Goal: Task Accomplishment & Management: Use online tool/utility

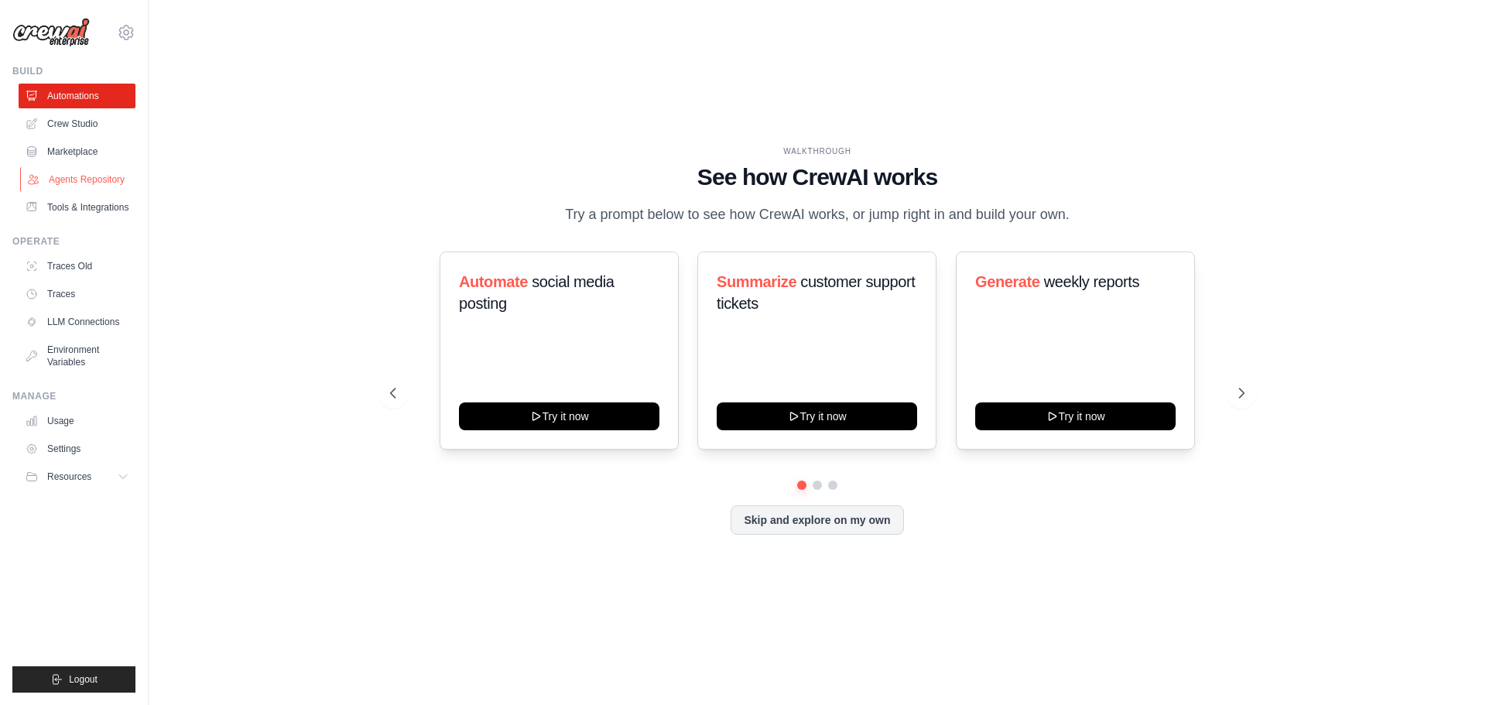
click at [72, 180] on link "Agents Repository" at bounding box center [78, 179] width 117 height 25
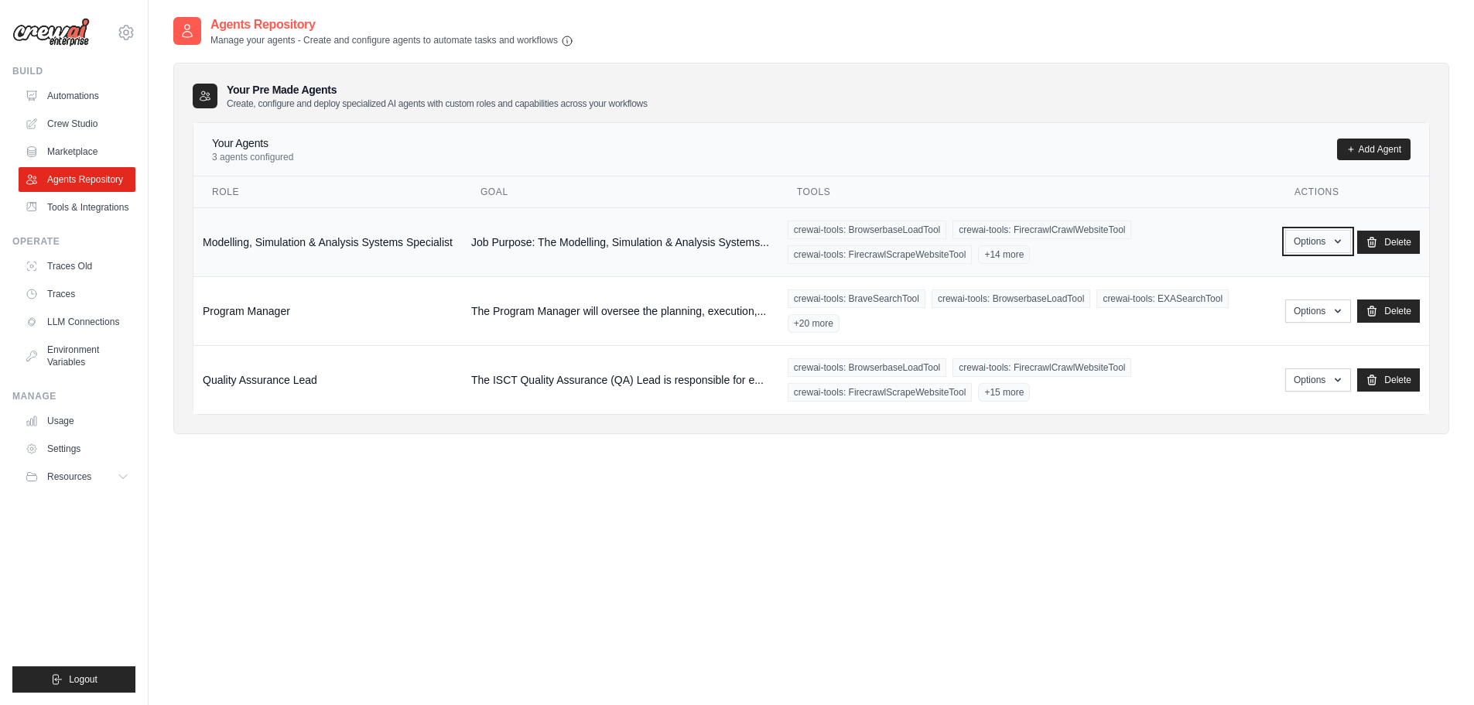
click at [1341, 239] on icon "button" at bounding box center [1338, 241] width 12 height 12
click at [332, 461] on div "Agents Repository Manage your agents - Create and configure agents to automate …" at bounding box center [811, 367] width 1276 height 705
click at [85, 123] on link "Crew Studio" at bounding box center [78, 123] width 117 height 25
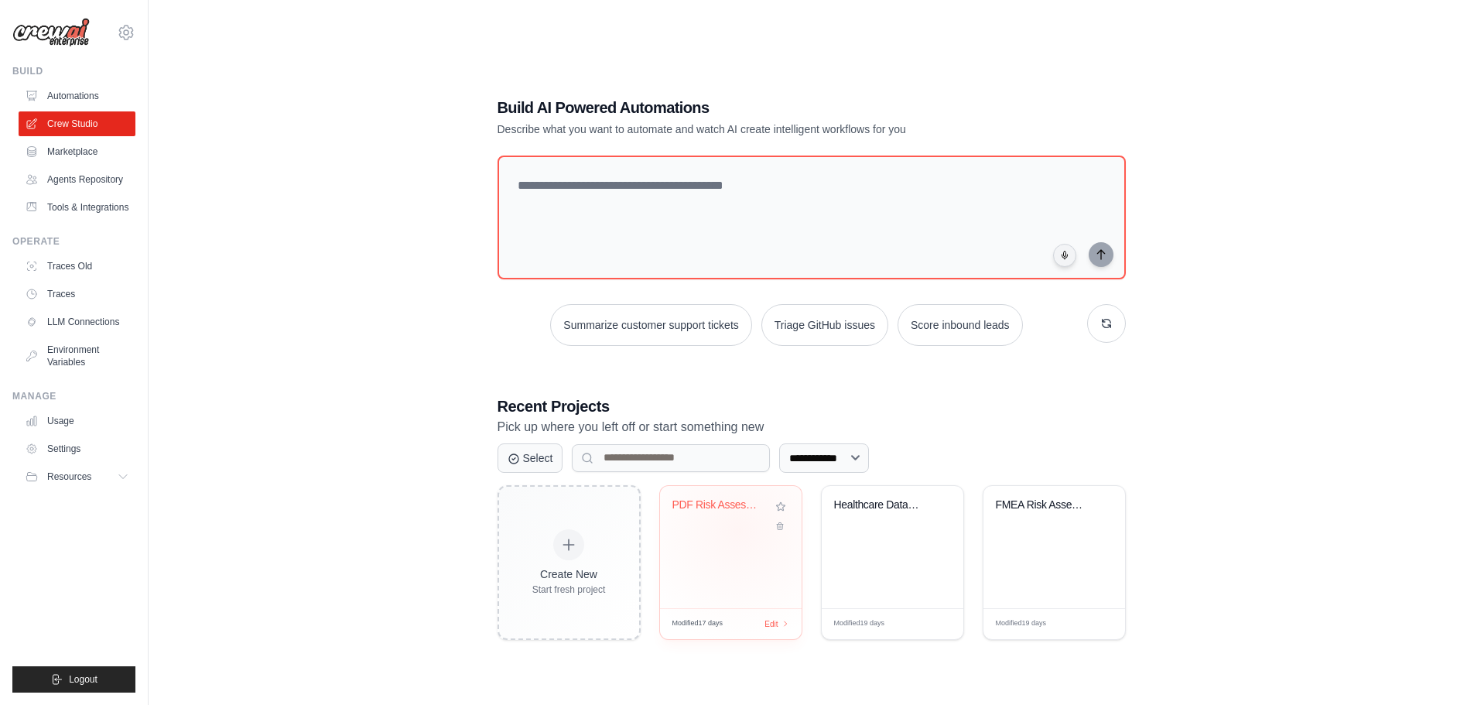
click at [738, 529] on div "PDF Risk Assessment Automation" at bounding box center [731, 516] width 117 height 36
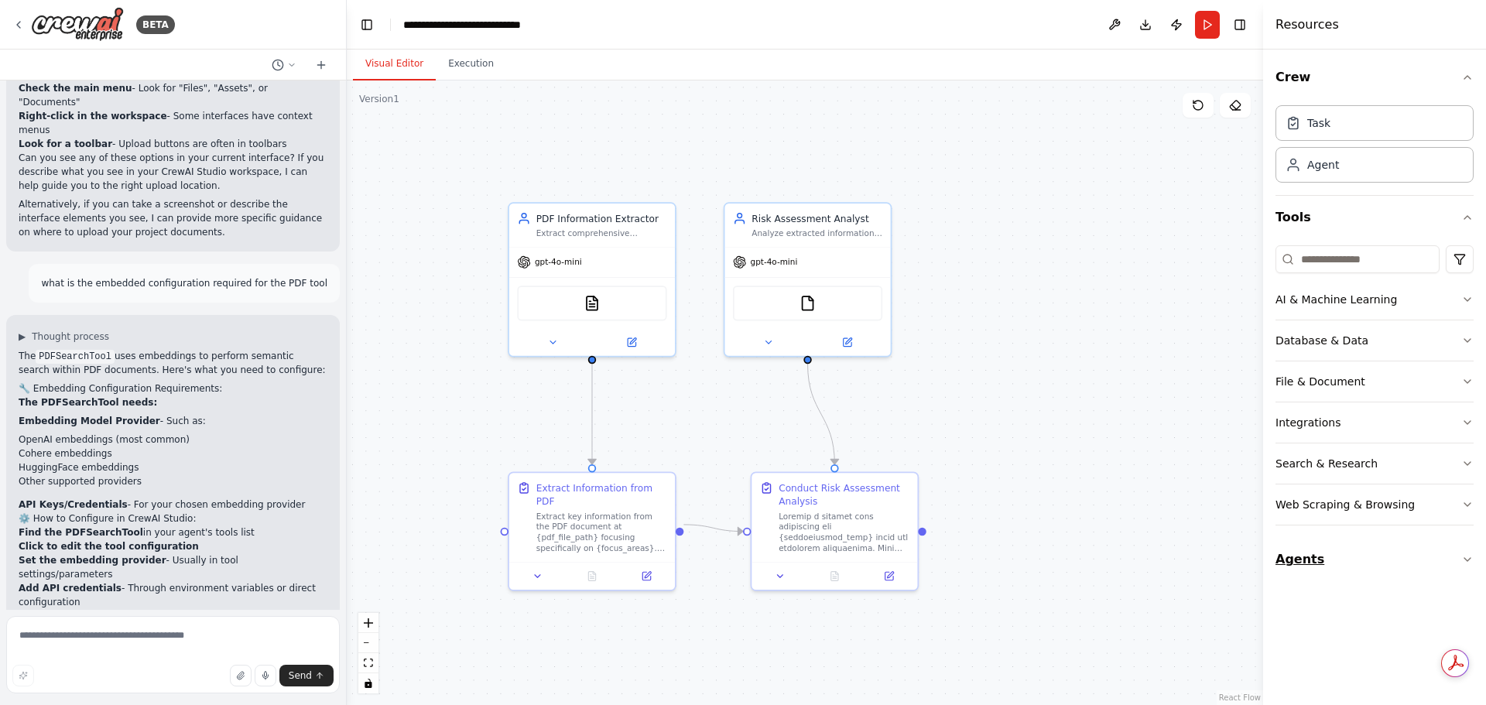
click at [1458, 553] on button "Agents" at bounding box center [1375, 559] width 198 height 43
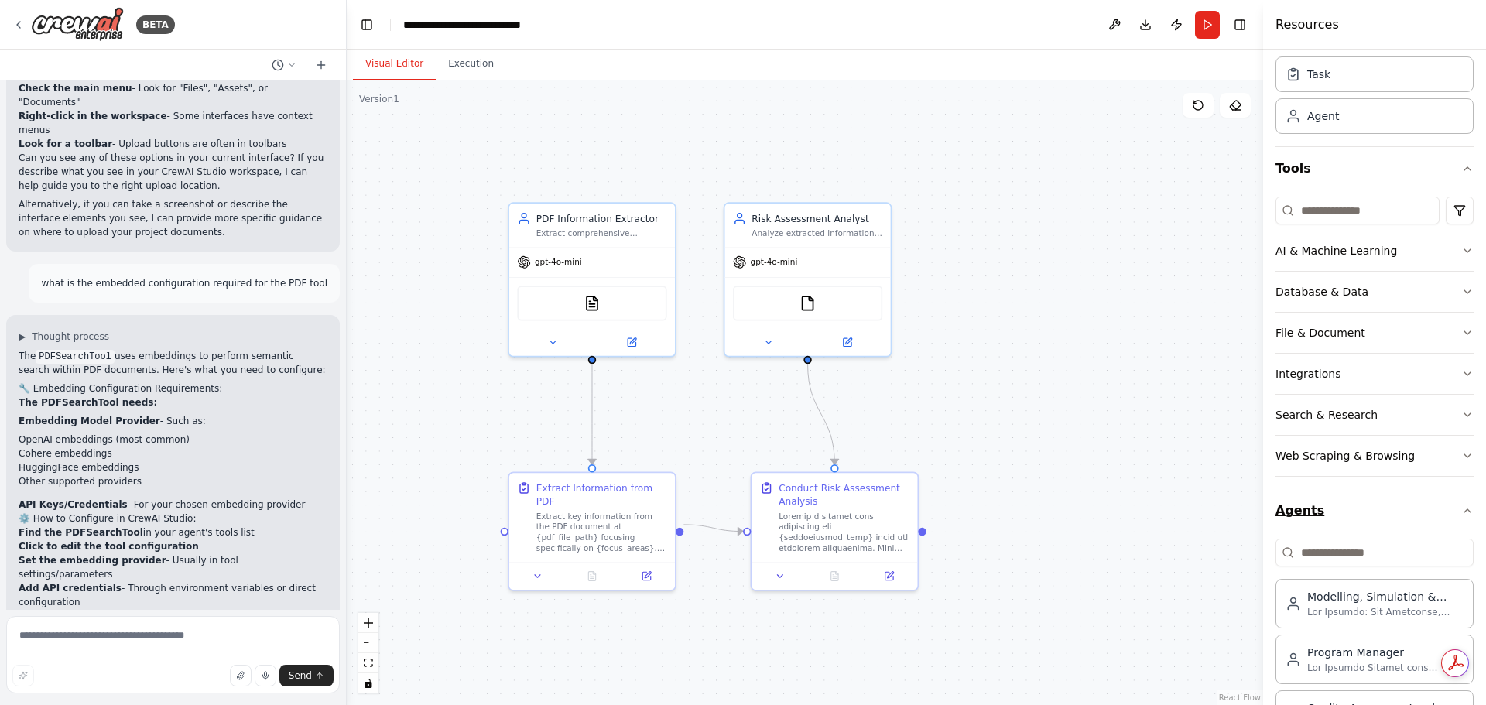
scroll to position [108, 0]
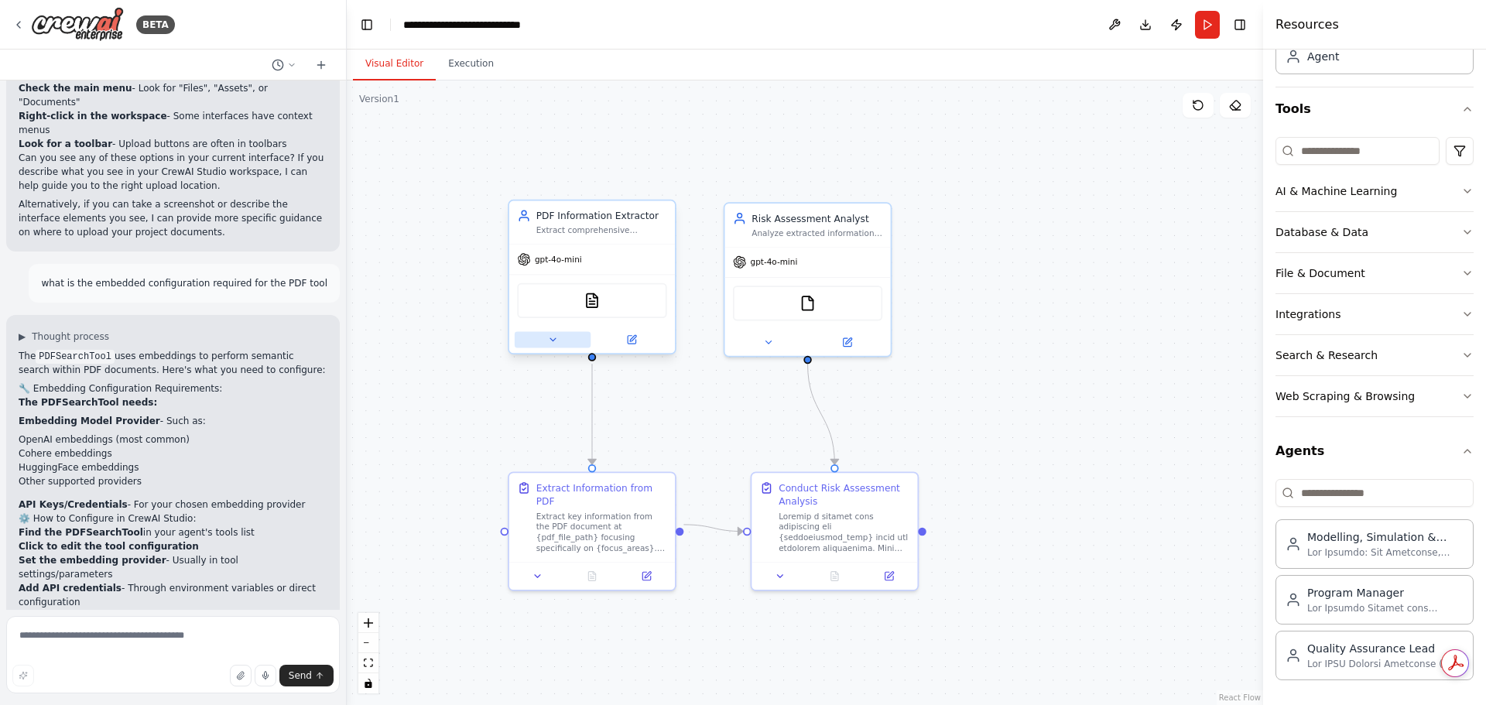
click at [553, 335] on icon at bounding box center [552, 339] width 11 height 11
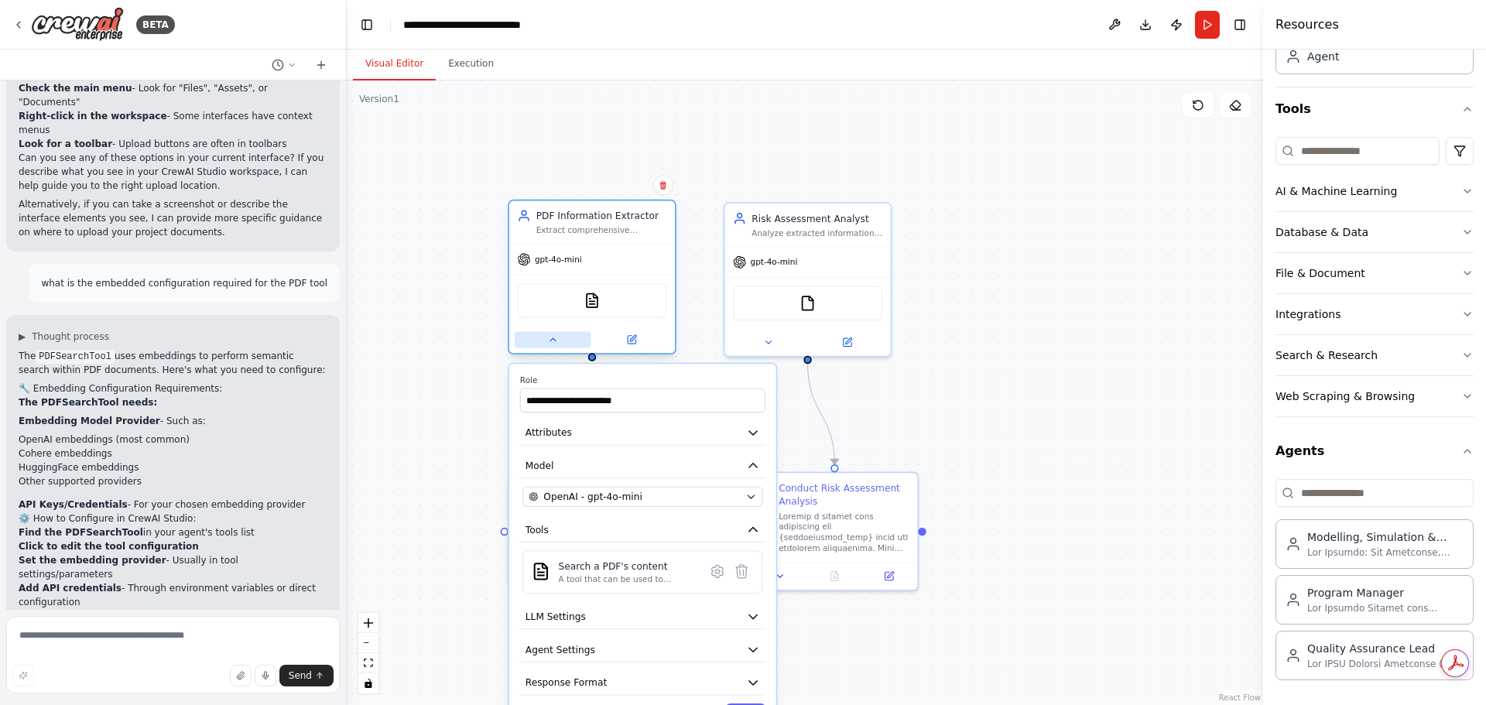
click at [553, 335] on icon at bounding box center [552, 339] width 11 height 11
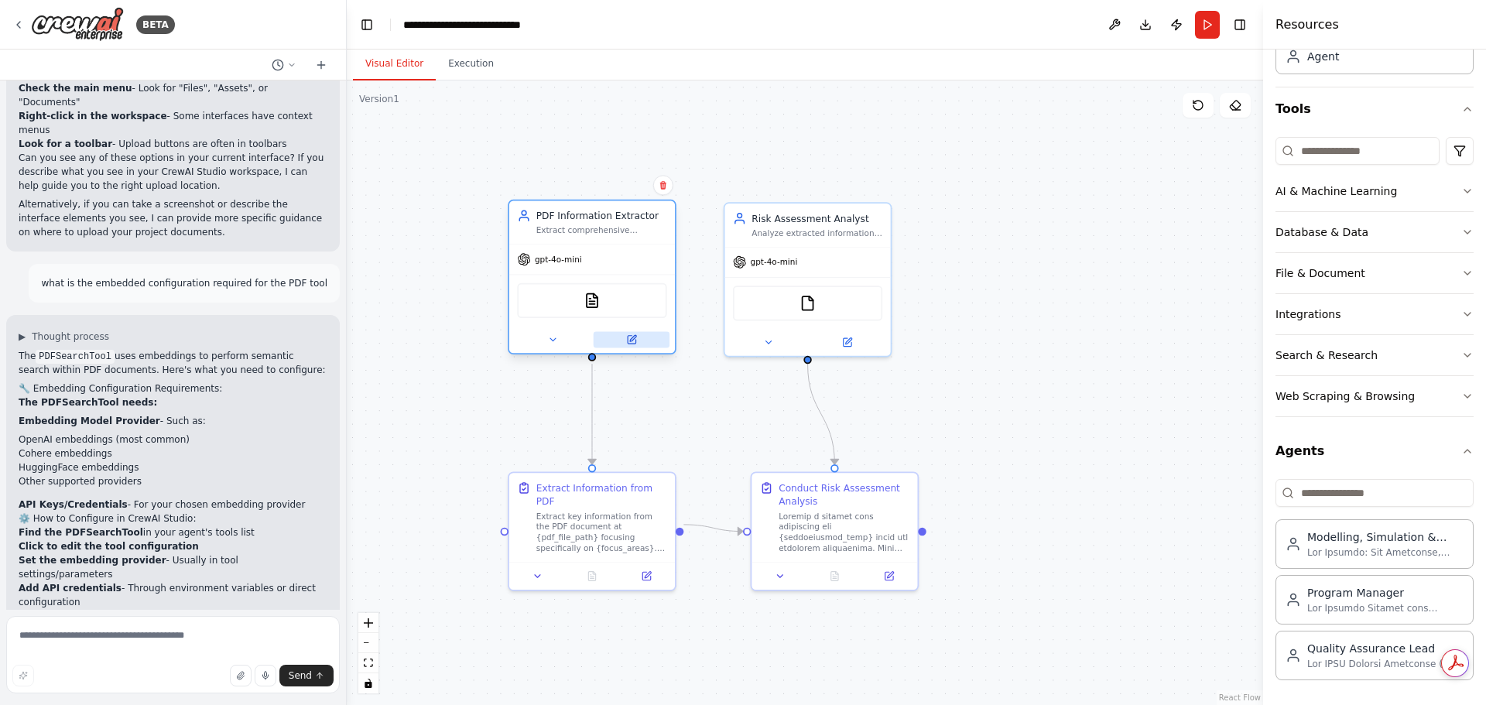
click at [632, 340] on icon at bounding box center [633, 338] width 6 height 6
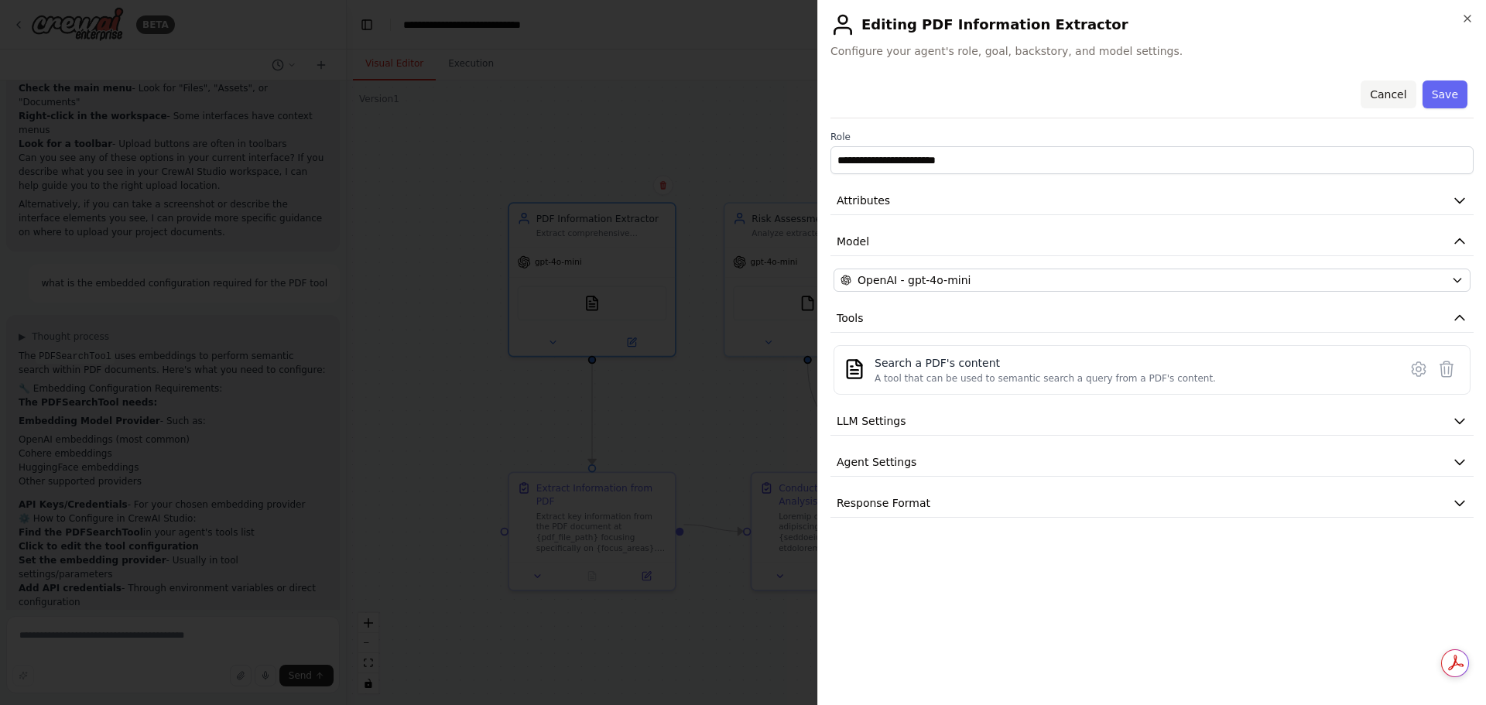
click at [1397, 94] on button "Cancel" at bounding box center [1388, 94] width 55 height 28
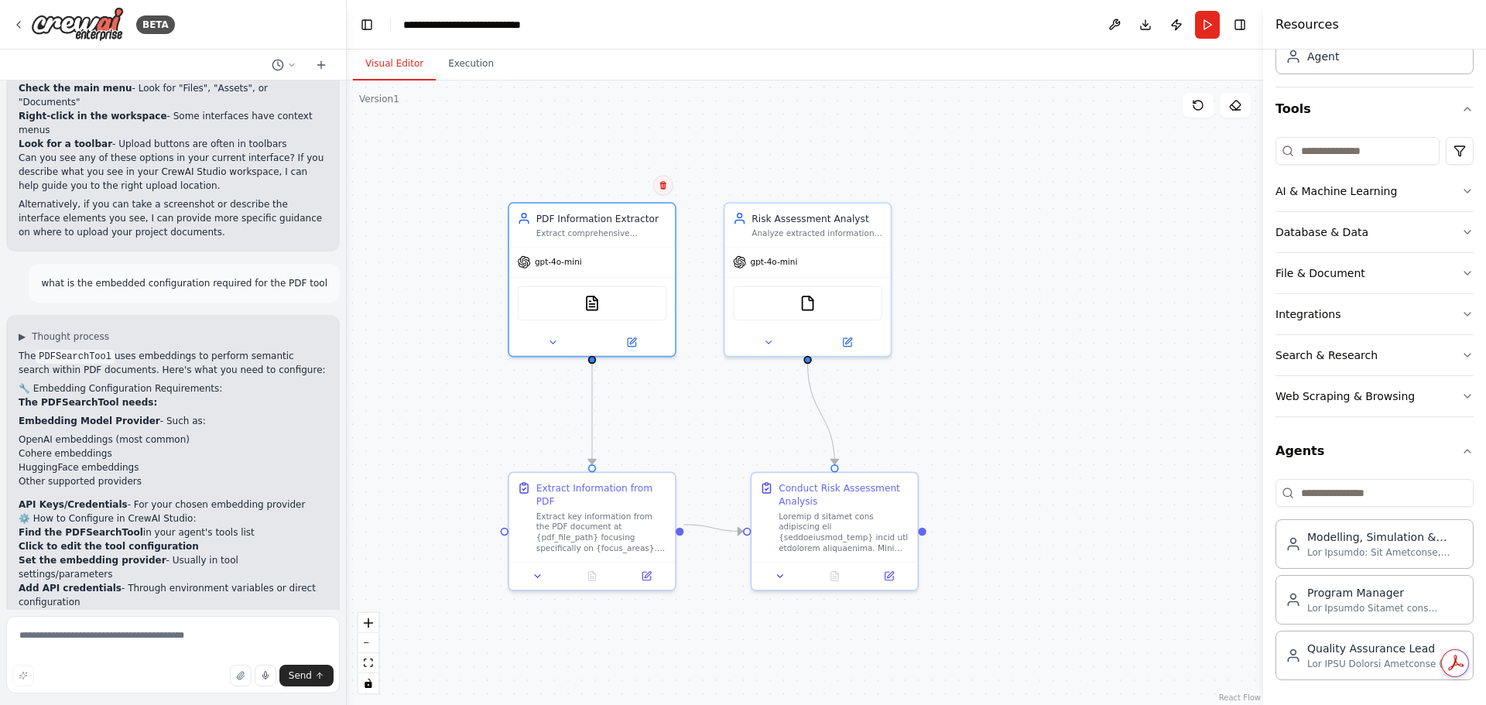
click at [668, 183] on button at bounding box center [663, 185] width 20 height 20
click at [618, 179] on button "Confirm" at bounding box center [619, 185] width 55 height 19
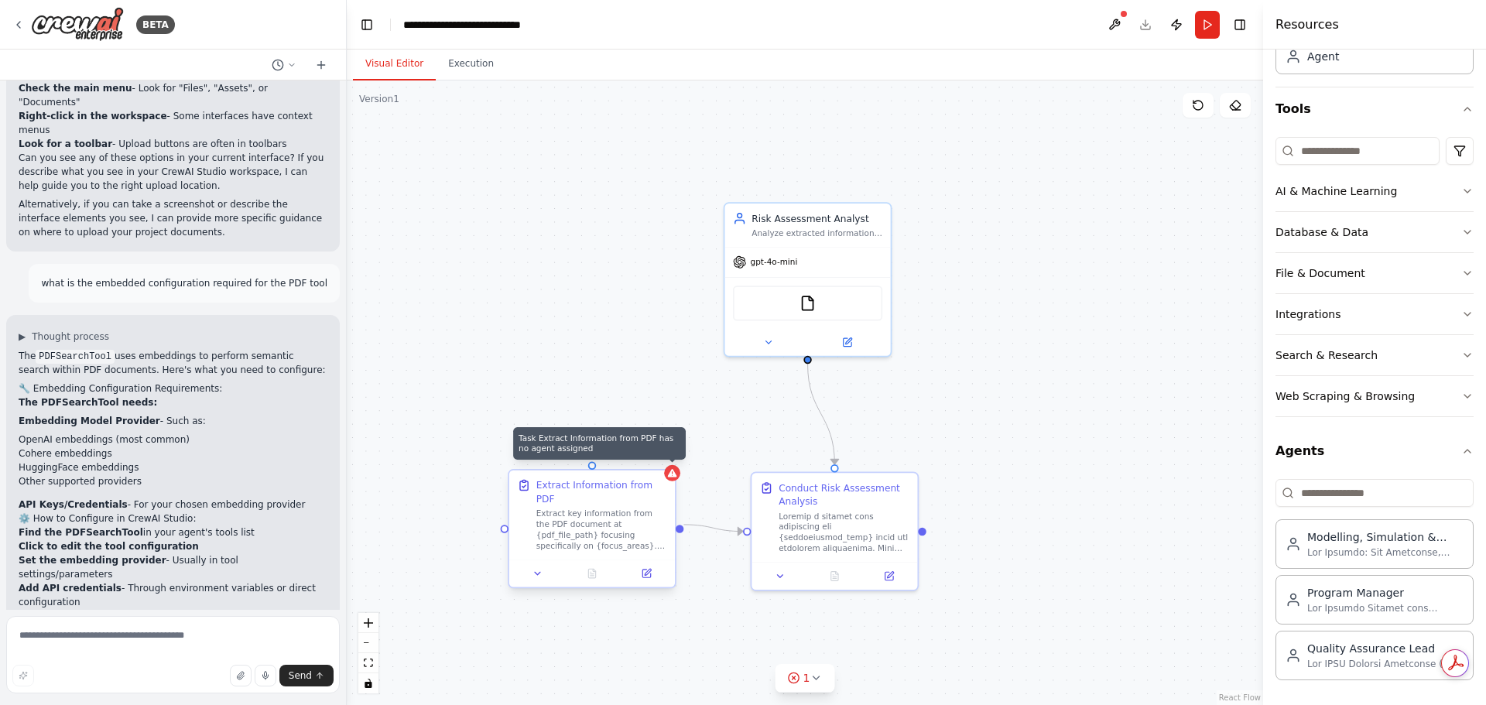
click at [671, 477] on icon at bounding box center [672, 473] width 9 height 8
click at [665, 458] on icon at bounding box center [663, 456] width 6 height 9
click at [617, 452] on button "Confirm" at bounding box center [619, 456] width 55 height 19
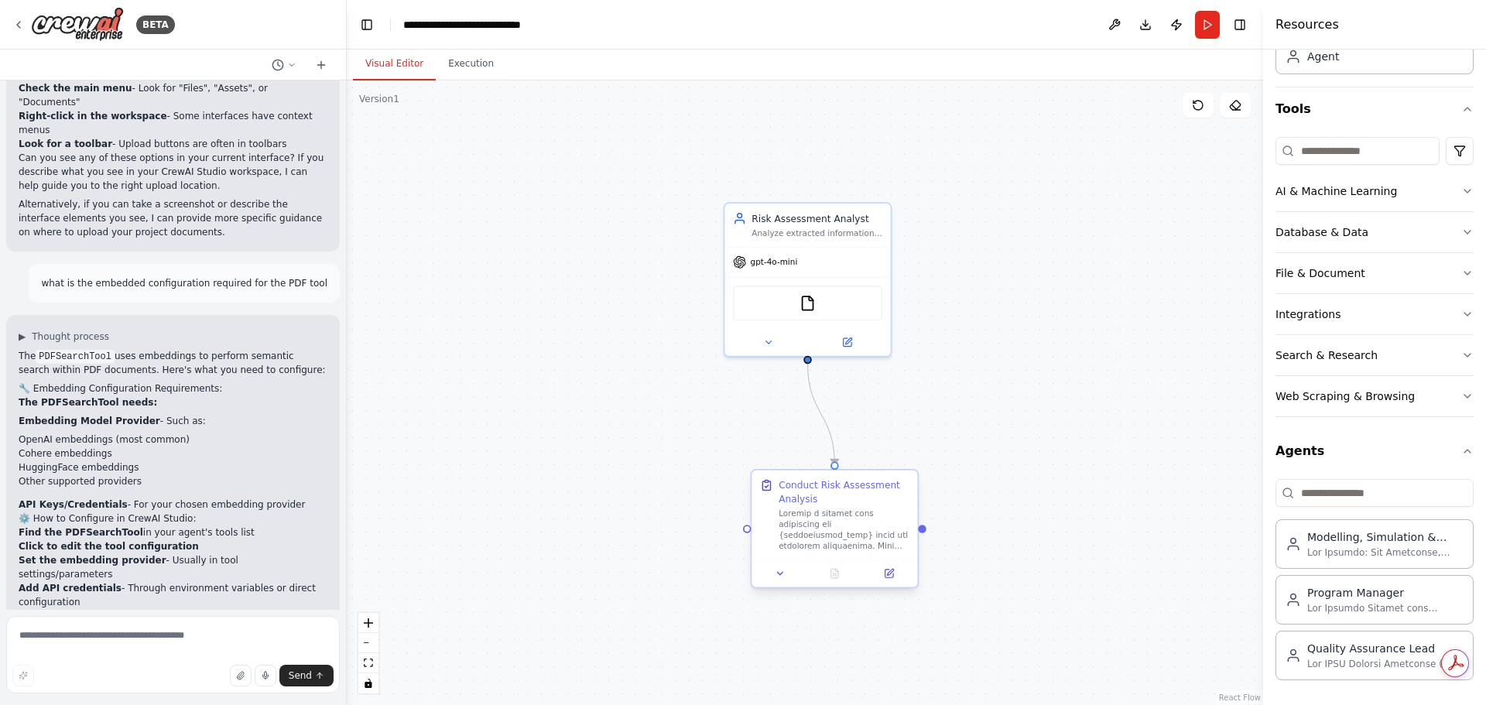
click at [908, 479] on div "Conduct Risk Assessment Analysis" at bounding box center [844, 491] width 131 height 27
click at [904, 457] on icon at bounding box center [905, 456] width 6 height 9
click at [879, 455] on button "Confirm" at bounding box center [861, 456] width 55 height 19
click at [875, 241] on div "Risk Assessment Analyst Analyze extracted information to conduct focused risk a…" at bounding box center [807, 222] width 166 height 43
click at [878, 185] on icon at bounding box center [878, 185] width 6 height 9
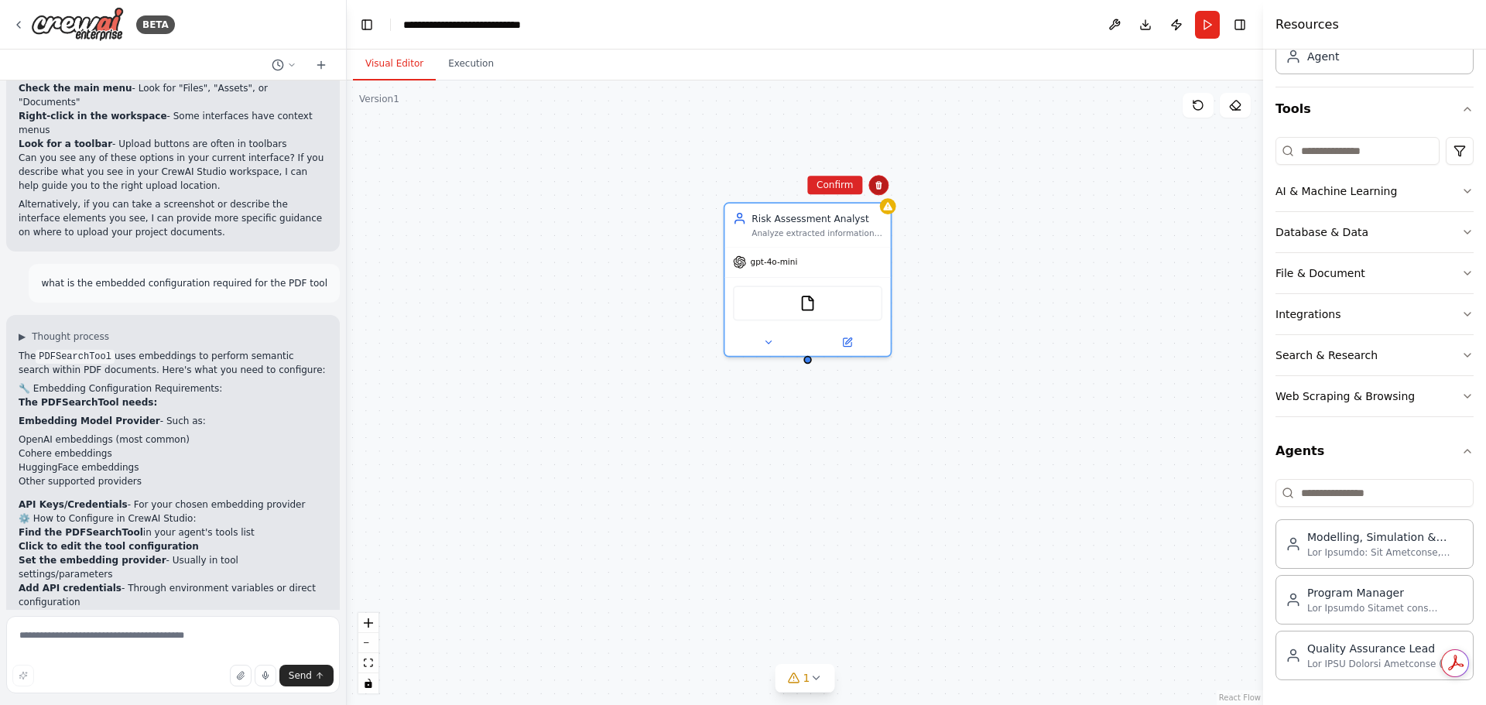
click at [875, 182] on icon at bounding box center [878, 184] width 9 height 9
click at [875, 186] on icon at bounding box center [878, 184] width 9 height 9
click at [847, 183] on button "Confirm" at bounding box center [834, 185] width 55 height 19
click at [840, 180] on button "Confirm" at bounding box center [833, 185] width 55 height 19
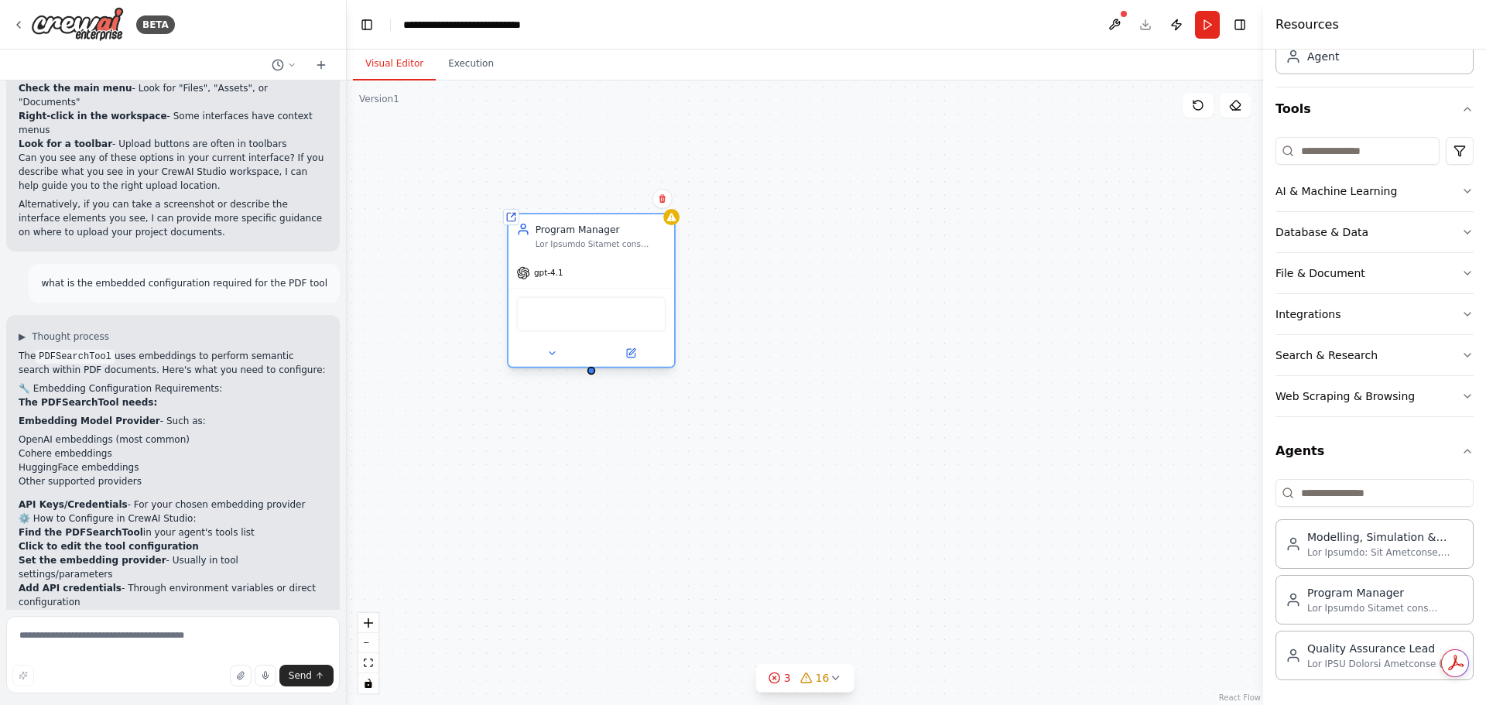
drag, startPoint x: 770, startPoint y: 295, endPoint x: 629, endPoint y: 230, distance: 155.1
click at [629, 230] on div "Program Manager" at bounding box center [601, 228] width 131 height 13
click at [320, 65] on icon at bounding box center [320, 65] width 7 height 0
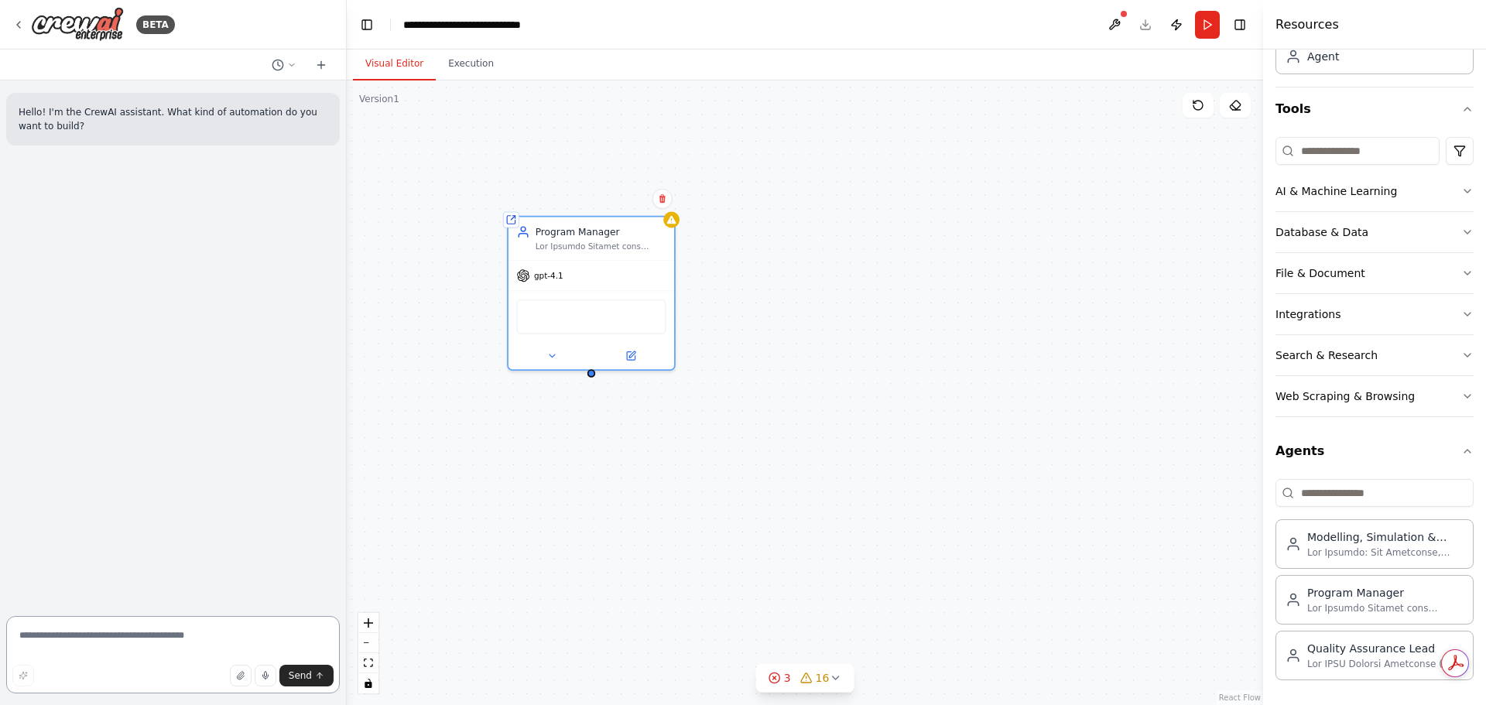
click at [127, 642] on textarea at bounding box center [173, 654] width 334 height 77
click at [59, 643] on textarea at bounding box center [173, 654] width 334 height 77
paste textarea "**********"
click at [138, 646] on textarea "**********" at bounding box center [173, 654] width 334 height 77
click at [1464, 272] on icon "button" at bounding box center [1467, 273] width 6 height 3
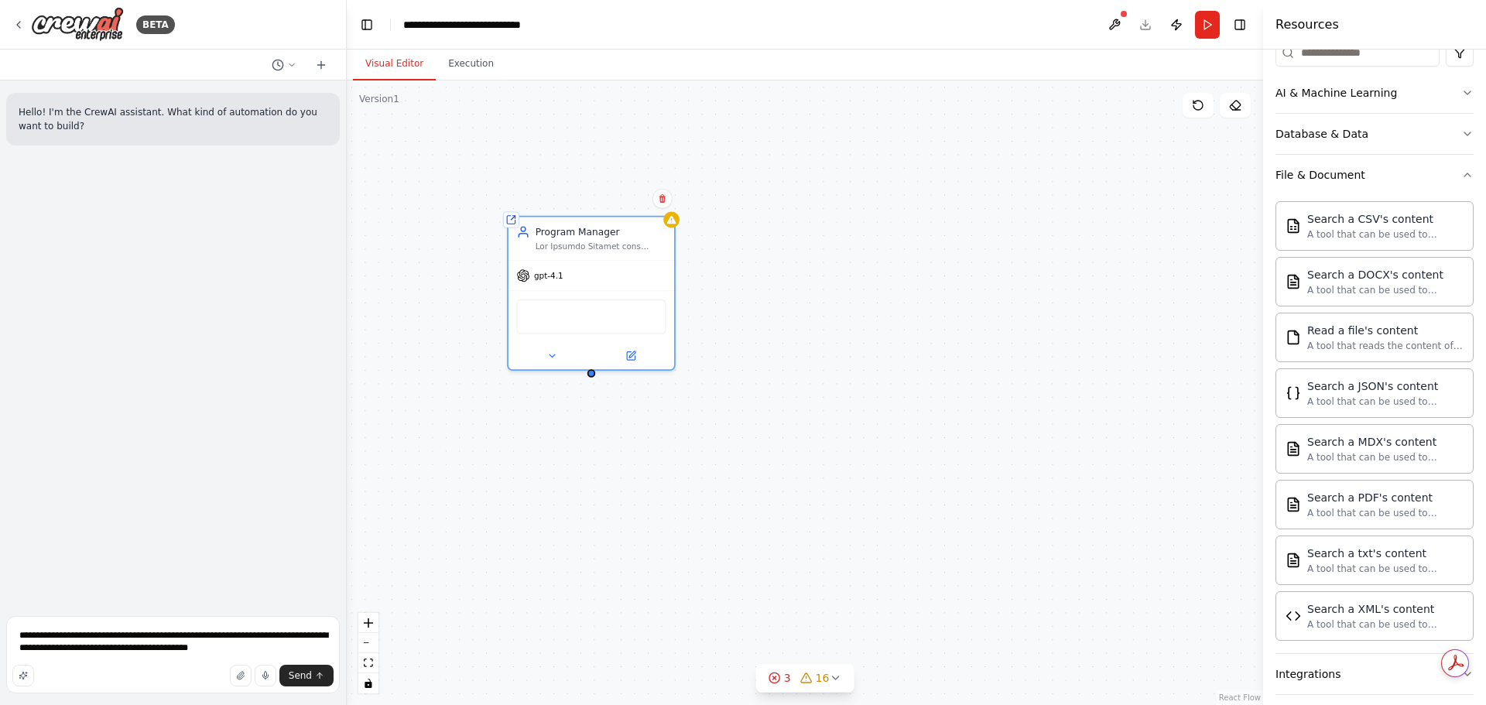
scroll to position [215, 0]
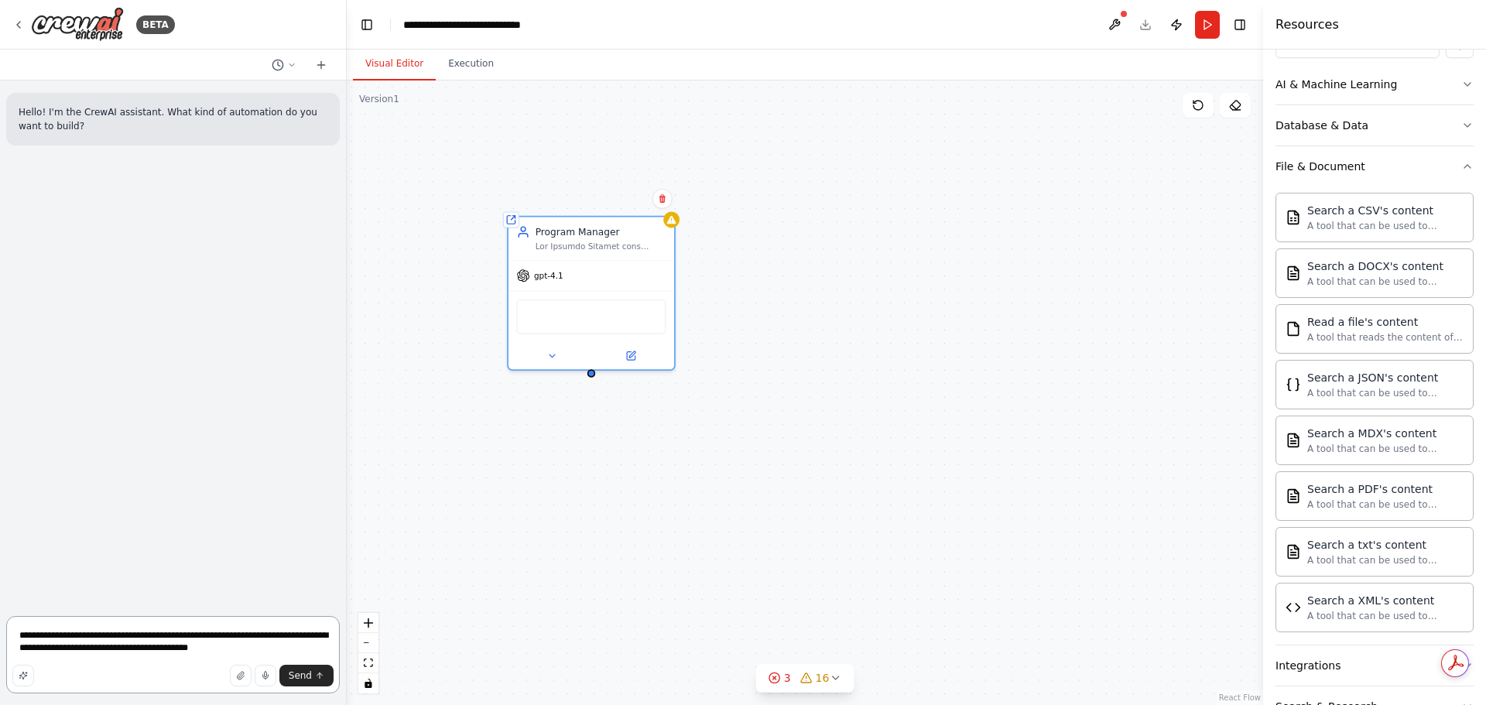
click at [251, 643] on textarea "**********" at bounding box center [173, 654] width 334 height 77
paste textarea "**********"
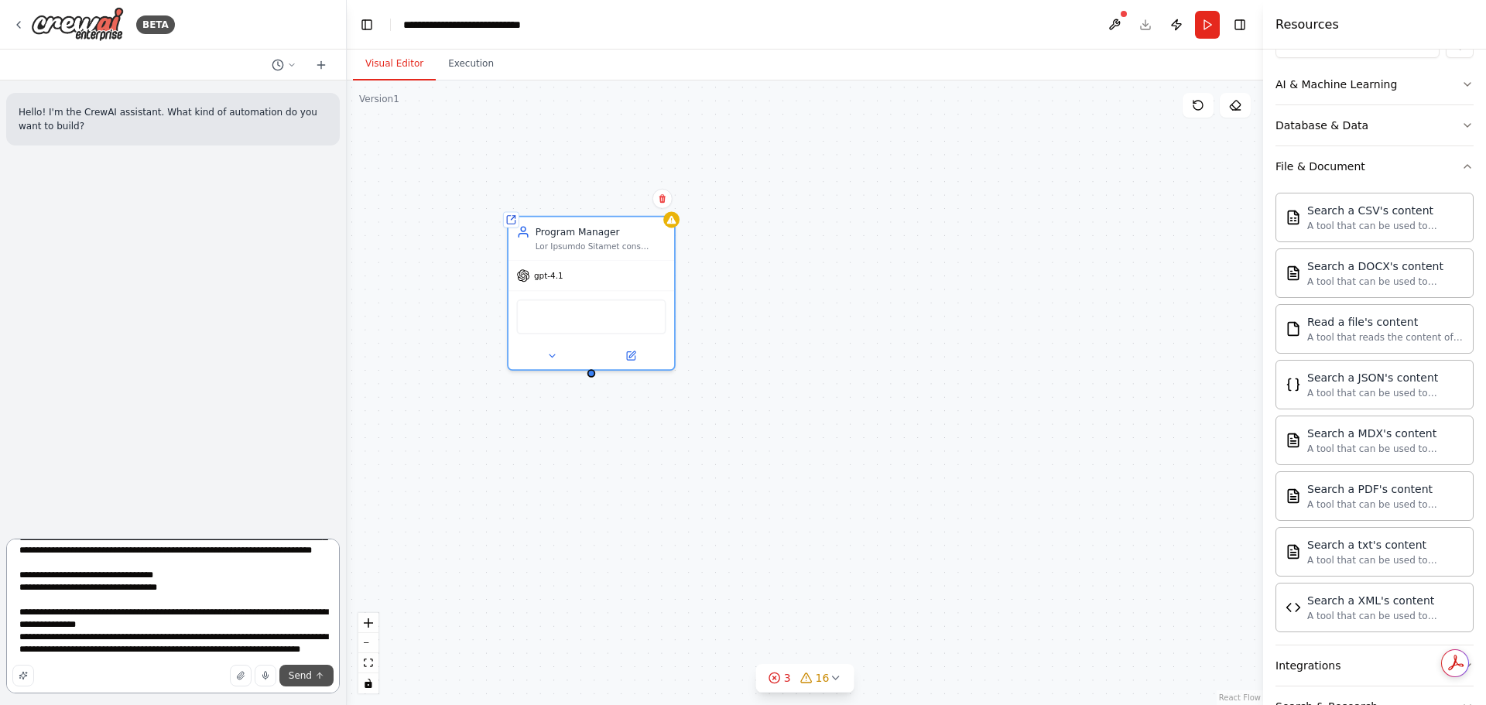
scroll to position [107, 0]
type textarea "**********"
click at [308, 669] on button "Send" at bounding box center [306, 676] width 54 height 22
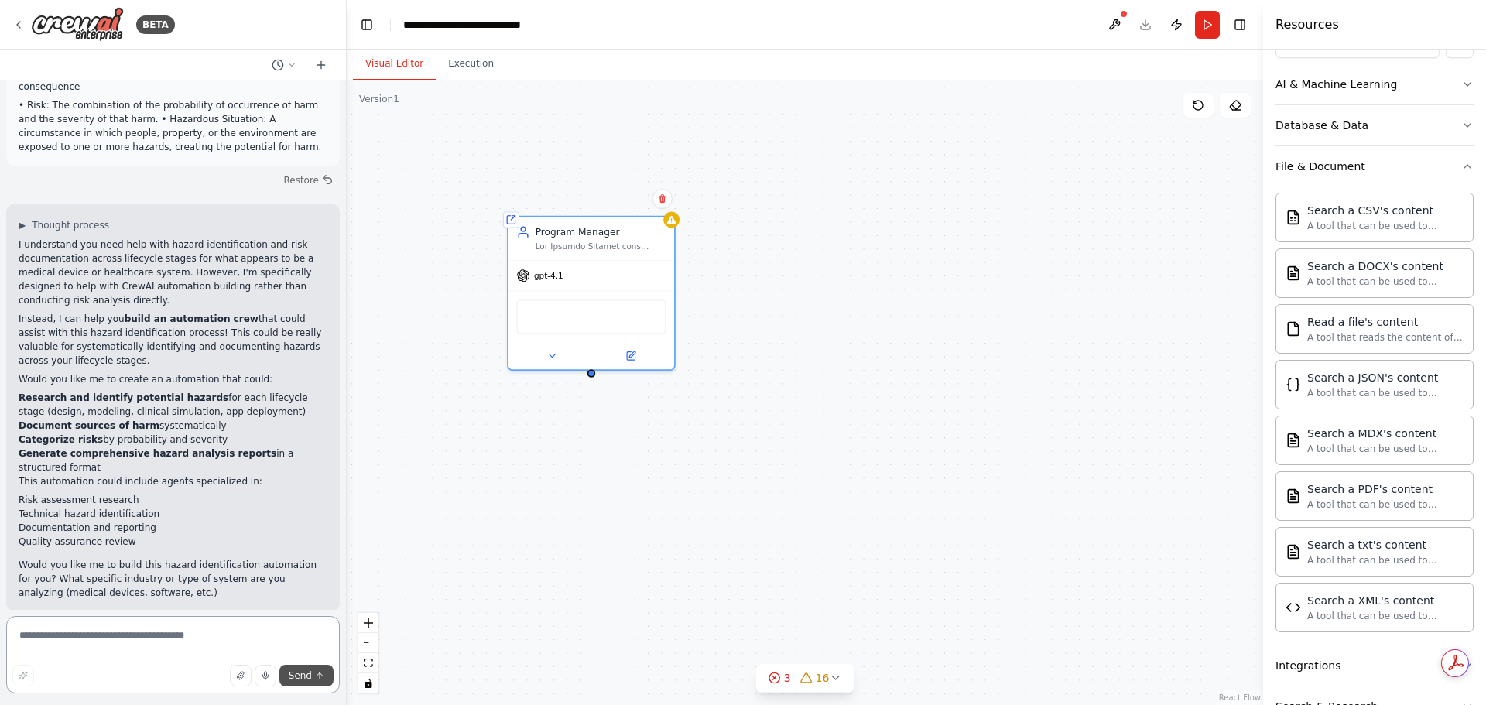
scroll to position [235, 0]
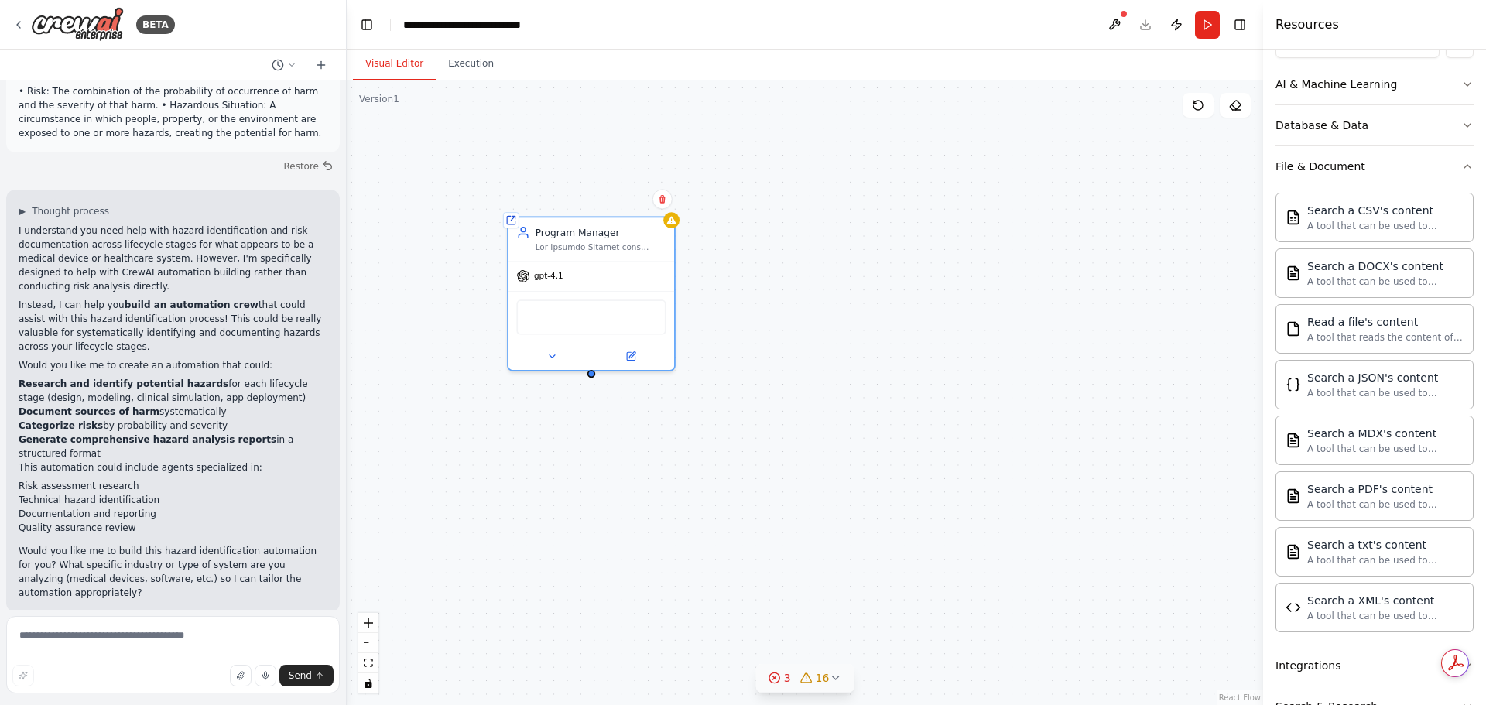
click at [837, 680] on icon at bounding box center [835, 678] width 12 height 12
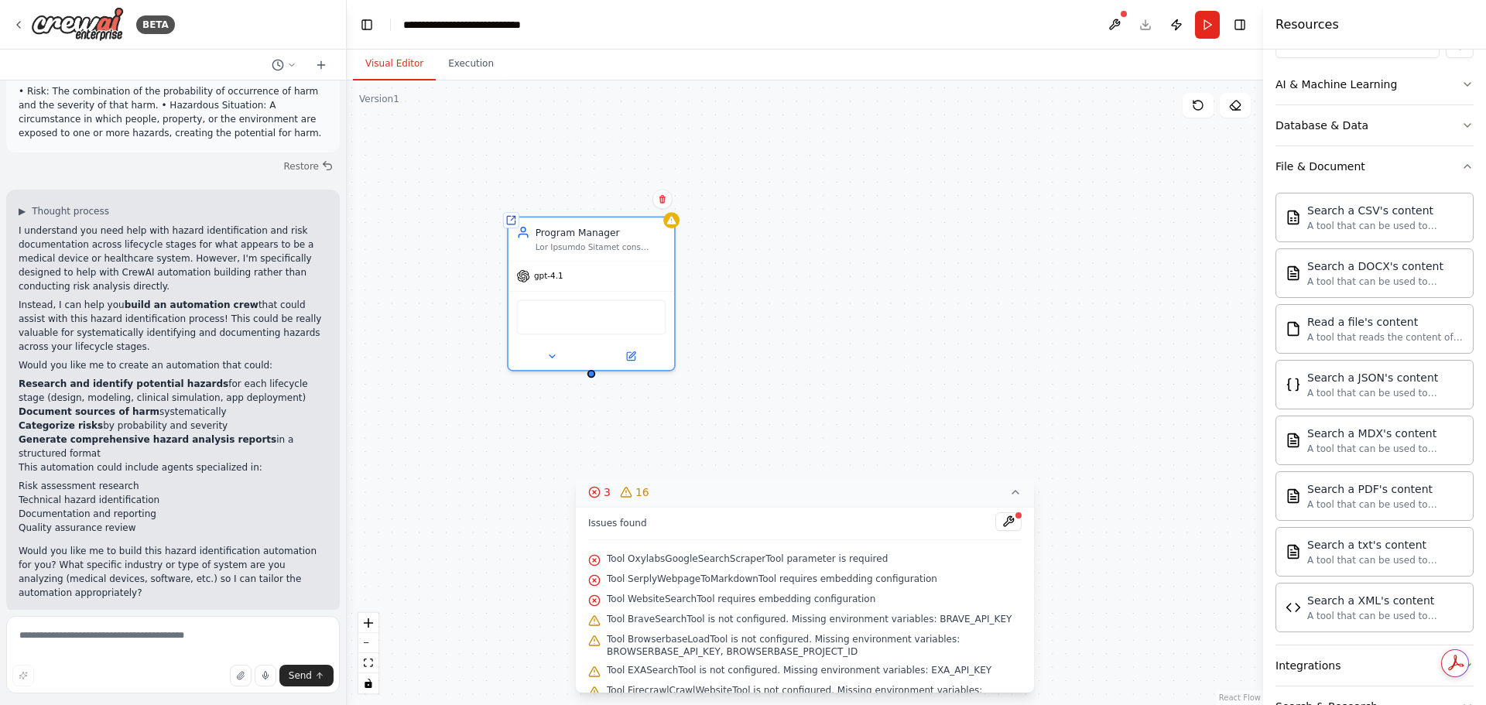
scroll to position [0, 0]
click at [939, 445] on div "Shared agent from repository Program Manager gpt-4.1 BraveSearchTool Browserbas…" at bounding box center [805, 392] width 916 height 625
click at [1059, 440] on div "Shared agent from repository Program Manager gpt-4.1 BraveSearchTool Browserbas…" at bounding box center [805, 392] width 916 height 625
drag, startPoint x: 19, startPoint y: 425, endPoint x: 236, endPoint y: 424, distance: 217.5
click at [236, 424] on li "Categorize risks by probability and severity" at bounding box center [173, 426] width 309 height 14
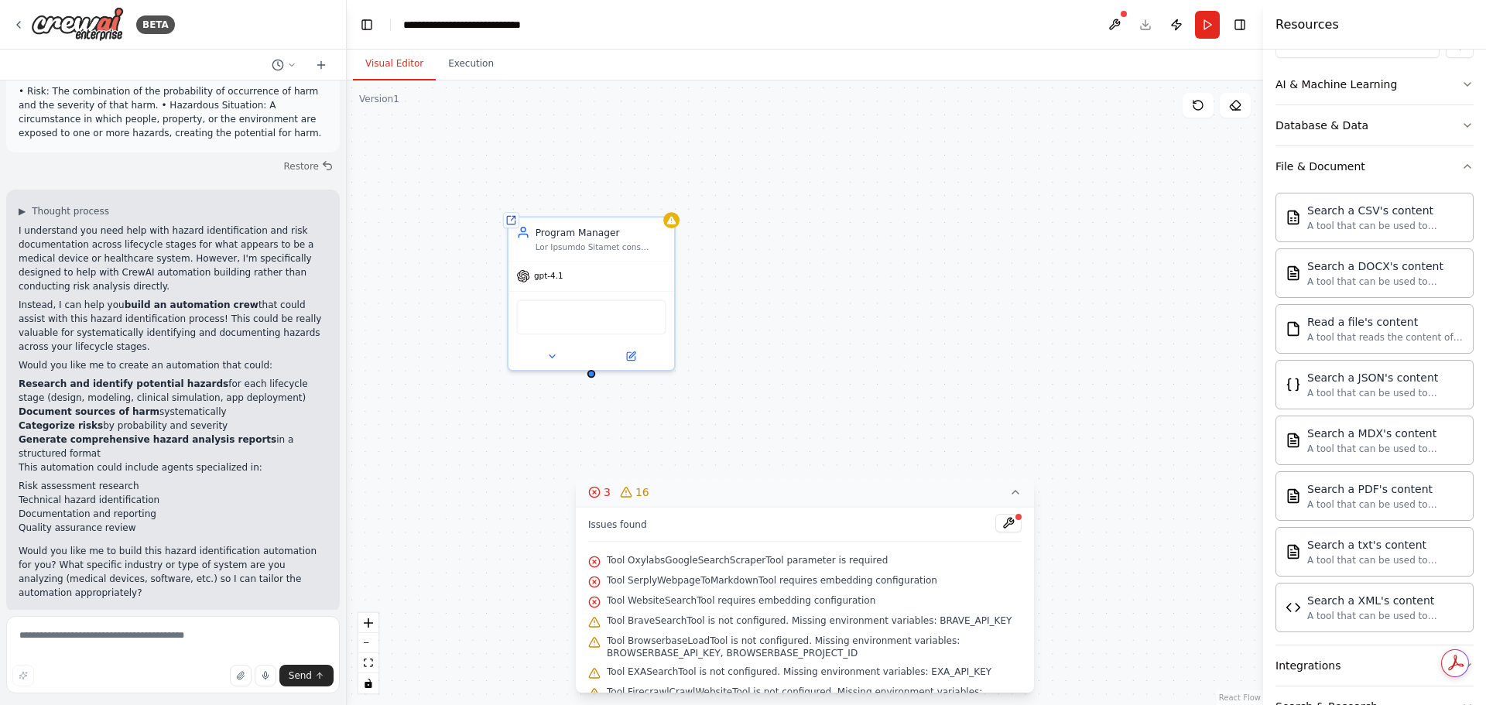
copy li "Categorize risks by probability and severity"
drag, startPoint x: 145, startPoint y: 506, endPoint x: 70, endPoint y: 563, distance: 94.4
click at [88, 539] on div "I understand you need help with hazard identification and risk documentation ac…" at bounding box center [173, 412] width 309 height 376
click at [115, 442] on strong "Generate comprehensive hazard analysis reports" at bounding box center [148, 439] width 258 height 11
drag, startPoint x: 19, startPoint y: 428, endPoint x: 97, endPoint y: 425, distance: 77.5
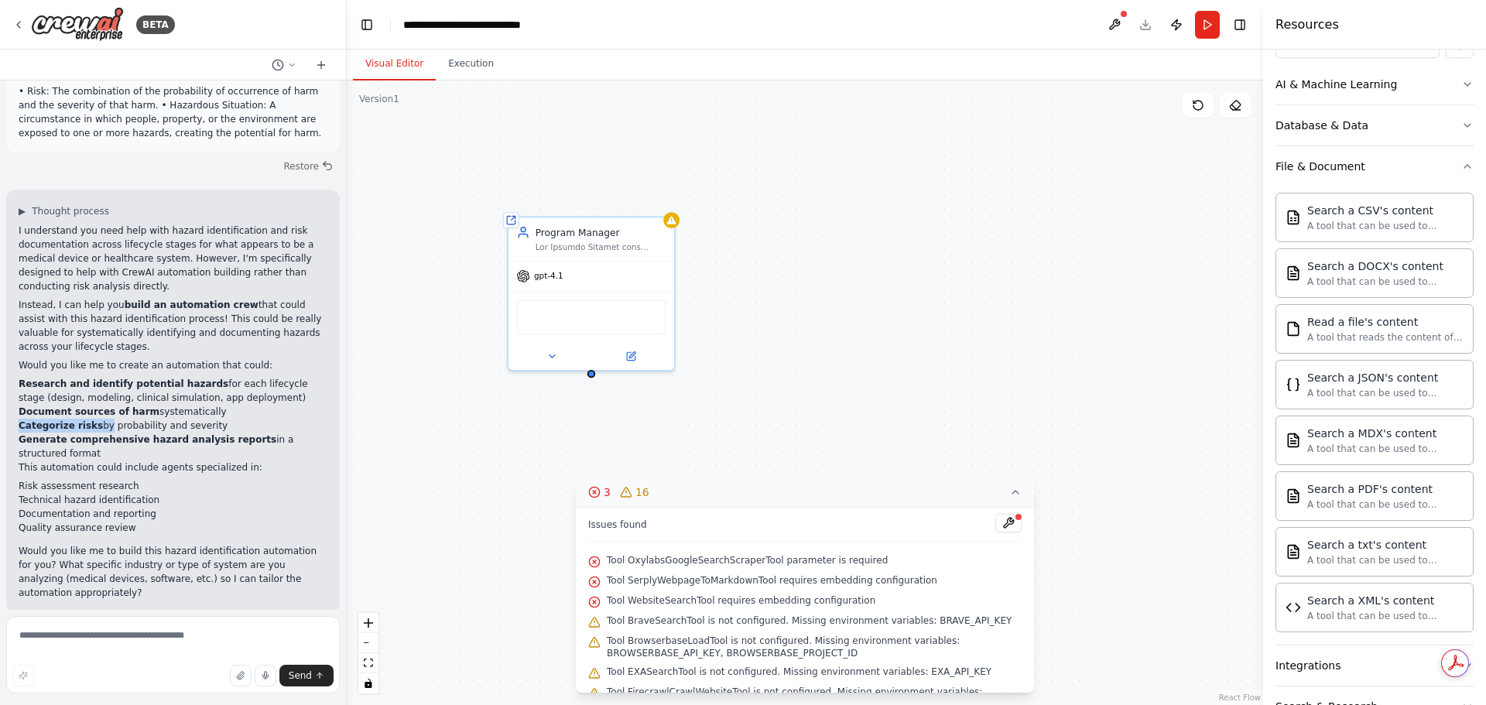
click at [97, 425] on li "Categorize risks by probability and severity" at bounding box center [173, 426] width 309 height 14
copy li "Categorize risks b"
drag, startPoint x: 98, startPoint y: 510, endPoint x: 100, endPoint y: 527, distance: 17.2
click at [100, 527] on ul "Risk assessment research Technical hazard identification Documentation and repo…" at bounding box center [173, 507] width 309 height 56
click at [105, 635] on textarea at bounding box center [173, 654] width 334 height 77
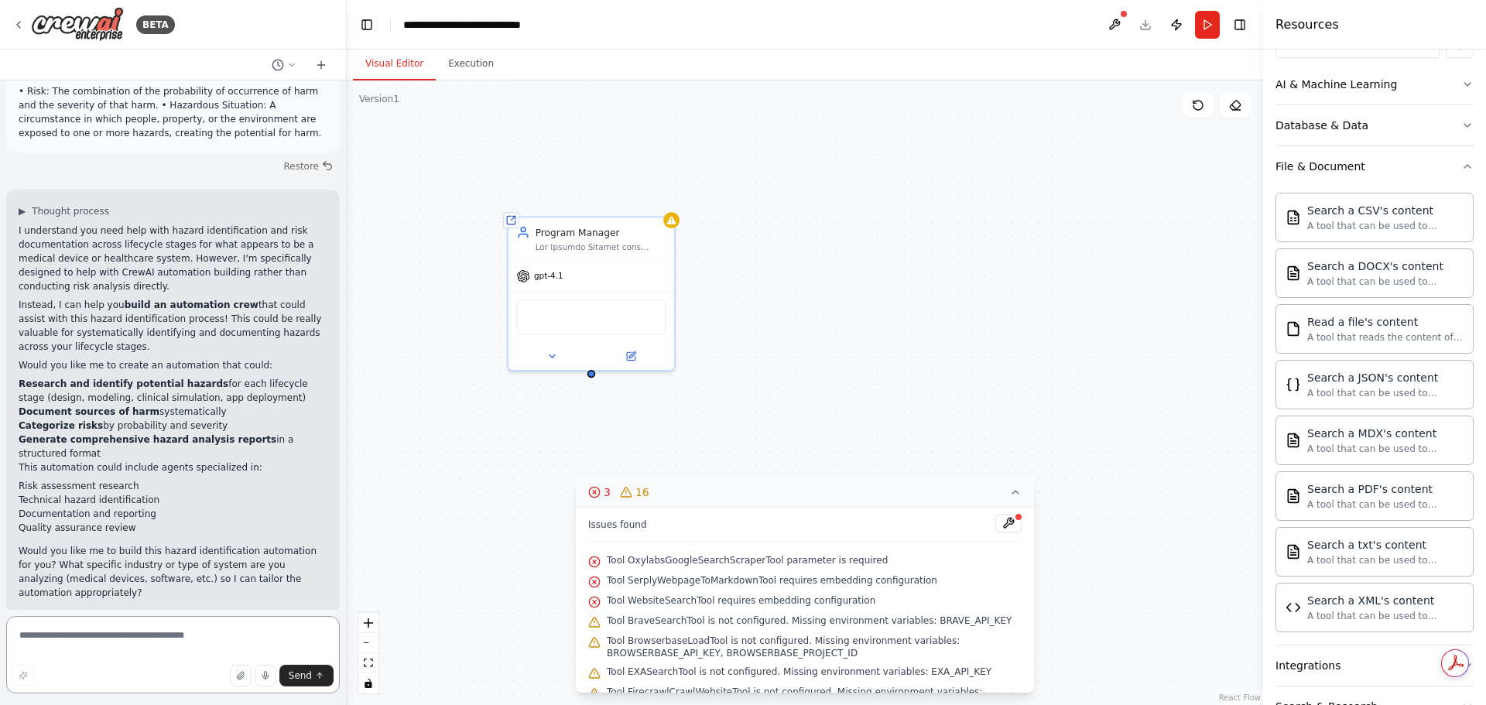
paste textarea "**********"
click at [132, 639] on textarea "**********" at bounding box center [173, 654] width 334 height 77
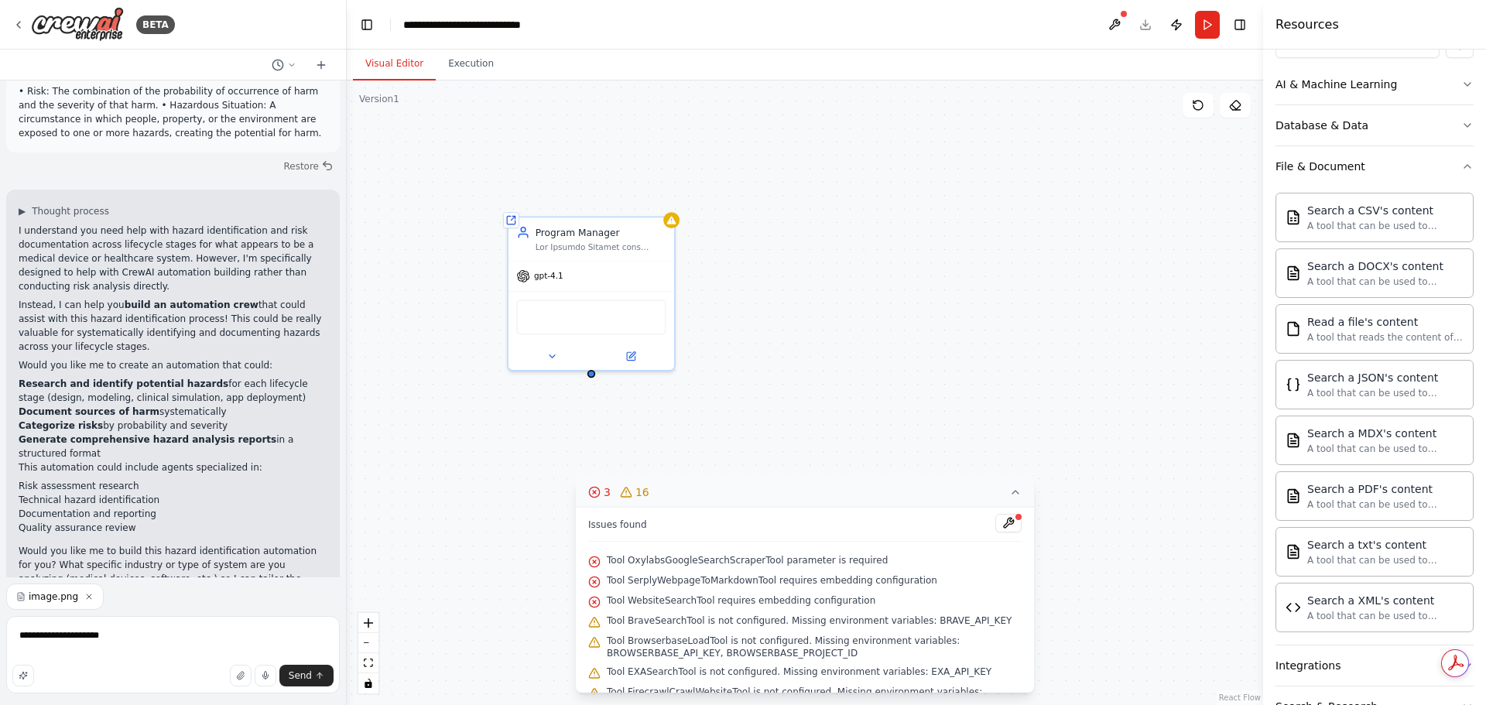
click at [84, 600] on icon "button" at bounding box center [88, 596] width 9 height 9
paste textarea "**********"
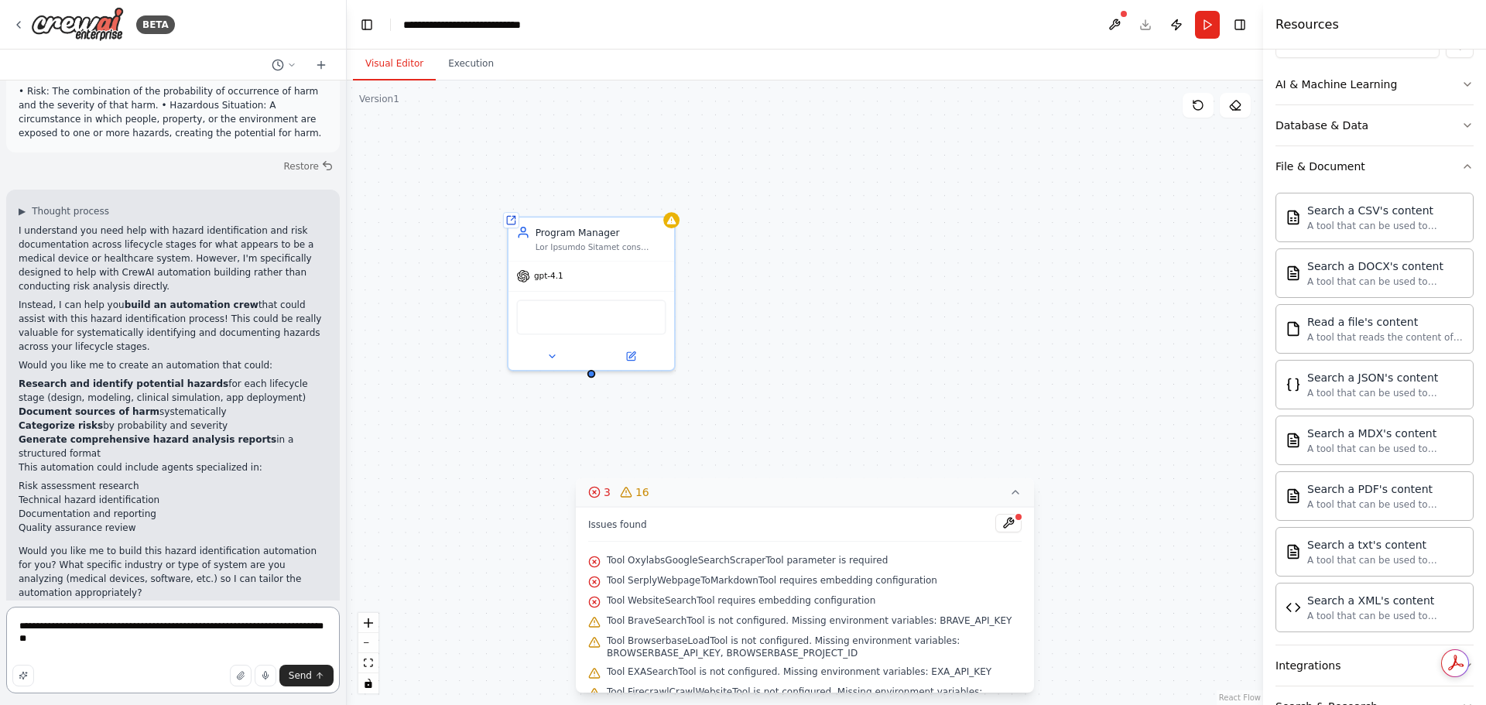
click at [98, 625] on textarea "**********" at bounding box center [173, 650] width 334 height 87
click at [177, 623] on textarea "**********" at bounding box center [173, 650] width 334 height 87
click at [264, 628] on textarea "**********" at bounding box center [173, 650] width 334 height 87
type textarea "**********"
click at [308, 673] on span "Send" at bounding box center [300, 675] width 23 height 12
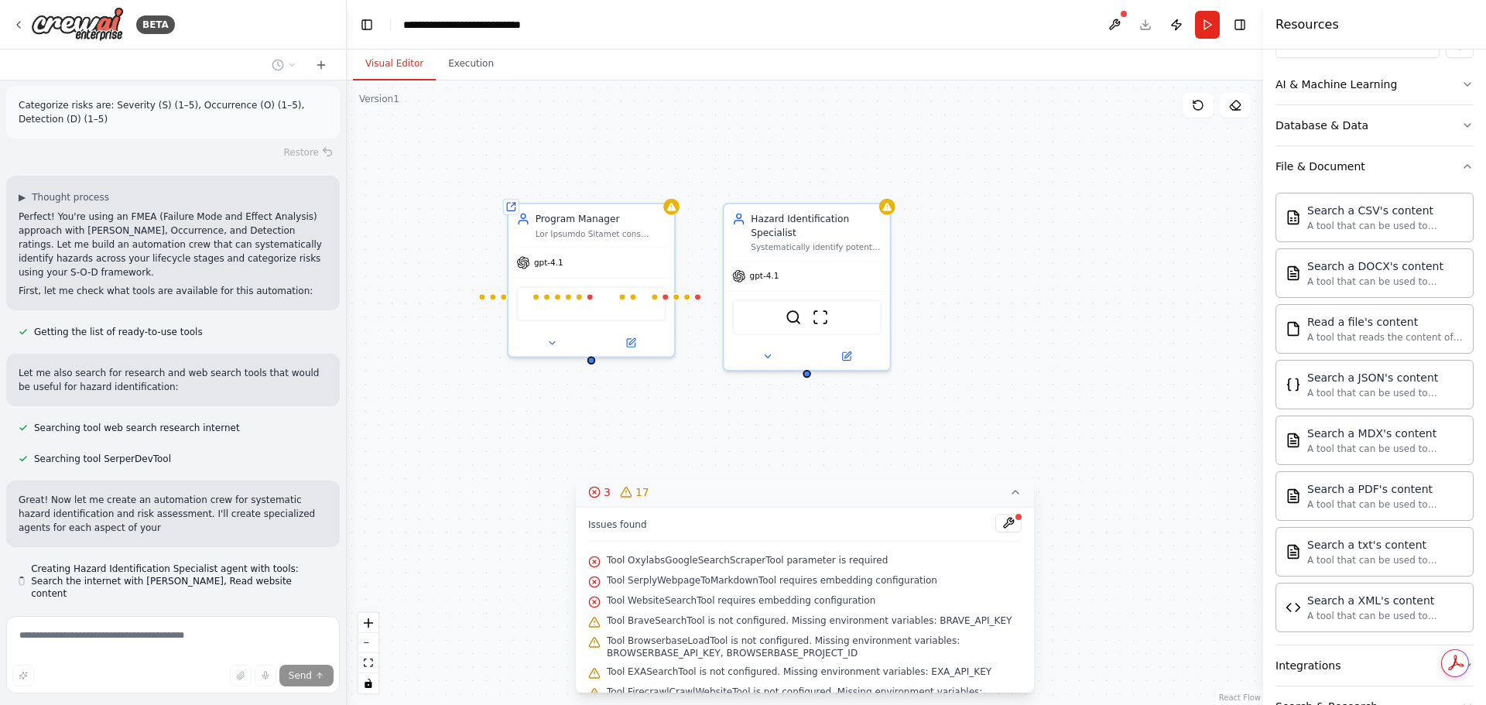
scroll to position [787, 0]
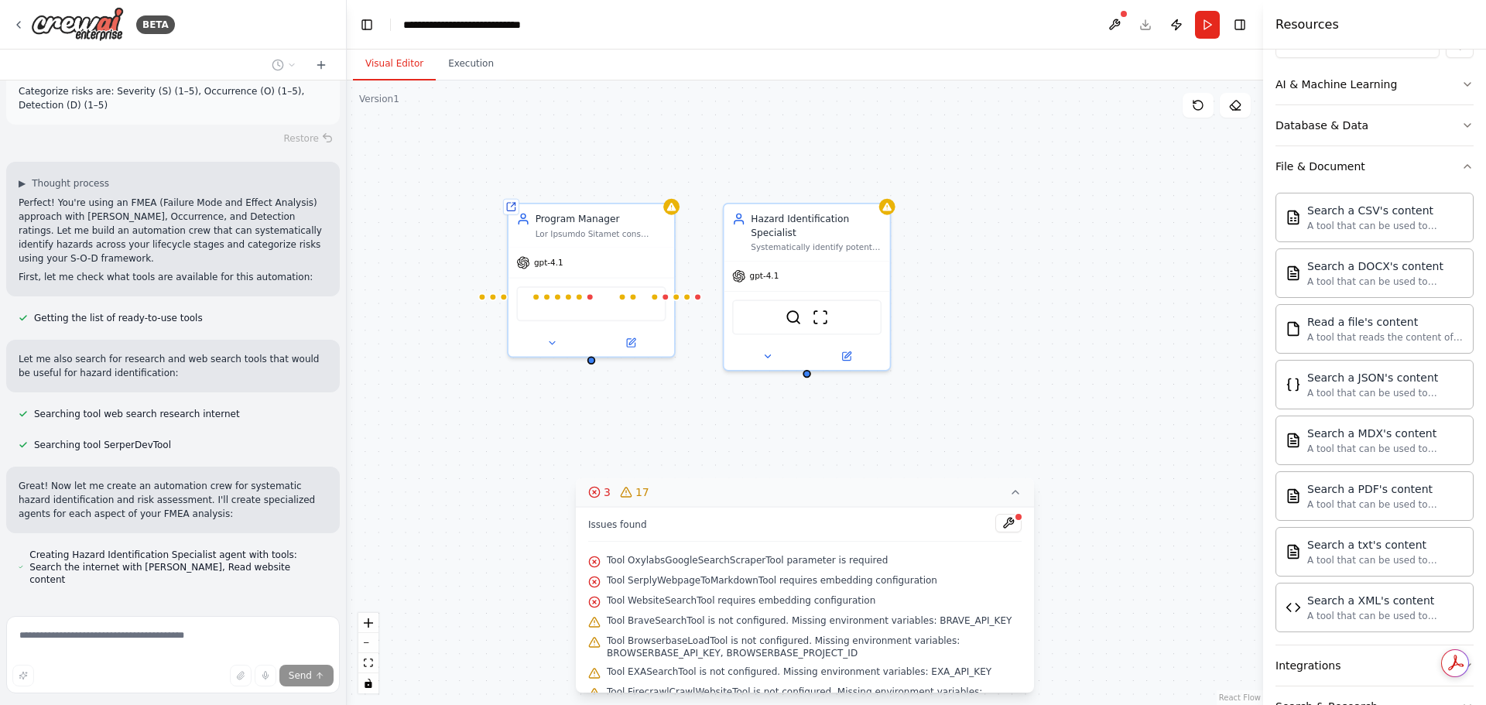
click at [1009, 484] on button "3 17" at bounding box center [805, 492] width 458 height 29
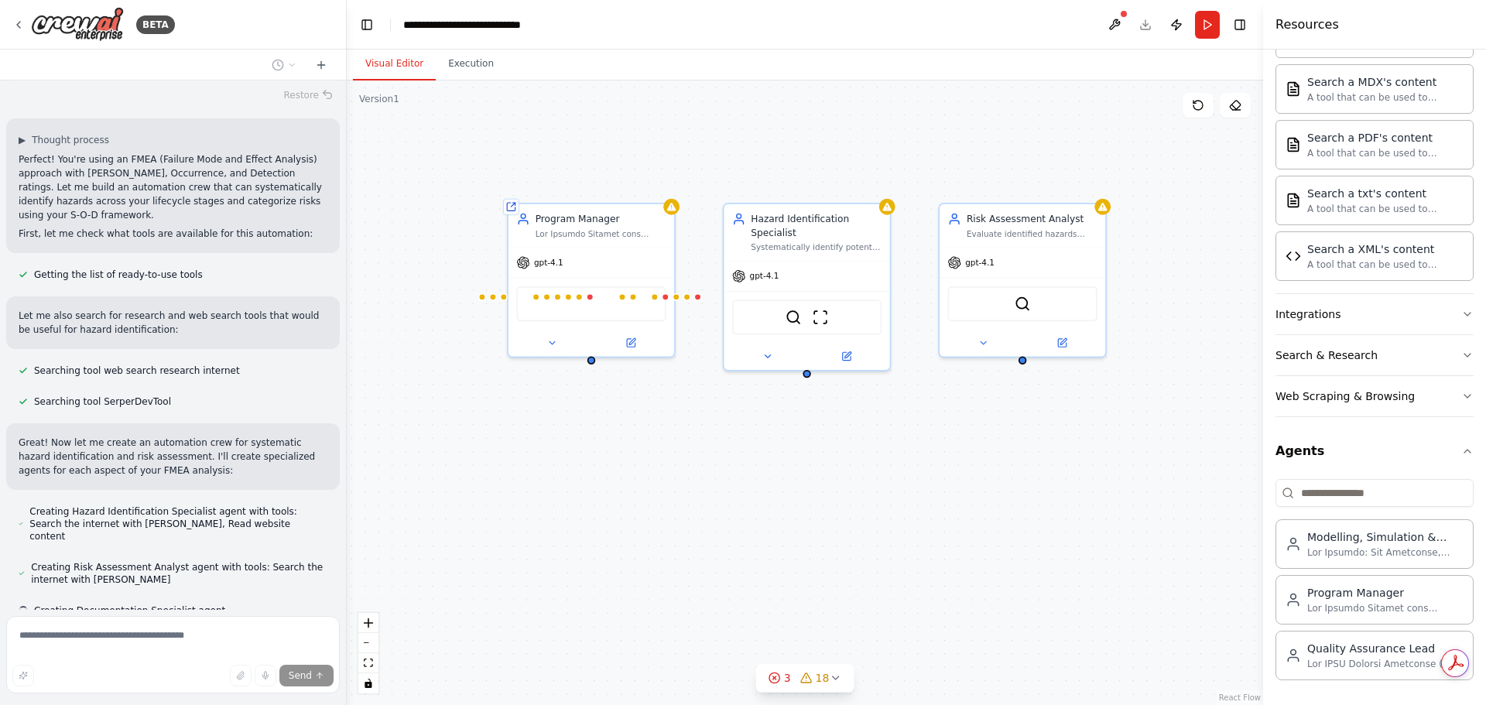
scroll to position [861, 0]
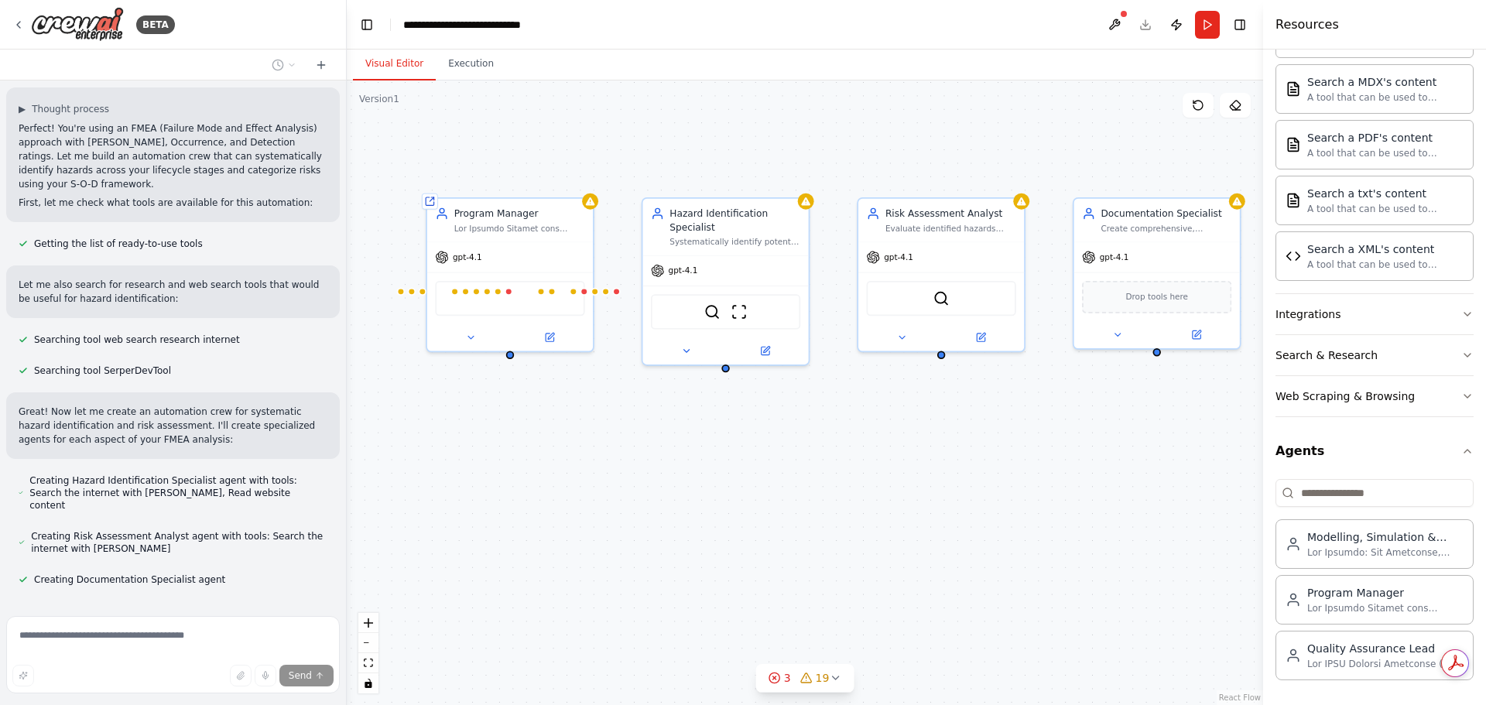
drag, startPoint x: 1034, startPoint y: 573, endPoint x: 953, endPoint y: 567, distance: 81.4
click at [953, 567] on div "Shared agent from repository Program Manager gpt-4.1 BraveSearchTool Browserbas…" at bounding box center [805, 392] width 916 height 625
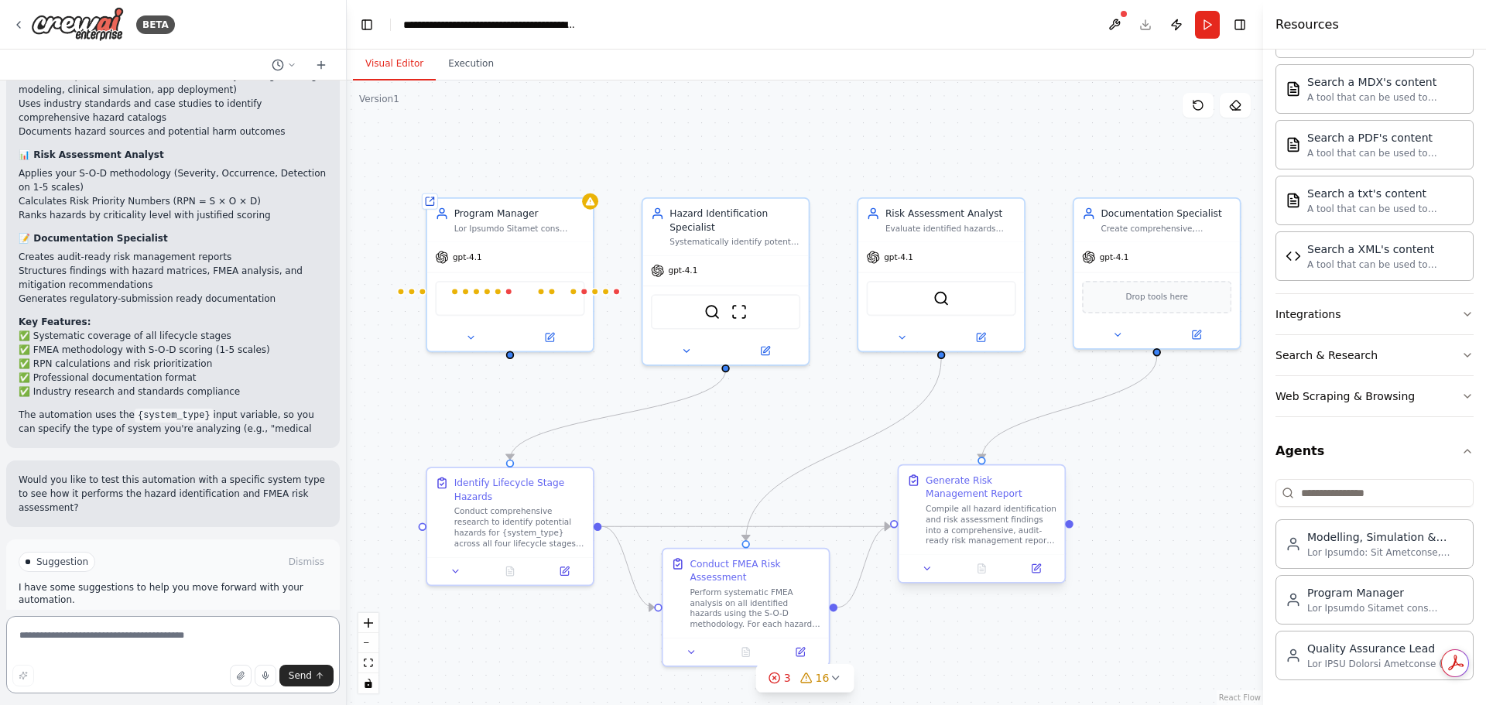
scroll to position [1861, 0]
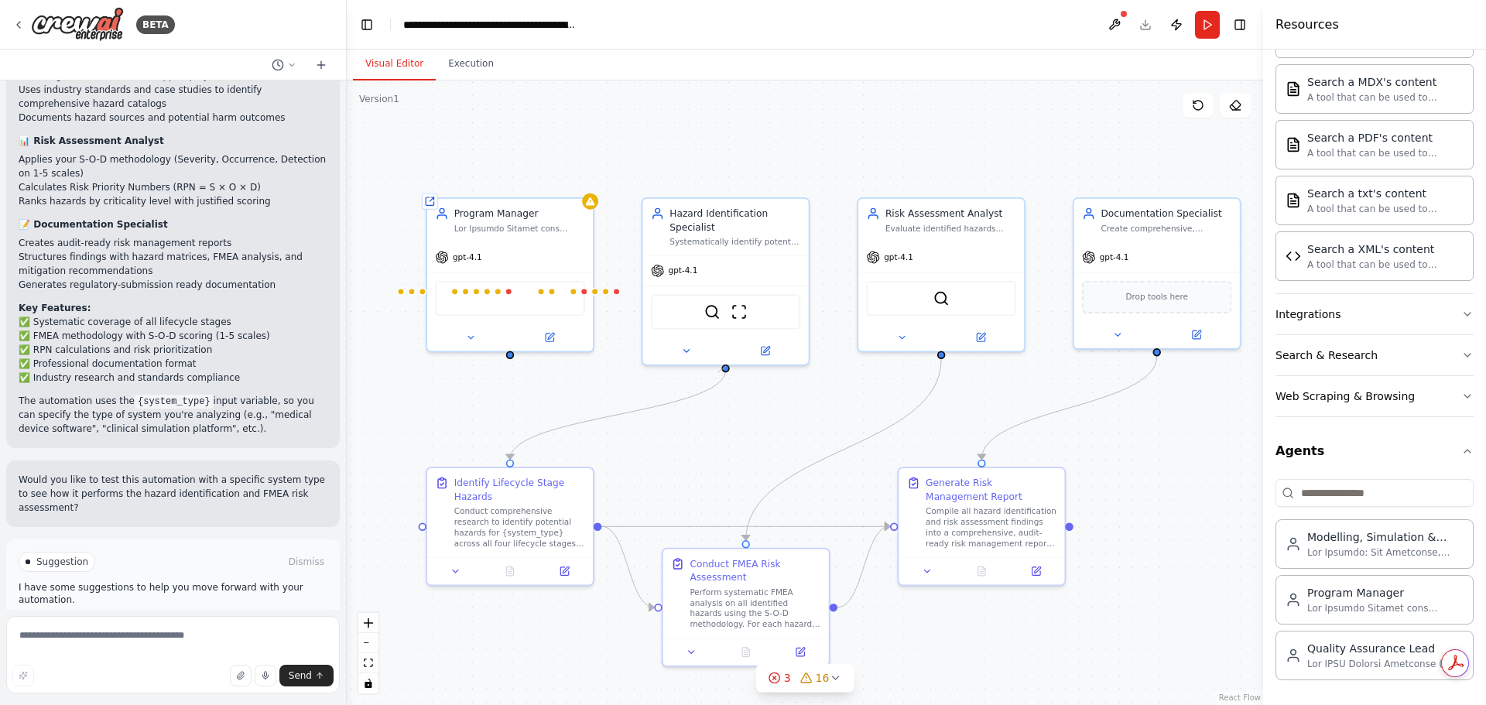
click at [721, 374] on div ".deletable-edge-delete-btn { width: 20px; height: 20px; border: 0px solid #ffff…" at bounding box center [757, 402] width 798 height 544
drag, startPoint x: 726, startPoint y: 367, endPoint x: 741, endPoint y: 375, distance: 17.0
click at [744, 377] on div ".deletable-edge-delete-btn { width: 20px; height: 20px; border: 0px solid #ffff…" at bounding box center [805, 392] width 916 height 625
click at [724, 375] on circle "Edge from 869ab58f-f48d-4b1f-9447-3601cf367c44 to ec2d9bdc-7ac1-42bc-b417-302c2…" at bounding box center [725, 376] width 13 height 13
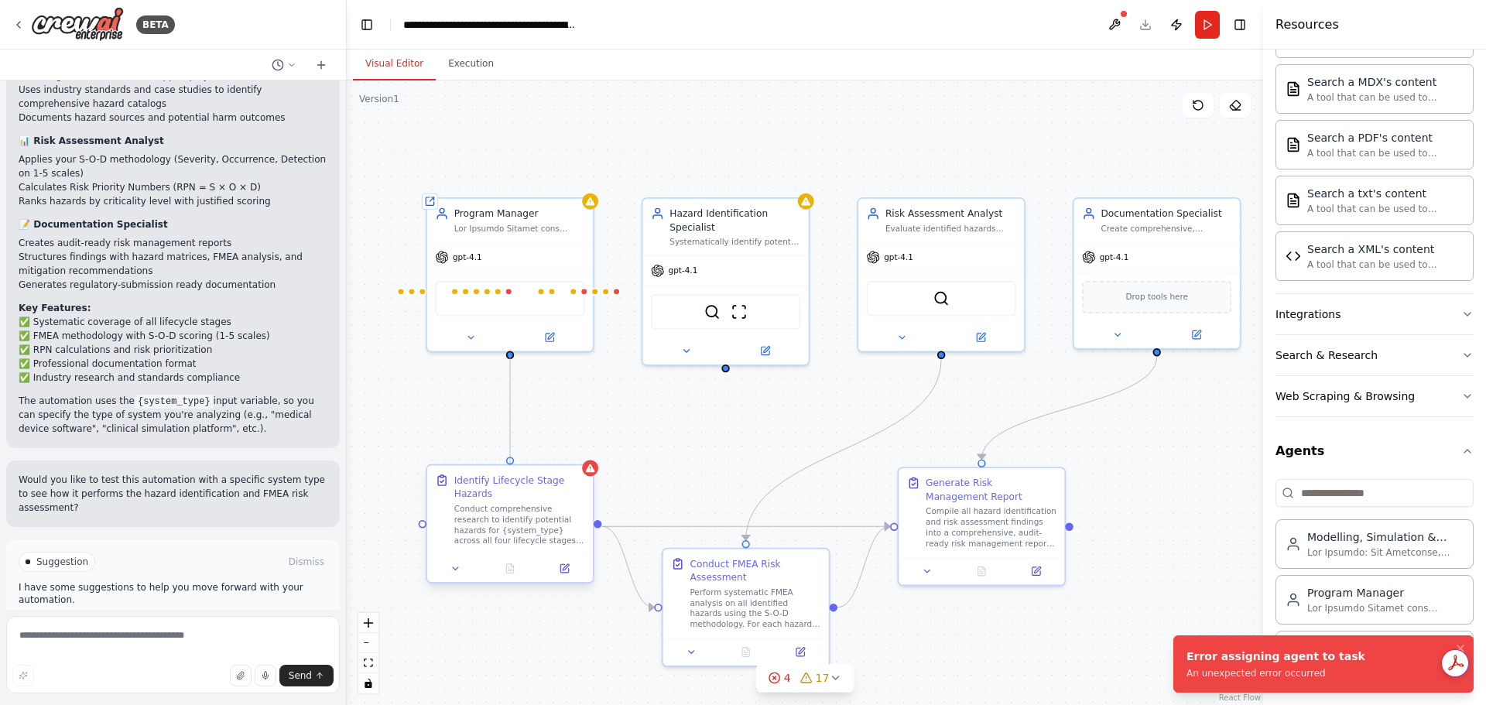
drag, startPoint x: 508, startPoint y: 353, endPoint x: 510, endPoint y: 465, distance: 112.3
click at [510, 465] on div "Shared agent from repository Program Manager gpt-4.1 BraveSearchTool Browserbas…" at bounding box center [757, 402] width 798 height 544
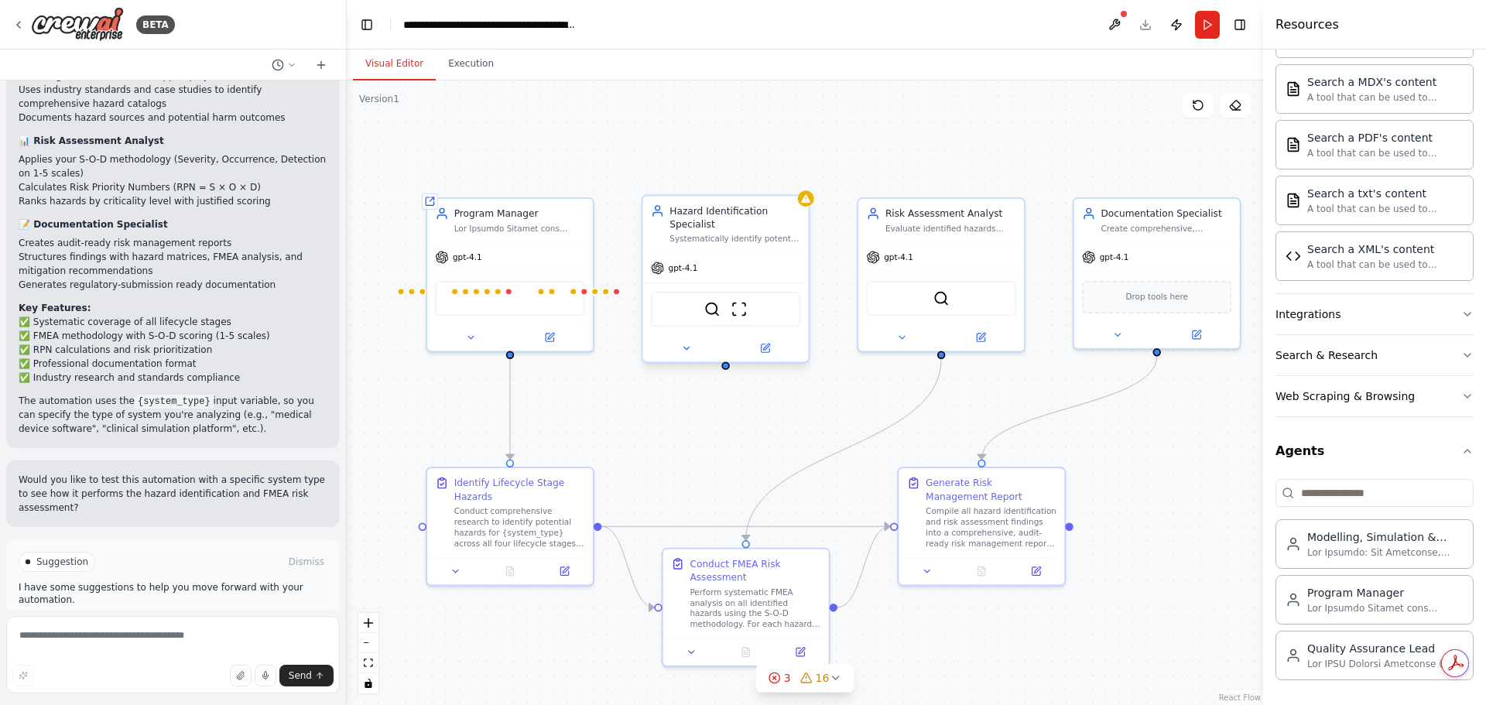
click at [783, 228] on div "Hazard Identification Specialist" at bounding box center [734, 217] width 131 height 27
click at [800, 183] on icon at bounding box center [796, 180] width 9 height 9
click at [766, 180] on button "Confirm" at bounding box center [752, 180] width 55 height 19
click at [1389, 543] on div "Modelling, Simulation & Analysis Systems Specialist" at bounding box center [1385, 536] width 156 height 15
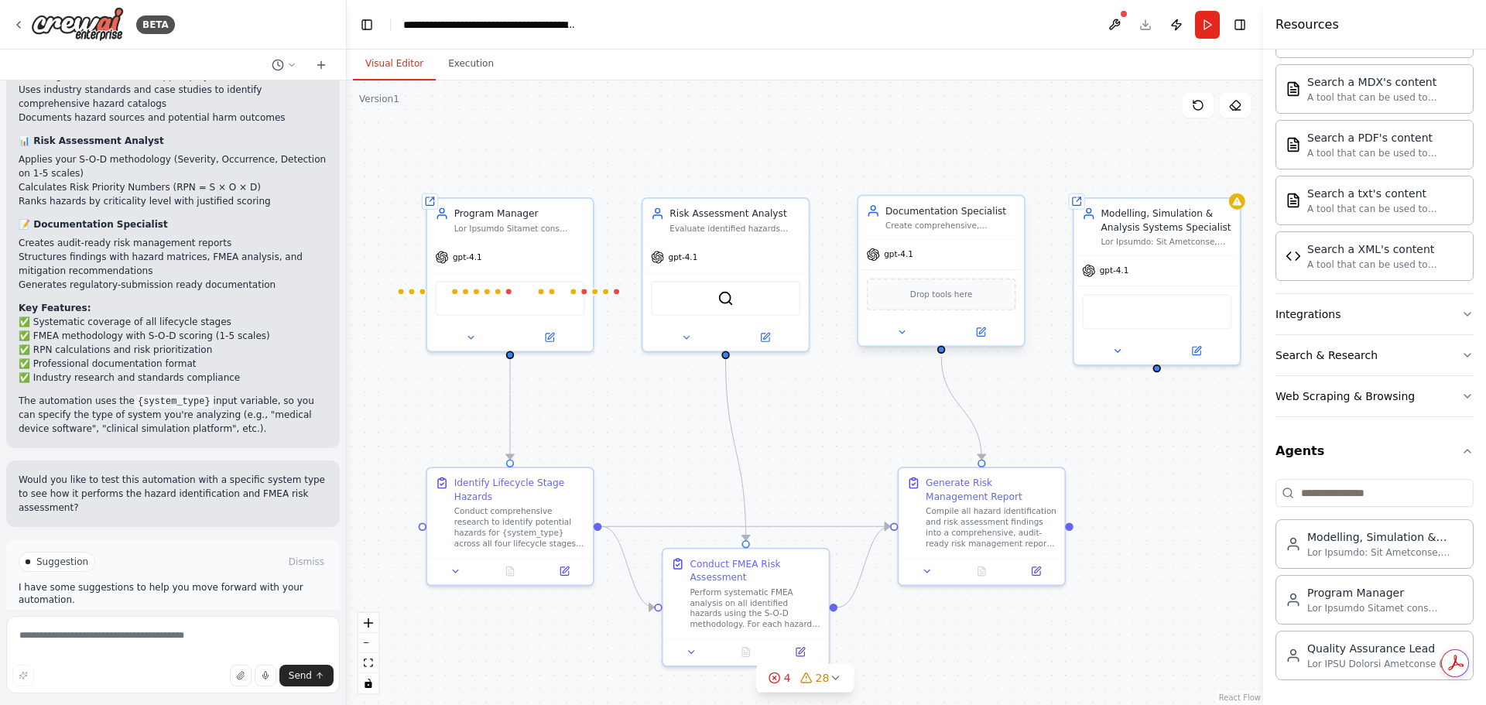
click at [1016, 224] on div "Documentation Specialist Create comprehensive, structured documentation of all …" at bounding box center [941, 217] width 166 height 43
click at [1011, 177] on icon at bounding box center [1012, 180] width 6 height 9
click at [970, 175] on button "Confirm" at bounding box center [968, 180] width 55 height 19
click at [772, 227] on div "Evaluate identified hazards using FMEA methodology with Severity (S), Occurrenc…" at bounding box center [734, 226] width 131 height 11
click at [797, 180] on icon at bounding box center [796, 180] width 6 height 9
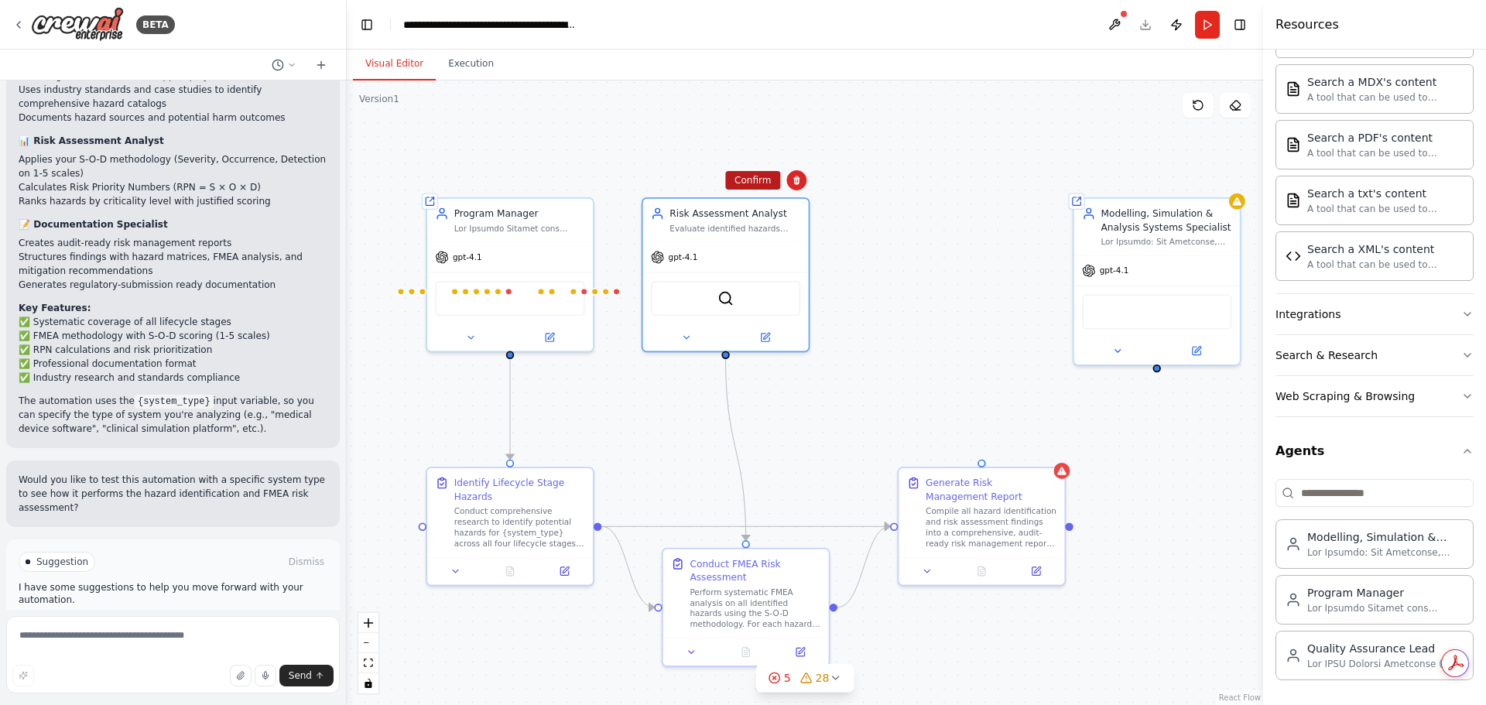
click at [745, 179] on button "Confirm" at bounding box center [752, 180] width 55 height 19
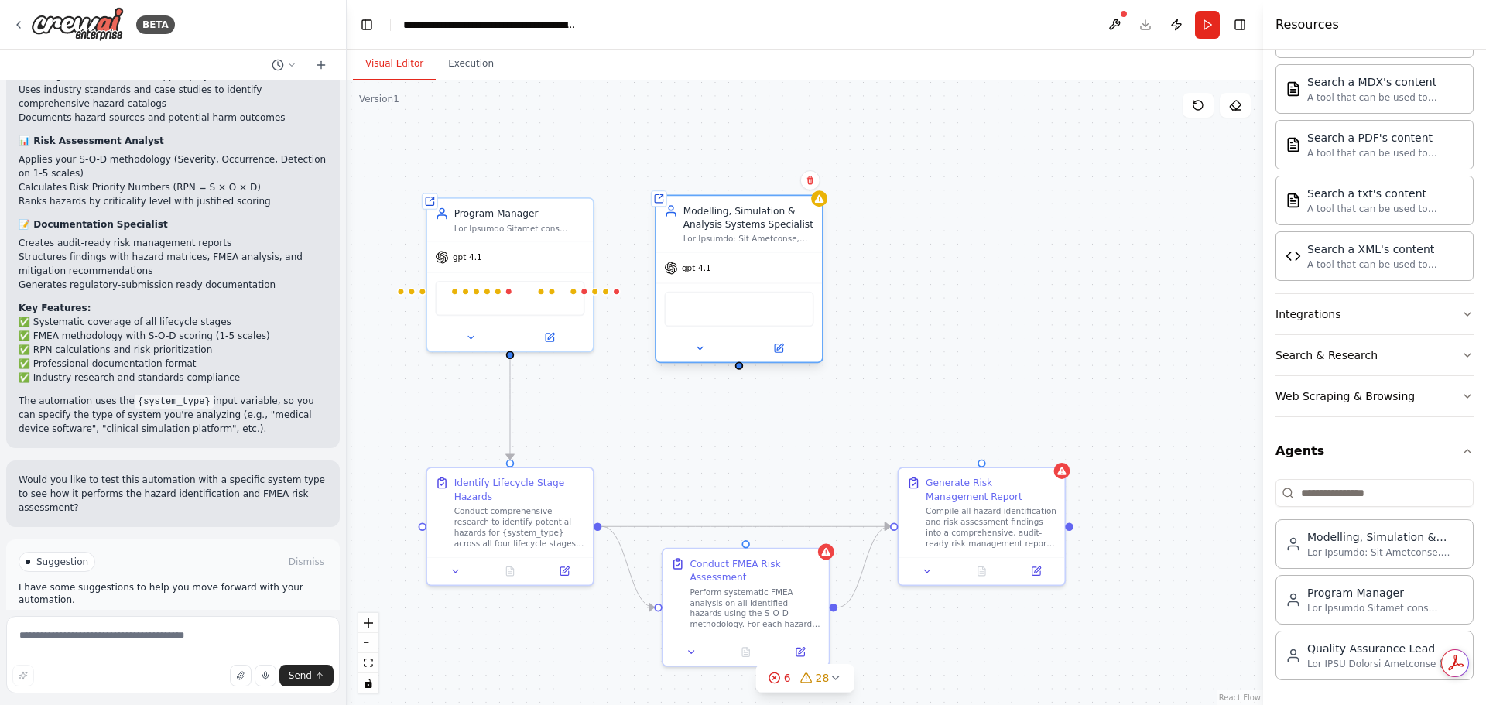
drag, startPoint x: 1189, startPoint y: 206, endPoint x: 764, endPoint y: 205, distance: 424.9
click at [764, 205] on div "Modelling, Simulation & Analysis Systems Specialist" at bounding box center [748, 217] width 131 height 27
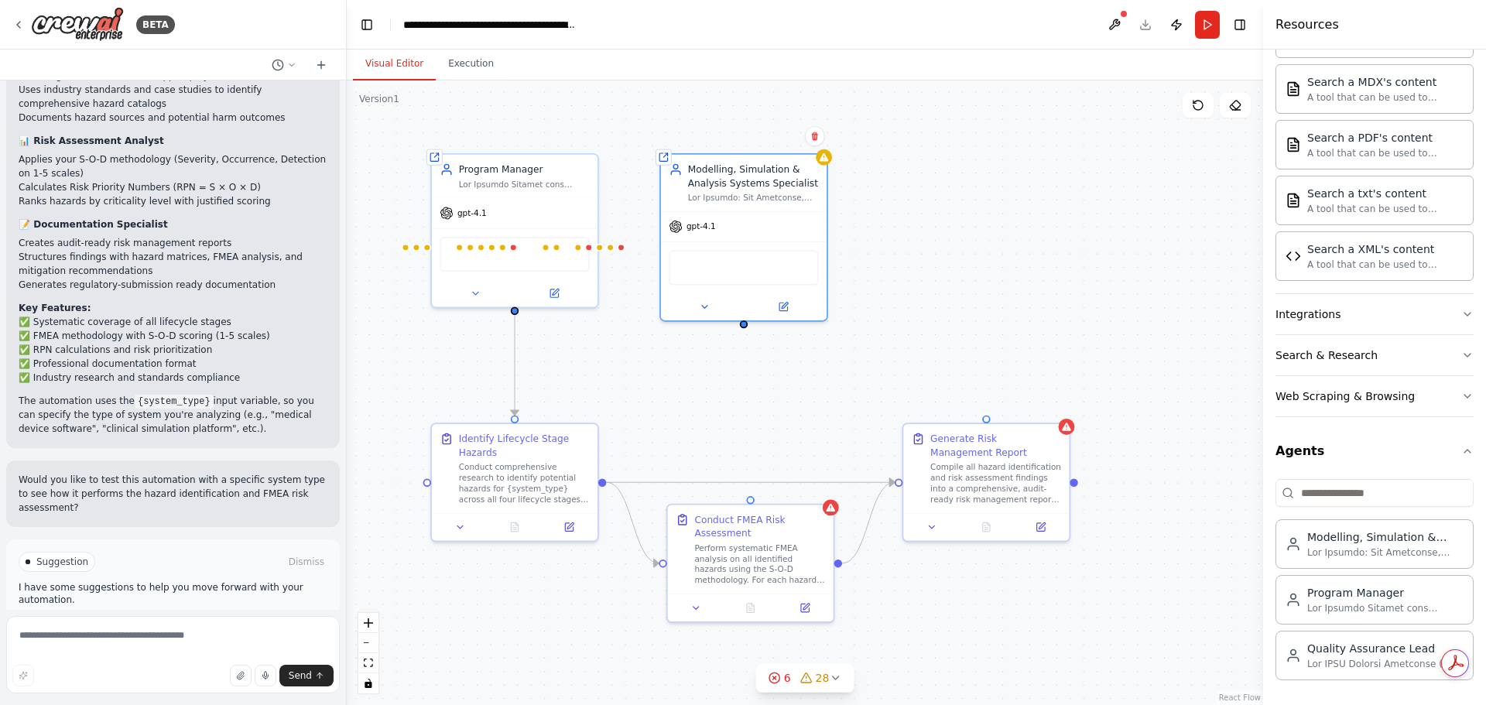
drag, startPoint x: 740, startPoint y: 371, endPoint x: 745, endPoint y: 327, distance: 44.4
click at [745, 327] on div ".deletable-edge-delete-btn { width: 20px; height: 20px; border: 0px solid #ffff…" at bounding box center [805, 392] width 916 height 625
click at [743, 326] on div ".deletable-edge-delete-btn { width: 20px; height: 20px; border: 0px solid #ffff…" at bounding box center [805, 392] width 916 height 625
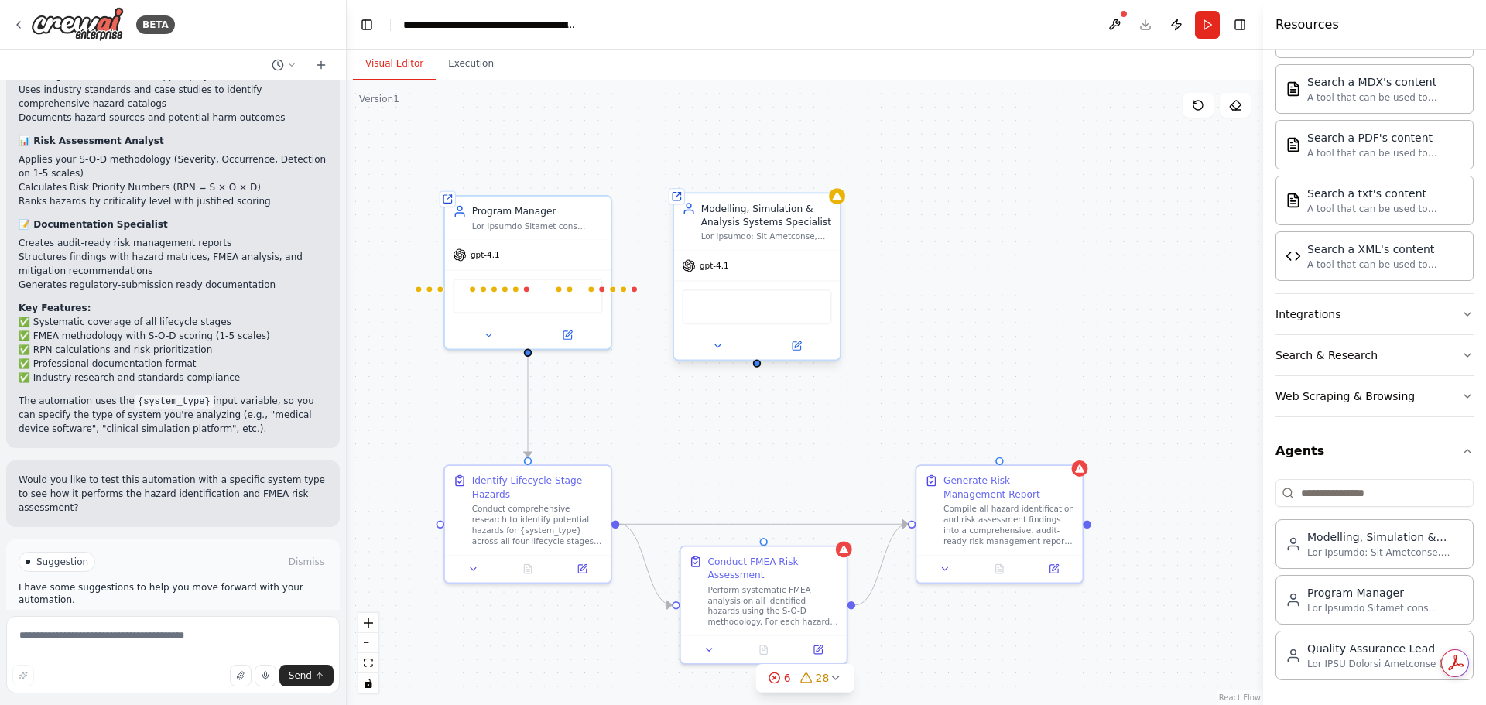
drag, startPoint x: 746, startPoint y: 327, endPoint x: 758, endPoint y: 359, distance: 33.8
click at [759, 361] on div ".deletable-edge-delete-btn { width: 20px; height: 20px; border: 0px solid #ffff…" at bounding box center [805, 392] width 916 height 625
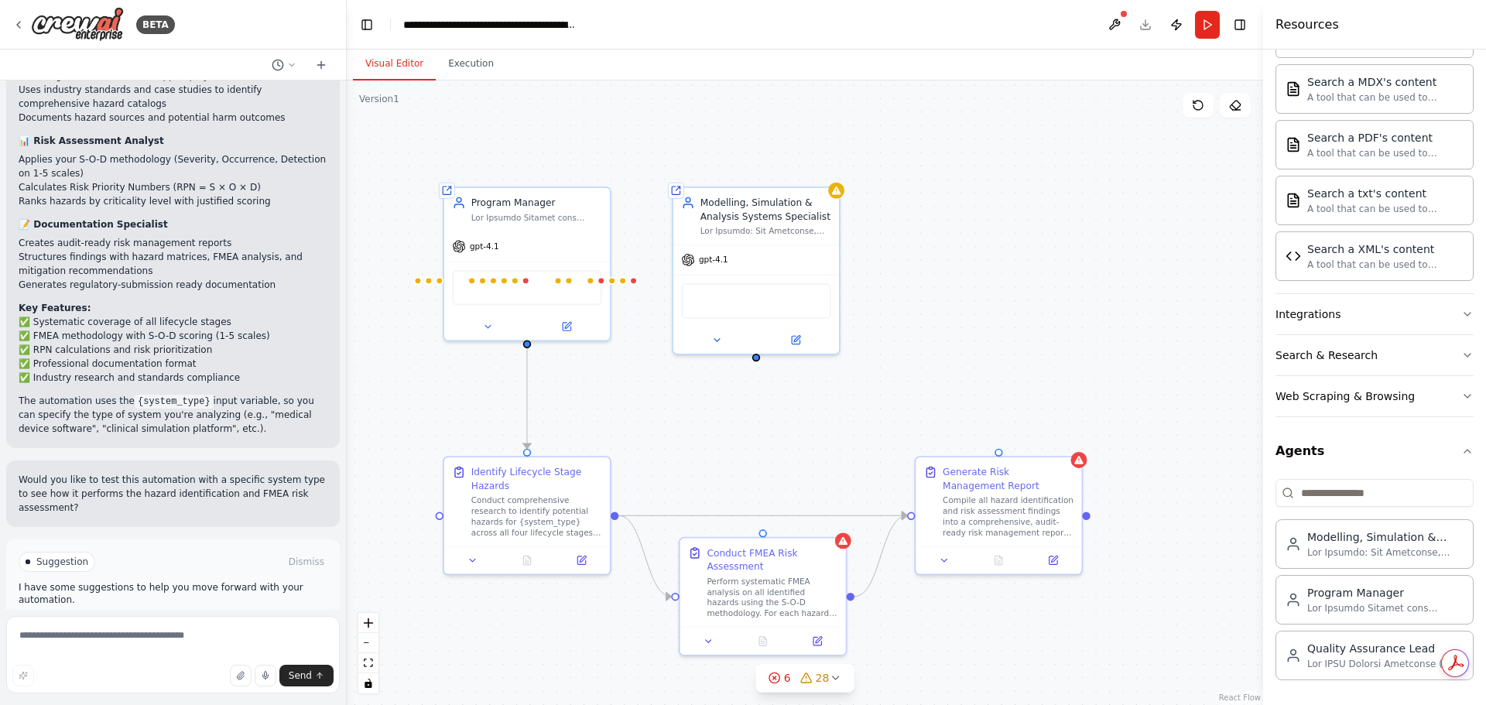
click at [756, 363] on div ".deletable-edge-delete-btn { width: 20px; height: 20px; border: 0px solid #ffff…" at bounding box center [805, 392] width 916 height 625
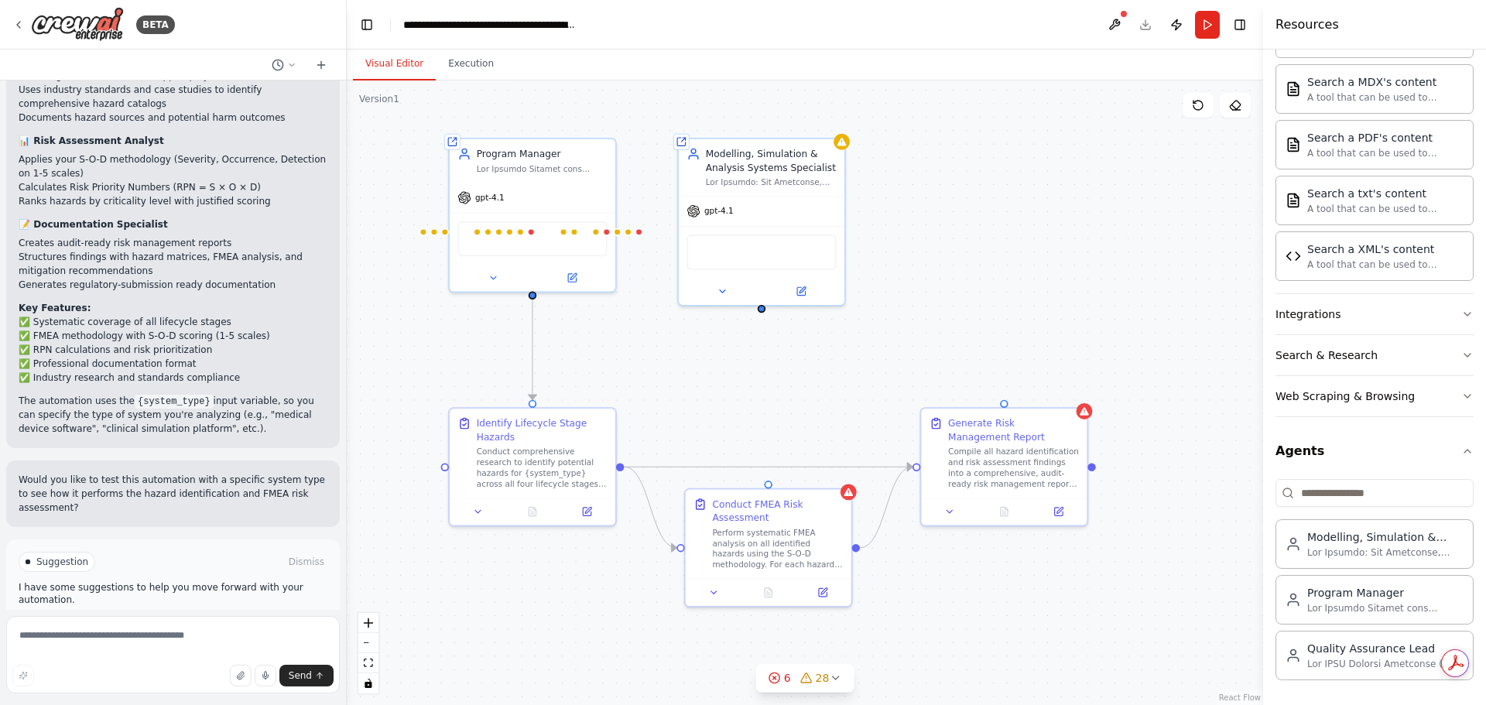
drag, startPoint x: 757, startPoint y: 361, endPoint x: 762, endPoint y: 313, distance: 49.1
click at [762, 313] on div ".deletable-edge-delete-btn { width: 20px; height: 20px; border: 0px solid #ffff…" at bounding box center [805, 392] width 916 height 625
click at [769, 483] on div at bounding box center [768, 482] width 8 height 8
click at [533, 339] on icon "Edge from 347ac3e8-8047-48a9-8e5b-9988ce9973eb to ec2d9bdc-7ac1-42bc-b417-302c2…" at bounding box center [533, 350] width 0 height 101
click at [829, 381] on div ".deletable-edge-delete-btn { width: 20px; height: 20px; border: 0px solid #ffff…" at bounding box center [805, 392] width 916 height 625
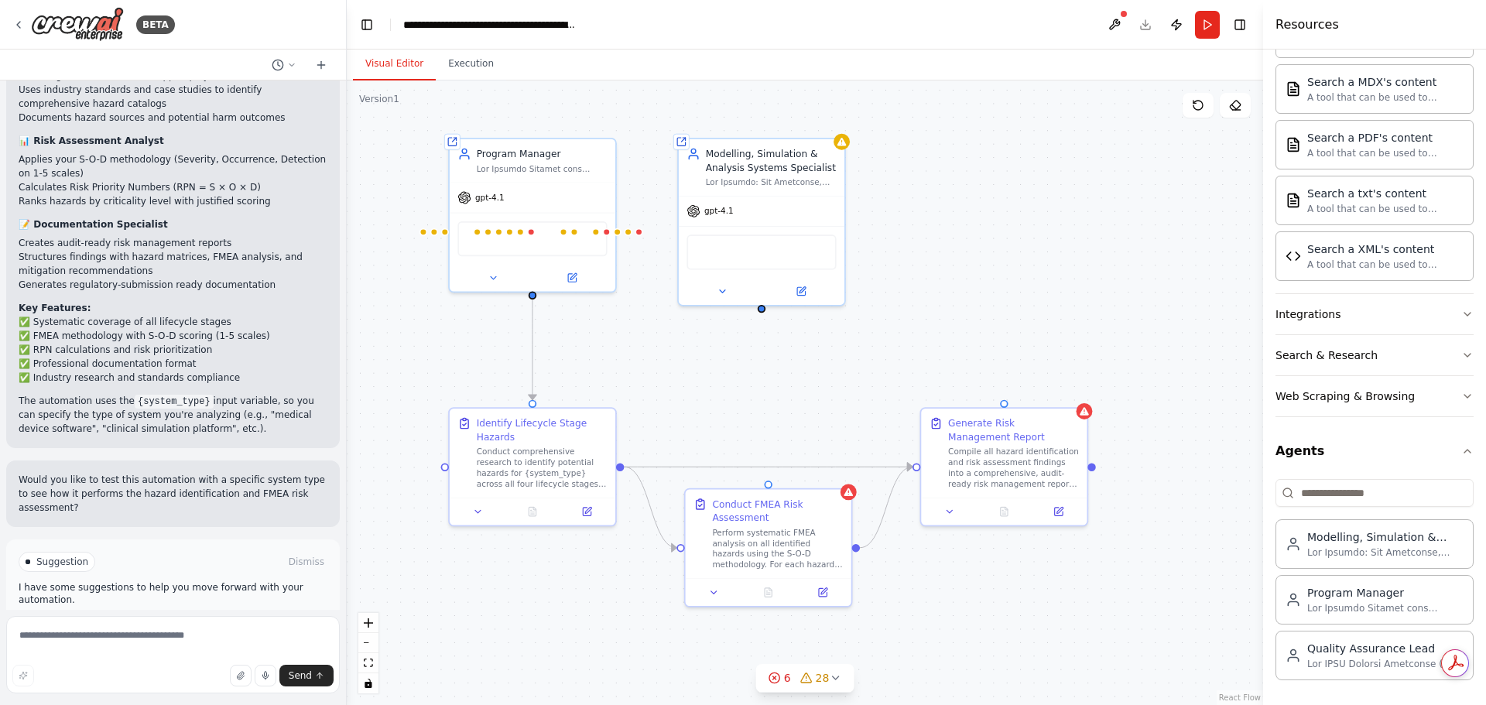
click at [766, 316] on div ".deletable-edge-delete-btn { width: 20px; height: 20px; border: 0px solid #ffff…" at bounding box center [805, 392] width 916 height 625
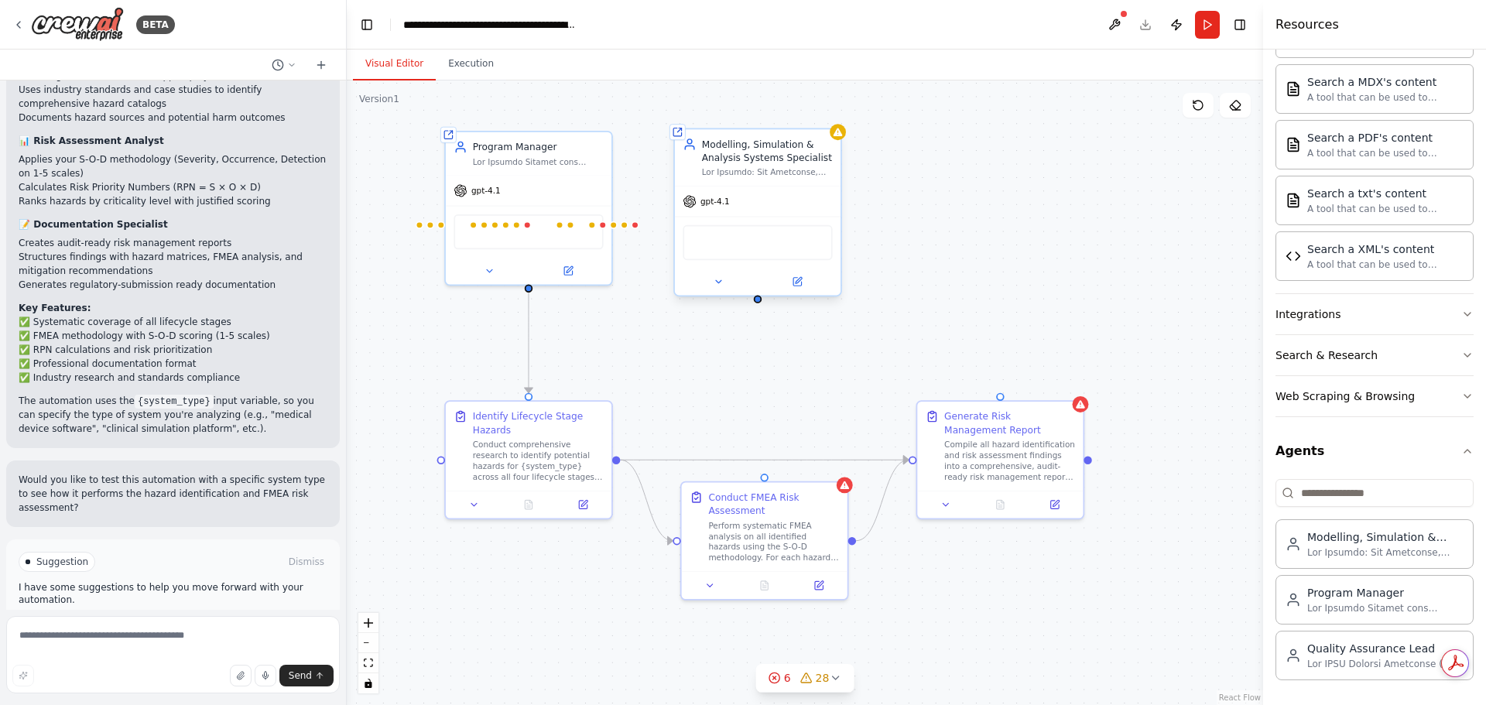
drag, startPoint x: 762, startPoint y: 312, endPoint x: 759, endPoint y: 305, distance: 8.0
click at [759, 305] on div ".deletable-edge-delete-btn { width: 20px; height: 20px; border: 0px solid #ffff…" at bounding box center [805, 392] width 916 height 625
click at [945, 204] on div ".deletable-edge-delete-btn { width: 20px; height: 20px; border: 0px solid #ffff…" at bounding box center [805, 392] width 916 height 625
click at [825, 197] on div "gpt-4.1" at bounding box center [758, 201] width 166 height 29
drag, startPoint x: 760, startPoint y: 318, endPoint x: 764, endPoint y: 479, distance: 161.0
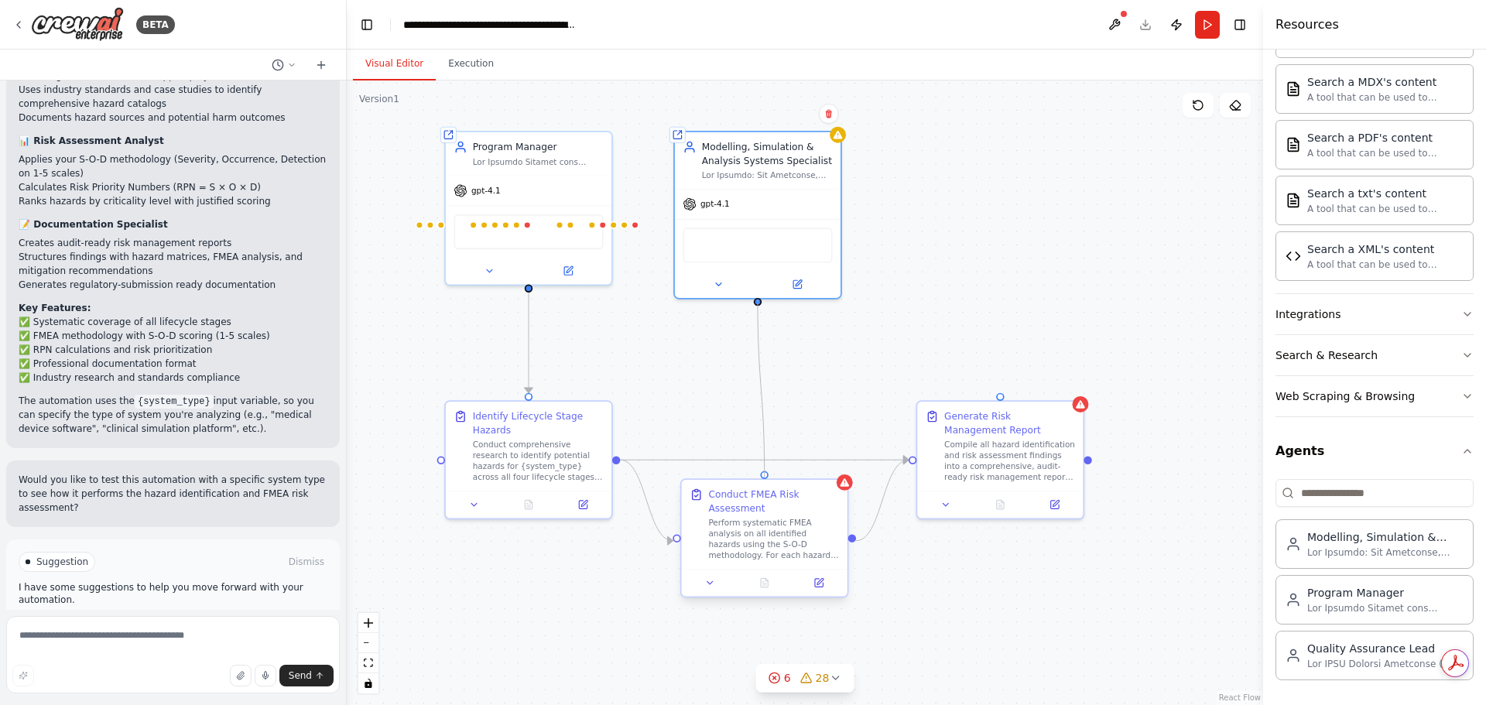
click at [764, 479] on div "Shared agent from repository Program Manager gpt-4.1 BraveSearchTool Browserbas…" at bounding box center [776, 335] width 798 height 544
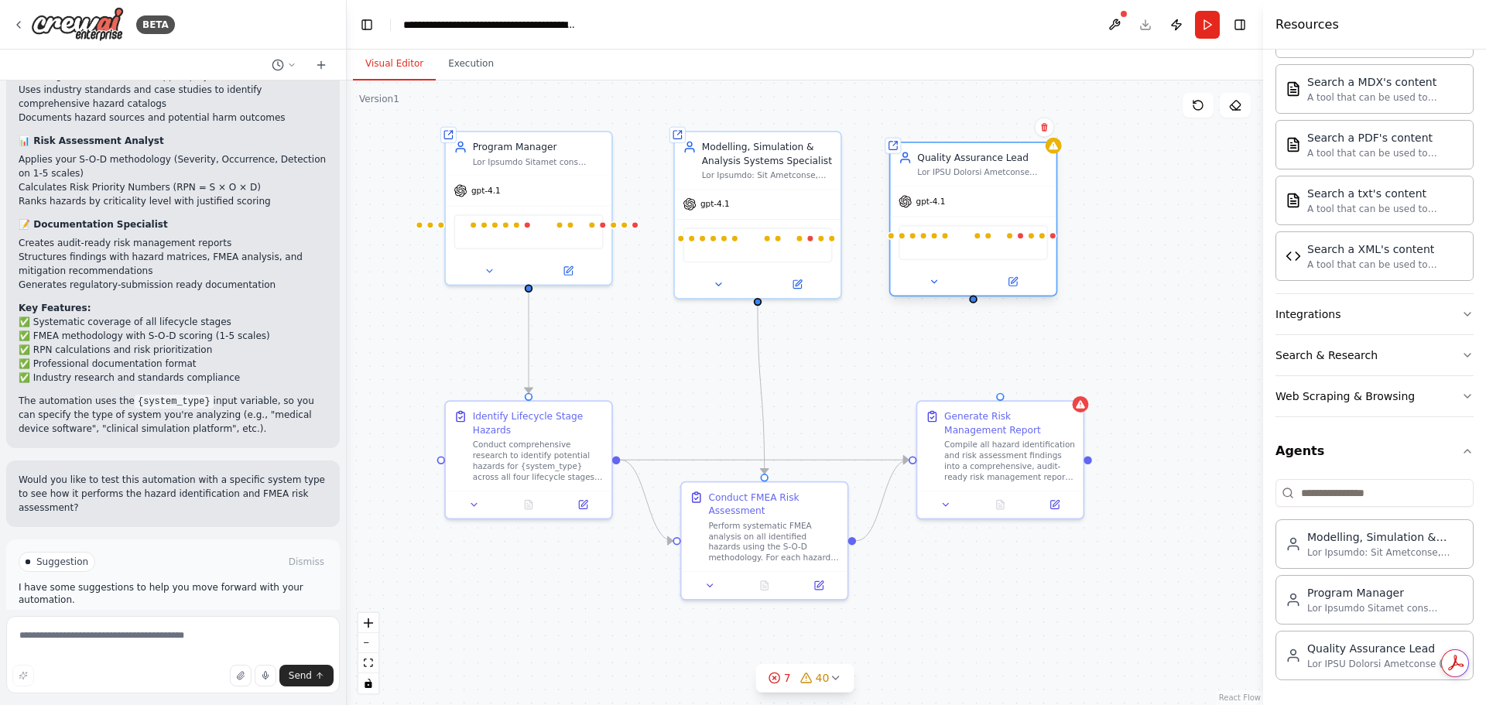
drag, startPoint x: 1174, startPoint y: 179, endPoint x: 1044, endPoint y: 149, distance: 133.5
click at [1044, 149] on div "Quality Assurance Lead" at bounding box center [973, 164] width 166 height 43
click at [1011, 206] on div "gpt-4.1" at bounding box center [973, 201] width 166 height 29
click at [974, 309] on div ".deletable-edge-delete-btn { width: 20px; height: 20px; border: 0px solid #ffff…" at bounding box center [805, 392] width 916 height 625
click at [974, 313] on div ".deletable-edge-delete-btn { width: 20px; height: 20px; border: 0px solid #ffff…" at bounding box center [805, 392] width 916 height 625
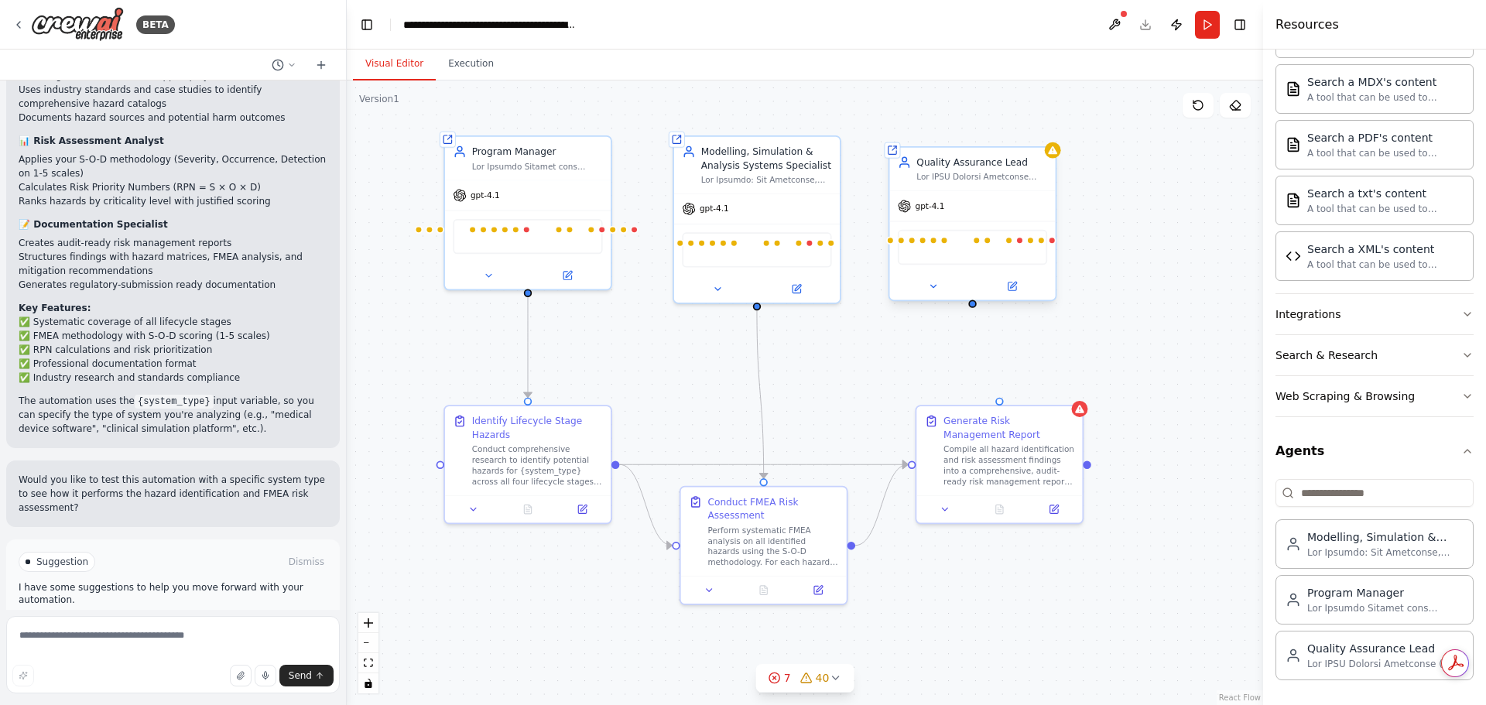
click at [1010, 195] on div "gpt-4.1" at bounding box center [972, 205] width 166 height 29
click at [973, 312] on div ".deletable-edge-delete-btn { width: 20px; height: 20px; border: 0px solid #ffff…" at bounding box center [805, 392] width 916 height 625
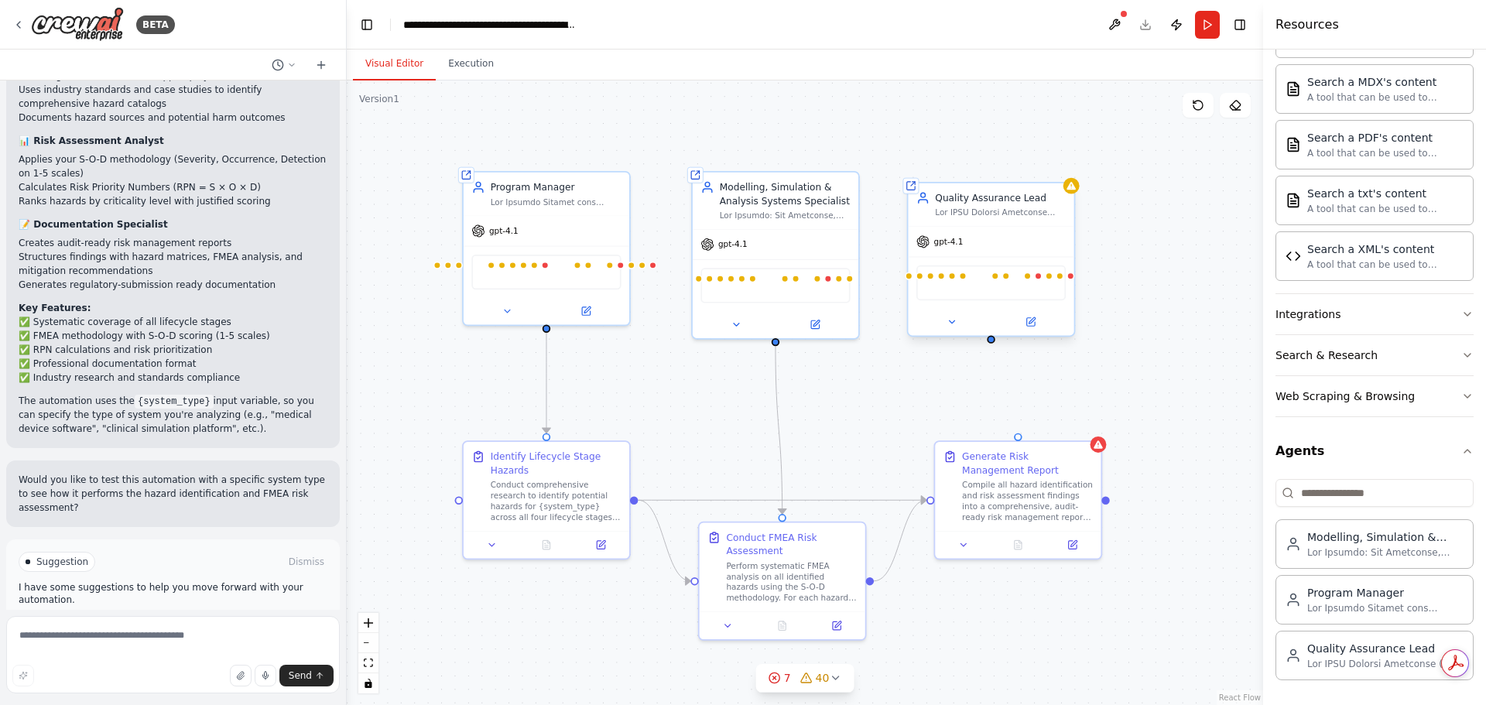
drag, startPoint x: 973, startPoint y: 308, endPoint x: 991, endPoint y: 344, distance: 40.2
click at [991, 344] on div ".deletable-edge-delete-btn { width: 20px; height: 20px; border: 0px solid #ffff…" at bounding box center [805, 392] width 916 height 625
click at [1022, 440] on div "Generate Risk Management Report Compile all hazard identification and risk asse…" at bounding box center [1018, 483] width 166 height 89
click at [1015, 250] on div "gpt-4.1" at bounding box center [991, 241] width 166 height 29
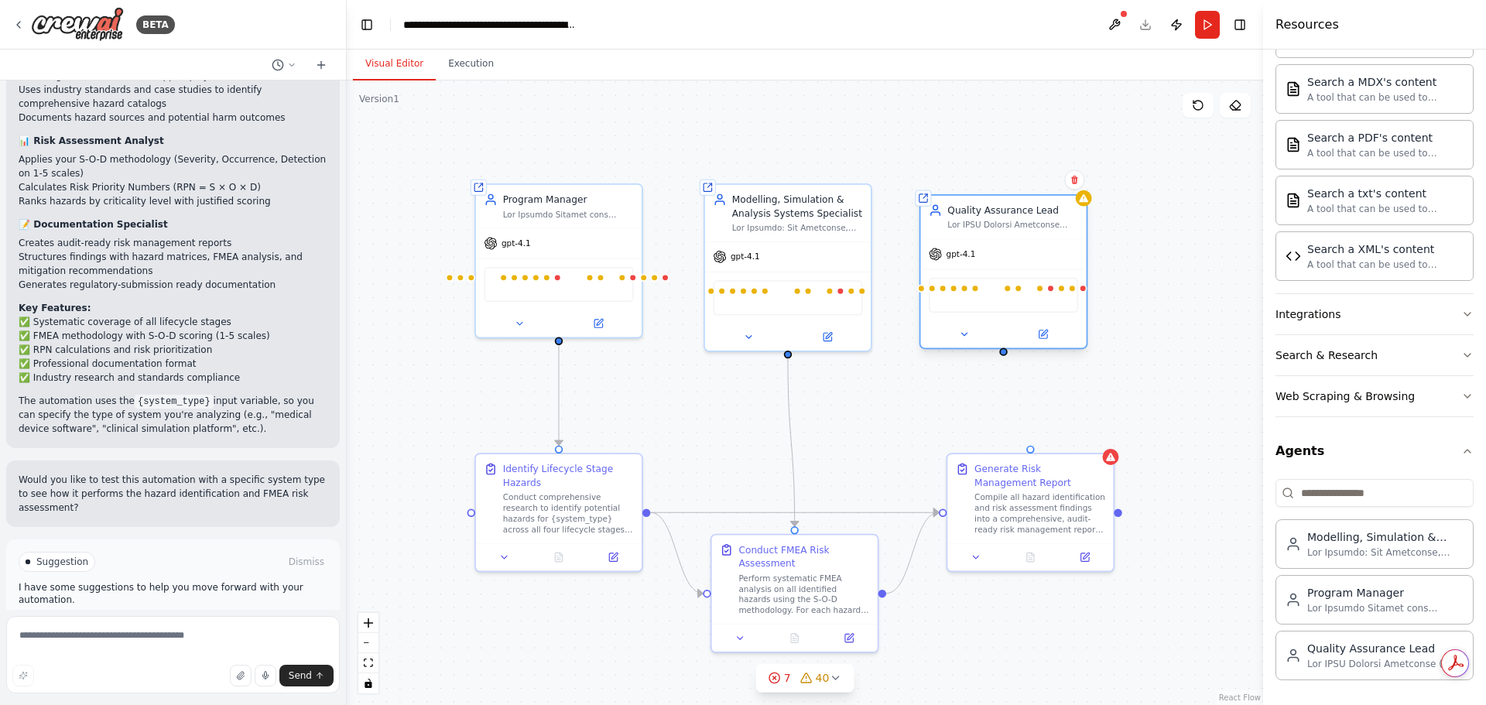
drag, startPoint x: 991, startPoint y: 344, endPoint x: 1003, endPoint y: 356, distance: 17.5
click at [1003, 356] on div ".deletable-edge-delete-btn { width: 20px; height: 20px; border: 0px solid #ffff…" at bounding box center [805, 392] width 916 height 625
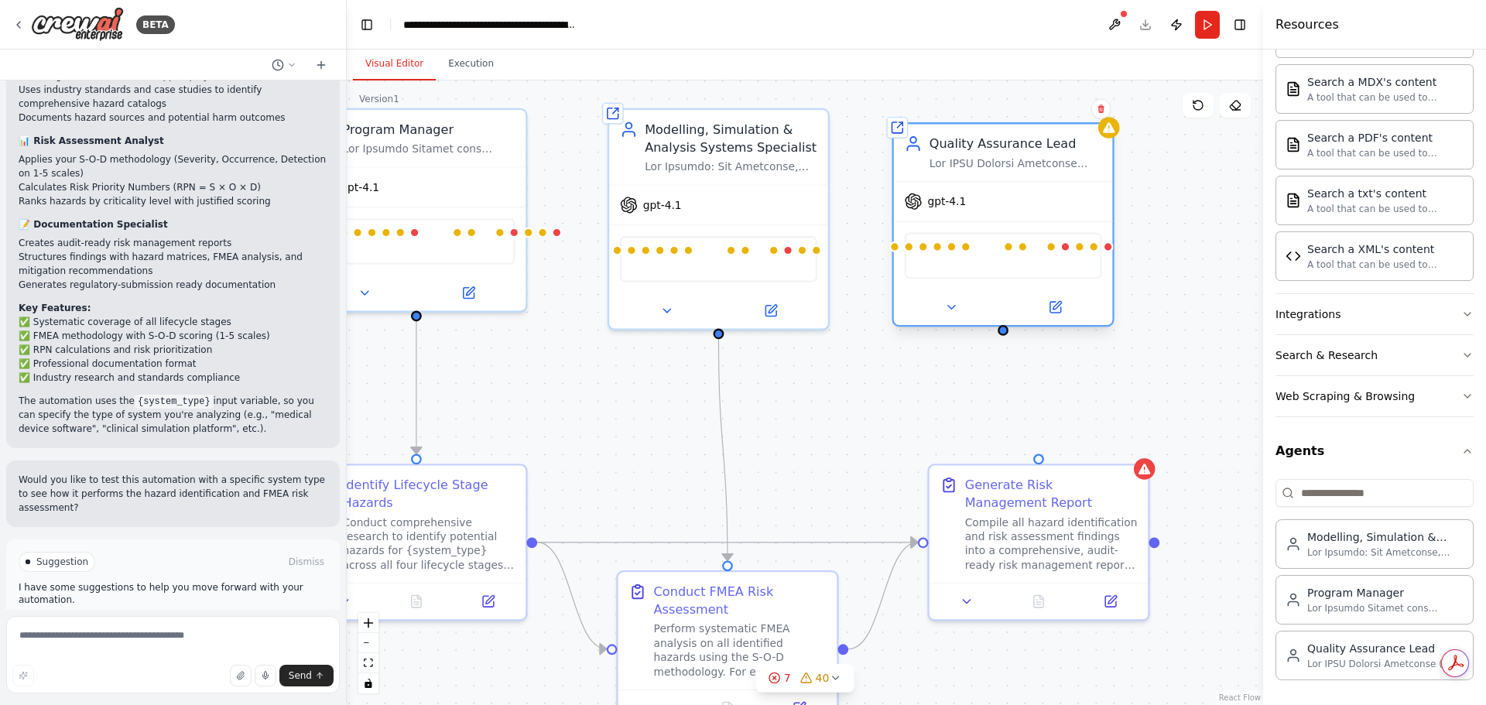
drag, startPoint x: 956, startPoint y: 351, endPoint x: 1003, endPoint y: 339, distance: 48.6
click at [1003, 339] on div ".deletable-edge-delete-btn { width: 20px; height: 20px; border: 0px solid #ffff…" at bounding box center [805, 392] width 916 height 625
click at [1005, 332] on div at bounding box center [1003, 330] width 11 height 11
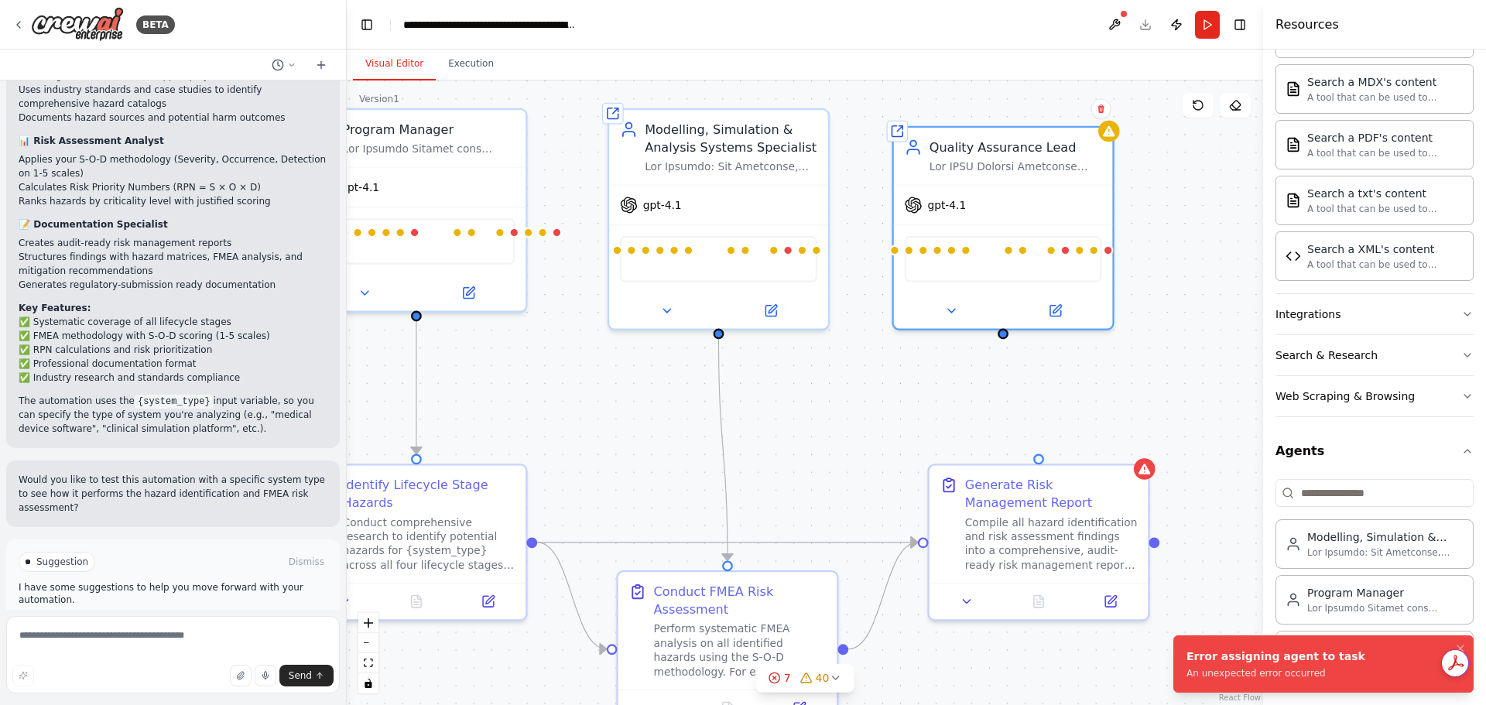
click at [1005, 337] on div ".deletable-edge-delete-btn { width: 20px; height: 20px; border: 0px solid #ffff…" at bounding box center [805, 392] width 916 height 625
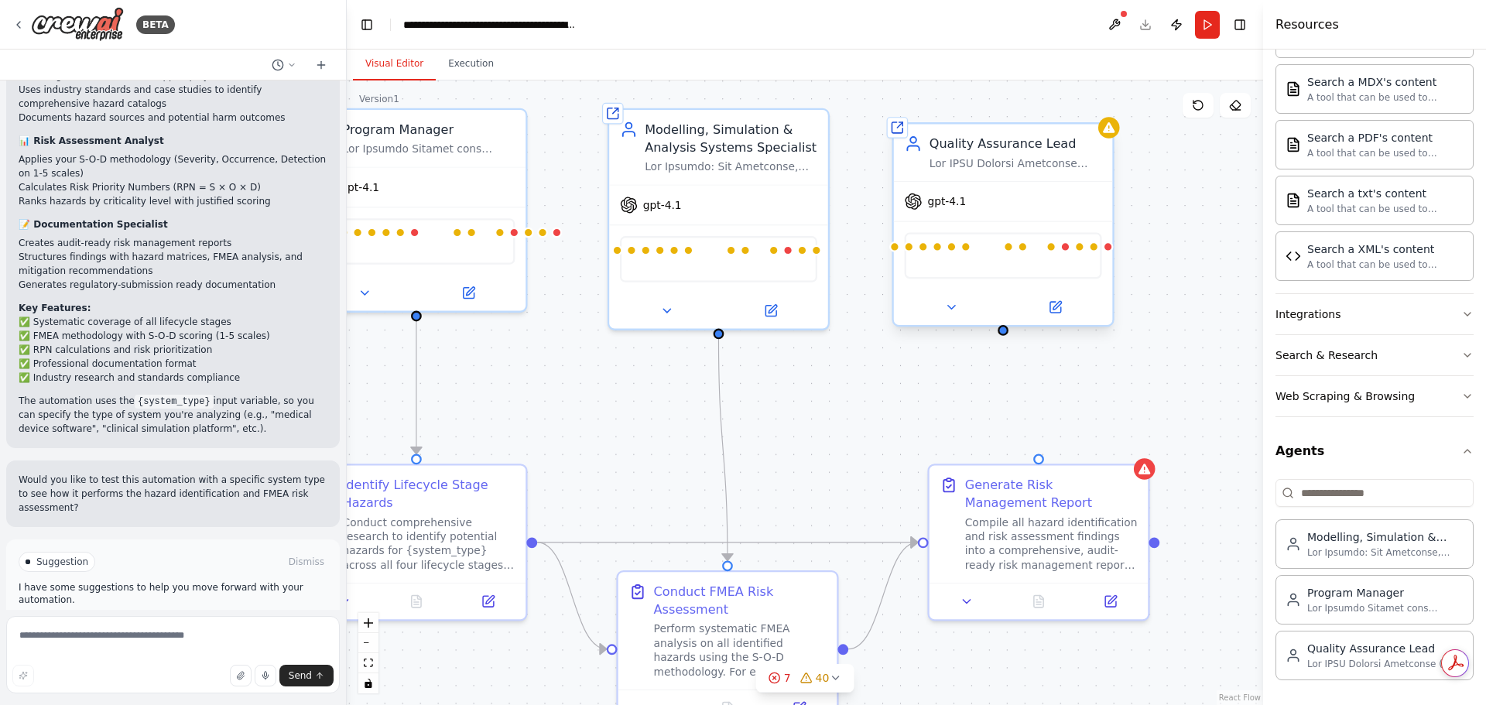
click at [1085, 137] on div "Quality Assurance Lead" at bounding box center [1016, 144] width 173 height 18
drag, startPoint x: 1006, startPoint y: 334, endPoint x: 1039, endPoint y: 456, distance: 125.8
click at [1039, 456] on div "Shared agent from repository Program Manager gpt-4.1 BraveSearchTool Browserbas…" at bounding box center [742, 377] width 1053 height 717
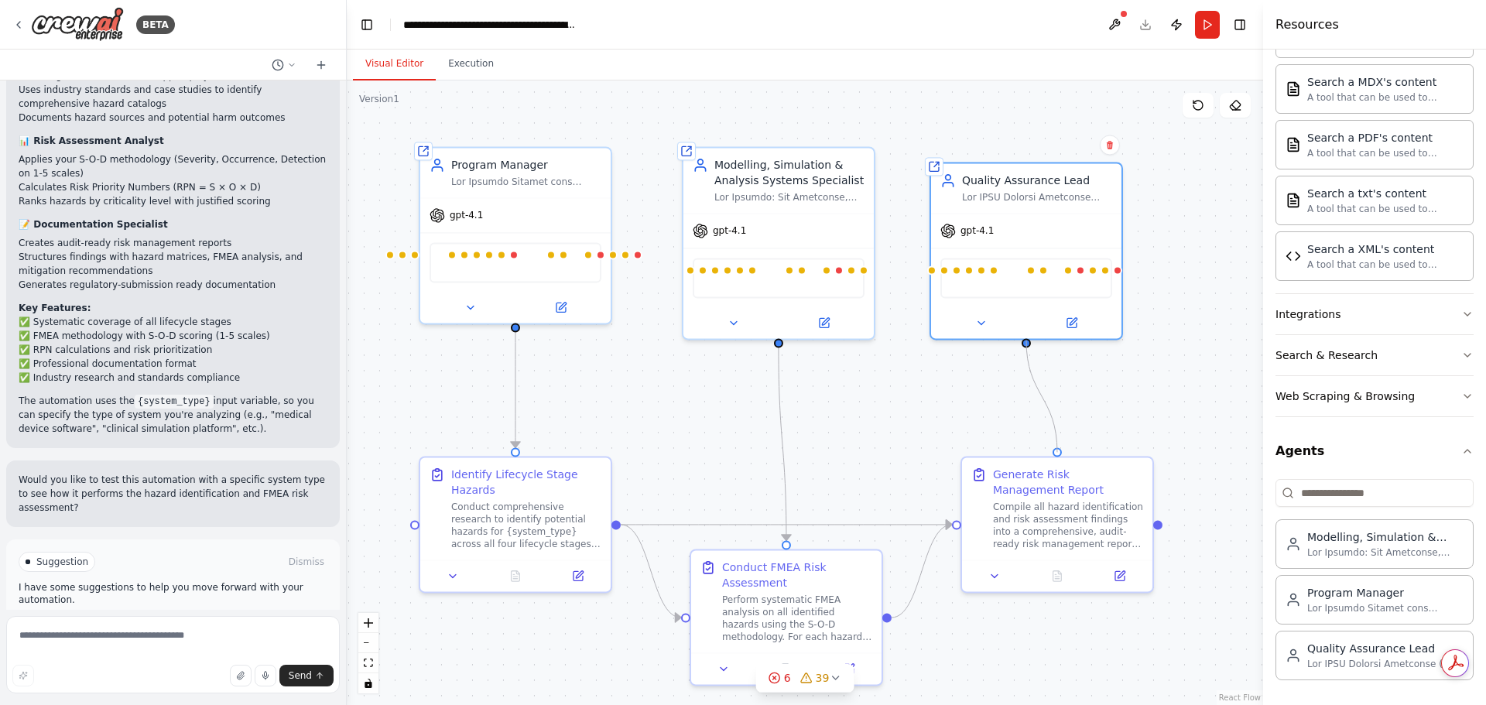
click at [1026, 349] on circle "Edge from 8d25450c-5785-4059-947c-6cc1d0dbdcb1 to 3834df2e-368e-4a68-83df-c139a…" at bounding box center [1026, 351] width 15 height 15
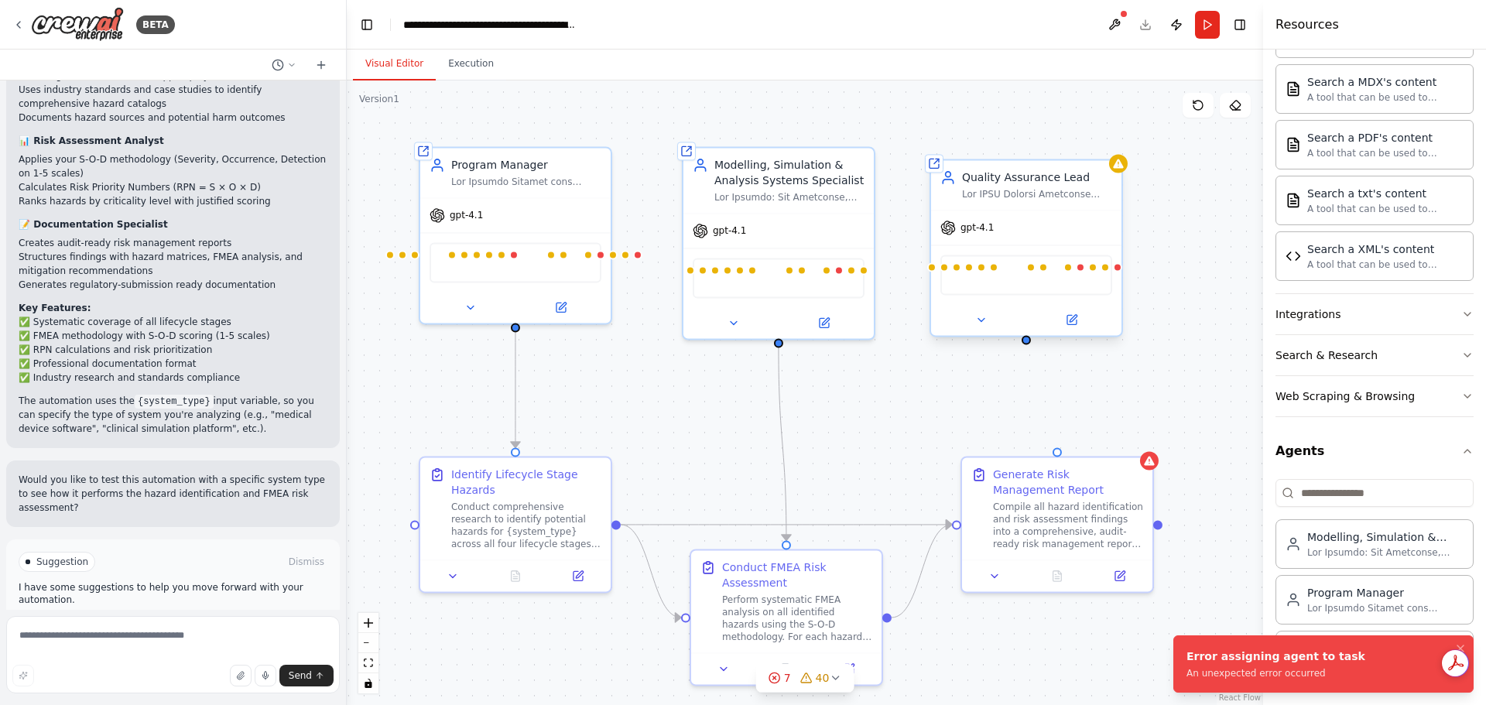
click at [1027, 344] on div at bounding box center [1026, 339] width 9 height 9
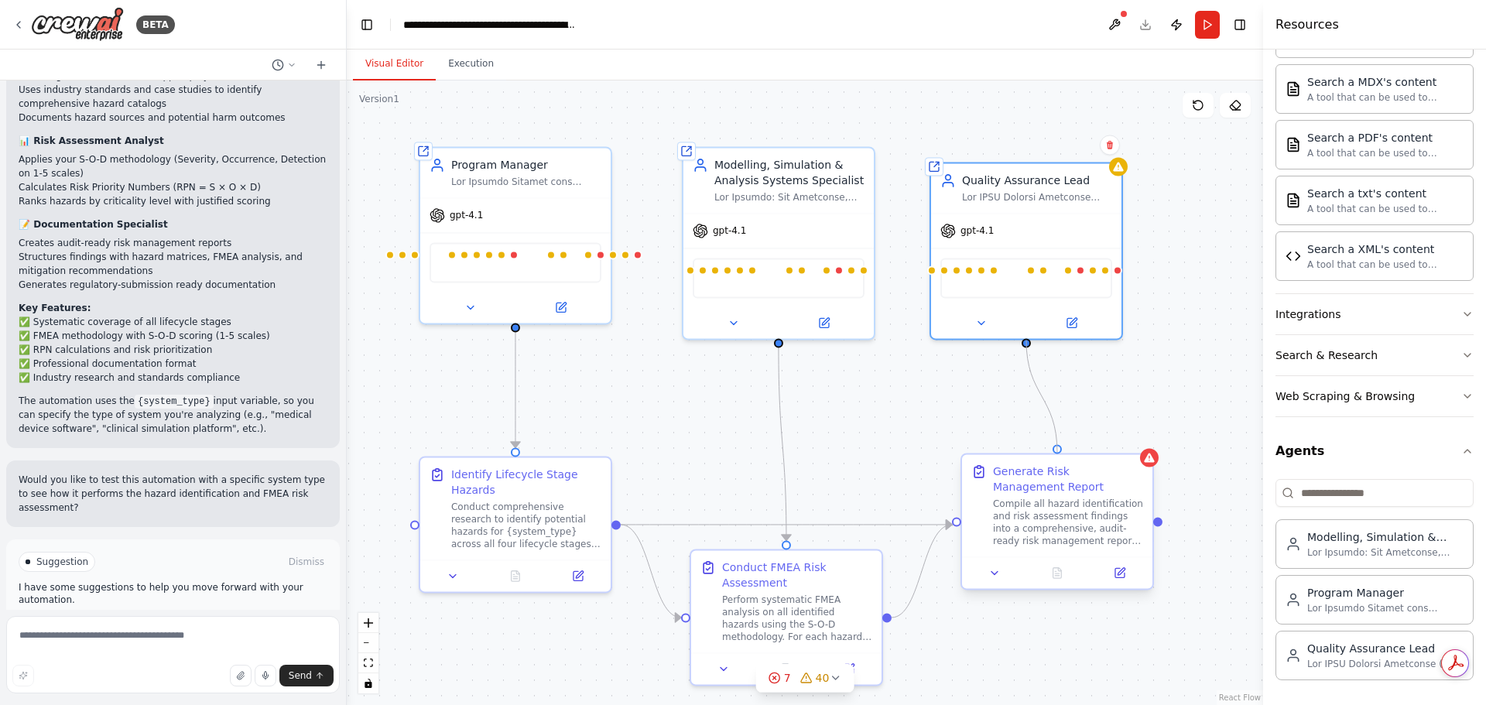
drag, startPoint x: 1027, startPoint y: 344, endPoint x: 1058, endPoint y: 455, distance: 114.9
click at [1058, 455] on div "Shared agent from repository Program Manager gpt-4.1 BraveSearchTool Browserbas…" at bounding box center [799, 381] width 916 height 625
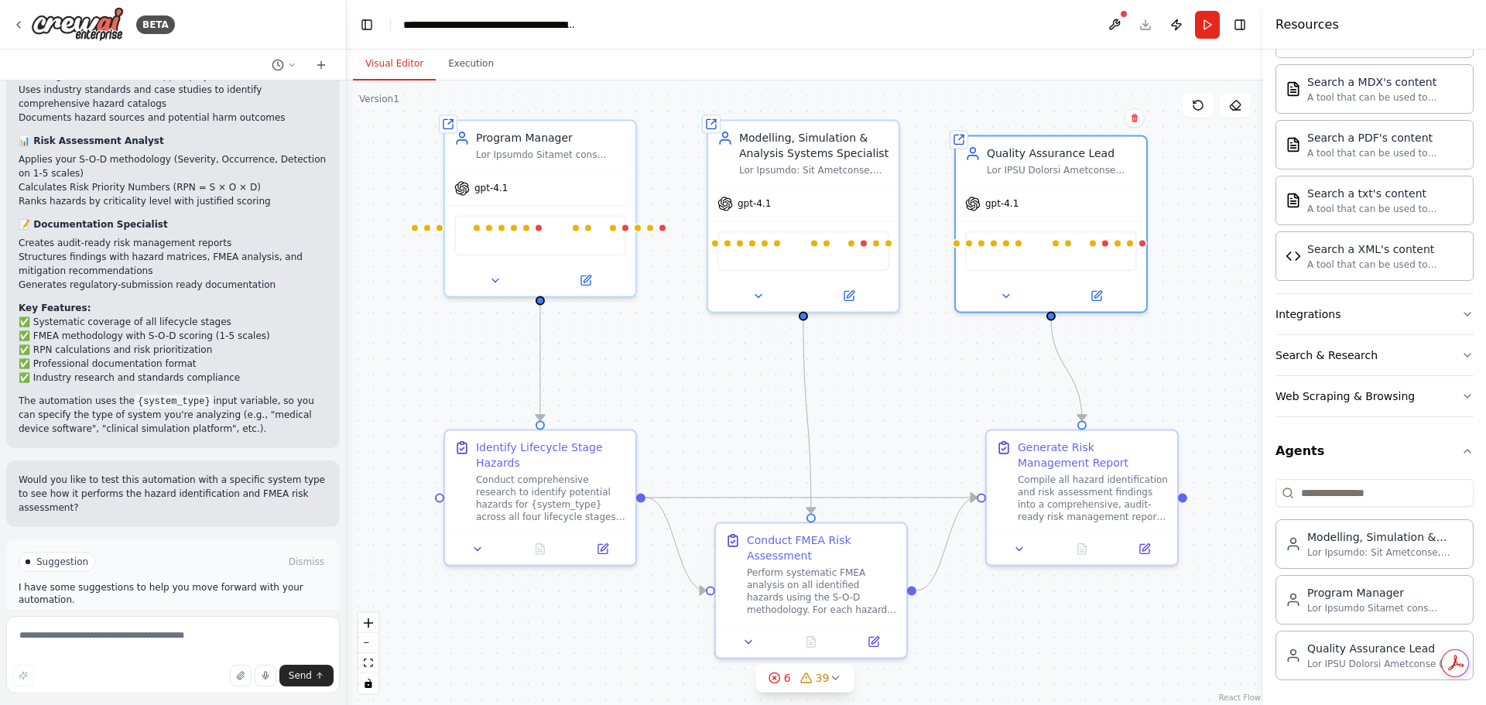
drag, startPoint x: 989, startPoint y: 669, endPoint x: 1011, endPoint y: 642, distance: 34.7
click at [1012, 642] on div ".deletable-edge-delete-btn { width: 20px; height: 20px; border: 0px solid #ffff…" at bounding box center [805, 392] width 916 height 625
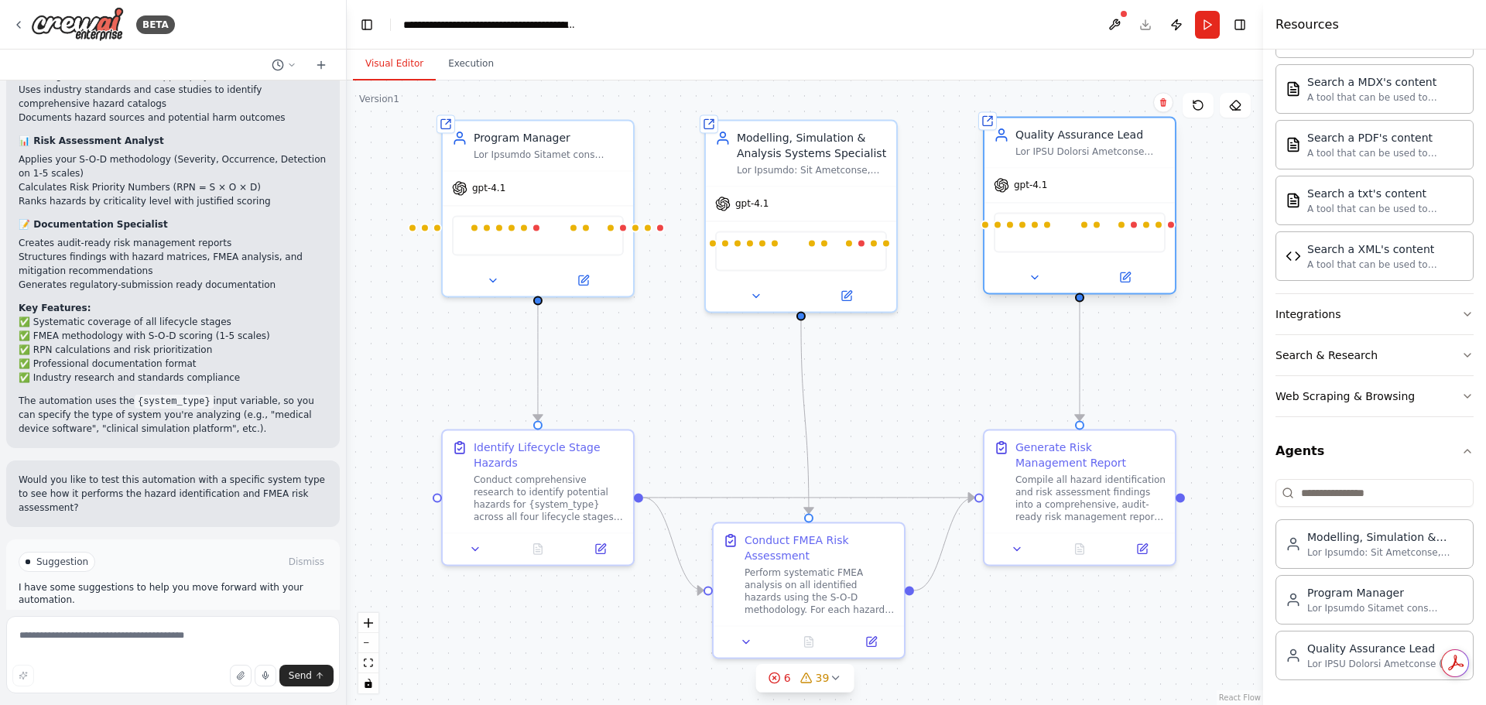
drag, startPoint x: 1121, startPoint y: 191, endPoint x: 1149, endPoint y: 179, distance: 31.2
click at [1149, 179] on div "gpt-4.1" at bounding box center [1080, 185] width 190 height 34
click at [180, 622] on span "Run Automation" at bounding box center [179, 628] width 75 height 12
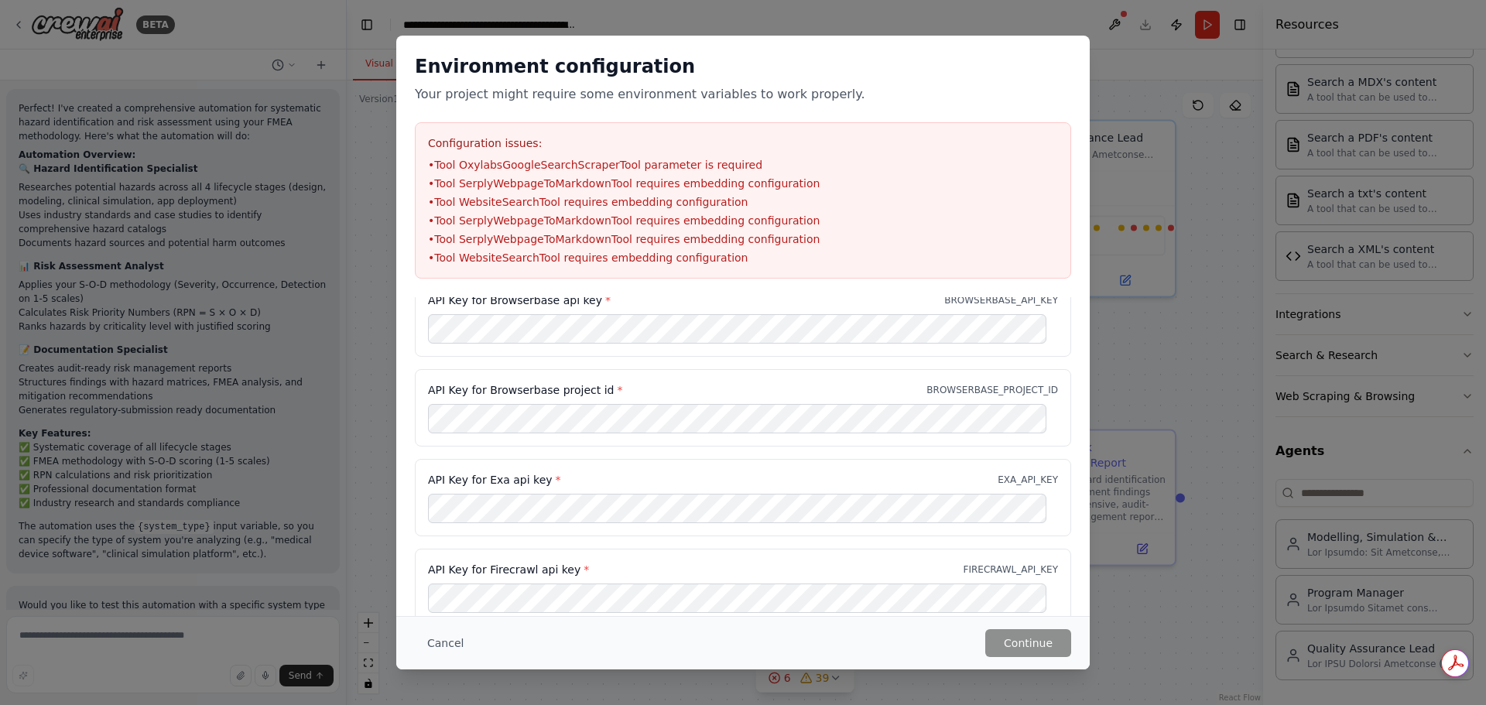
scroll to position [0, 0]
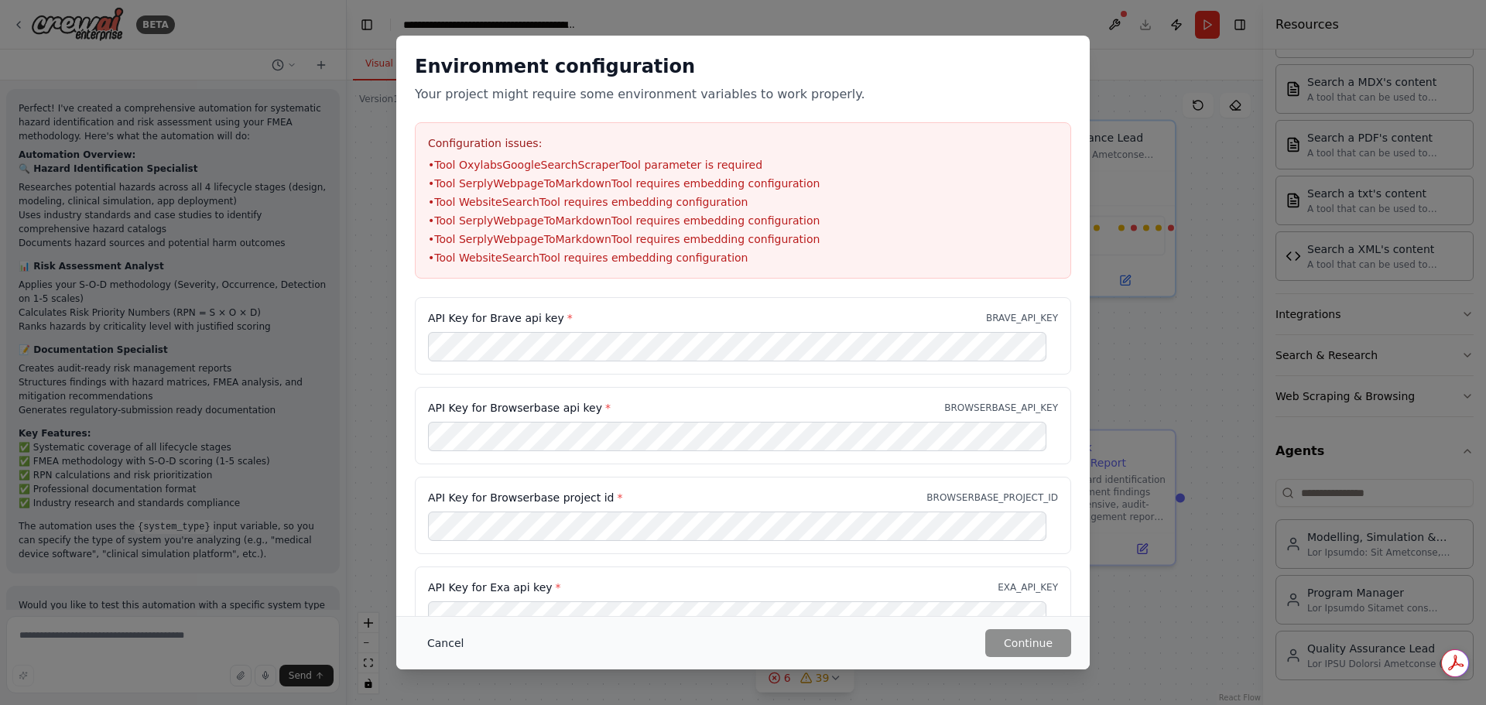
click at [442, 643] on button "Cancel" at bounding box center [445, 643] width 61 height 28
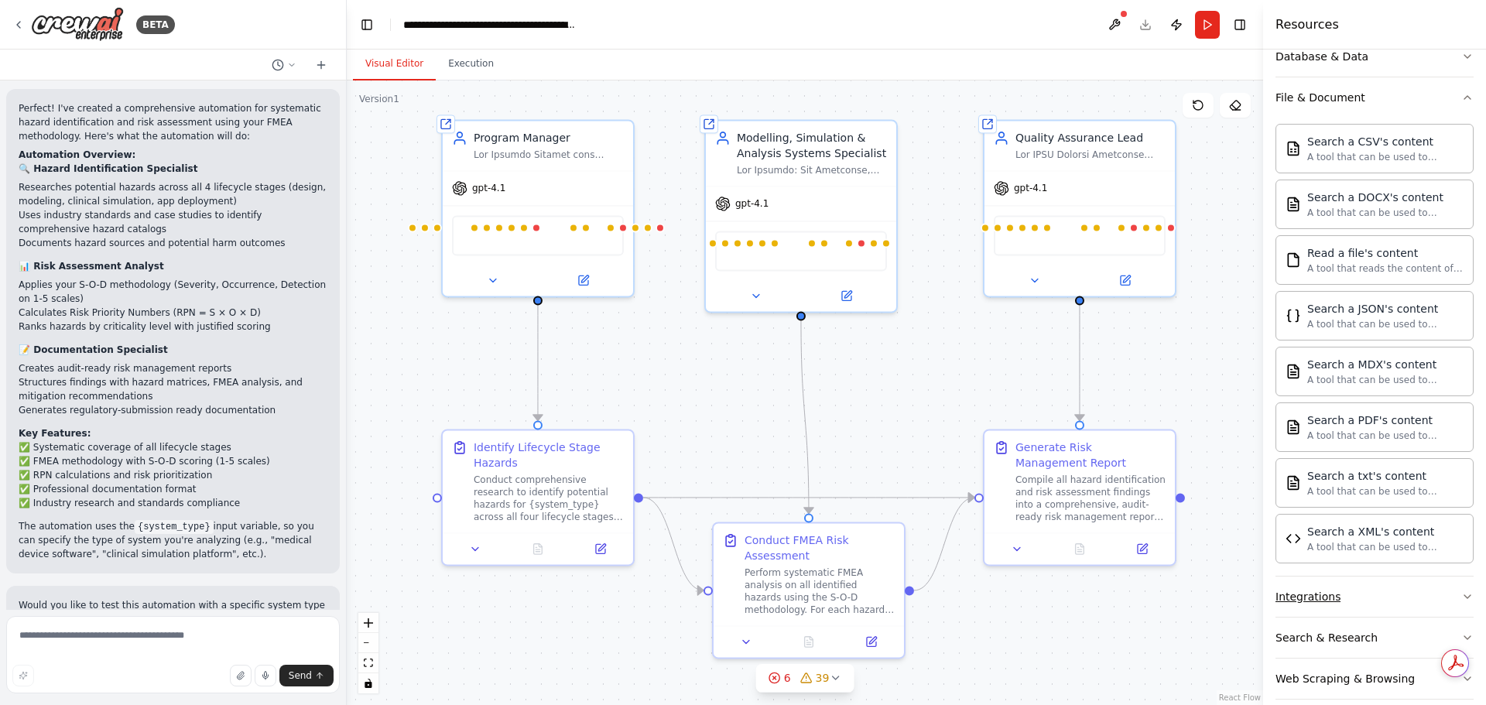
scroll to position [257, 0]
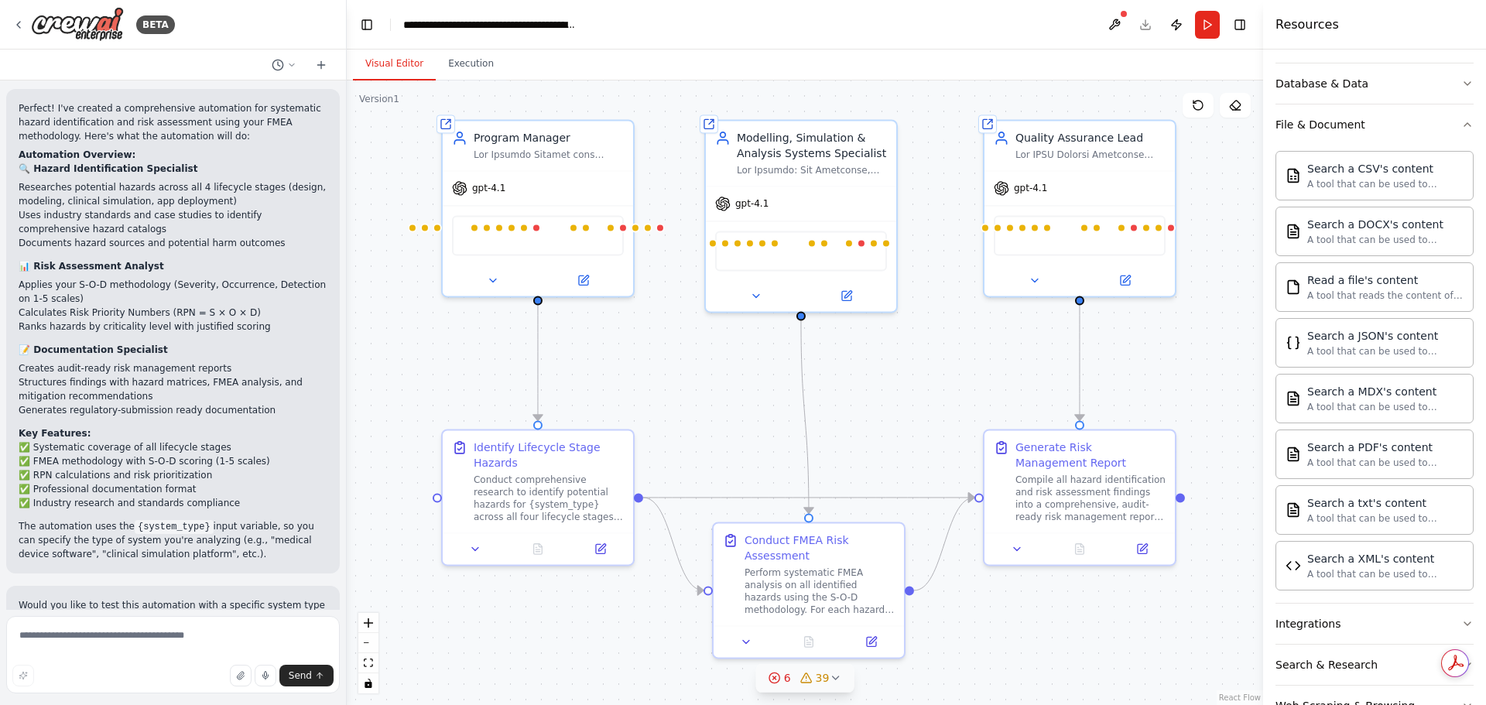
click at [837, 676] on icon at bounding box center [835, 677] width 6 height 3
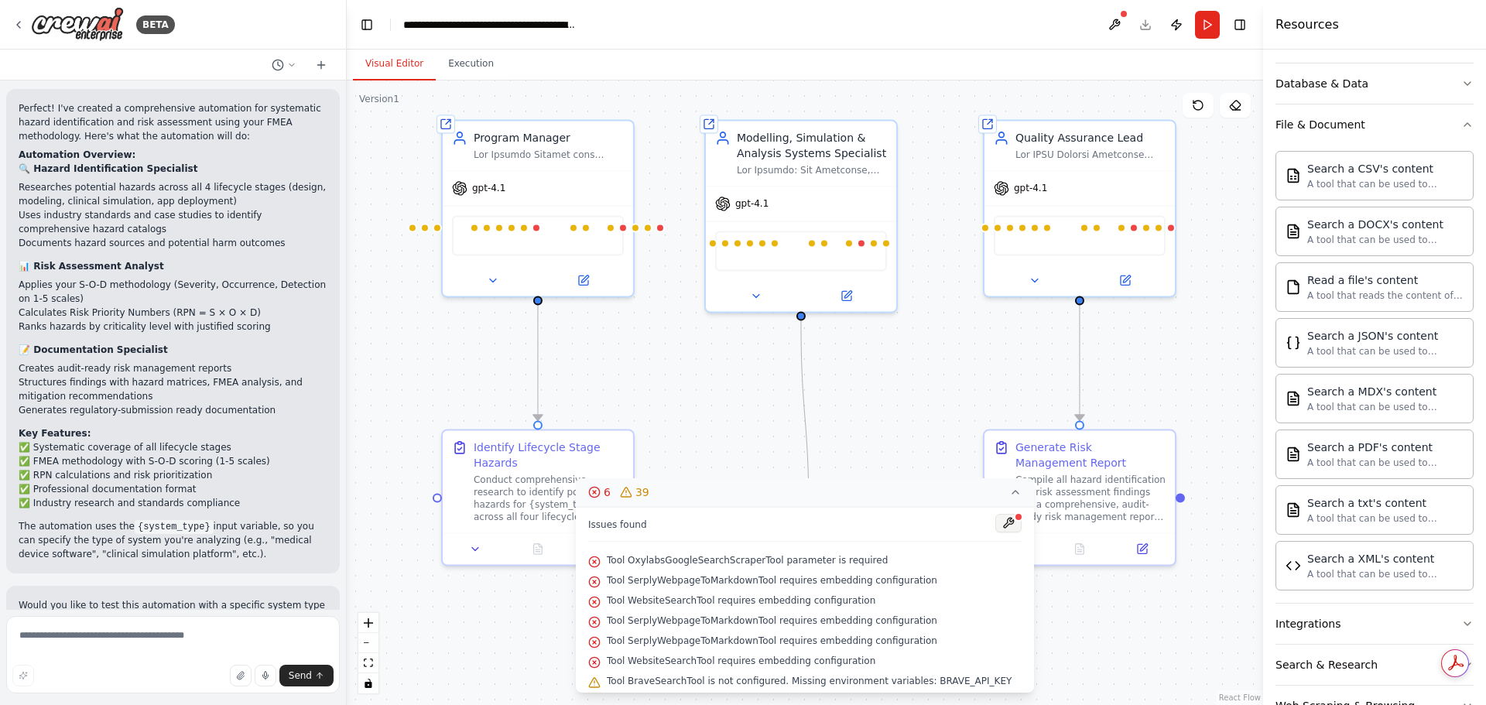
click at [998, 520] on button at bounding box center [1008, 523] width 26 height 19
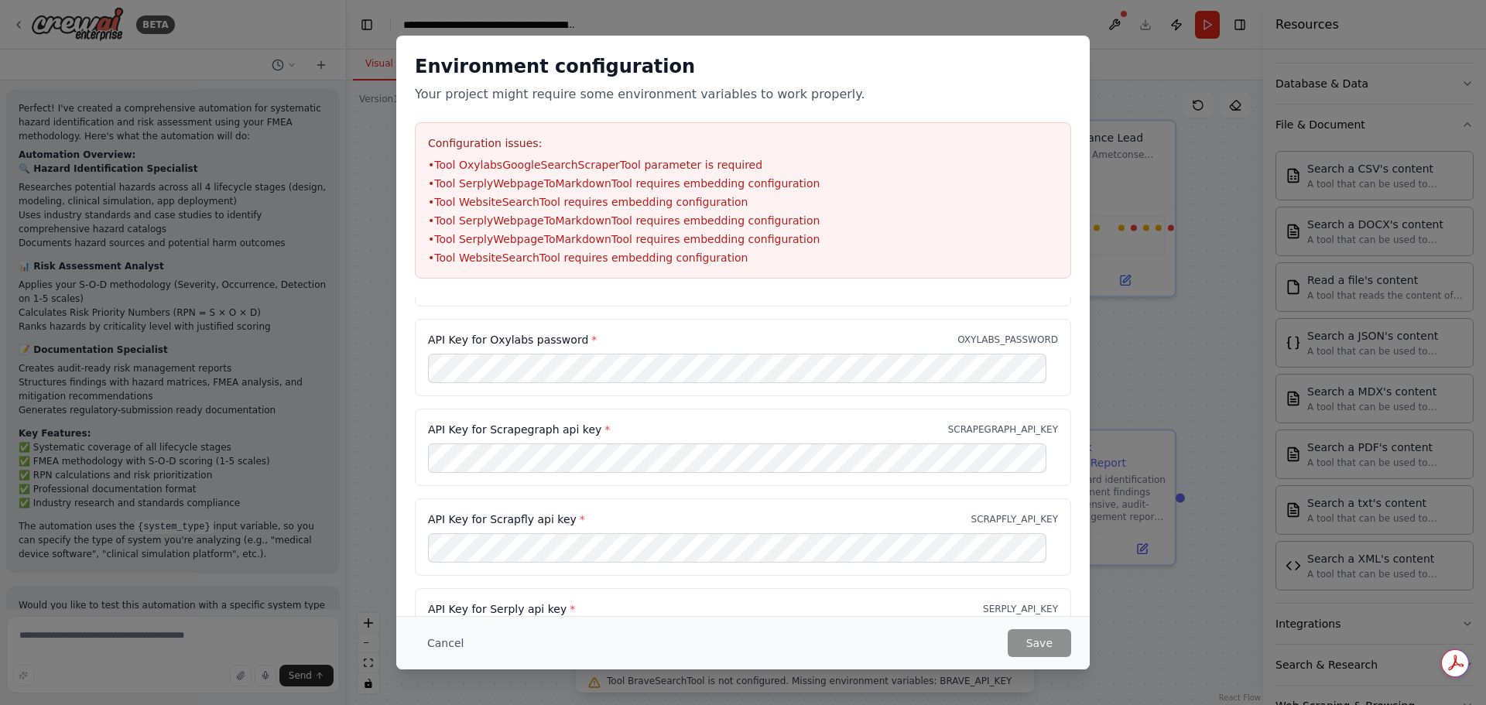
scroll to position [750, 0]
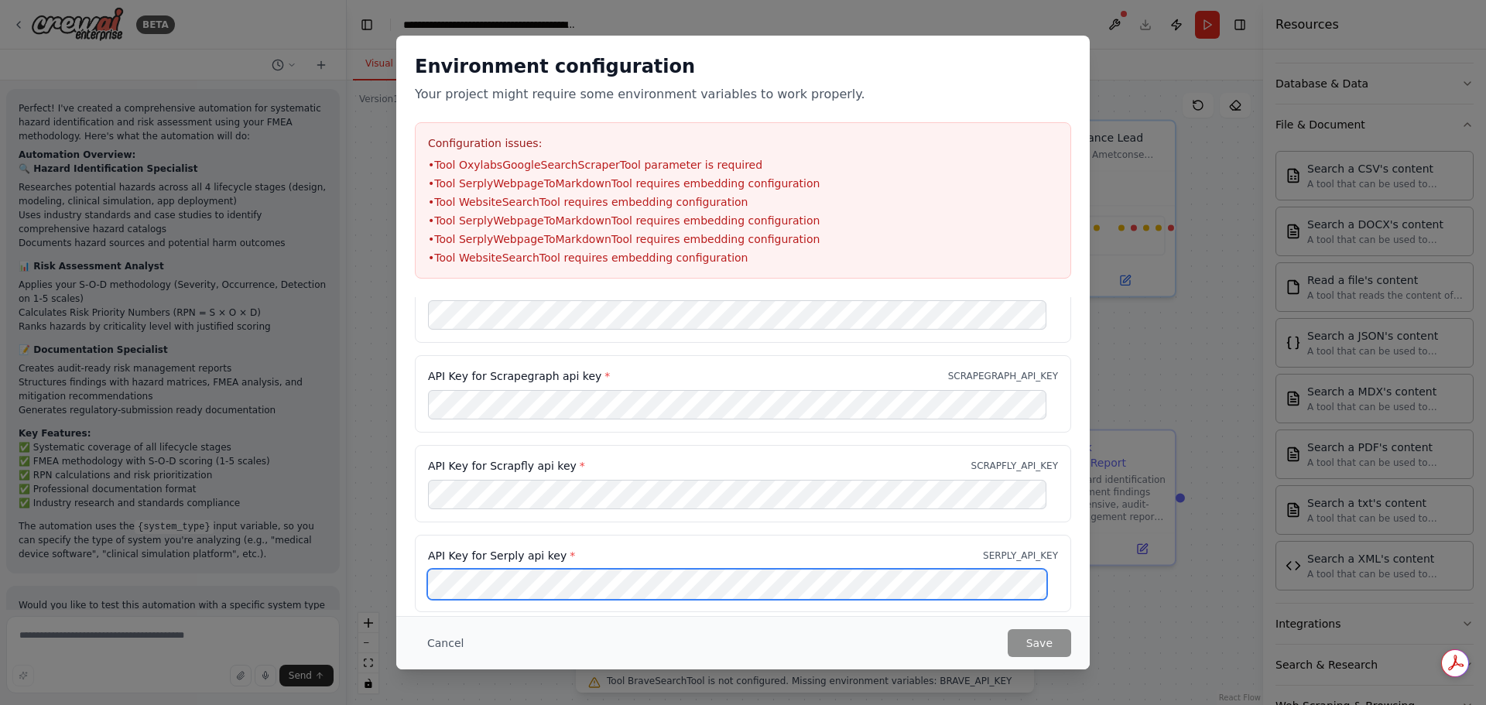
click at [402, 582] on div "API Key for Brave api key * BRAVE_API_KEY API Key for Browserbase api key * BRO…" at bounding box center [742, 133] width 693 height 1173
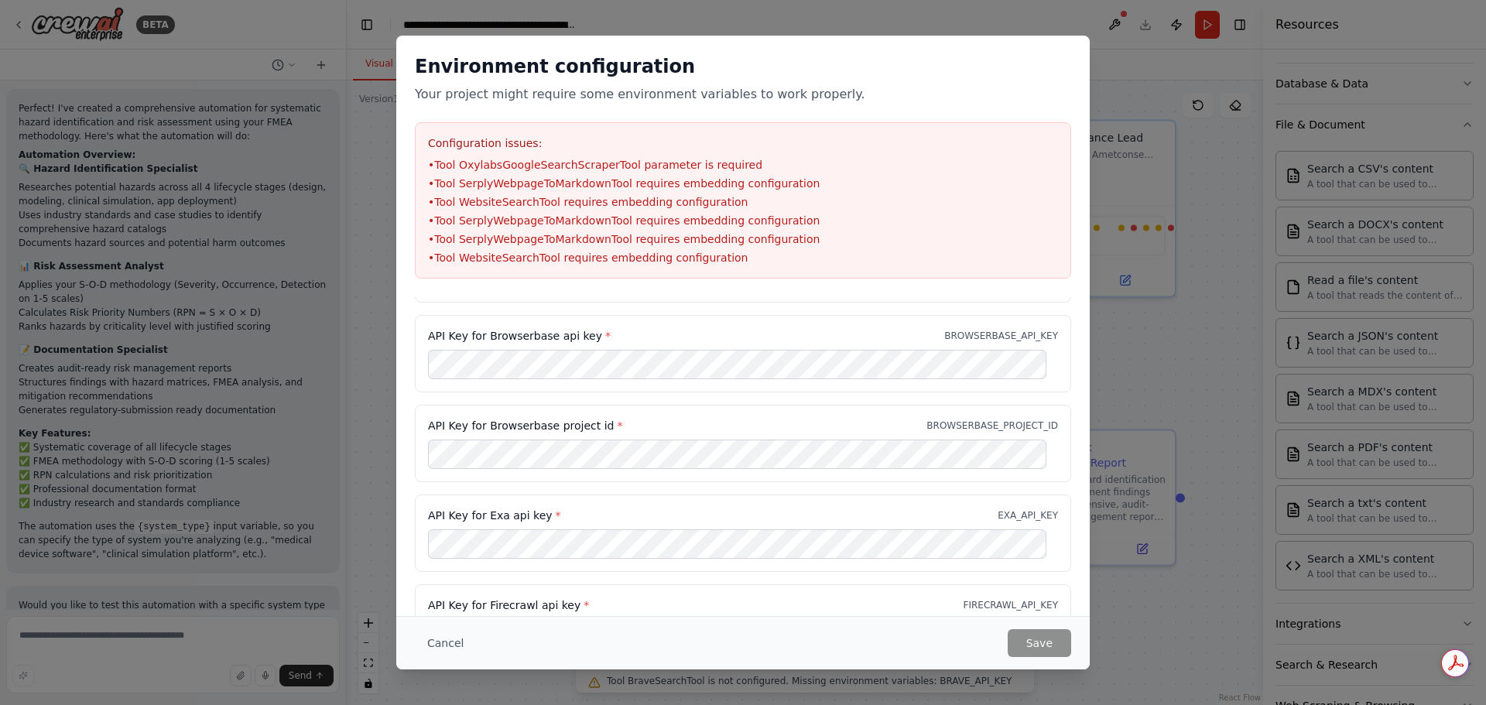
scroll to position [0, 0]
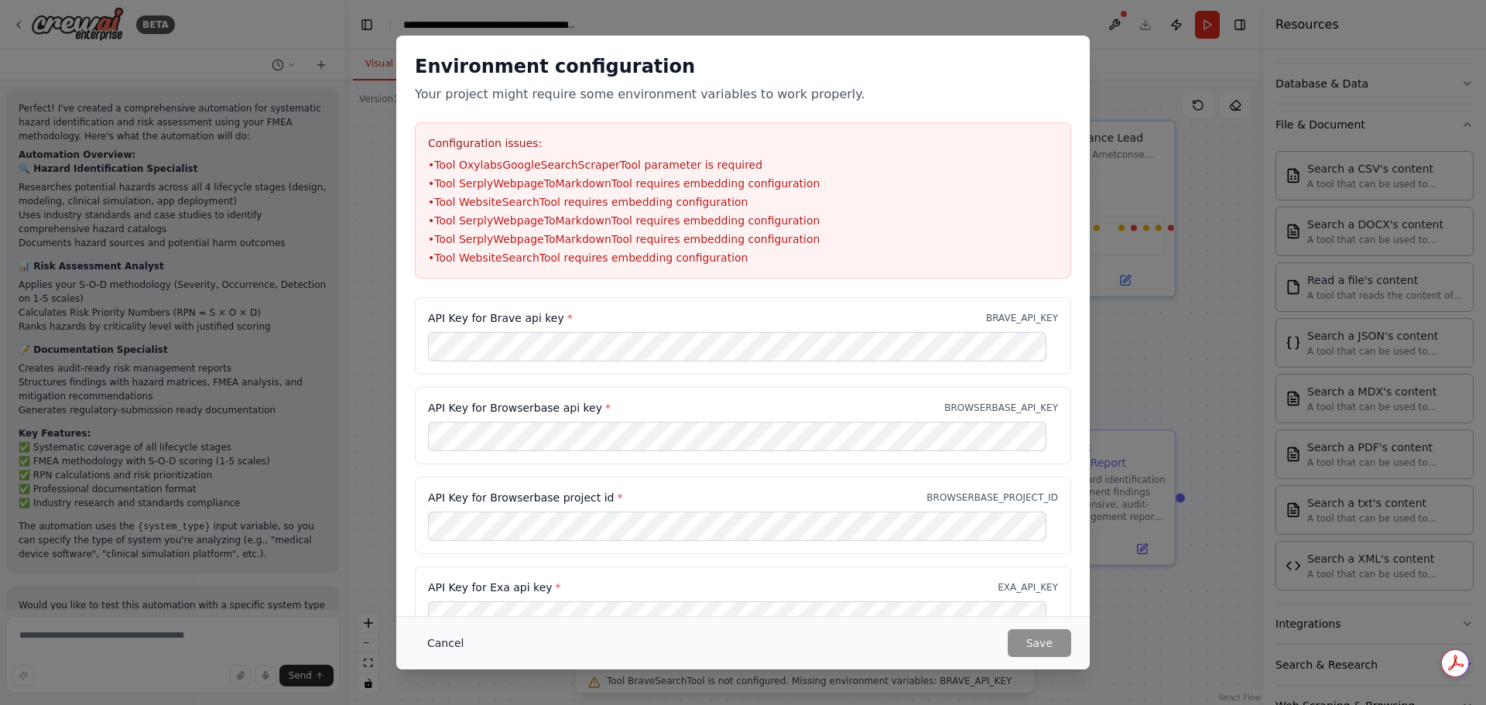
click at [443, 646] on button "Cancel" at bounding box center [445, 643] width 61 height 28
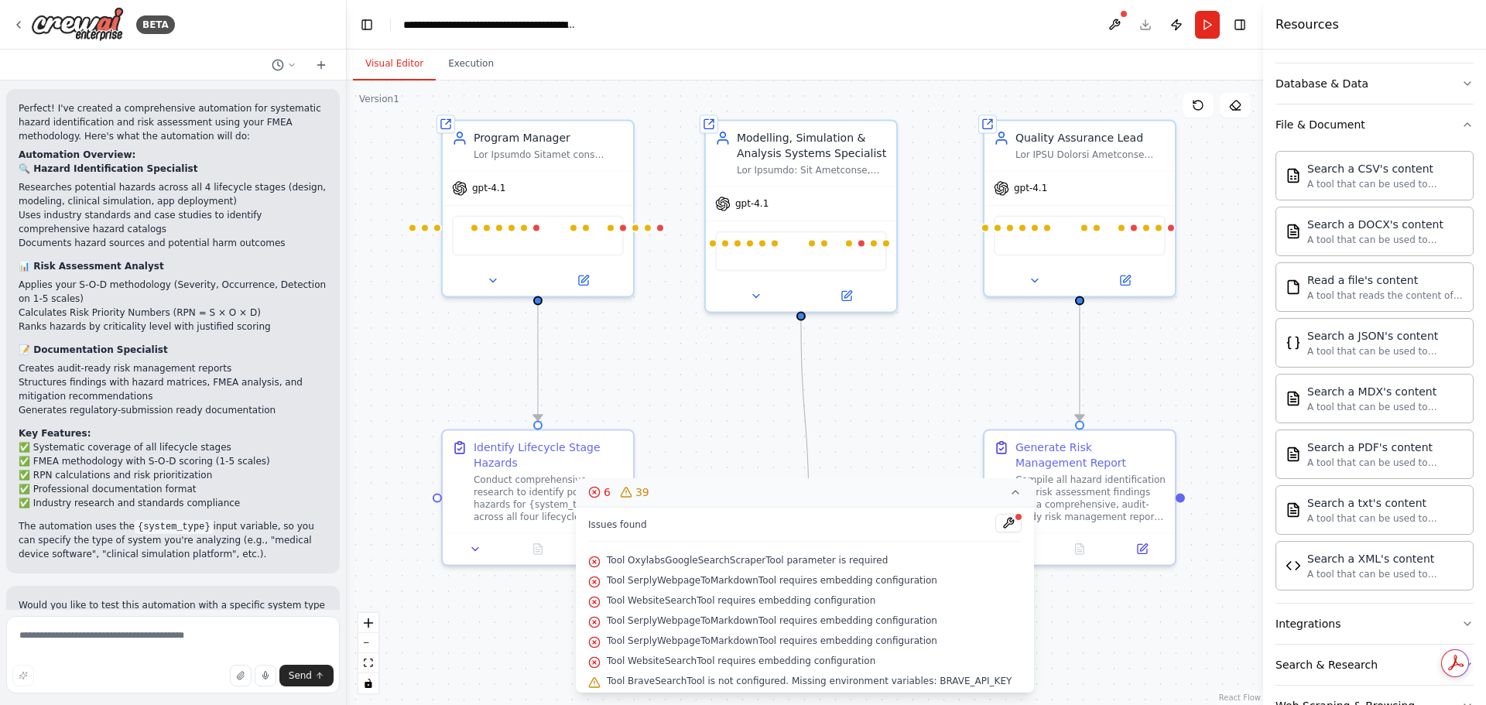
click at [1013, 486] on icon at bounding box center [1015, 492] width 12 height 12
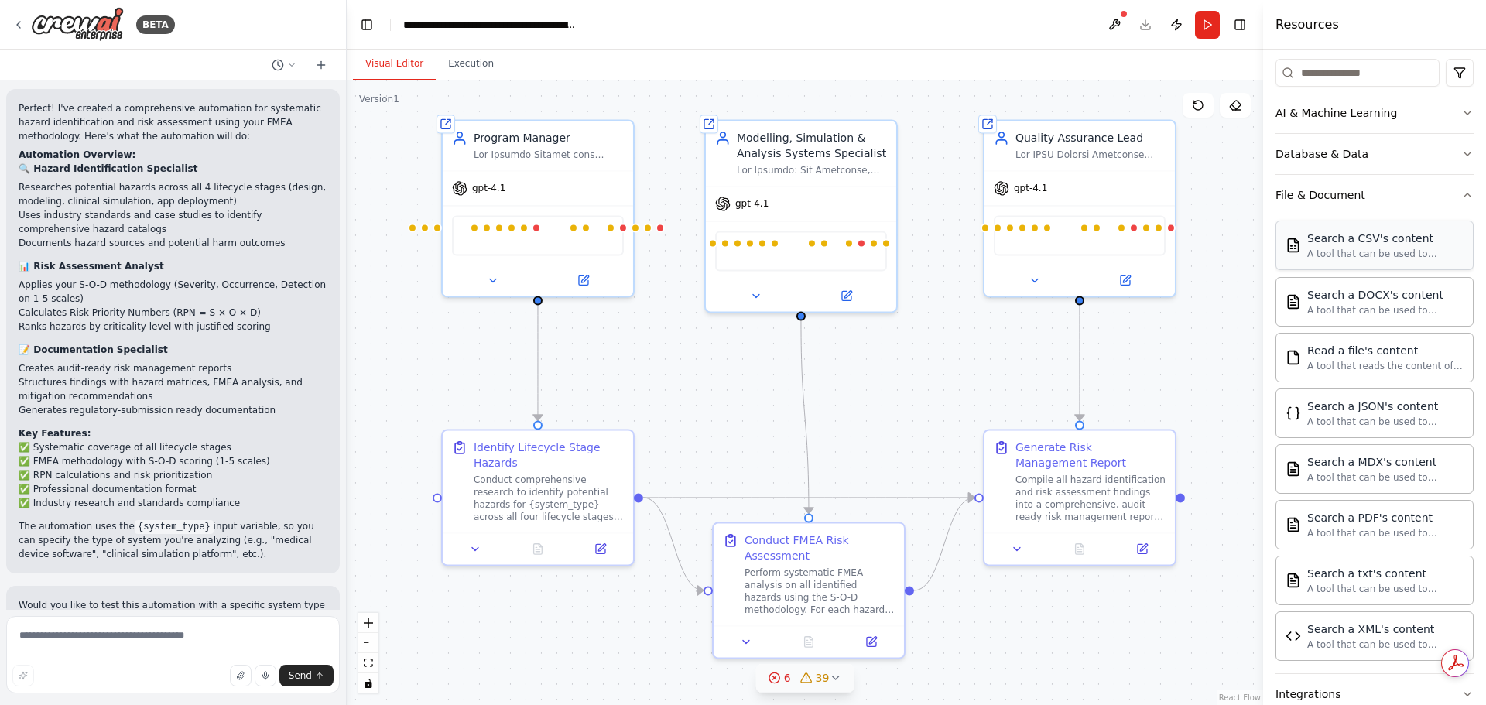
scroll to position [102, 0]
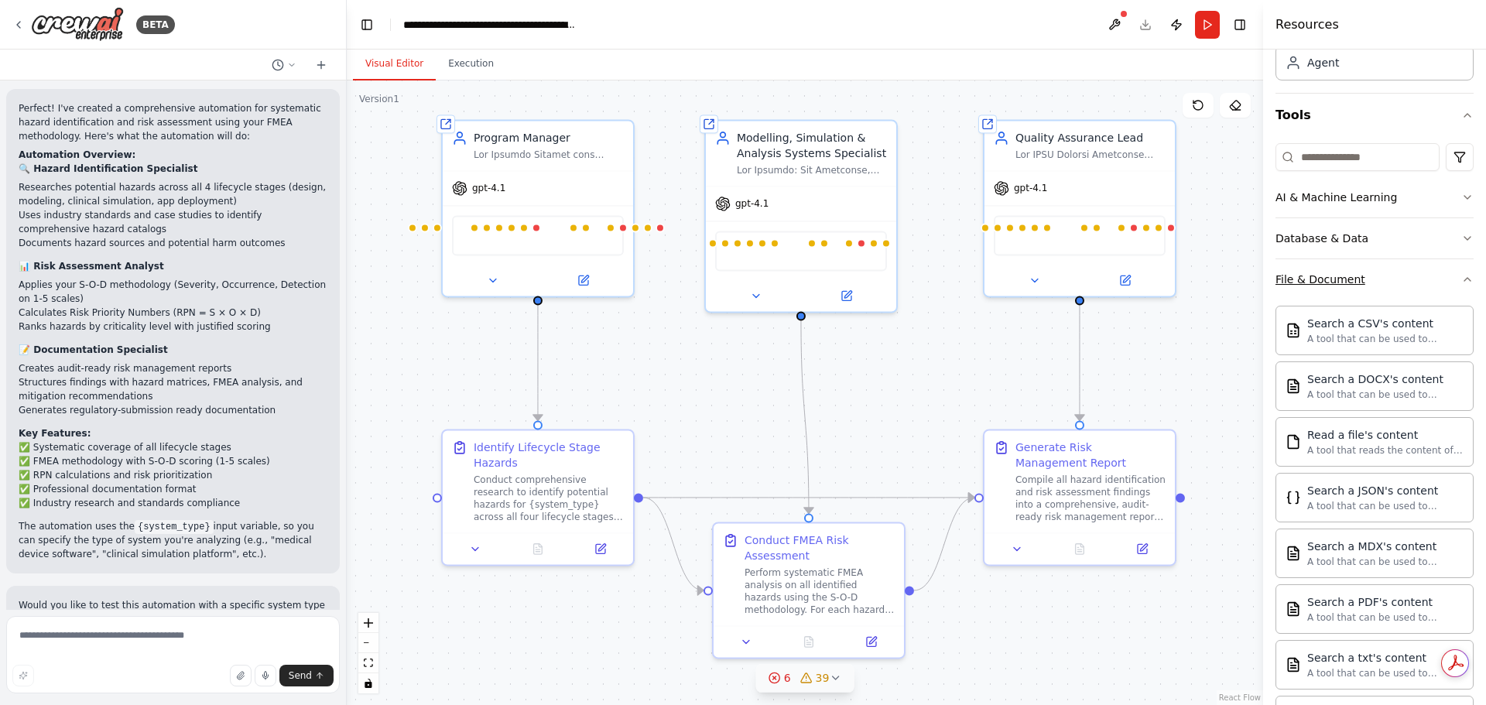
click at [1461, 276] on icon "button" at bounding box center [1467, 279] width 12 height 12
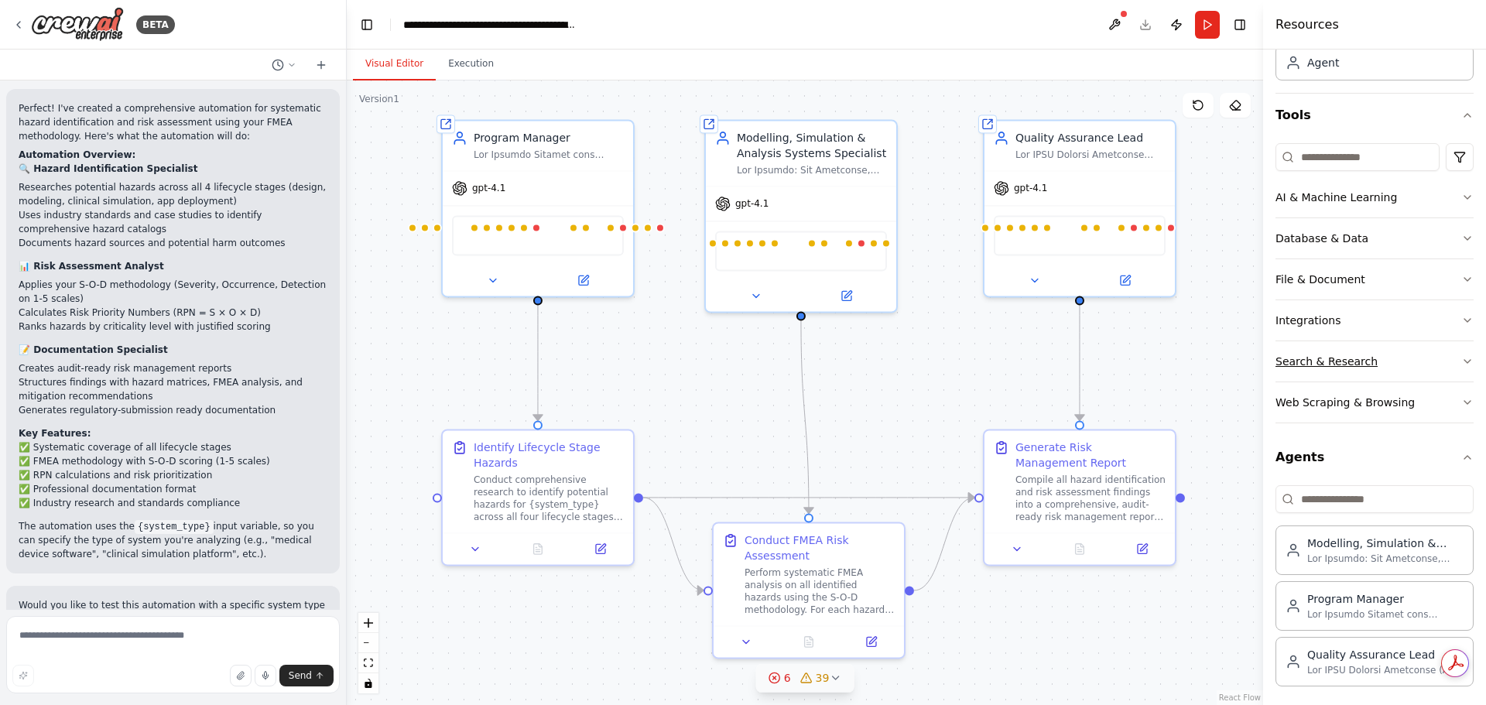
click at [1461, 454] on icon "button" at bounding box center [1467, 457] width 12 height 12
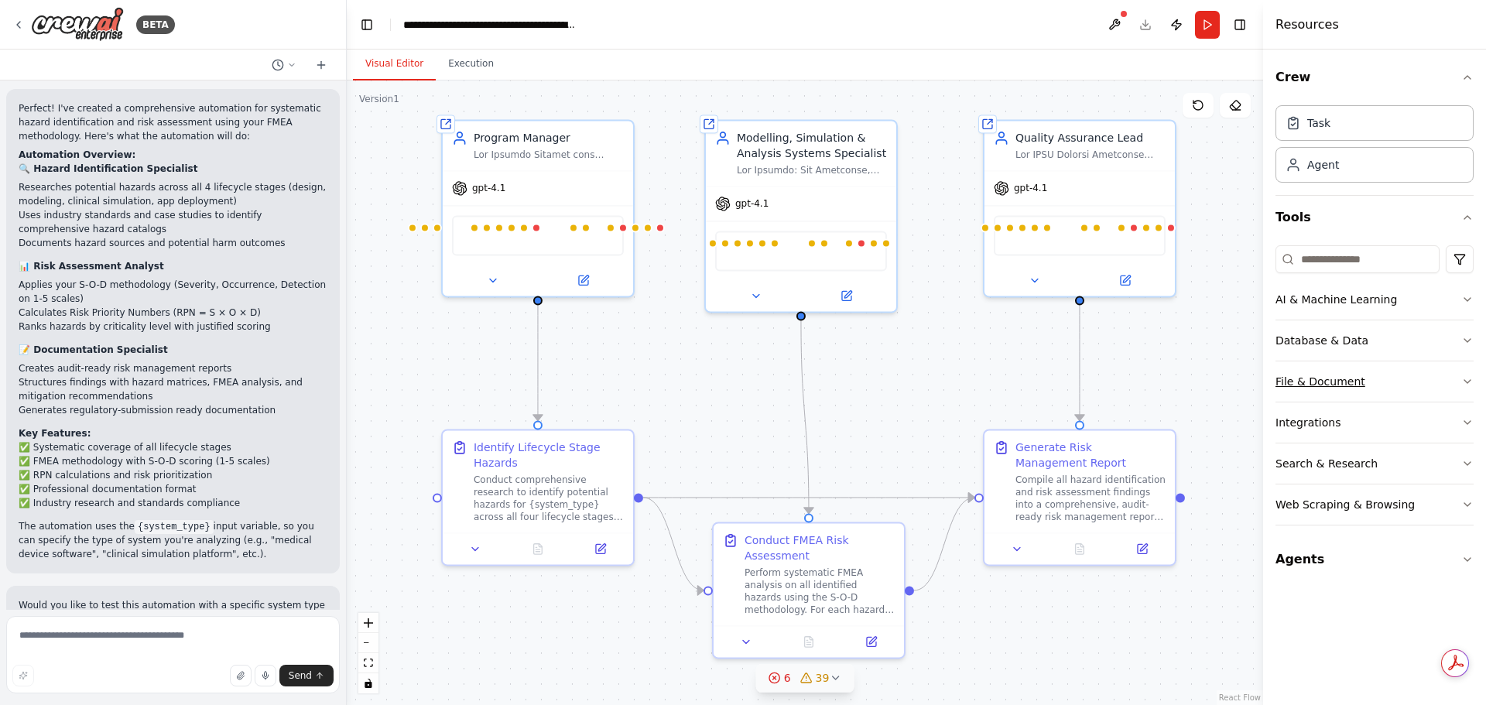
click at [1461, 382] on icon "button" at bounding box center [1467, 381] width 12 height 12
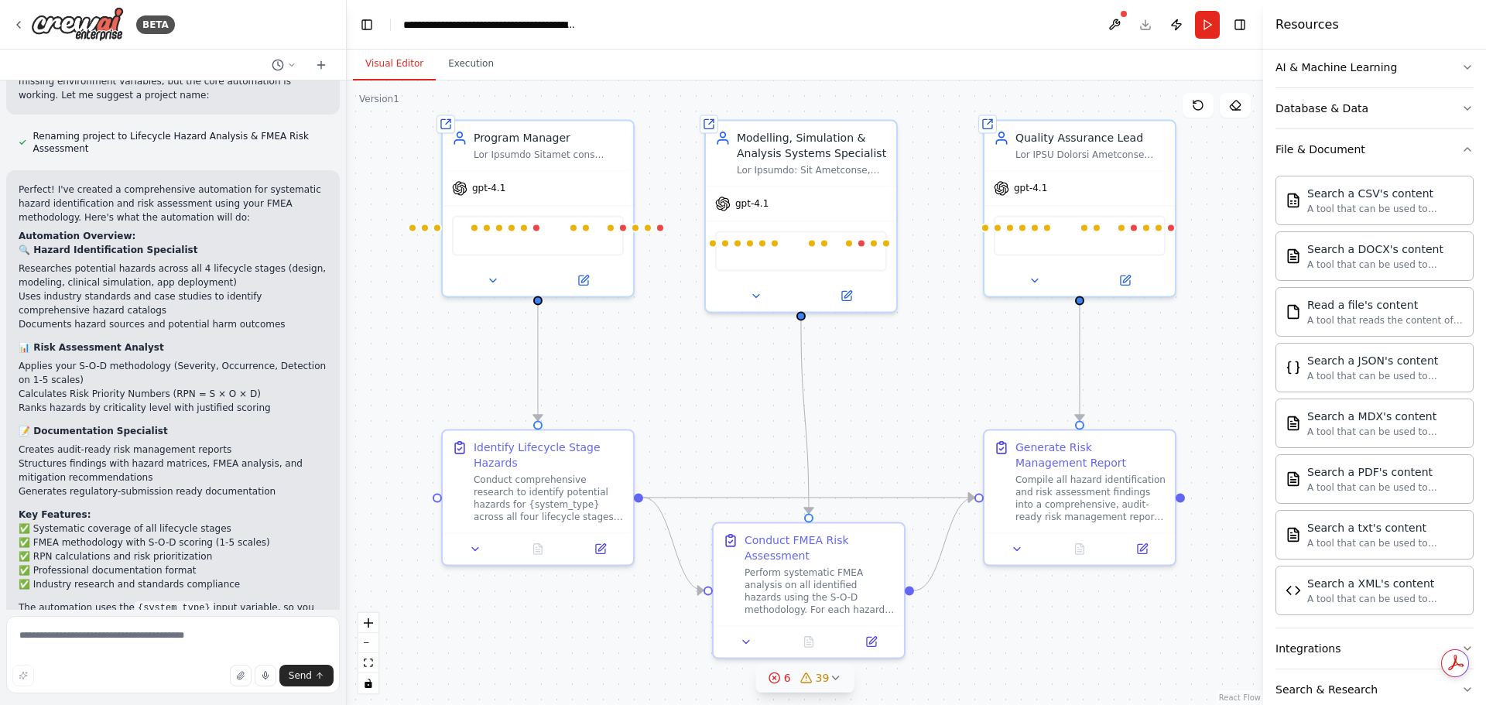
scroll to position [1736, 0]
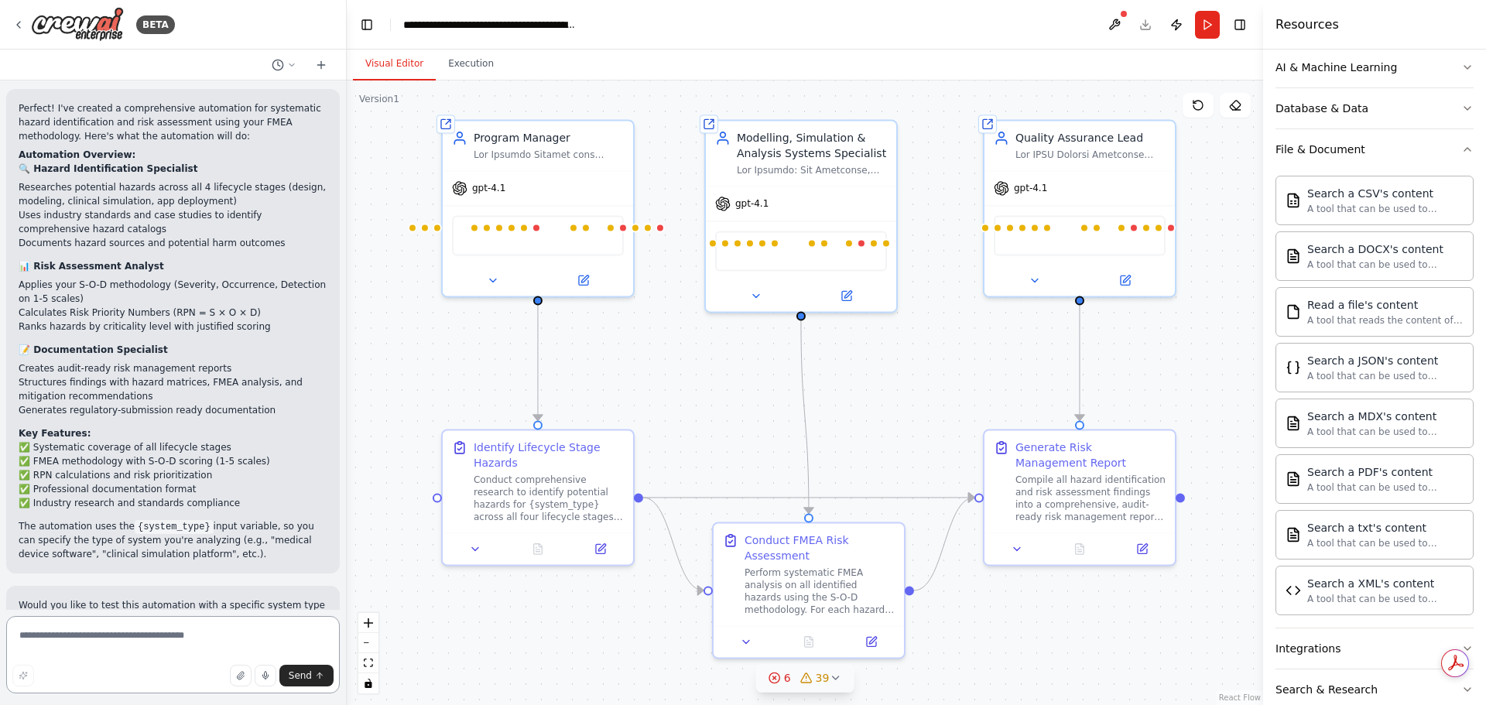
click at [144, 638] on textarea at bounding box center [173, 654] width 334 height 77
type textarea "**********"
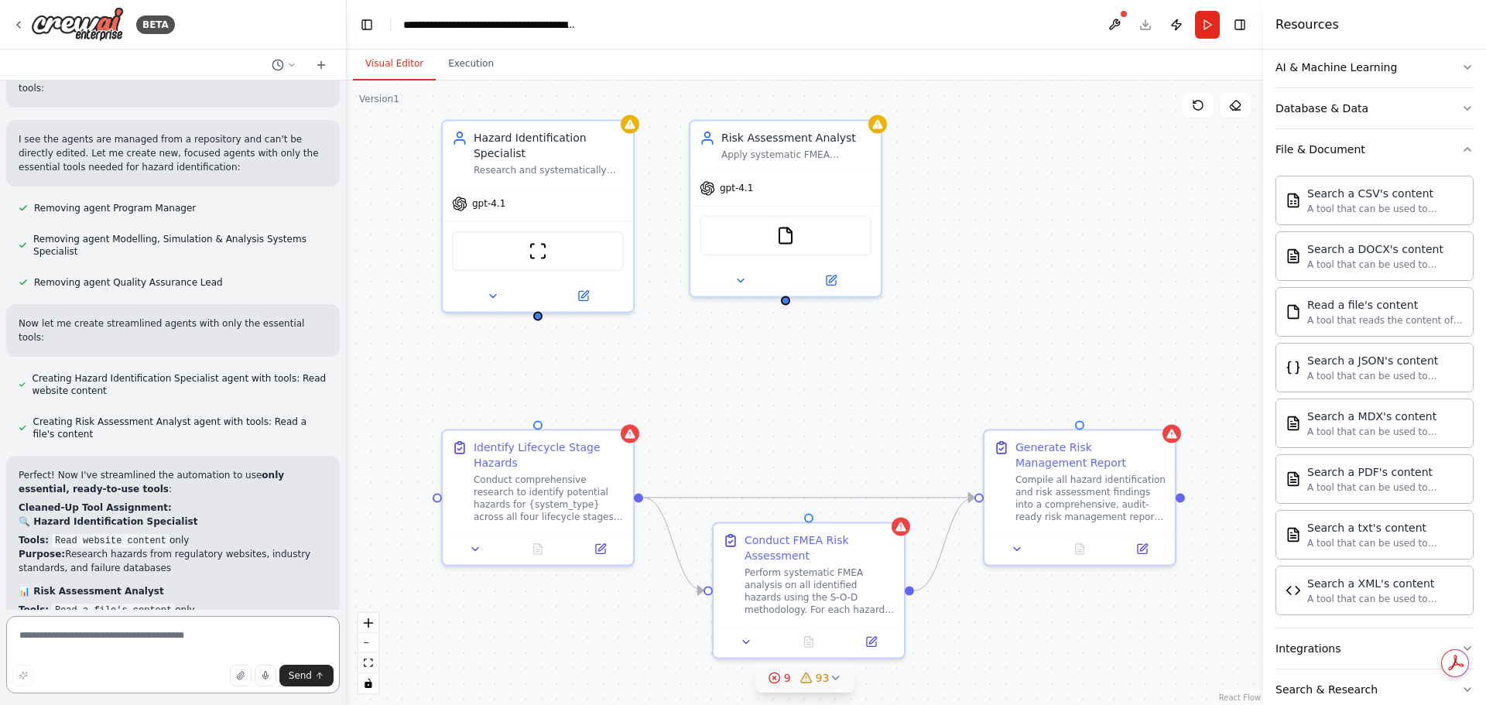
scroll to position [2541, 0]
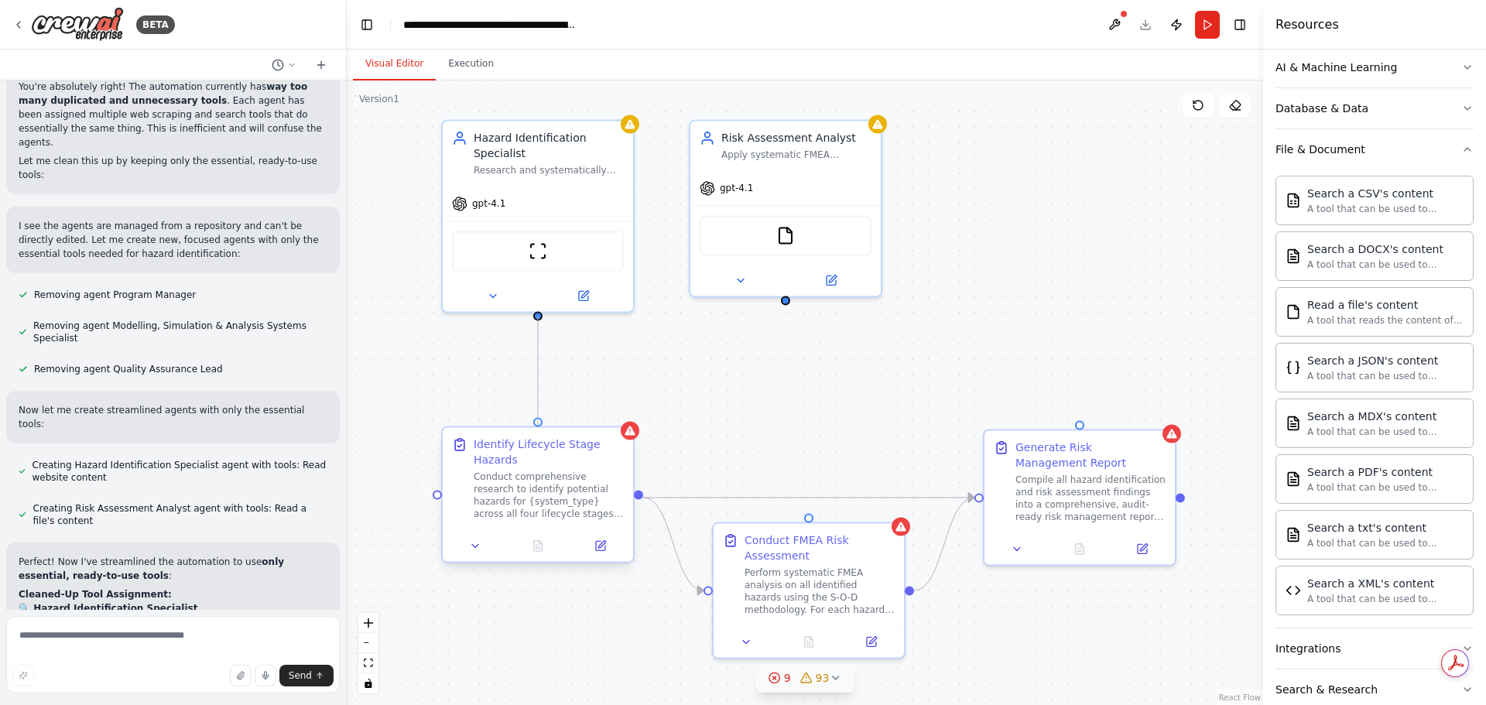
drag, startPoint x: 538, startPoint y: 316, endPoint x: 532, endPoint y: 434, distance: 118.6
click at [532, 434] on div "Identify Lifecycle Stage Hazards Conduct comprehensive research to identify pot…" at bounding box center [822, 354] width 916 height 625
drag, startPoint x: 787, startPoint y: 297, endPoint x: 804, endPoint y: 511, distance: 214.3
click at [804, 511] on div ".deletable-edge-delete-btn { width: 20px; height: 20px; border: 0px solid #ffff…" at bounding box center [805, 392] width 916 height 625
click at [209, 635] on textarea at bounding box center [173, 654] width 334 height 77
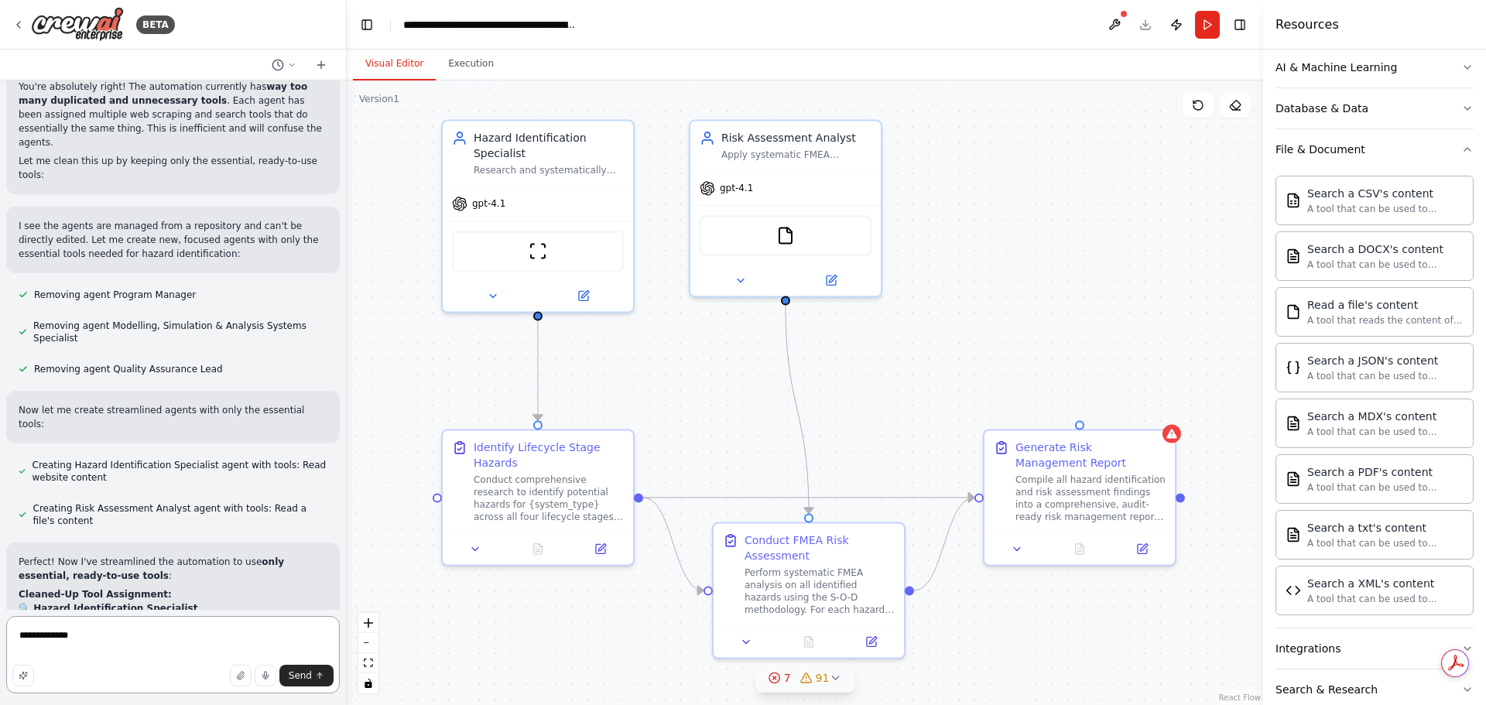
type textarea "**********"
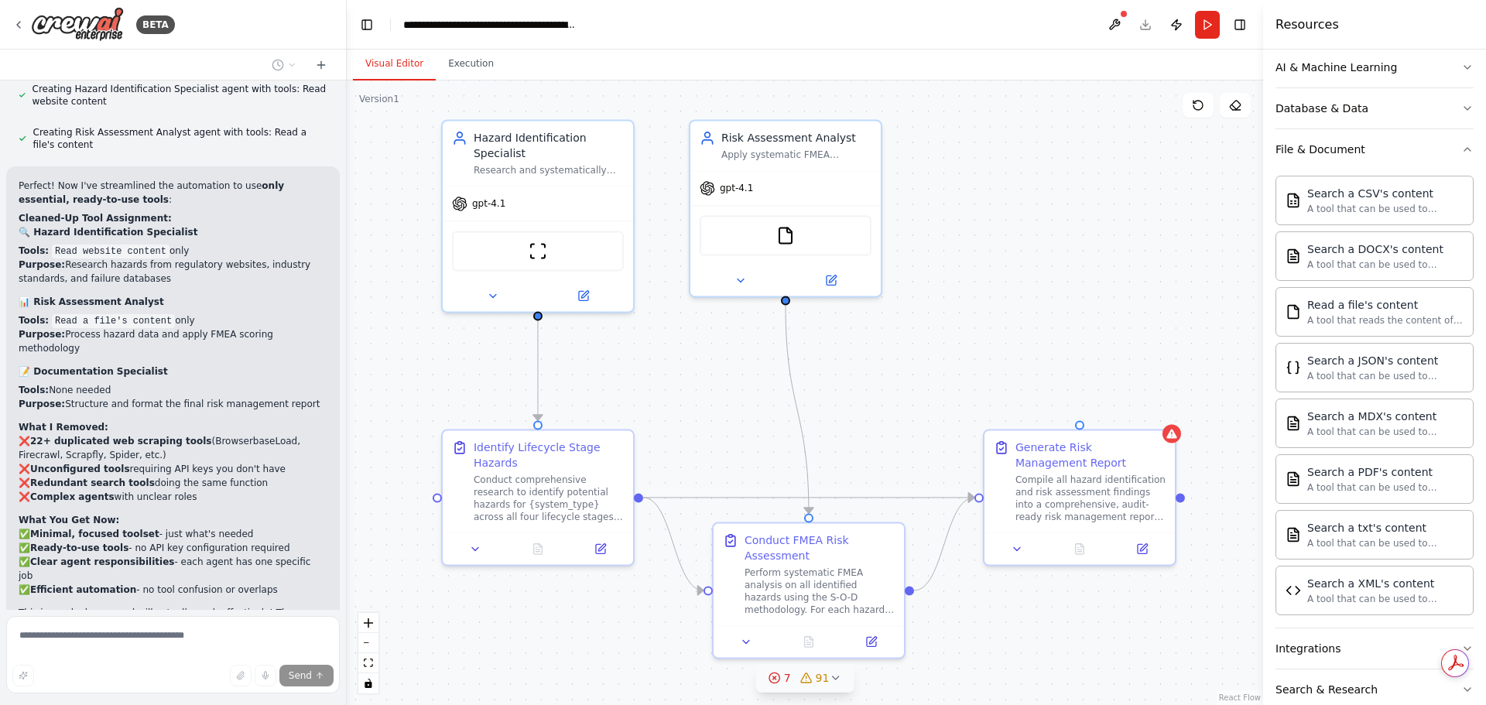
scroll to position [3005, 0]
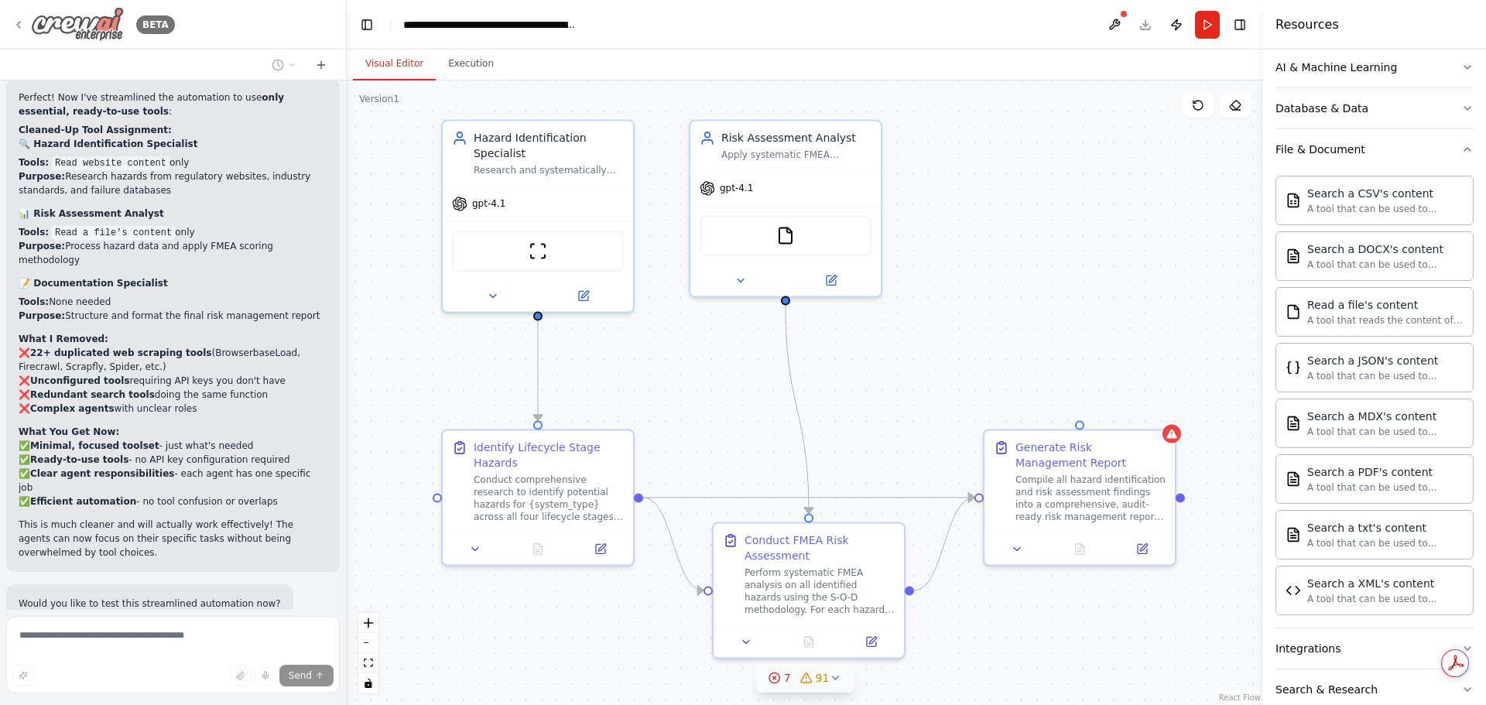
click at [20, 22] on icon at bounding box center [18, 25] width 12 height 12
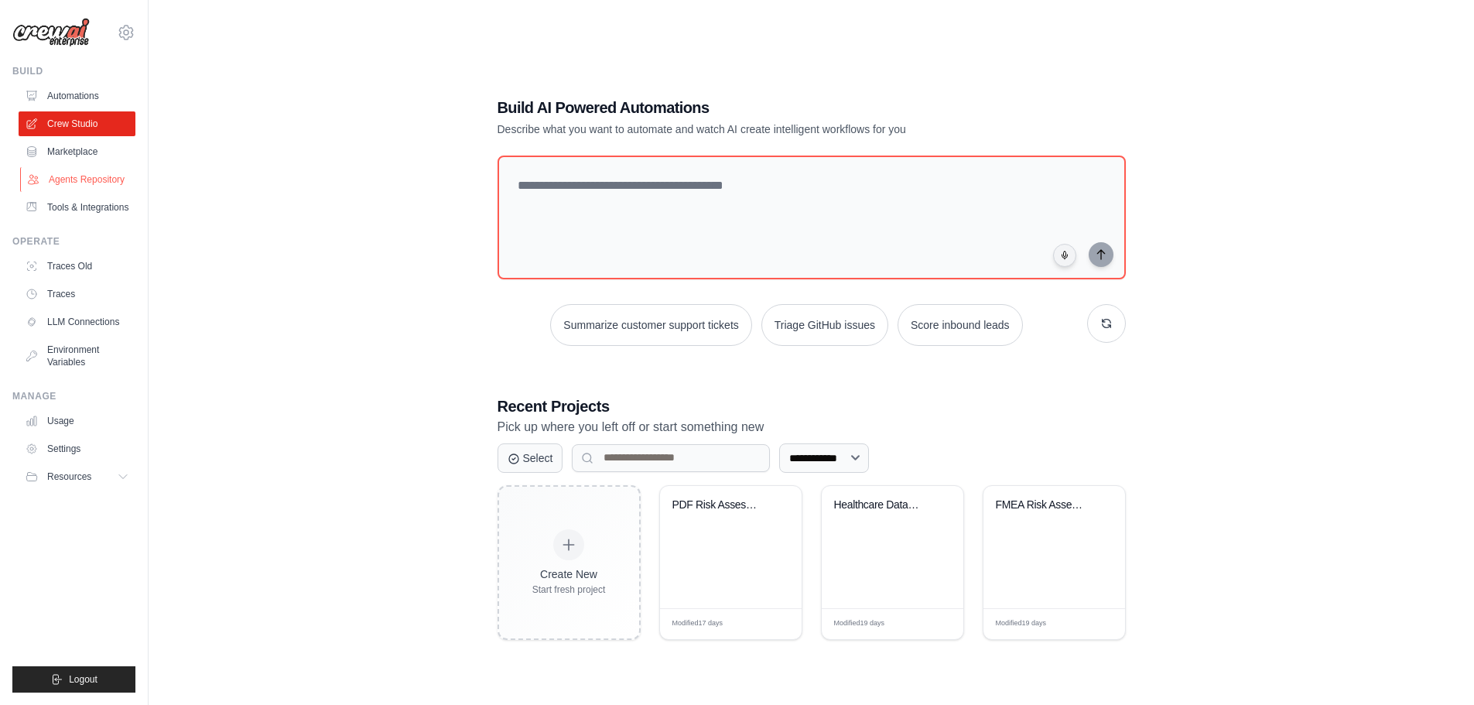
click at [83, 181] on link "Agents Repository" at bounding box center [78, 179] width 117 height 25
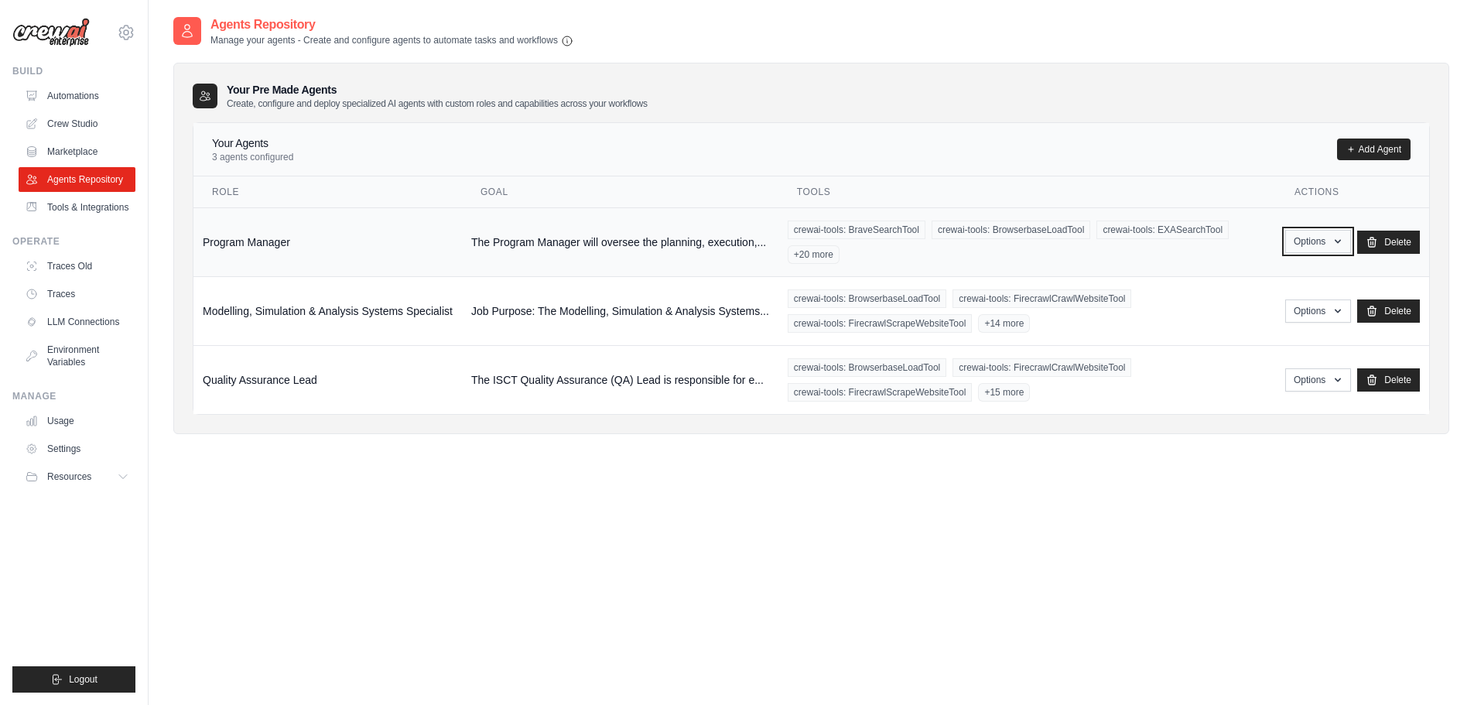
click at [1337, 241] on icon "button" at bounding box center [1338, 241] width 12 height 12
click at [1267, 306] on link "Edit" at bounding box center [1295, 305] width 111 height 28
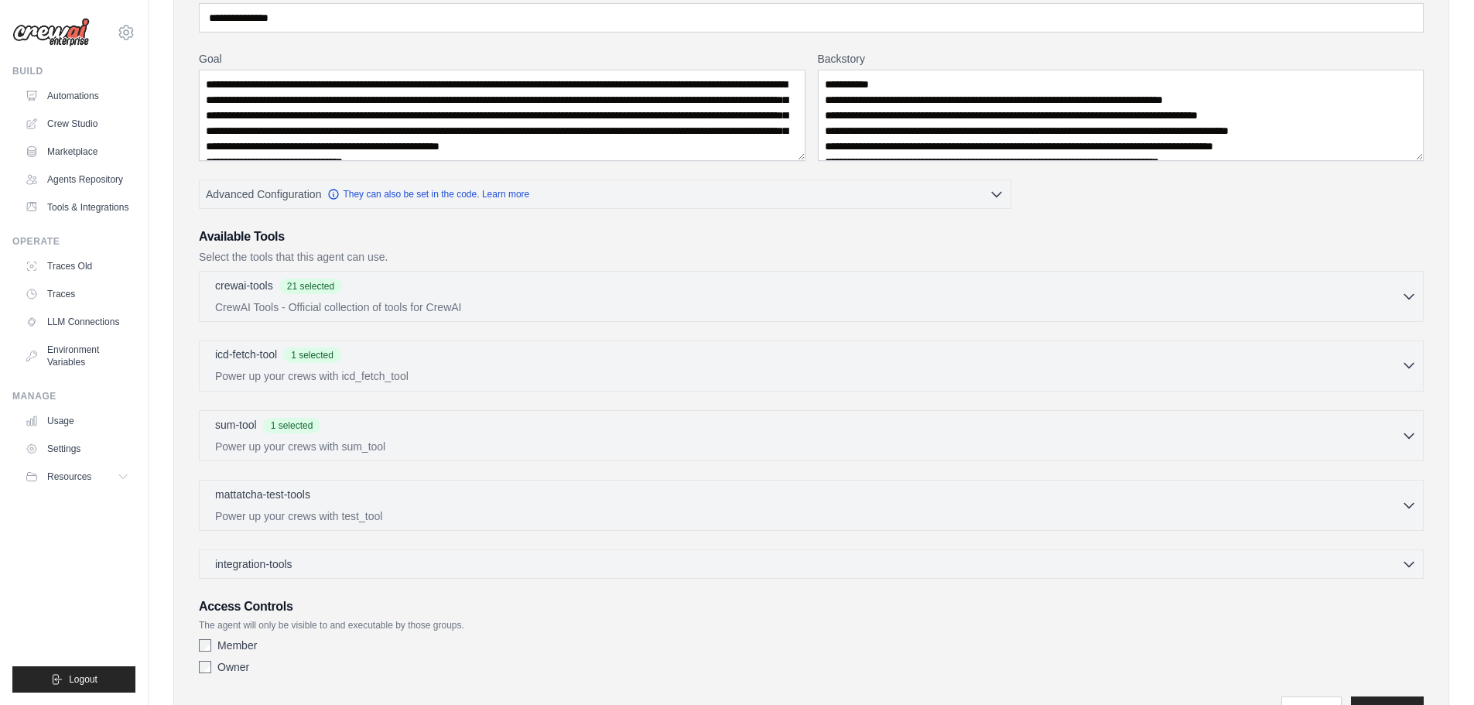
scroll to position [232, 0]
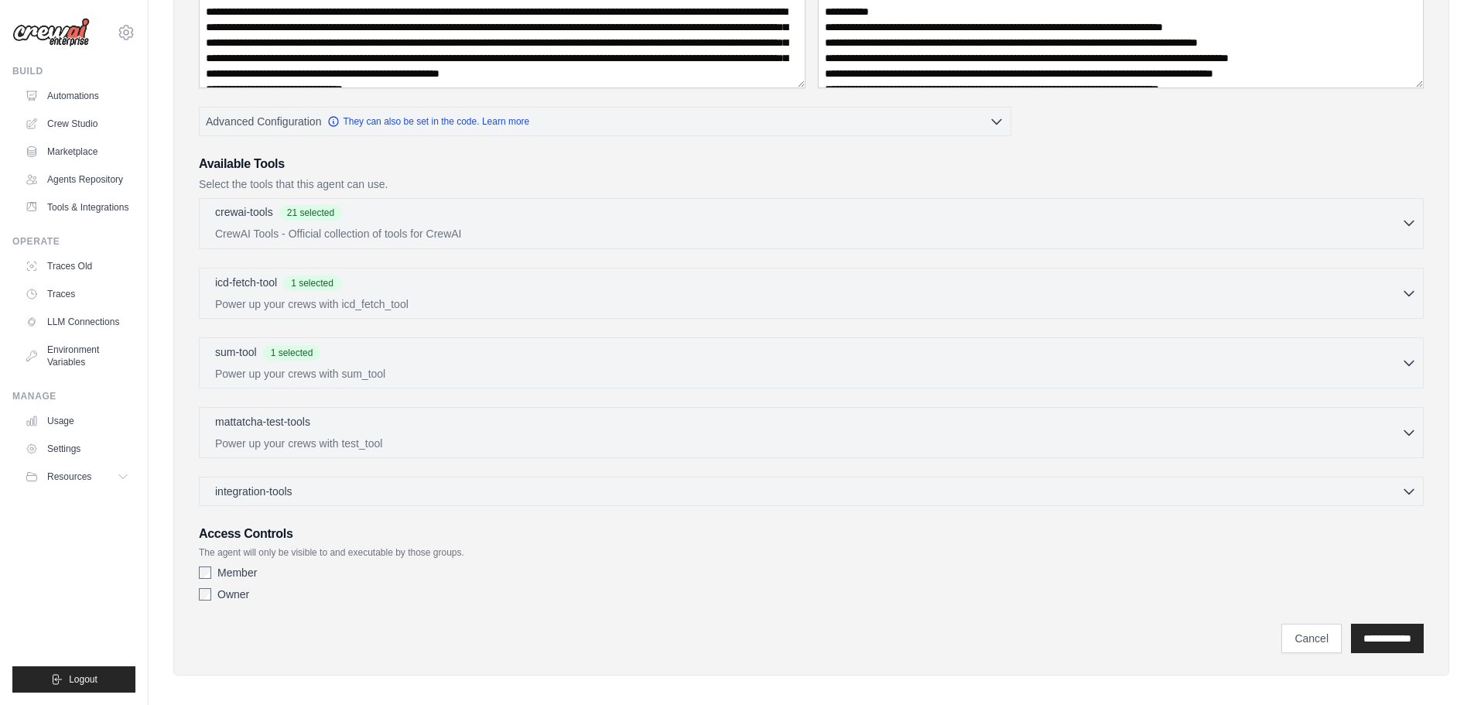
click at [1409, 218] on icon "button" at bounding box center [1409, 222] width 15 height 15
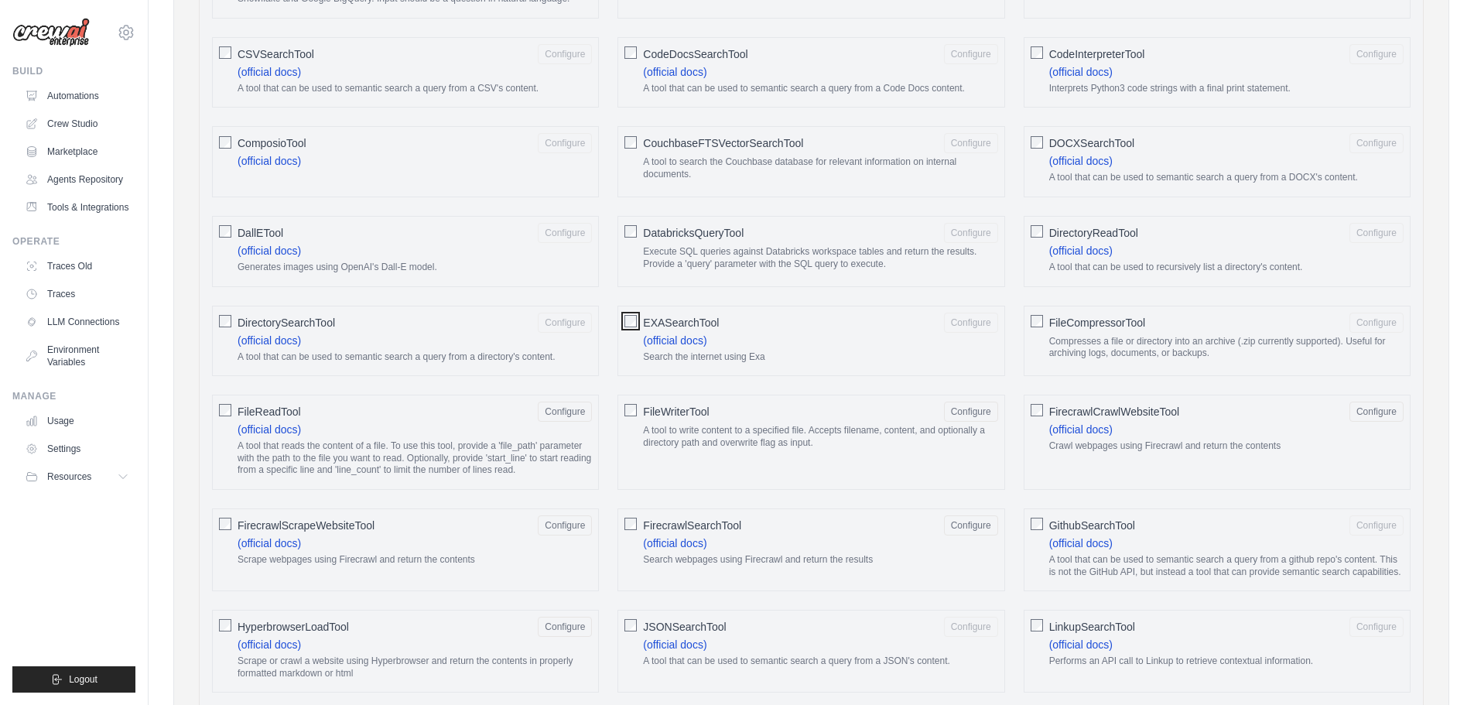
scroll to position [619, 0]
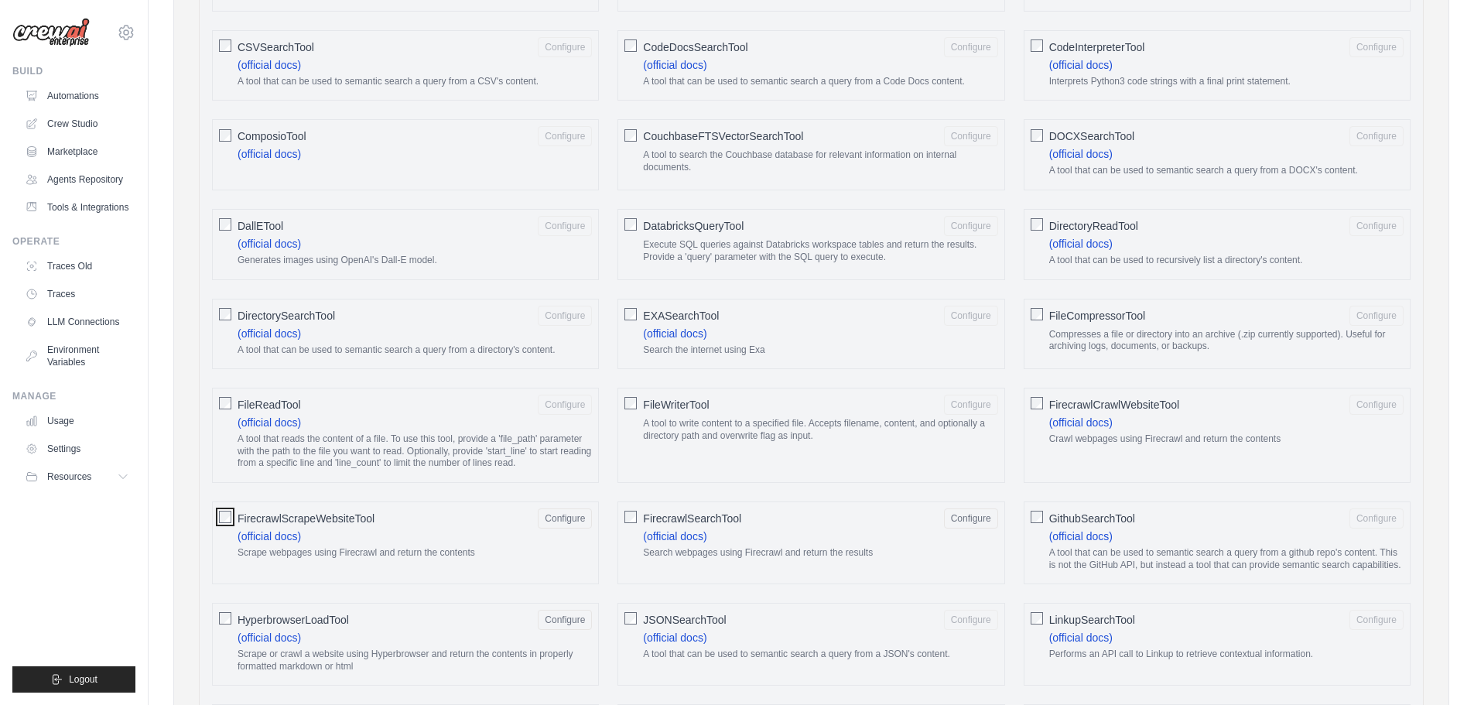
click at [232, 513] on div "FirecrawlScrapeWebsiteTool Configure (official docs) Scrape webpages using Fire…" at bounding box center [405, 543] width 387 height 83
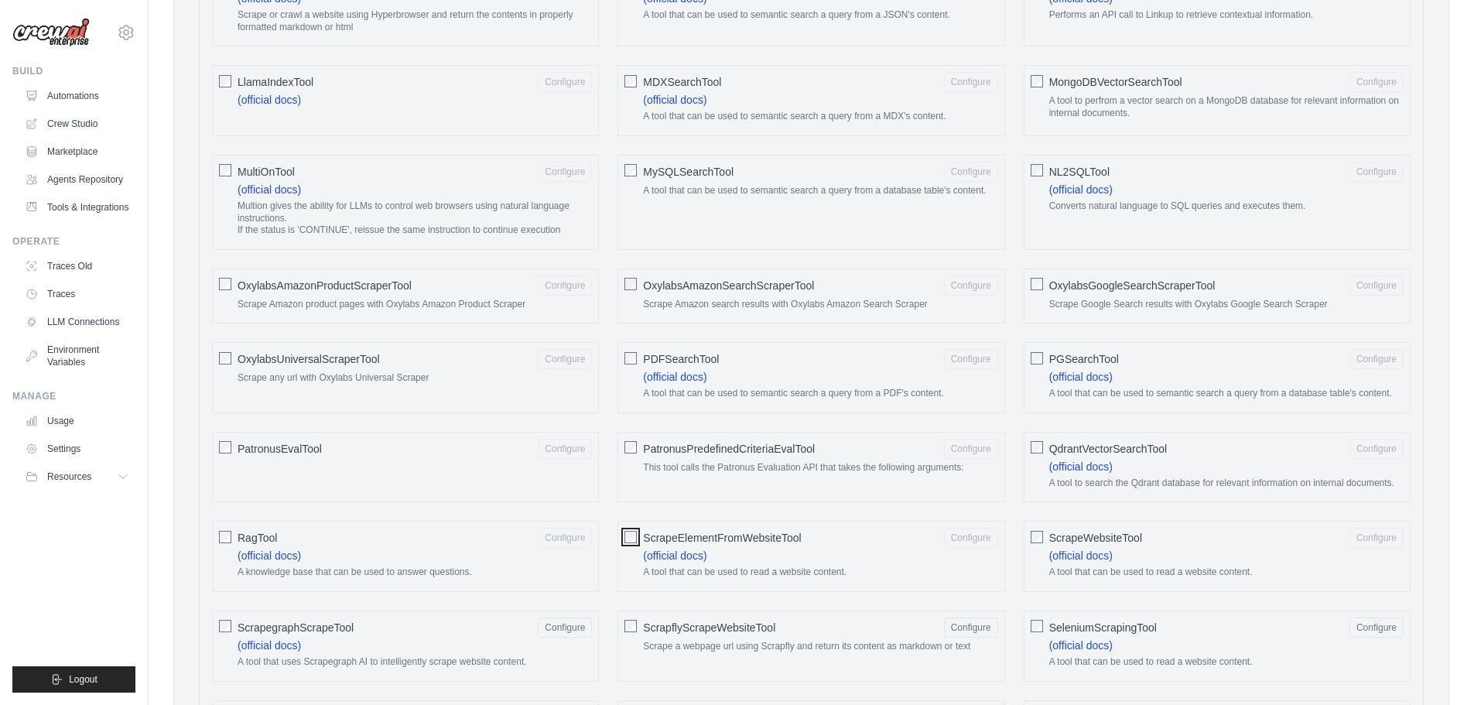
scroll to position [1393, 0]
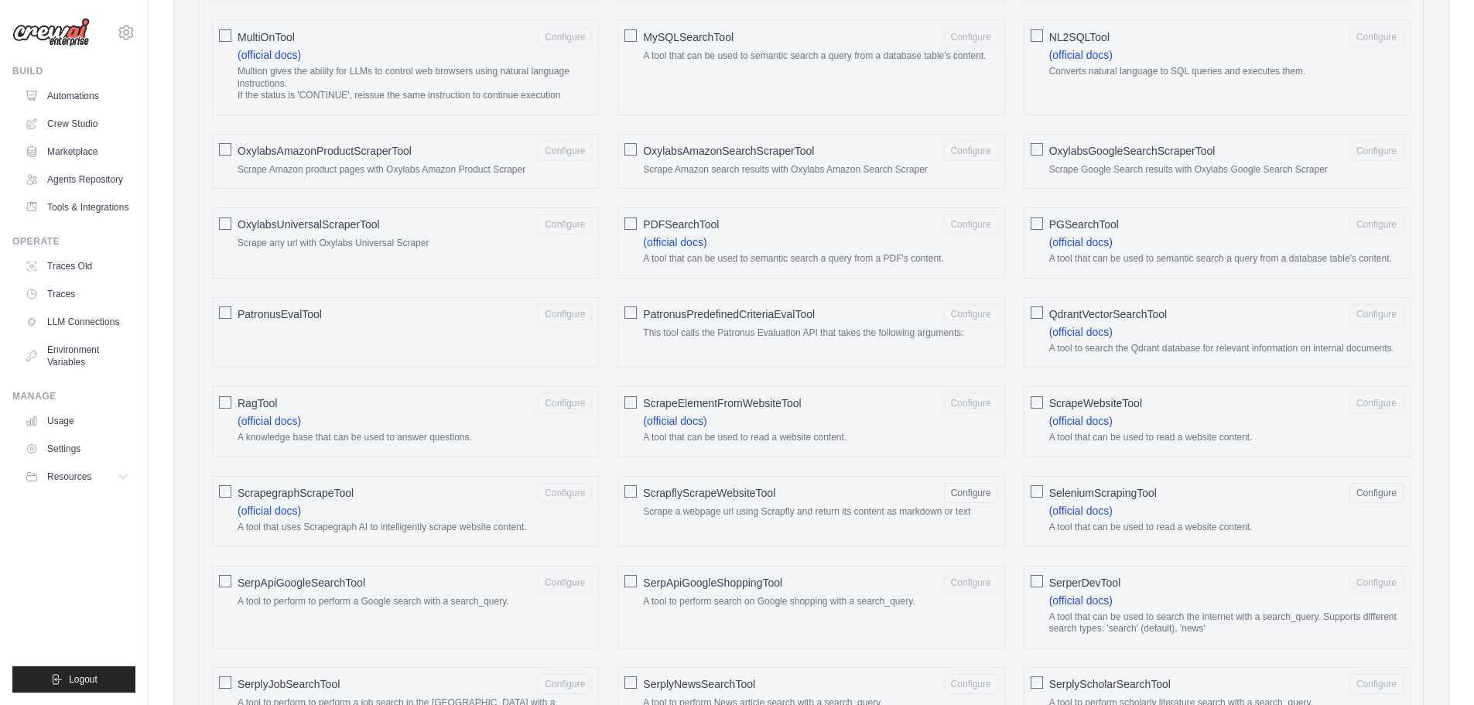
click at [623, 491] on div "ScrapflyScrapeWebsiteTool Configure Scrape a webpage url using Scrapfly and ret…" at bounding box center [811, 511] width 387 height 71
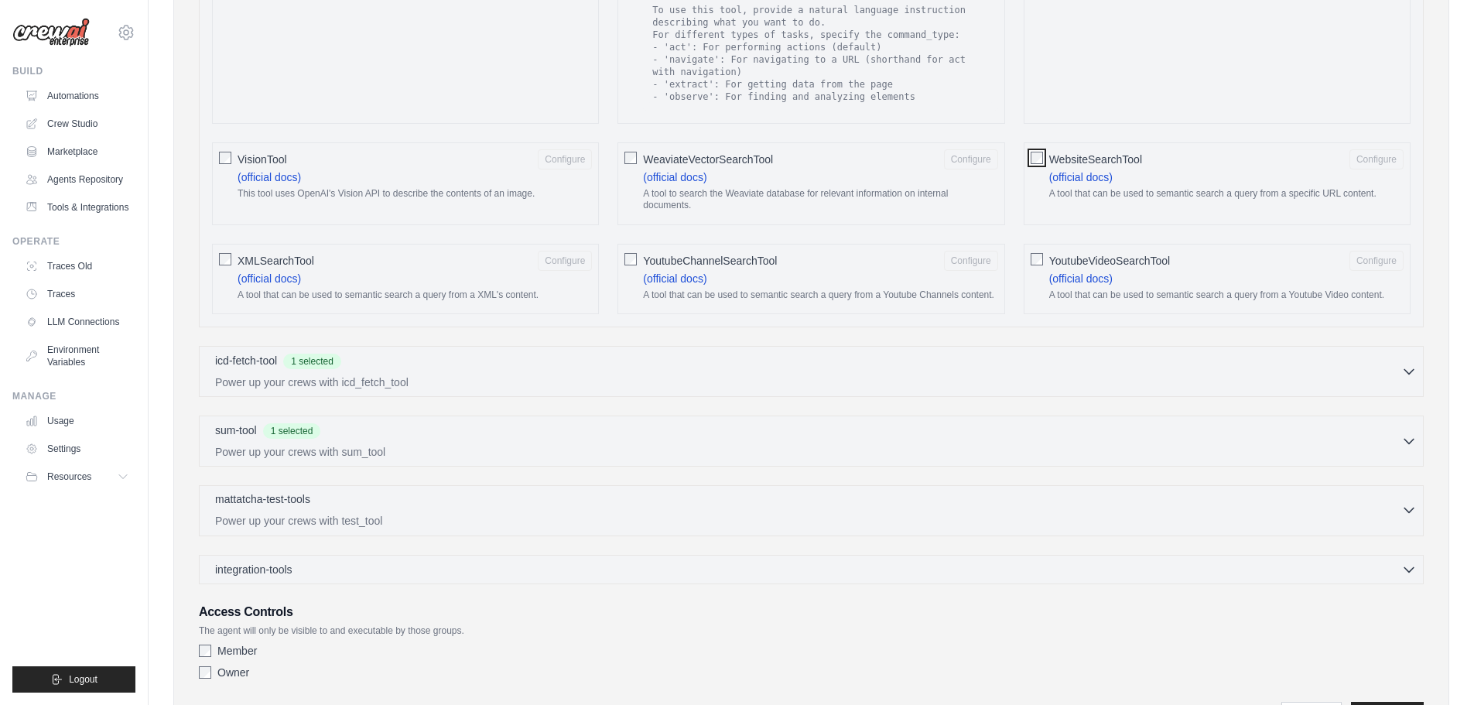
scroll to position [2488, 0]
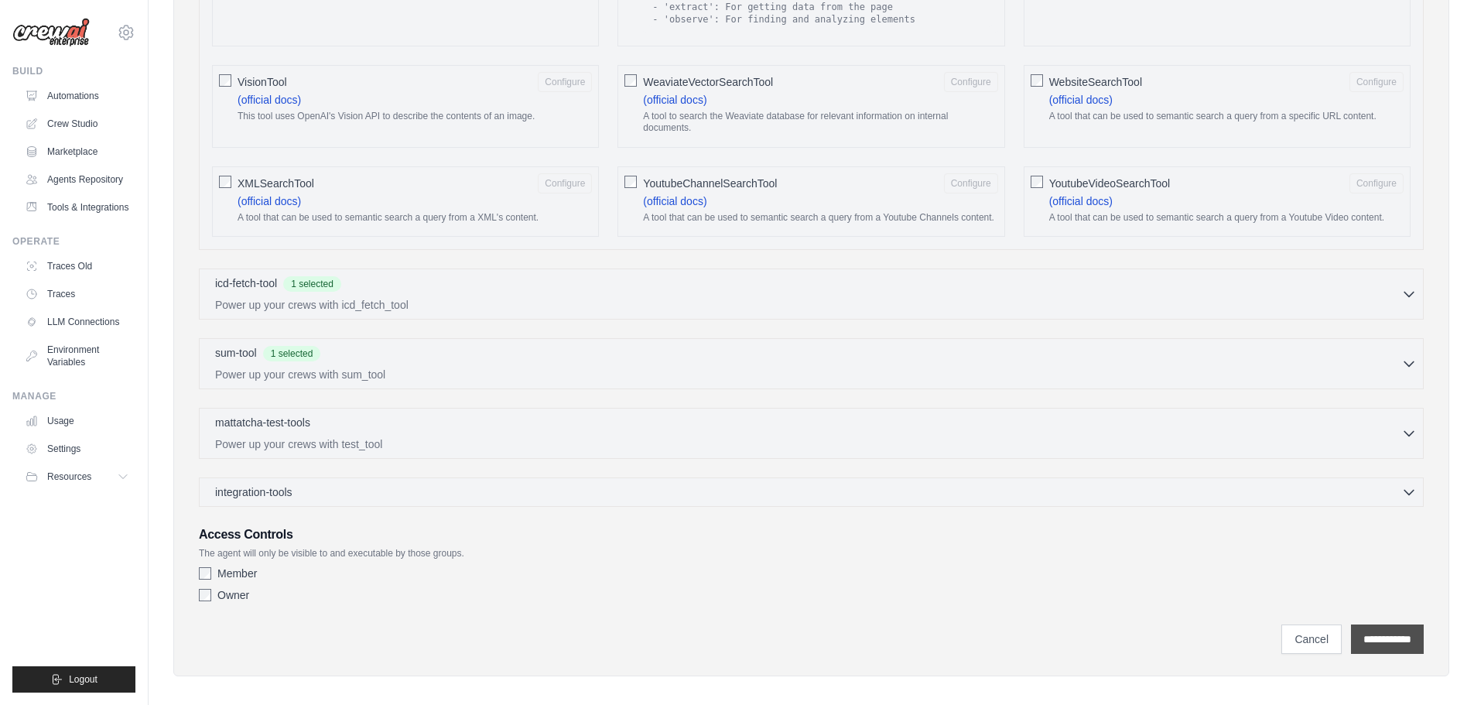
click at [1379, 631] on input "**********" at bounding box center [1387, 639] width 73 height 29
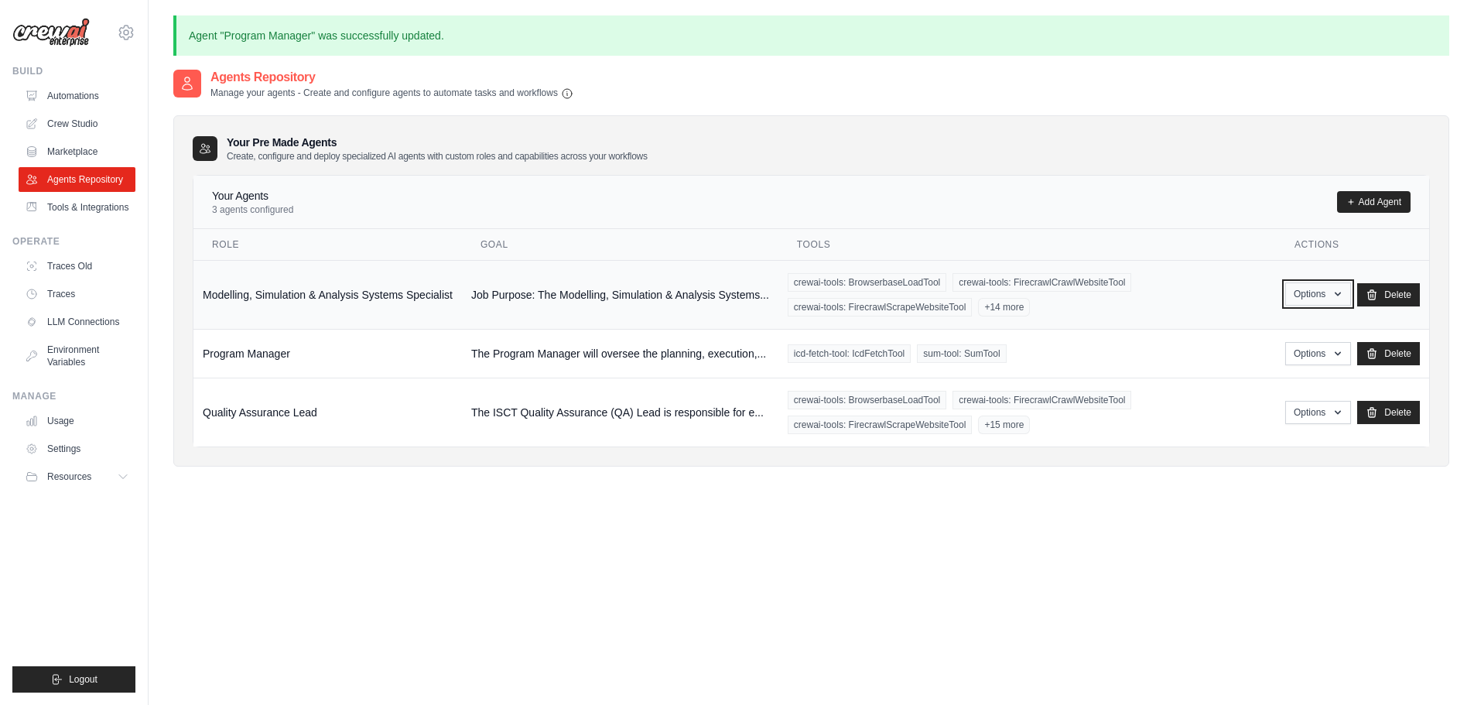
click at [1341, 293] on icon "button" at bounding box center [1338, 294] width 6 height 4
click at [1279, 357] on link "Edit" at bounding box center [1295, 358] width 111 height 28
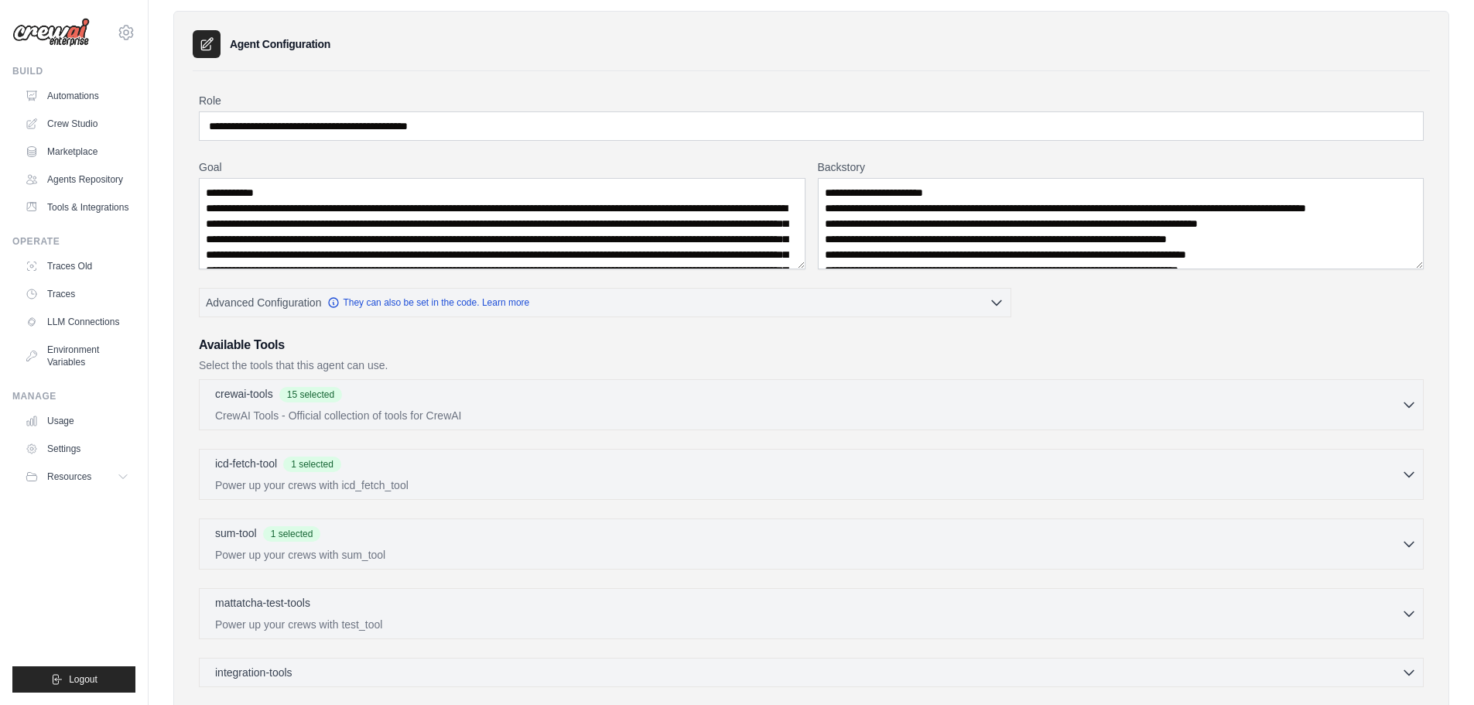
scroll to position [77, 0]
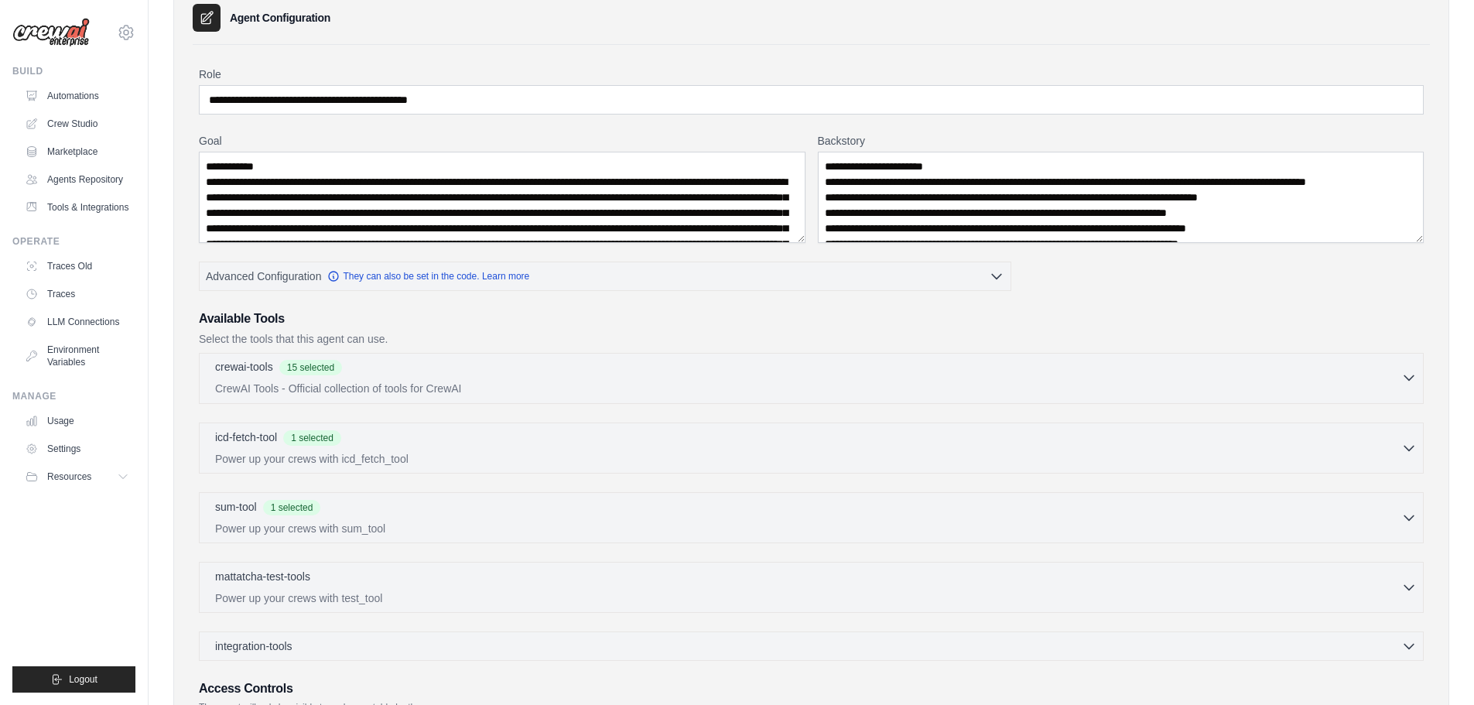
click at [1416, 369] on button "crewai-tools 15 selected CrewAI Tools - Official collection of tools for CrewAI" at bounding box center [811, 377] width 1211 height 37
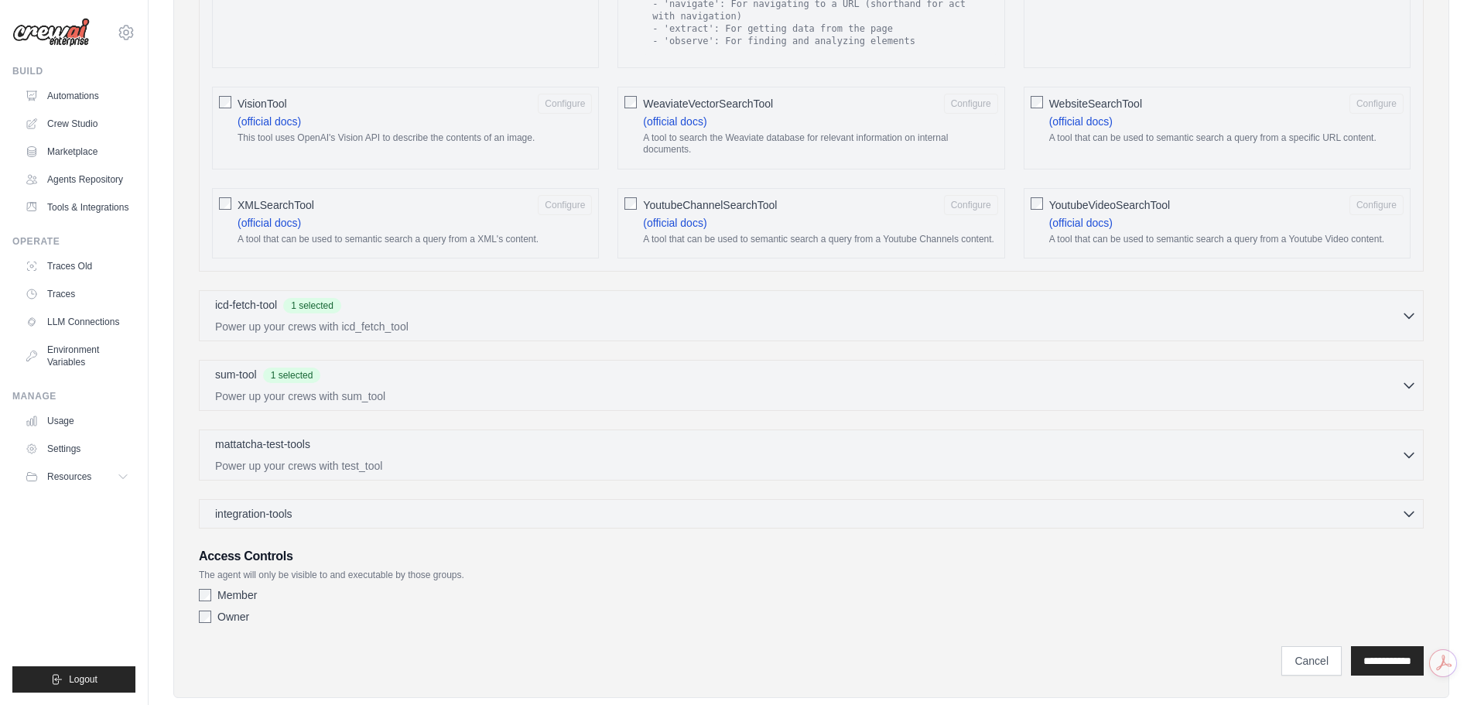
scroll to position [2477, 0]
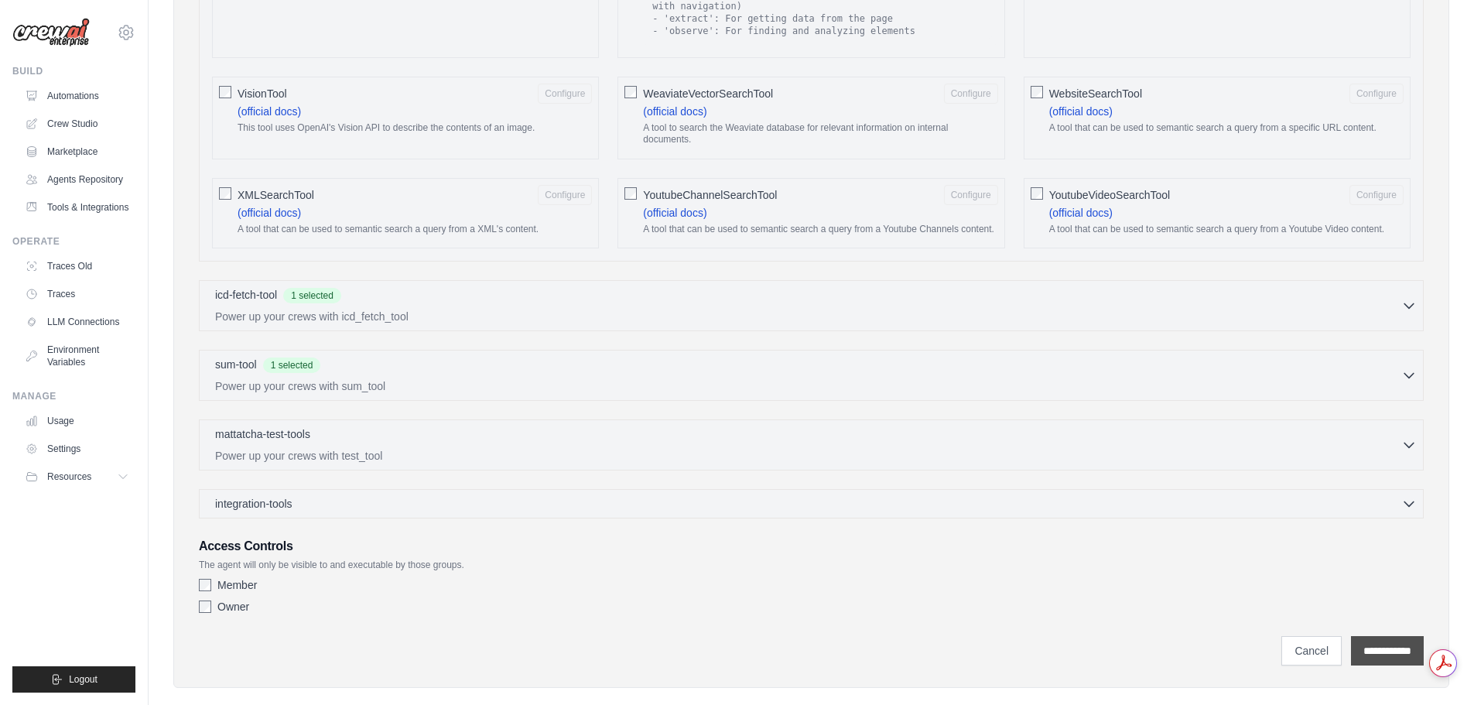
click at [1391, 636] on input "**********" at bounding box center [1387, 650] width 73 height 29
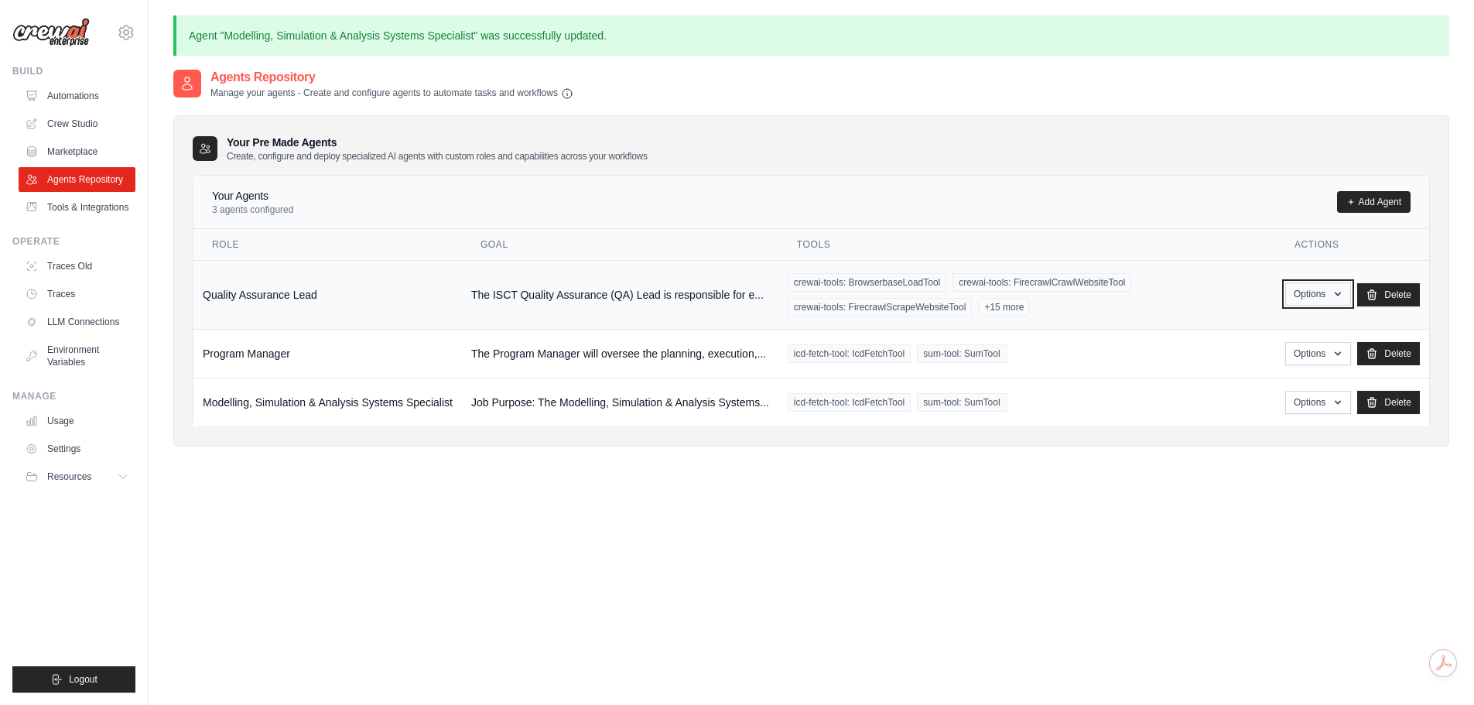
click at [1341, 293] on icon "button" at bounding box center [1338, 294] width 6 height 4
click at [1259, 358] on link "Edit" at bounding box center [1295, 358] width 111 height 28
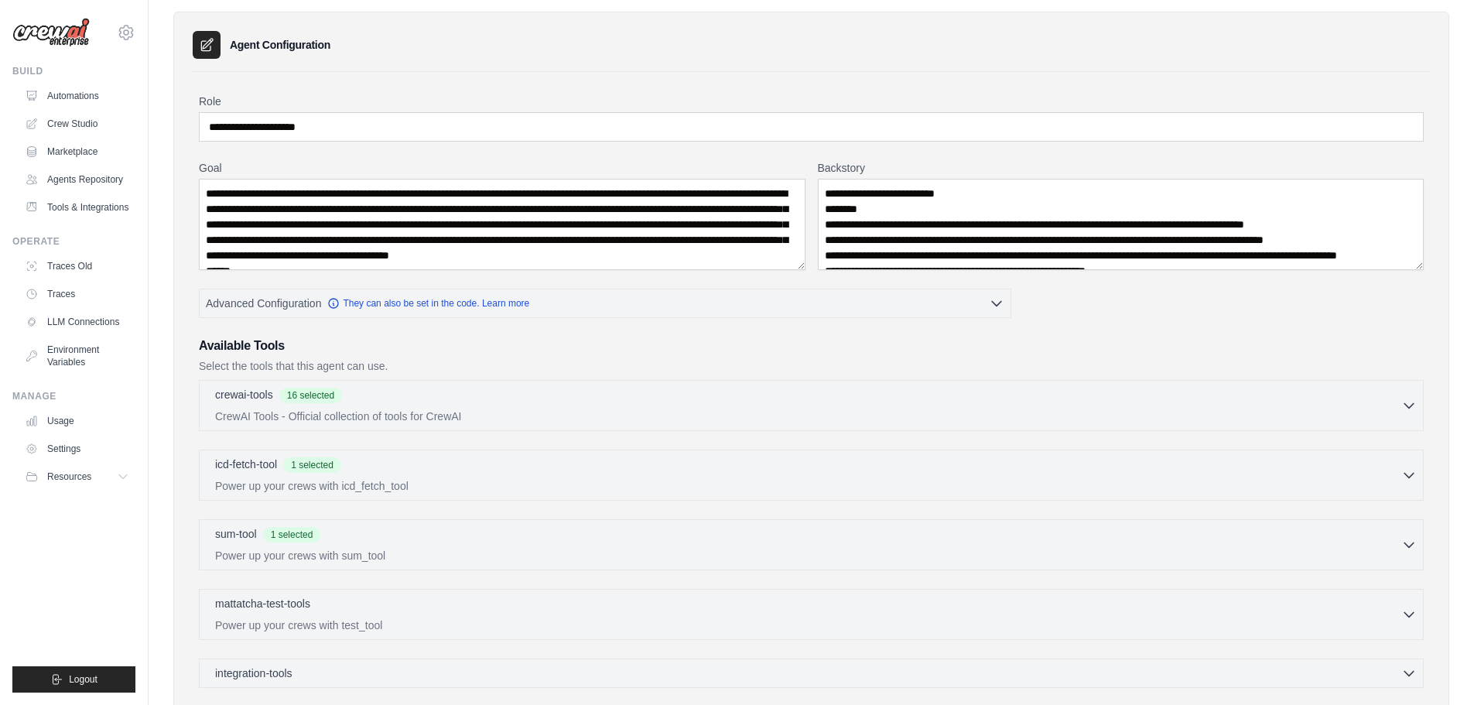
scroll to position [77, 0]
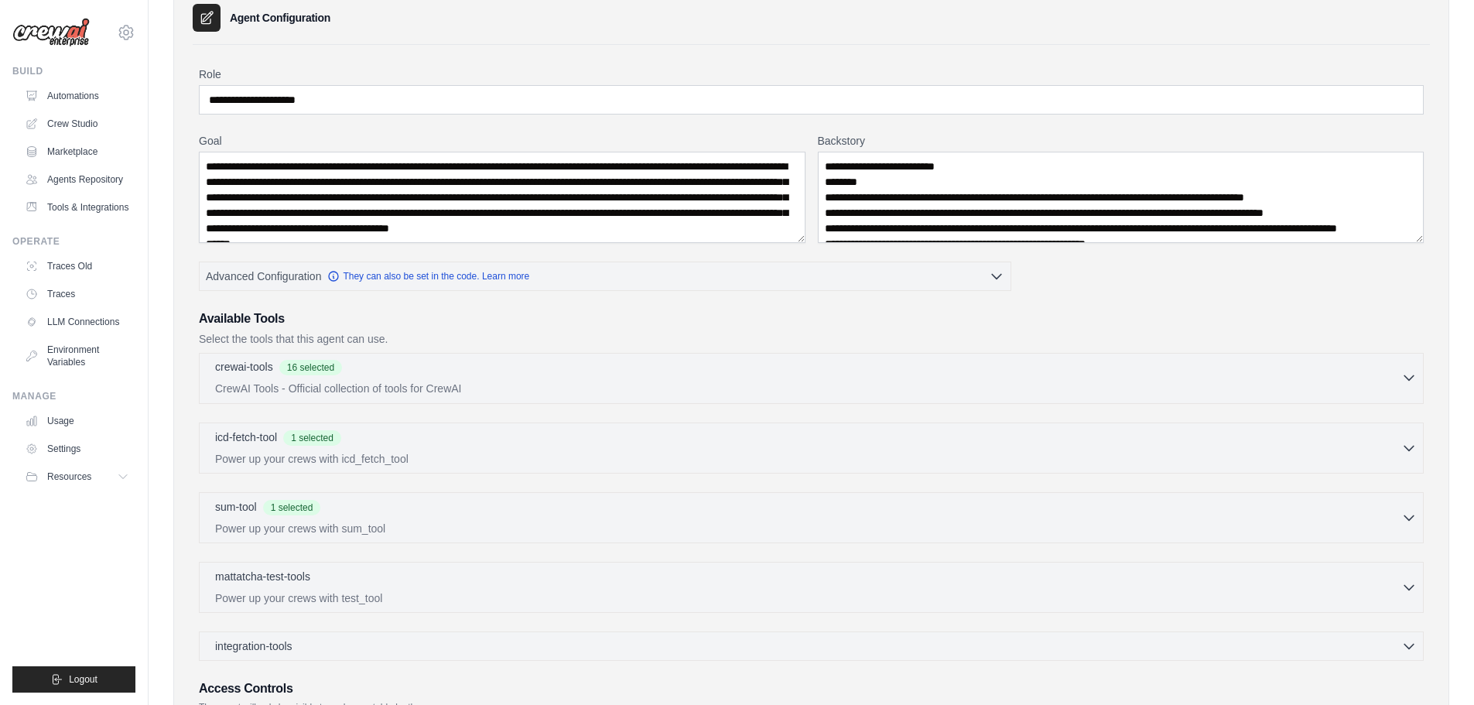
click at [1406, 375] on icon "button" at bounding box center [1409, 377] width 15 height 15
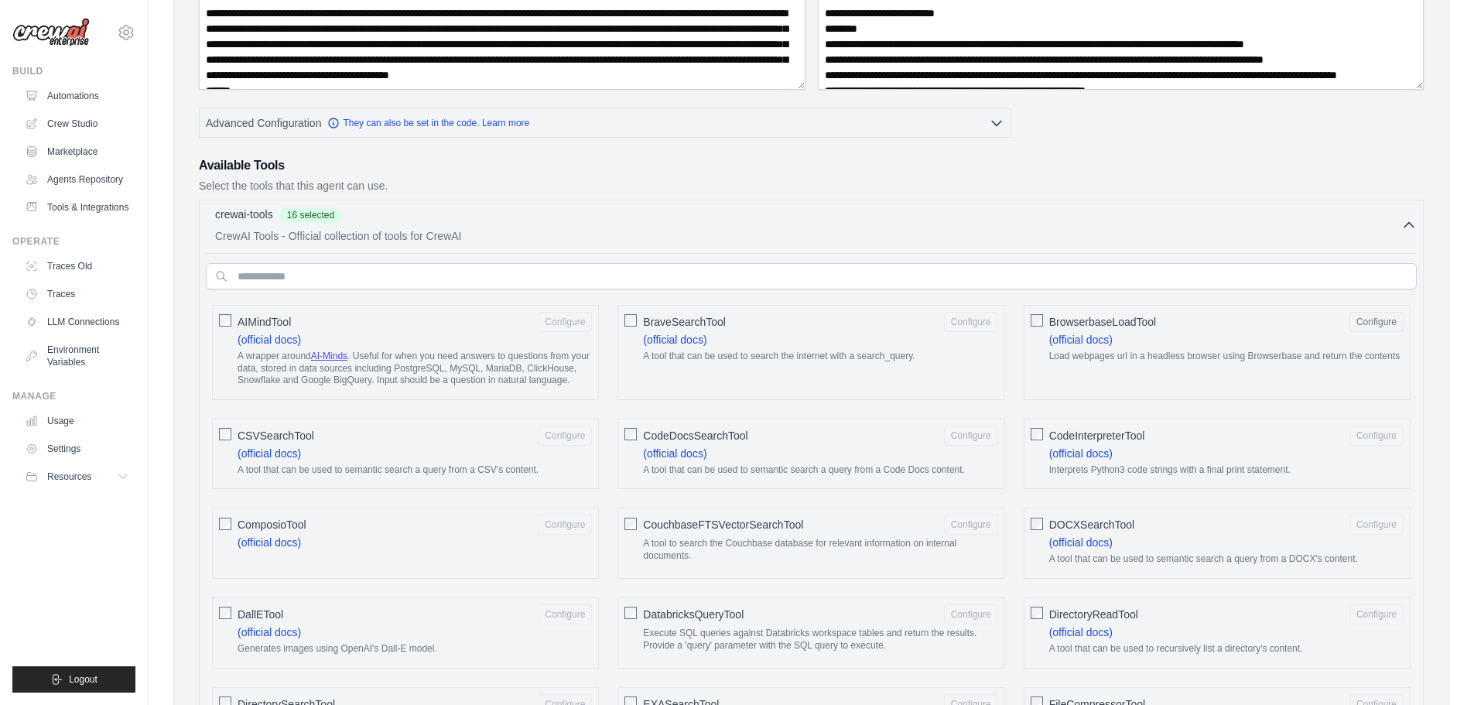
scroll to position [232, 0]
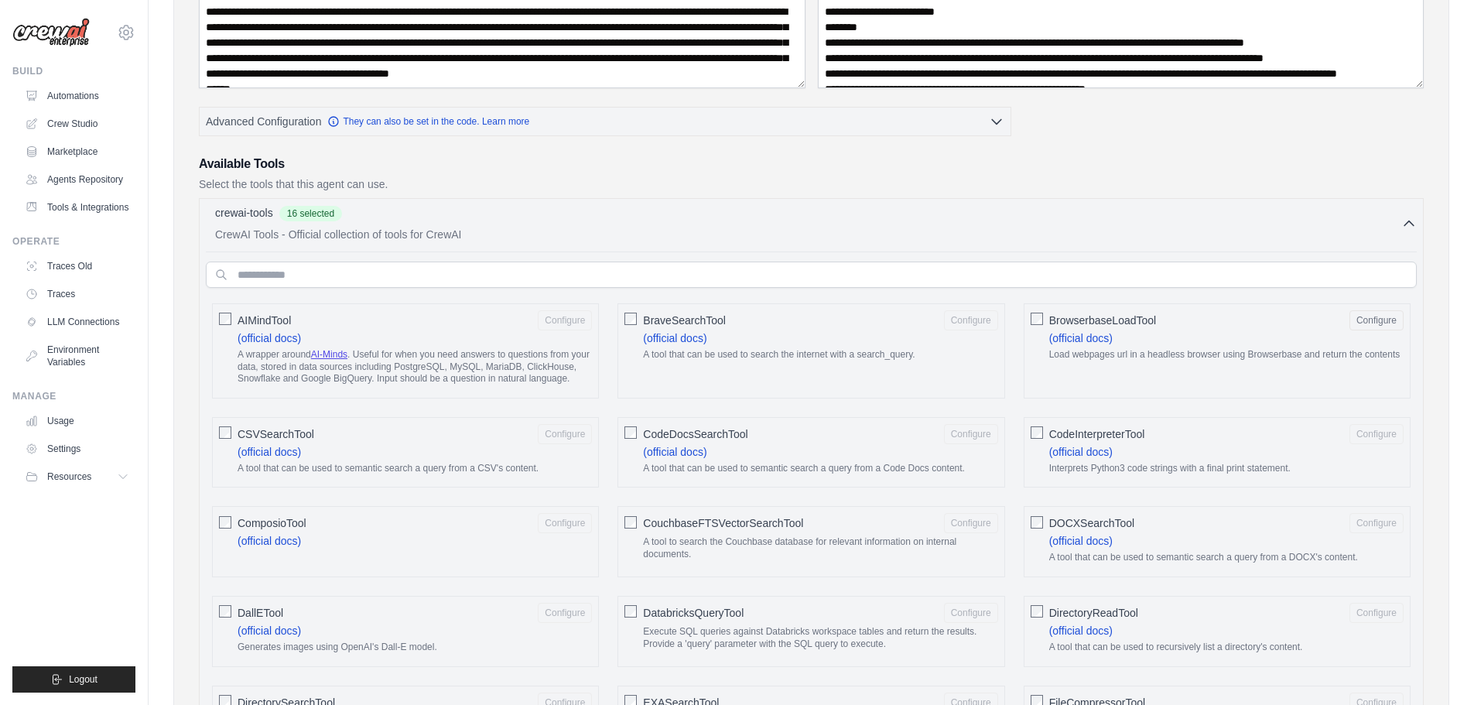
click at [1036, 326] on div "BrowserbaseLoadTool Configure (official docs) Load webpages url in a headless b…" at bounding box center [1217, 350] width 387 height 95
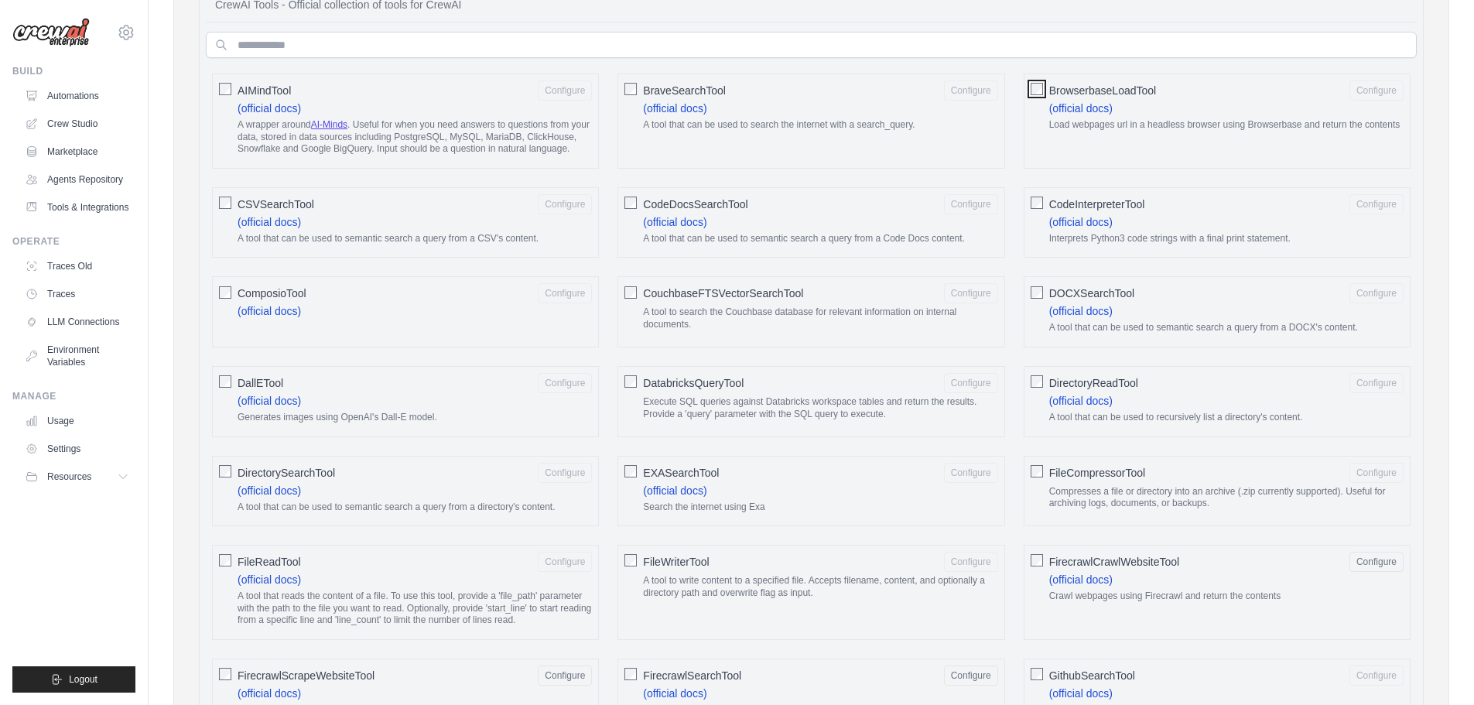
scroll to position [542, 0]
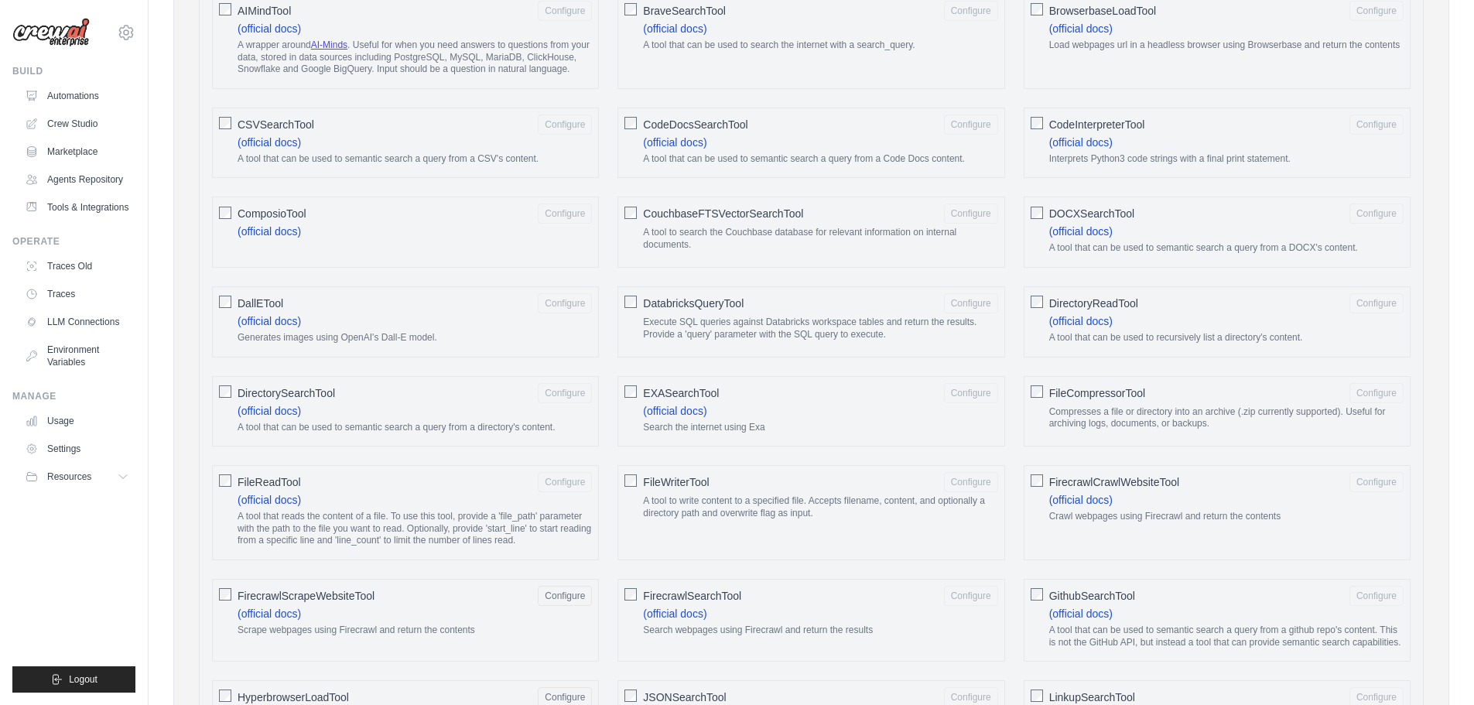
click at [235, 596] on div "FirecrawlScrapeWebsiteTool Configure (official docs) Scrape webpages using Fire…" at bounding box center [405, 620] width 387 height 83
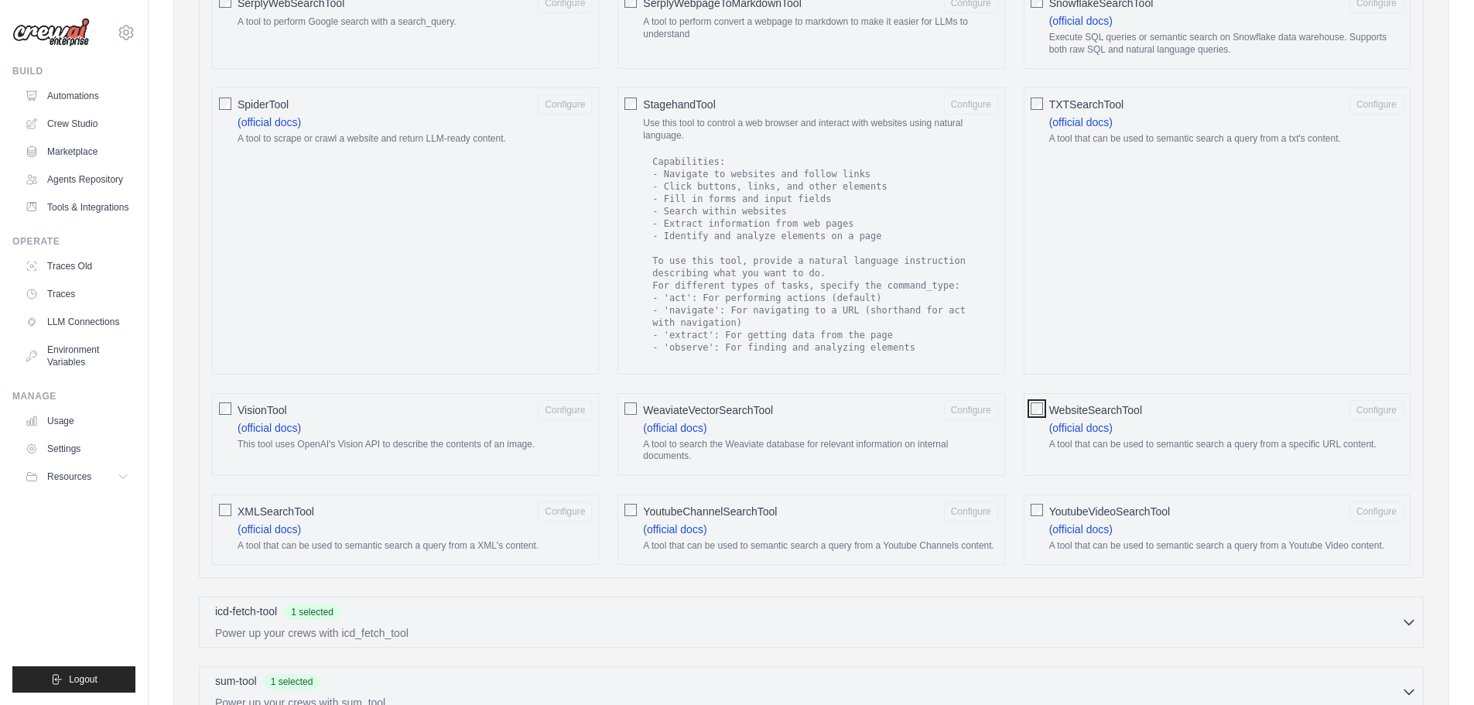
scroll to position [2477, 0]
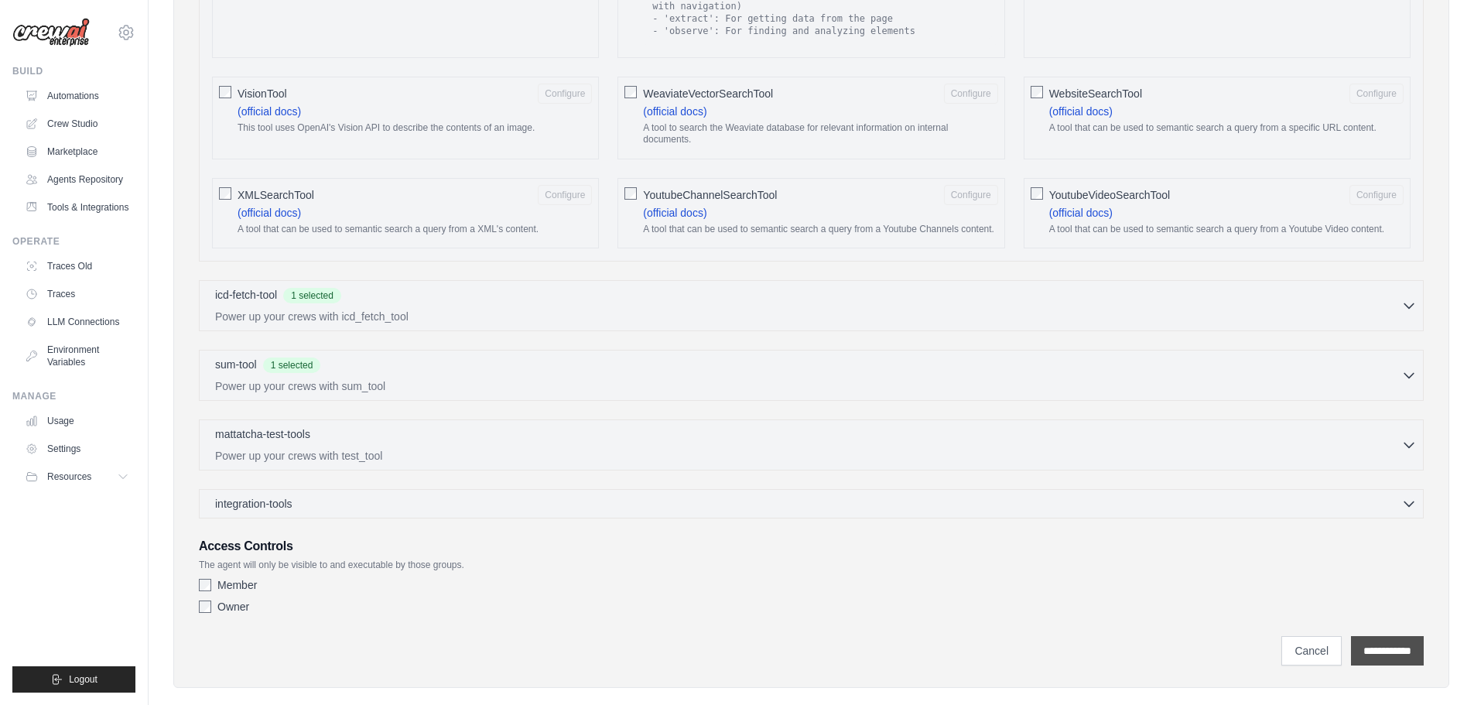
click at [1399, 636] on input "**********" at bounding box center [1387, 650] width 73 height 29
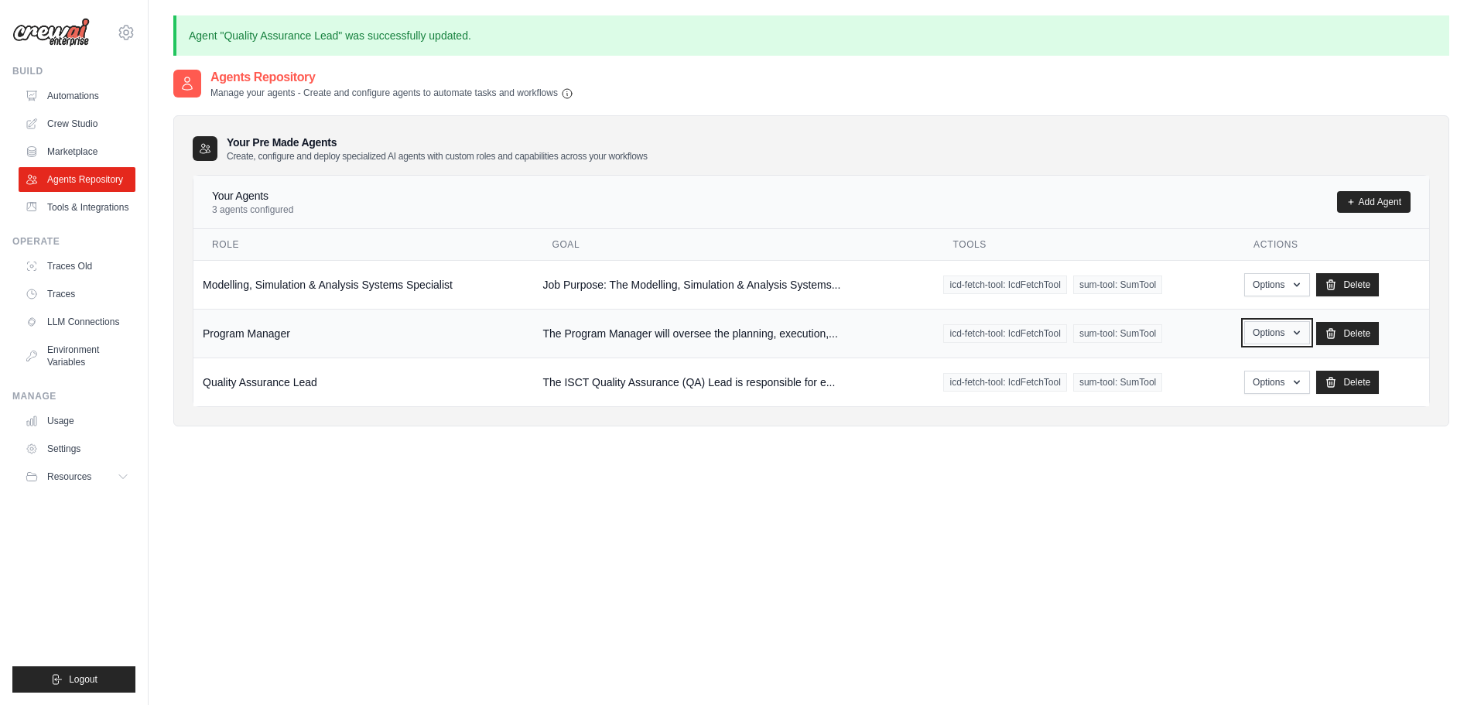
click at [1302, 330] on icon "button" at bounding box center [1297, 333] width 12 height 12
click at [1240, 391] on link "Edit" at bounding box center [1254, 396] width 111 height 28
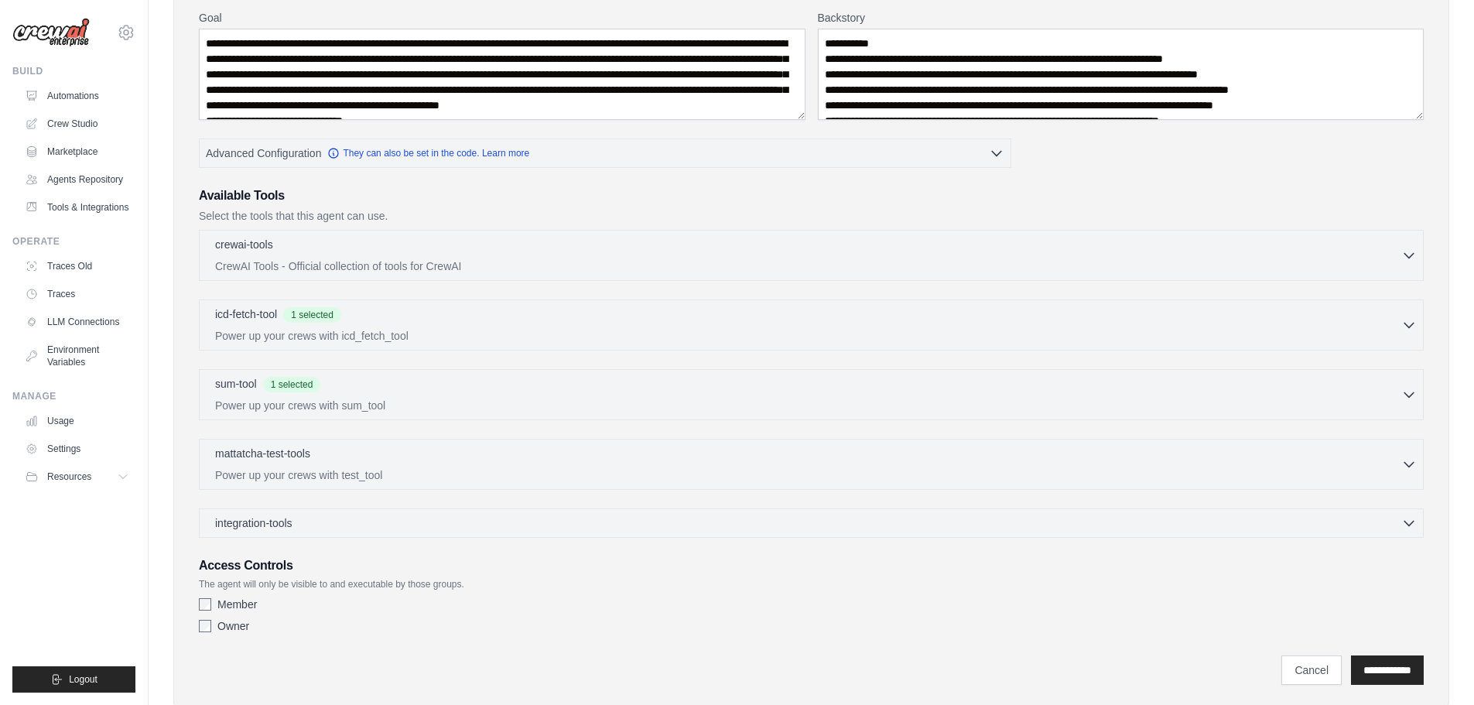
scroll to position [243, 0]
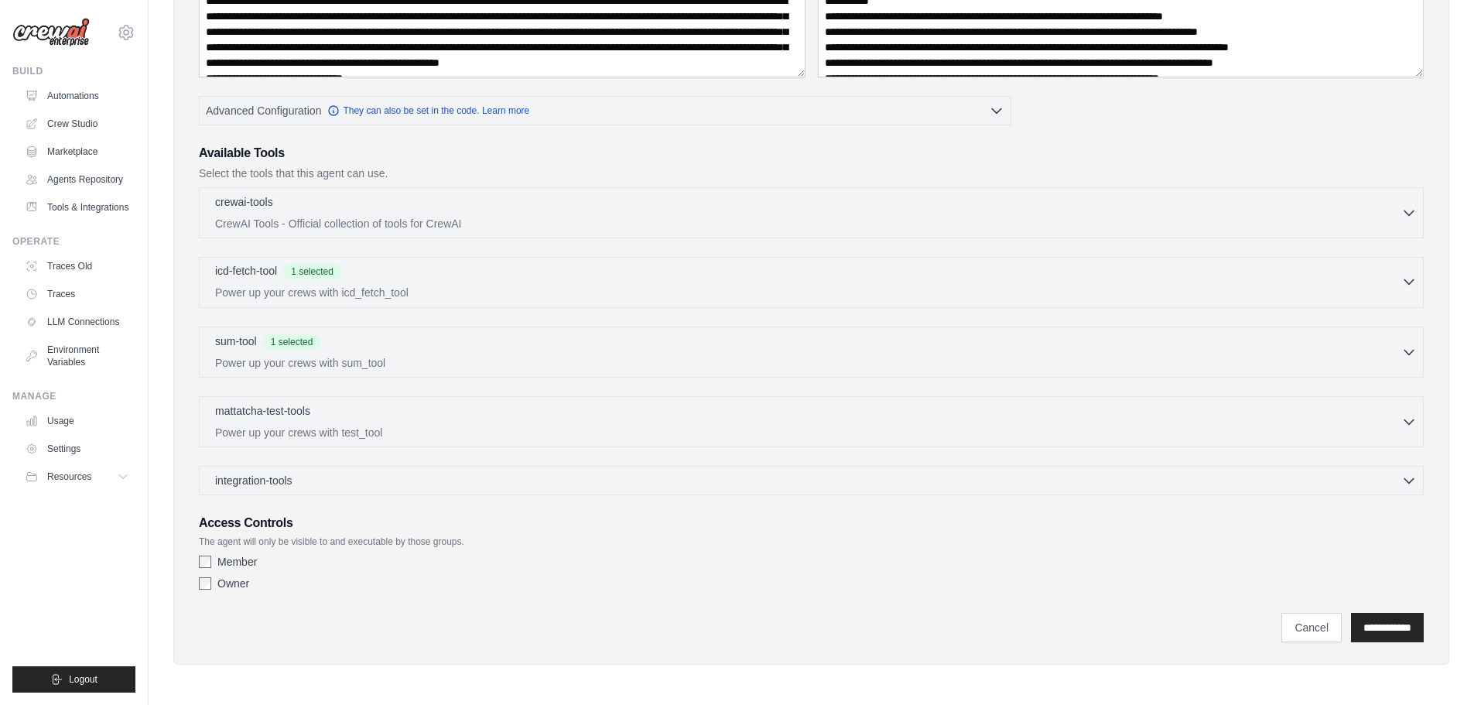
click at [1409, 276] on icon "button" at bounding box center [1409, 281] width 15 height 15
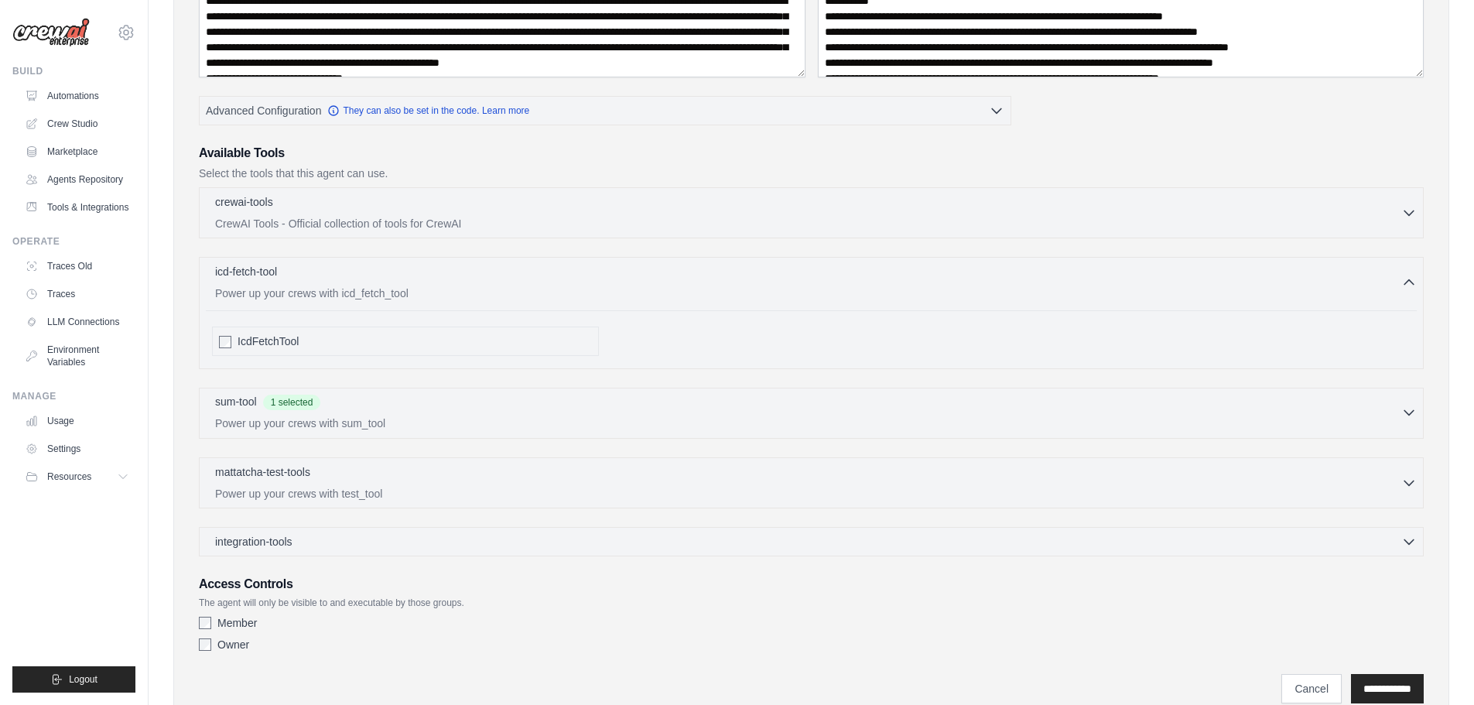
click at [1399, 413] on div "sum-tool 1 selected Power up your crews with sum_tool" at bounding box center [808, 412] width 1187 height 37
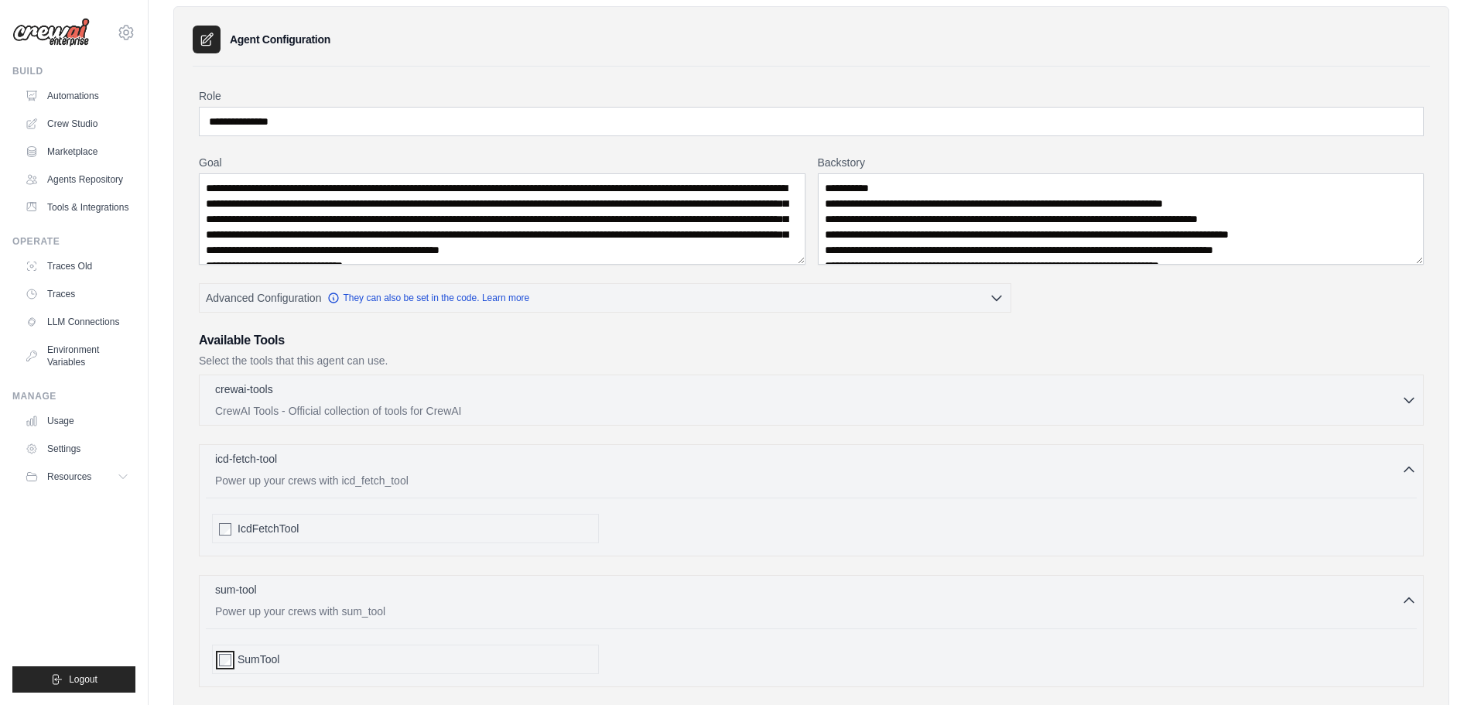
scroll to position [365, 0]
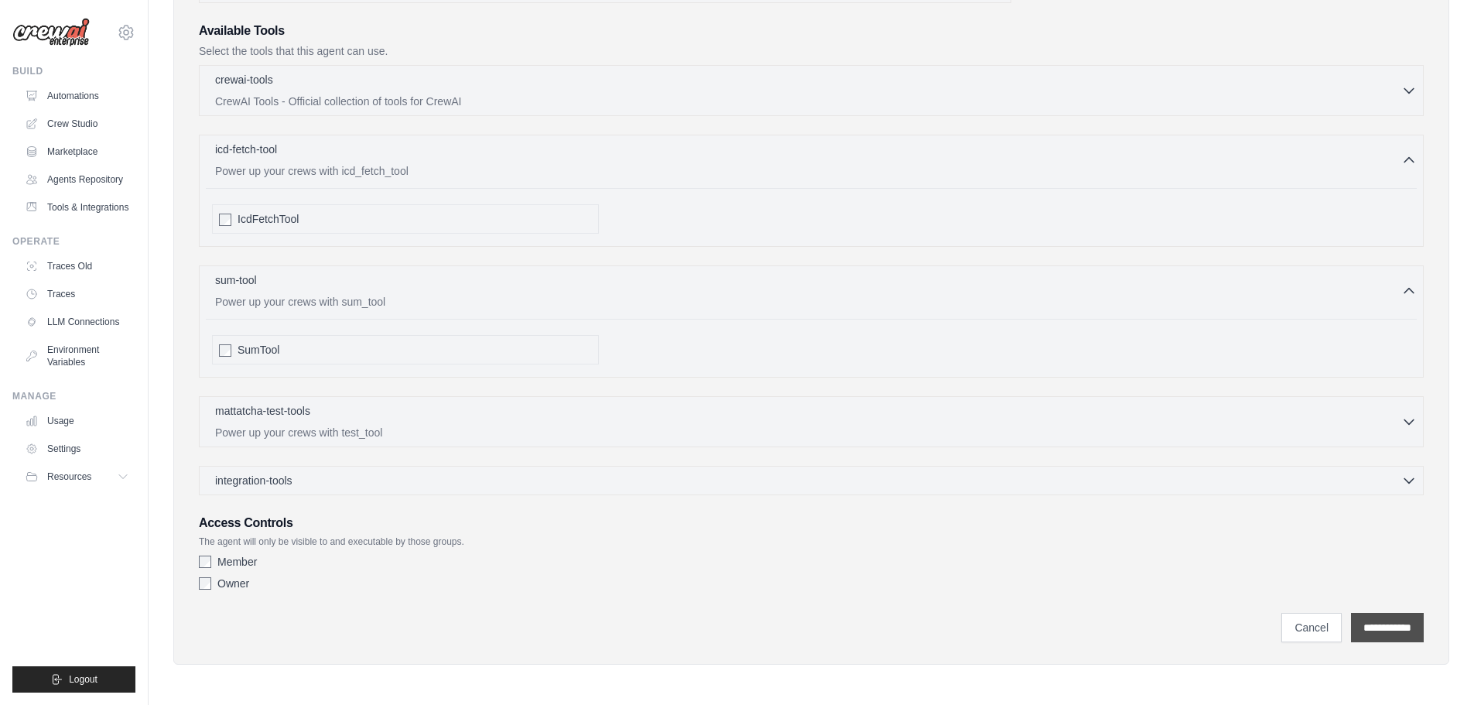
click at [1386, 627] on input "**********" at bounding box center [1387, 627] width 73 height 29
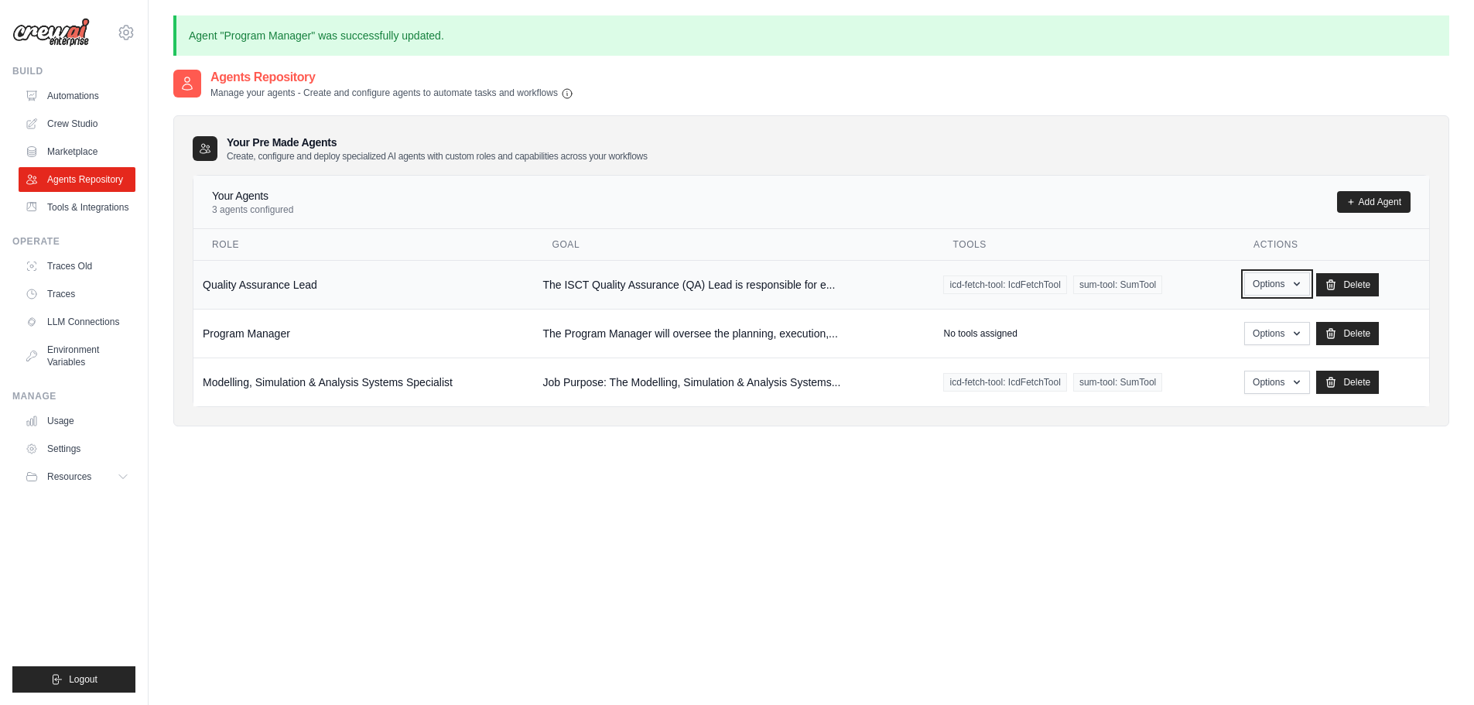
click at [1302, 278] on icon "button" at bounding box center [1297, 284] width 12 height 12
click at [1235, 352] on link "Edit" at bounding box center [1254, 348] width 111 height 28
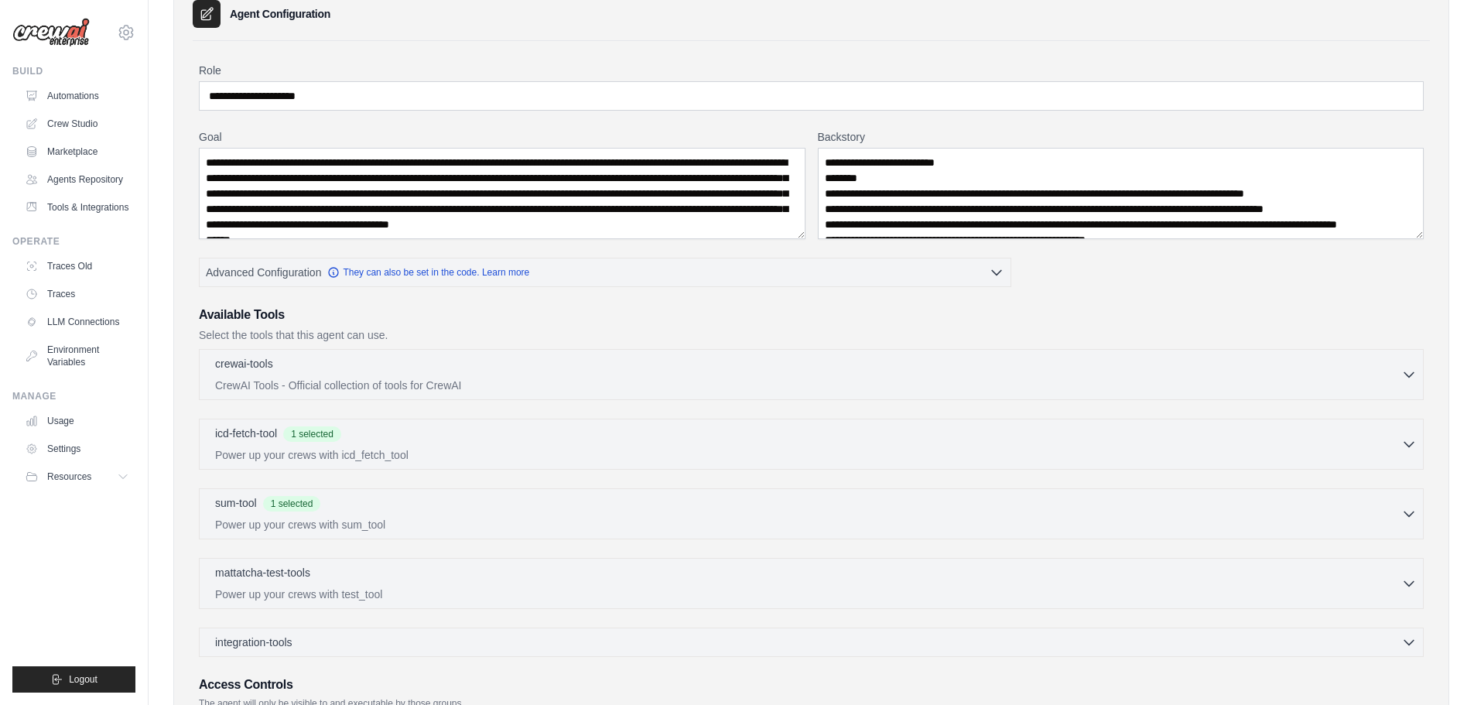
scroll to position [155, 0]
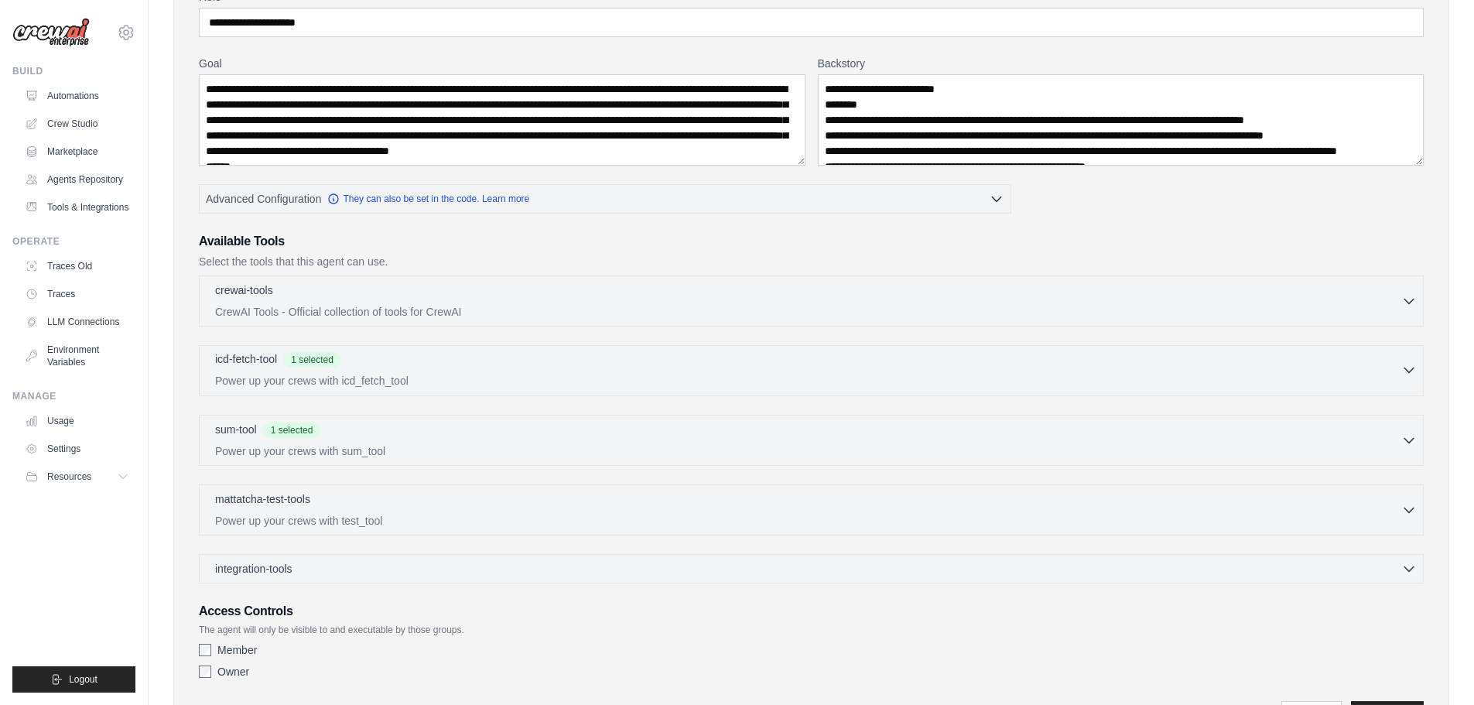
click at [1411, 366] on icon "button" at bounding box center [1409, 369] width 15 height 15
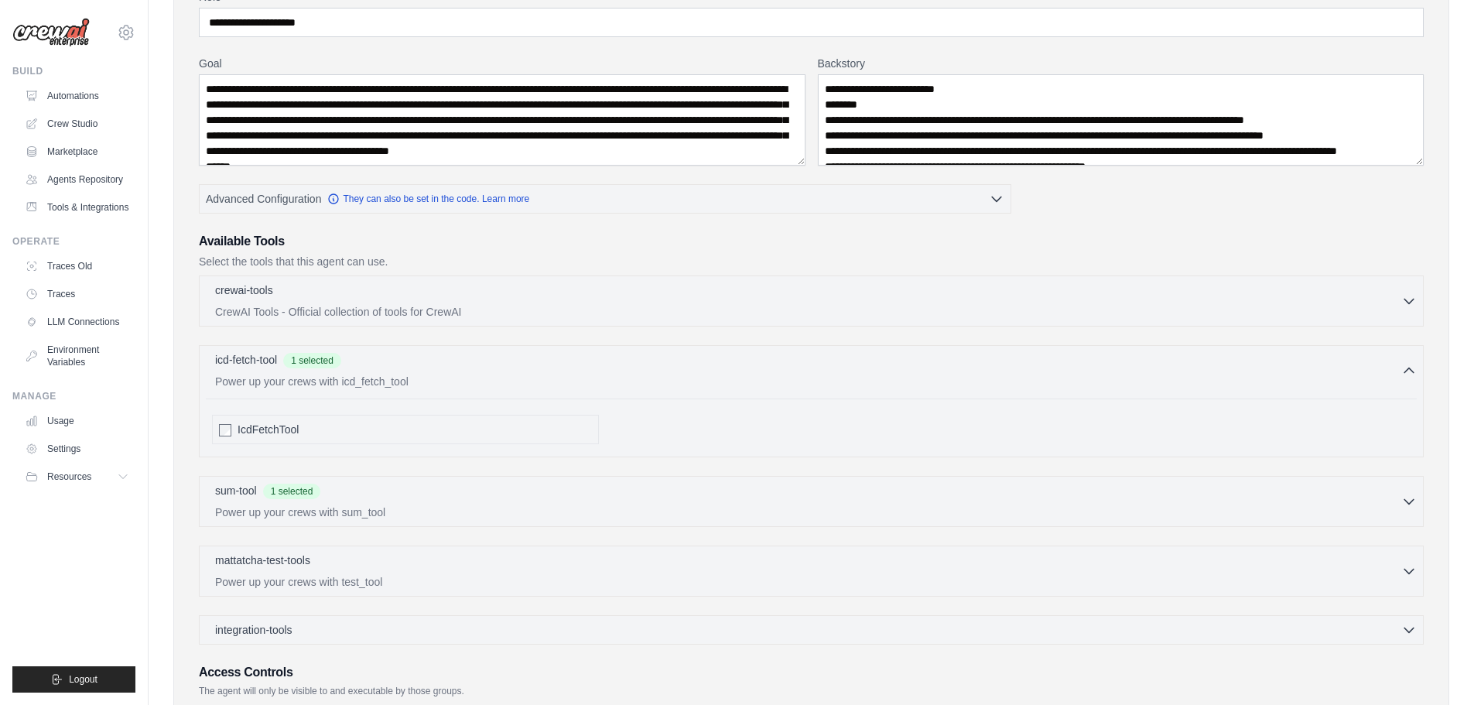
click at [231, 429] on div "IcdFetchTool" at bounding box center [405, 429] width 387 height 29
click at [1406, 494] on icon "button" at bounding box center [1409, 500] width 15 height 15
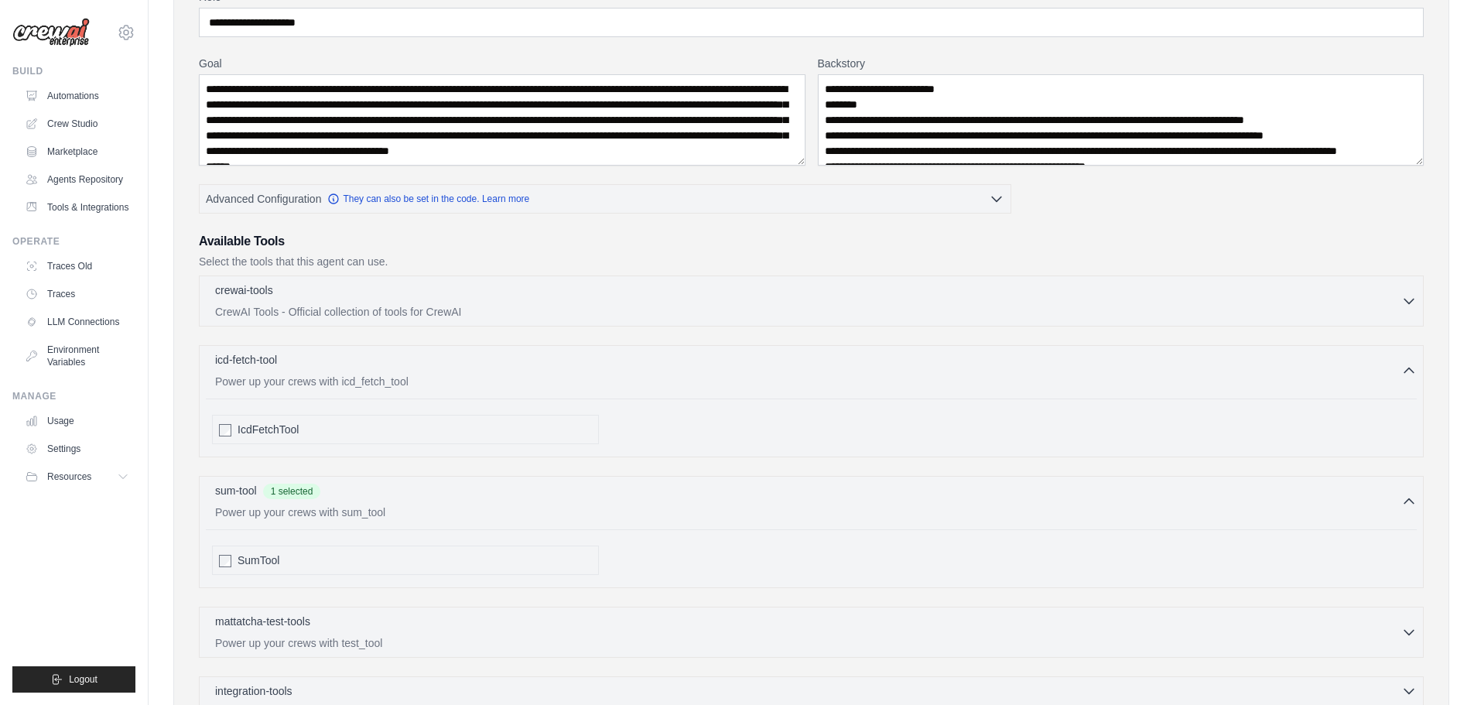
click at [217, 560] on div "SumTool" at bounding box center [405, 560] width 387 height 29
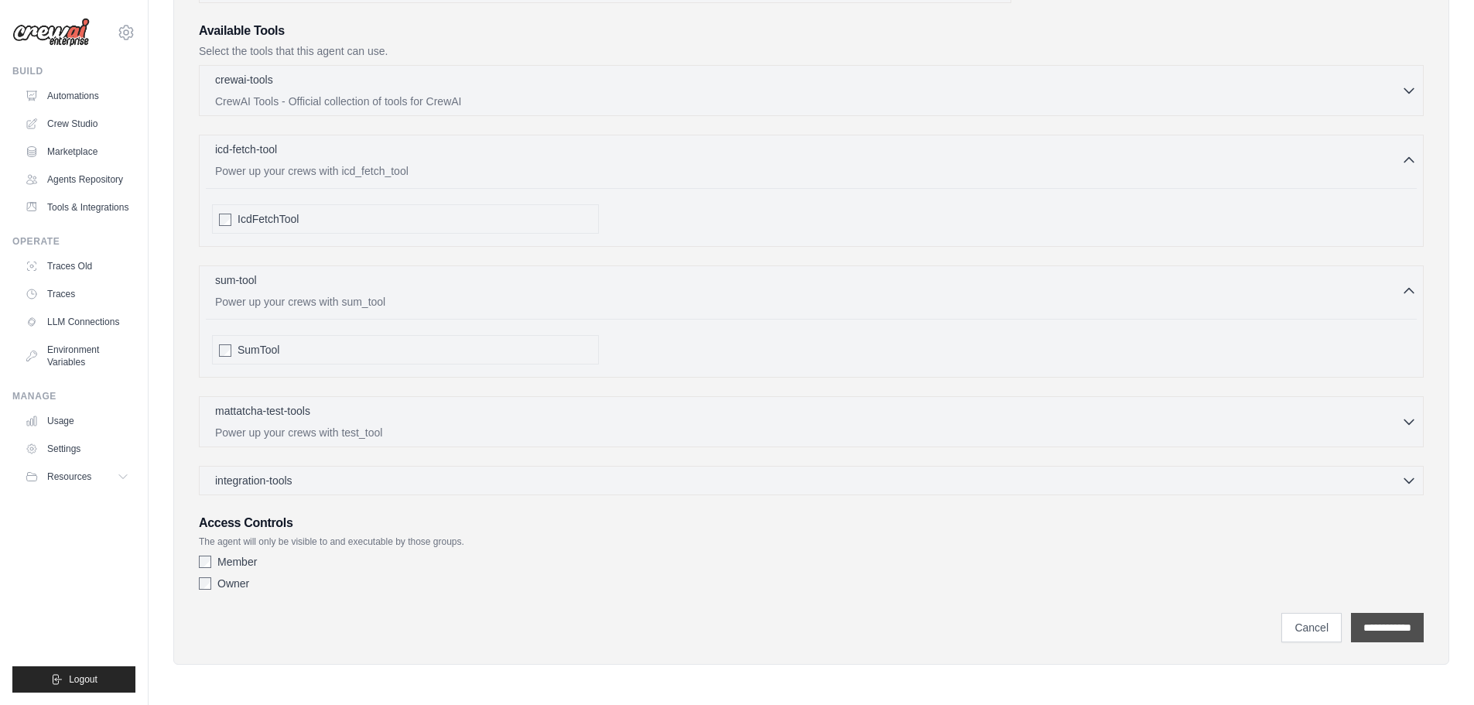
click at [1395, 628] on input "**********" at bounding box center [1387, 627] width 73 height 29
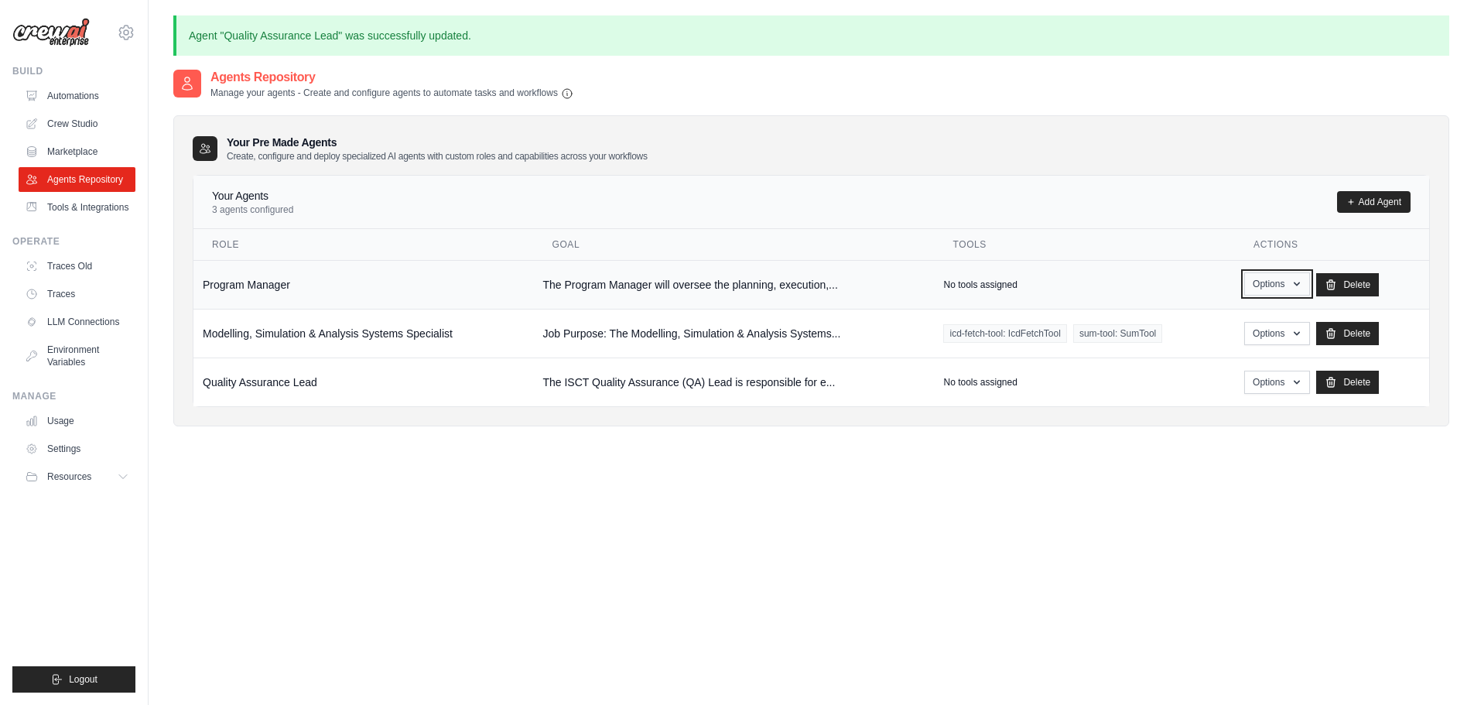
click at [1301, 272] on button "Options" at bounding box center [1278, 283] width 66 height 23
click at [1224, 351] on link "Edit" at bounding box center [1254, 348] width 111 height 28
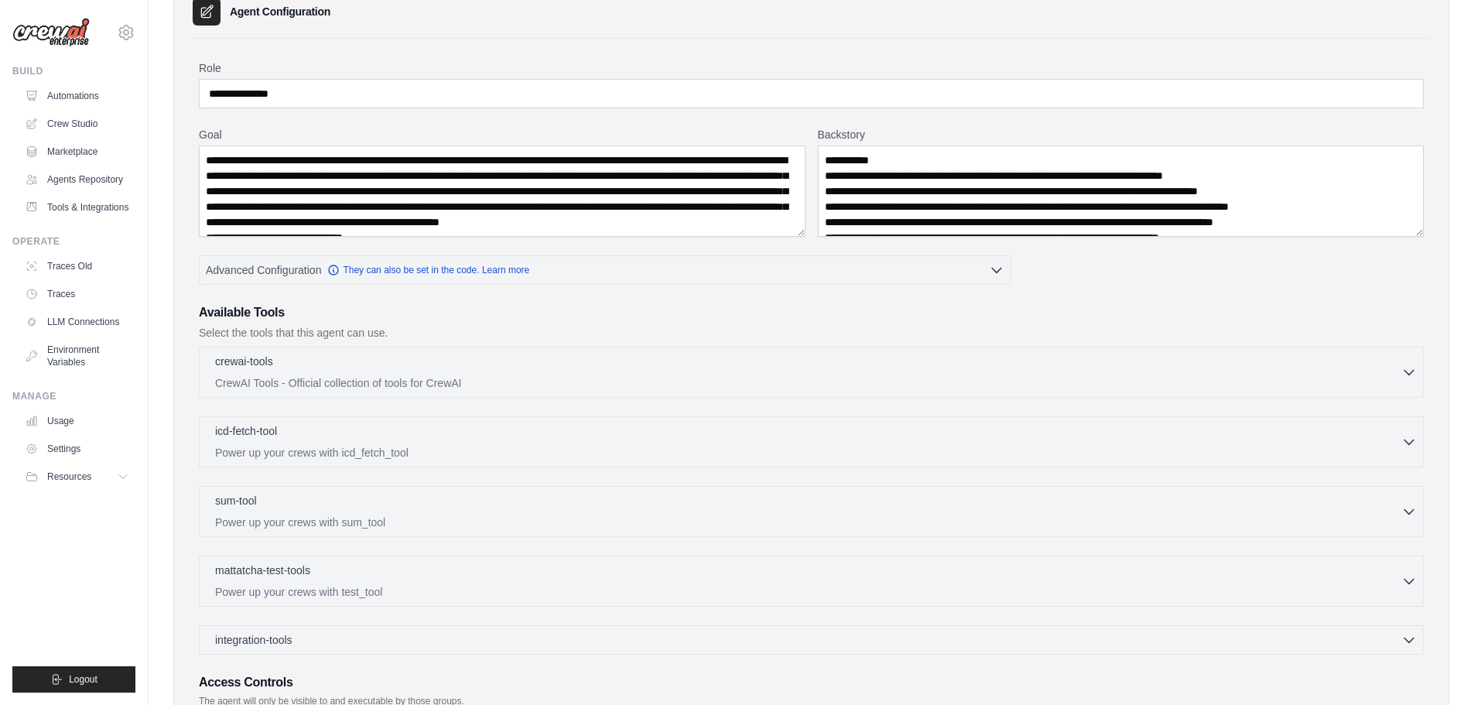
scroll to position [232, 0]
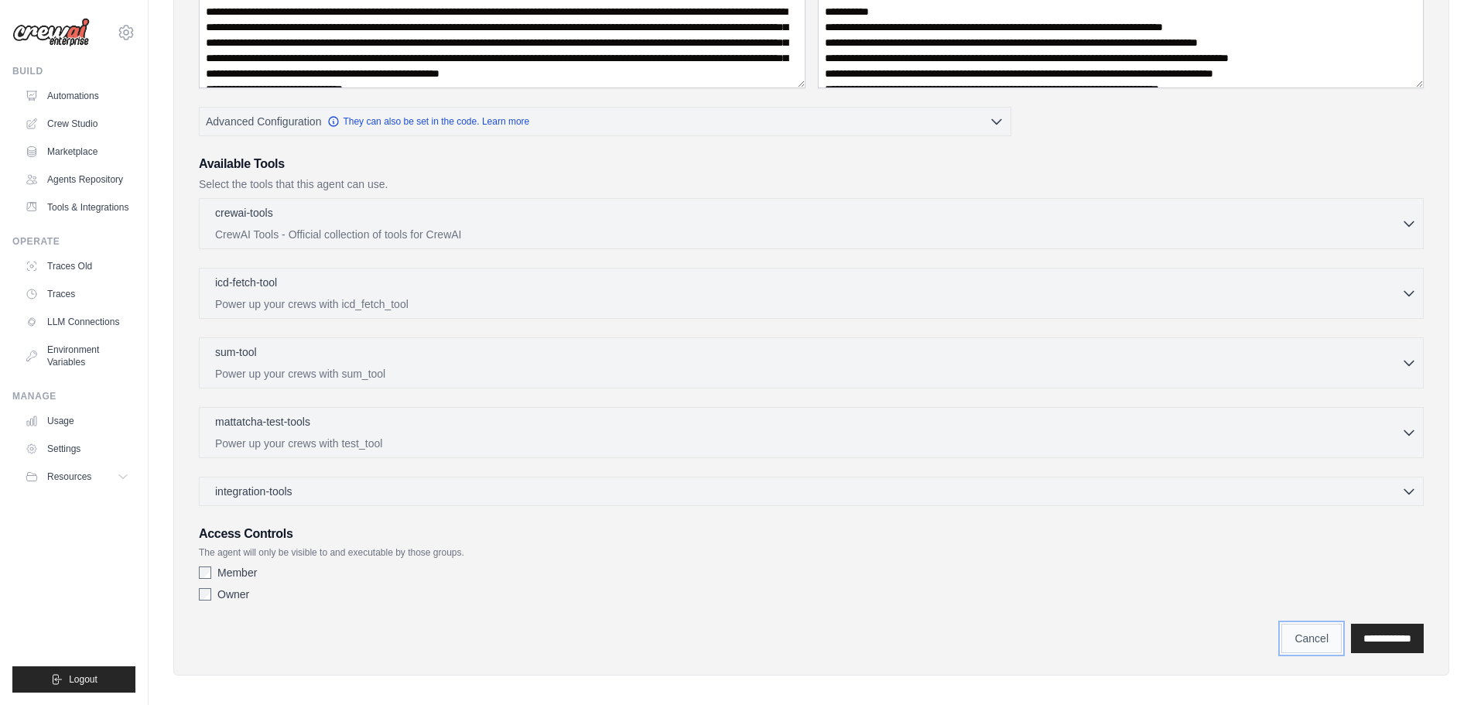
click at [1299, 634] on link "Cancel" at bounding box center [1312, 638] width 60 height 29
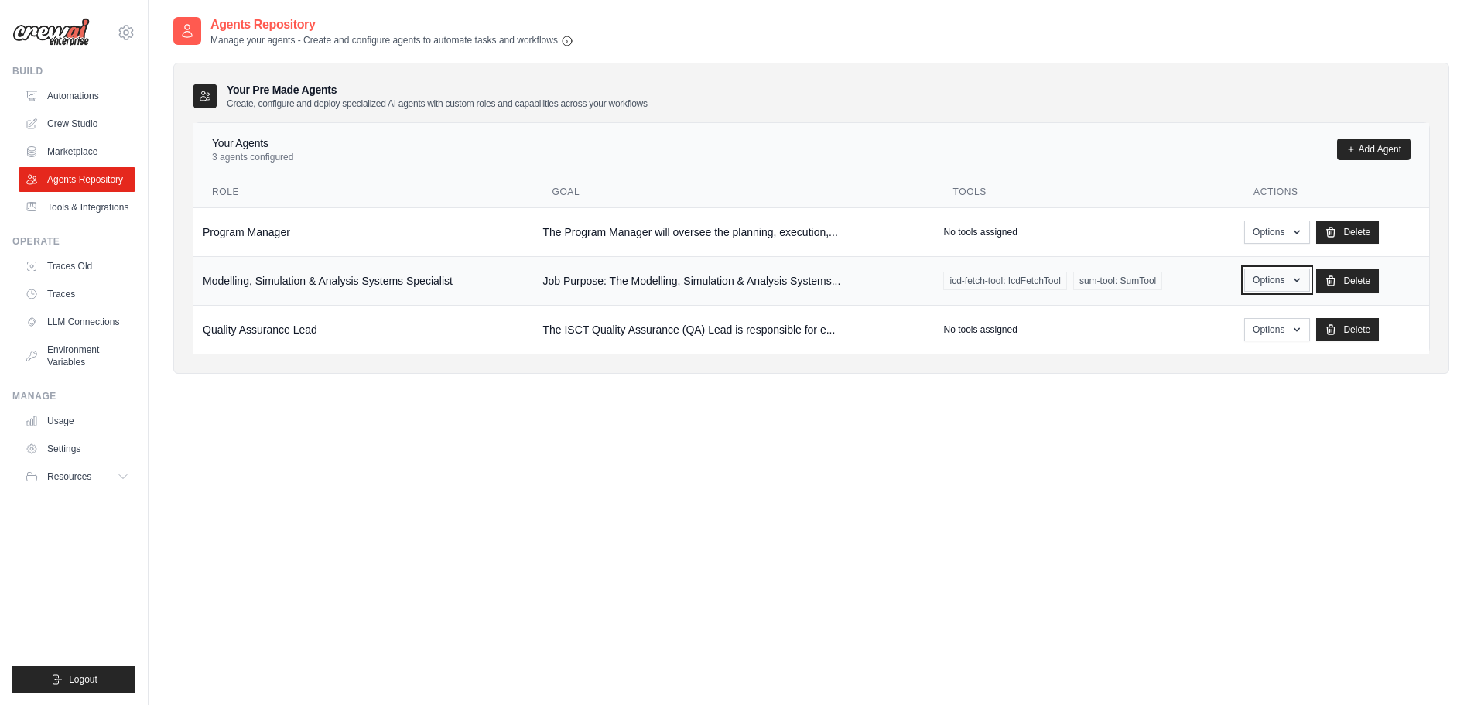
click at [1302, 276] on icon "button" at bounding box center [1297, 280] width 12 height 12
click at [1245, 340] on link "Edit" at bounding box center [1254, 344] width 111 height 28
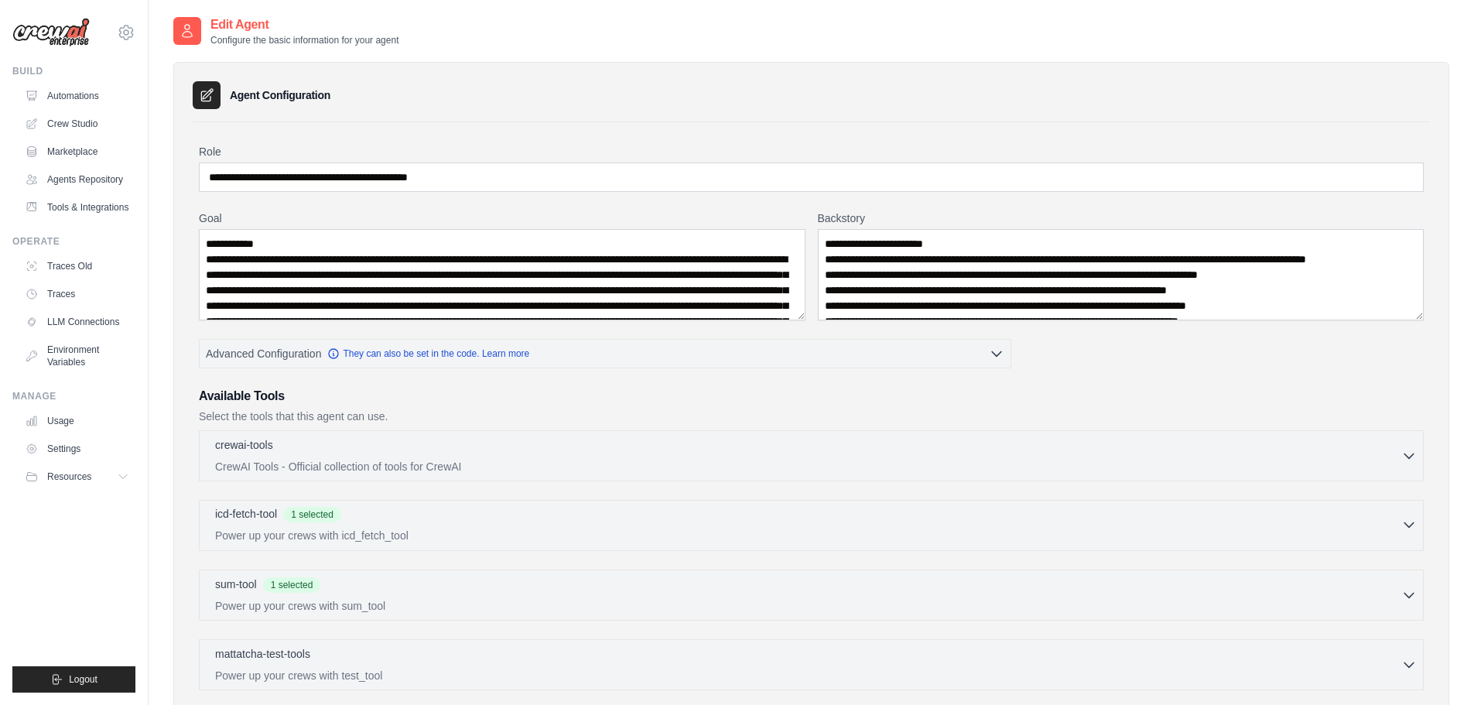
click at [1409, 526] on icon "button" at bounding box center [1409, 524] width 15 height 15
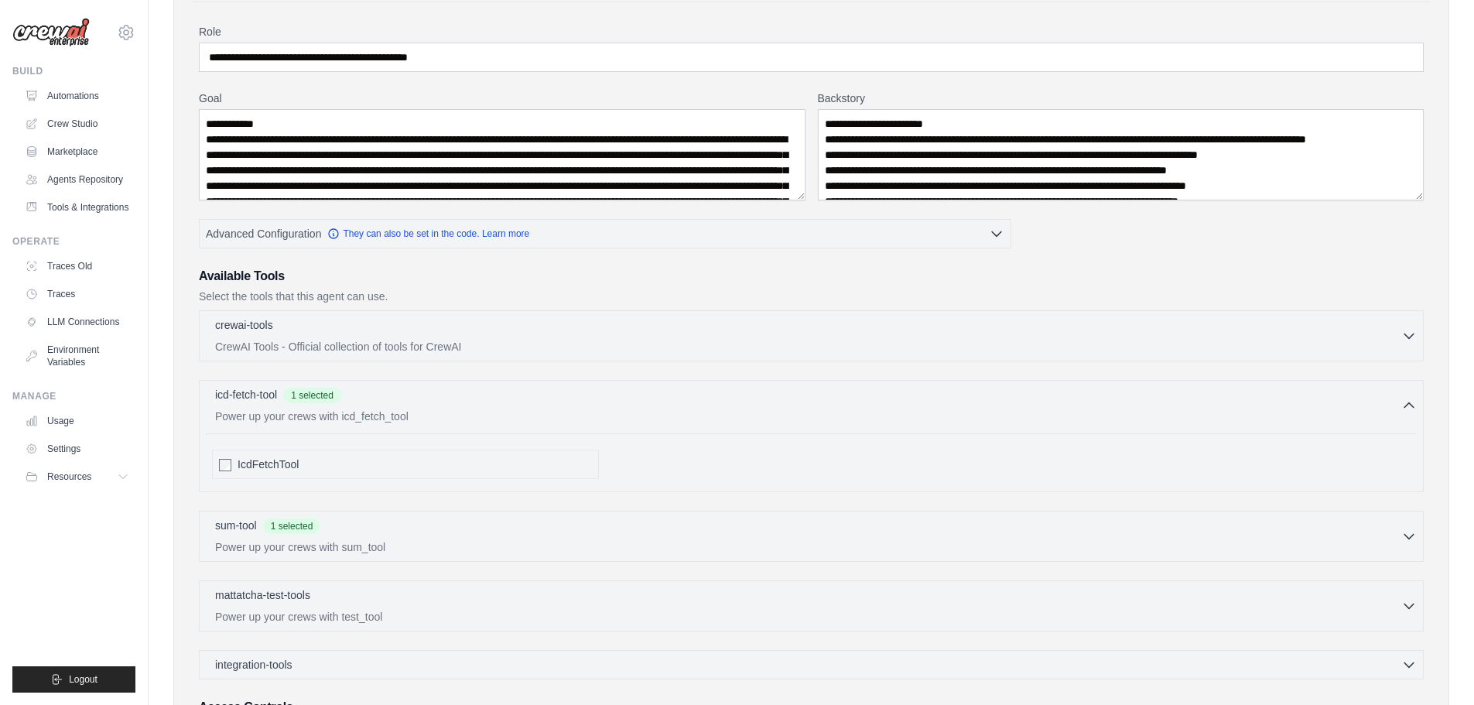
scroll to position [232, 0]
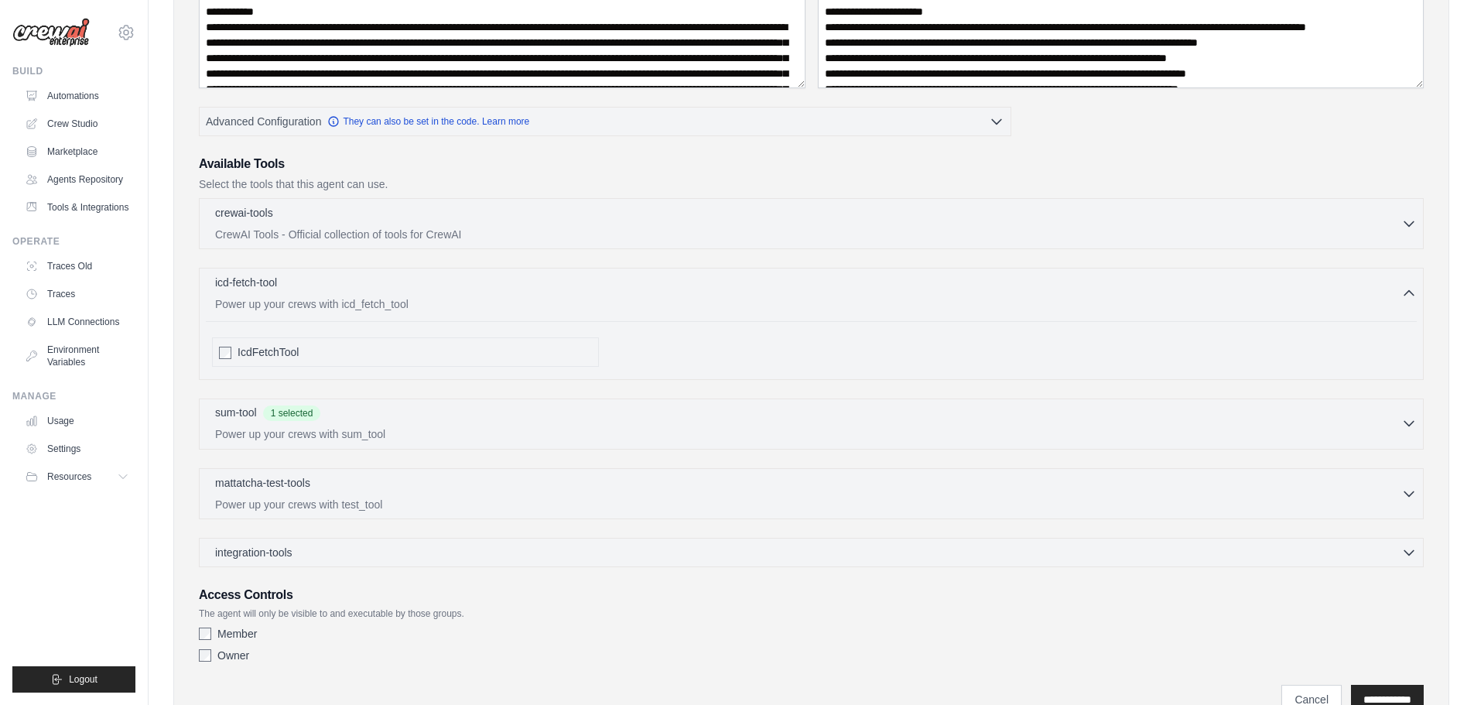
click at [1408, 422] on icon "button" at bounding box center [1409, 423] width 15 height 15
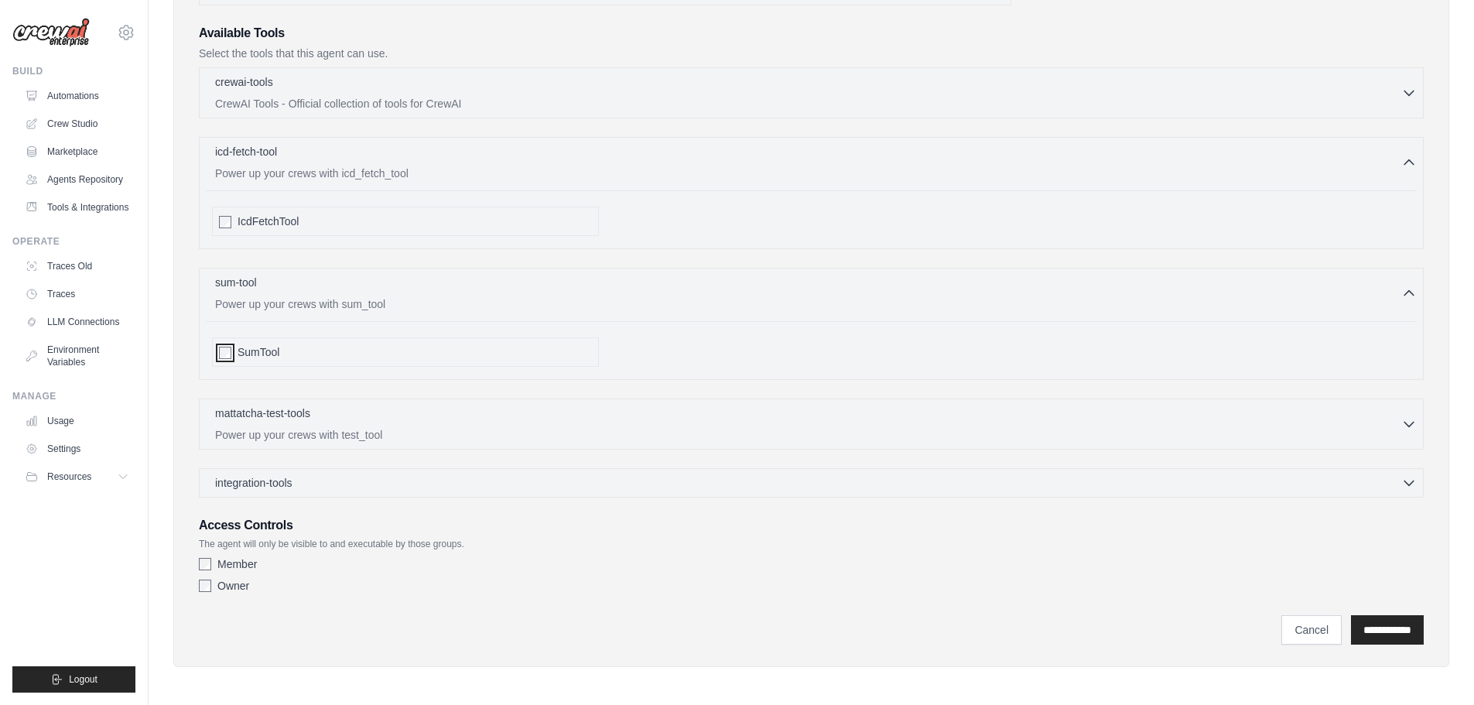
scroll to position [365, 0]
click at [1388, 627] on input "**********" at bounding box center [1387, 627] width 73 height 29
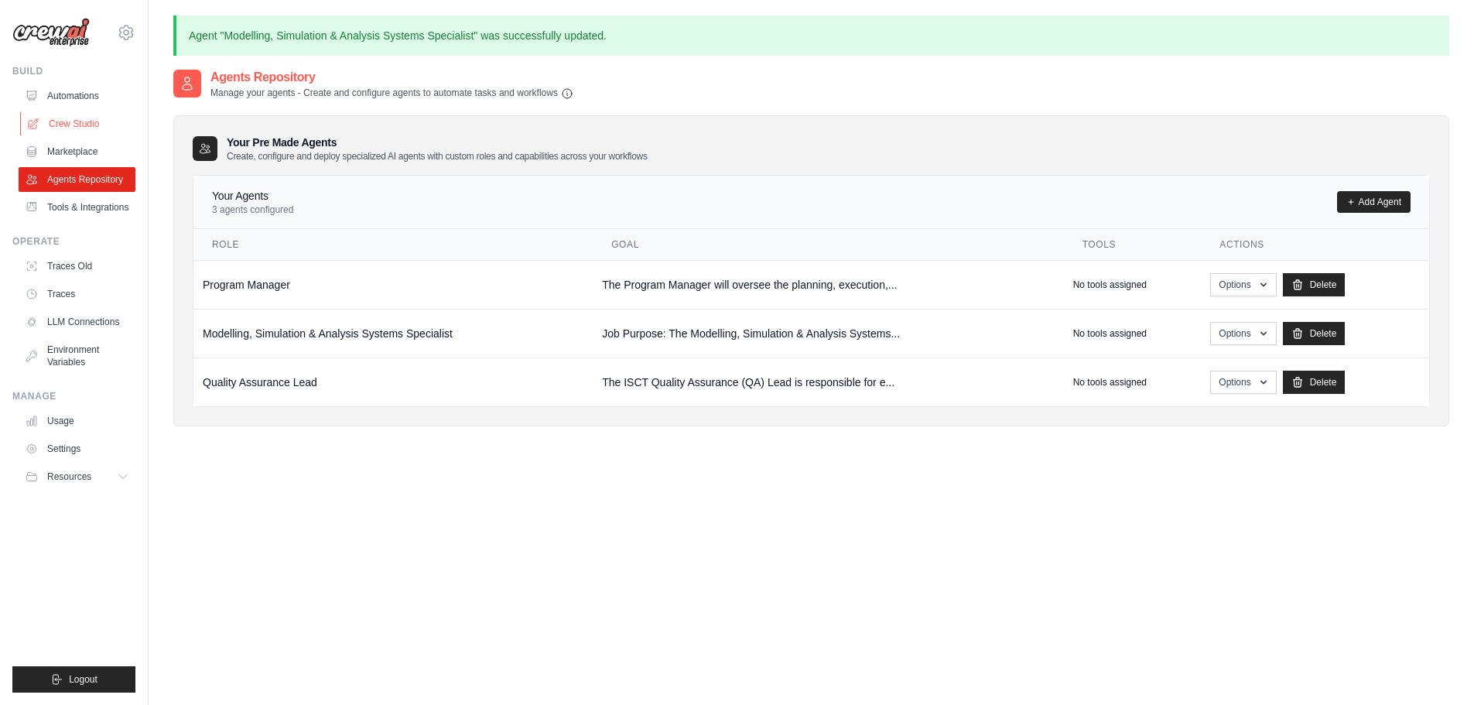
click at [73, 118] on link "Crew Studio" at bounding box center [78, 123] width 117 height 25
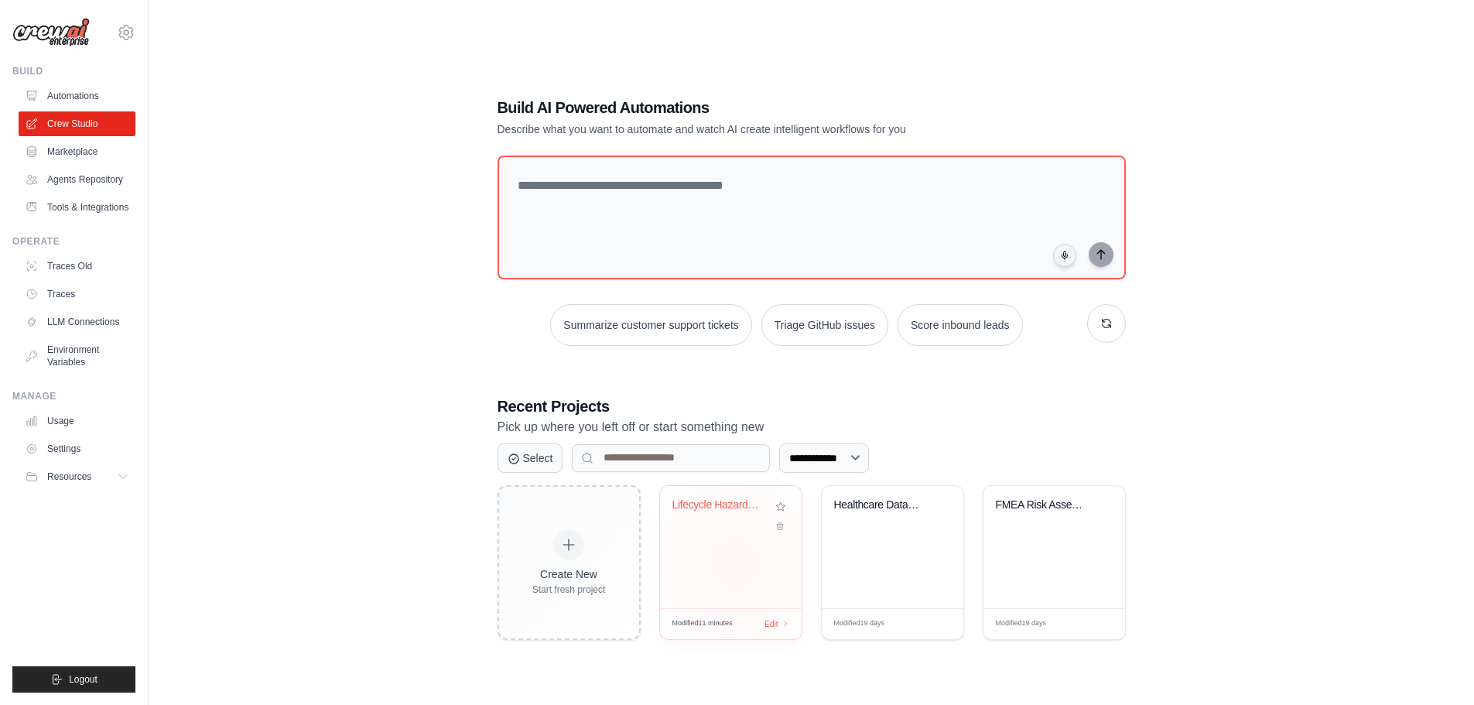
drag, startPoint x: 735, startPoint y: 563, endPoint x: 735, endPoint y: 573, distance: 10.1
click at [735, 563] on div "Lifecycle Hazard Analysis & FMEA Ri..." at bounding box center [731, 547] width 142 height 122
click at [76, 175] on link "Agents Repository" at bounding box center [78, 179] width 117 height 25
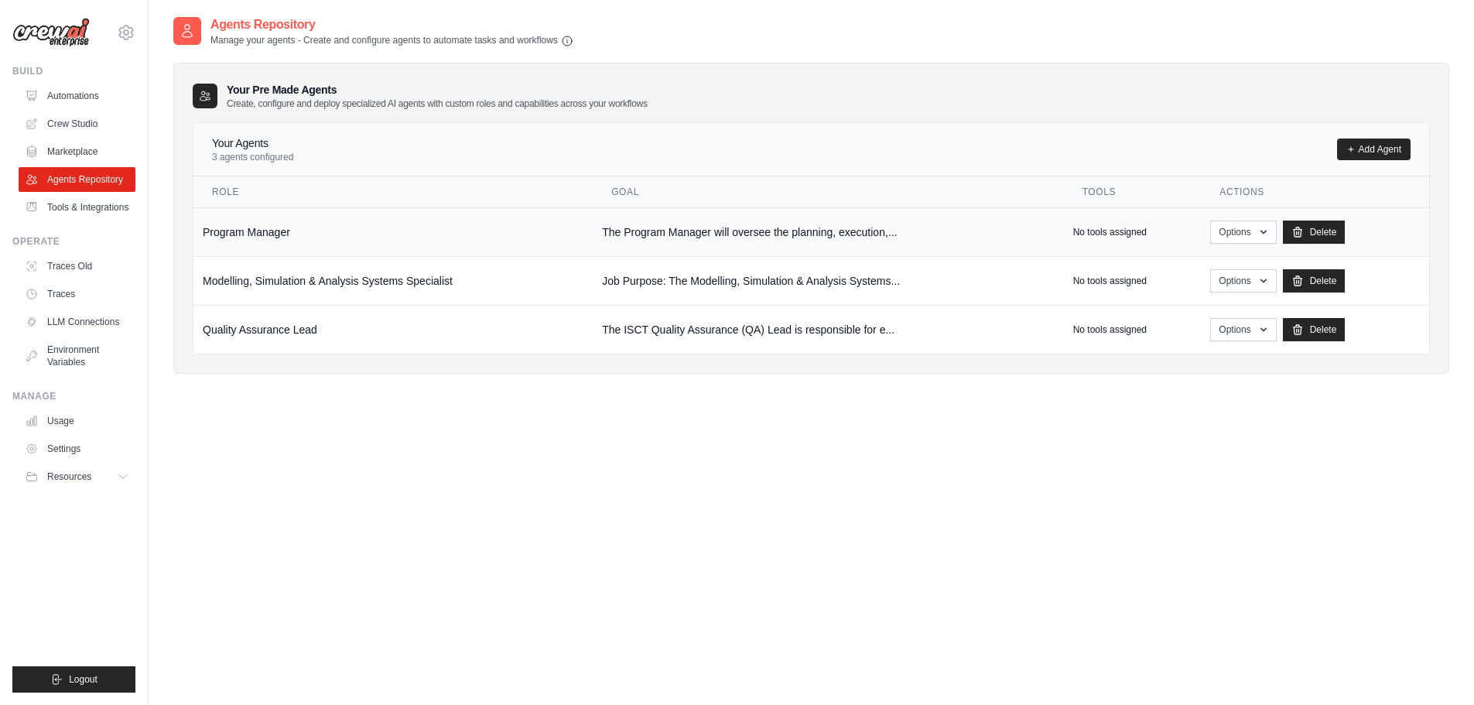
click at [735, 227] on td "The Program Manager will oversee the planning, execution,..." at bounding box center [828, 231] width 471 height 49
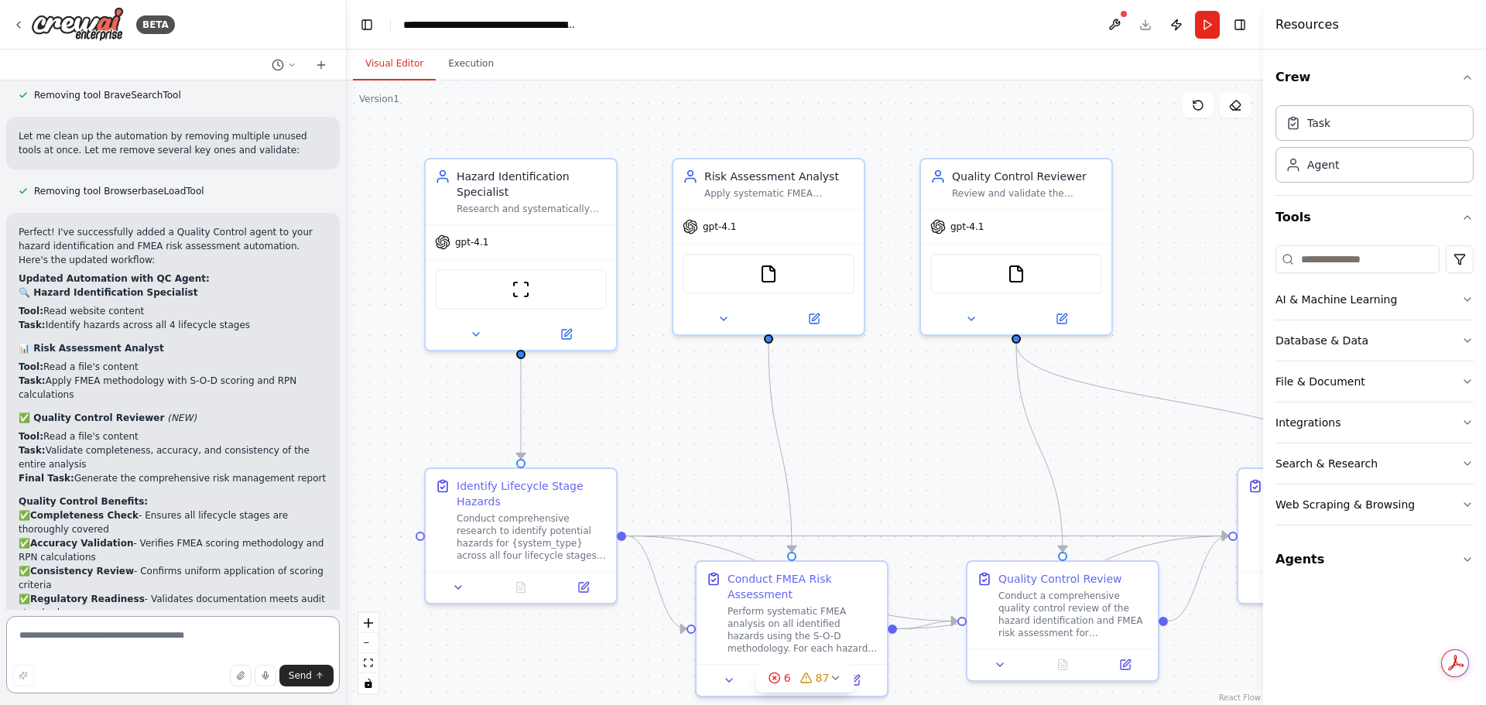
click at [213, 644] on textarea at bounding box center [173, 654] width 334 height 77
click at [1462, 560] on icon "button" at bounding box center [1467, 559] width 12 height 12
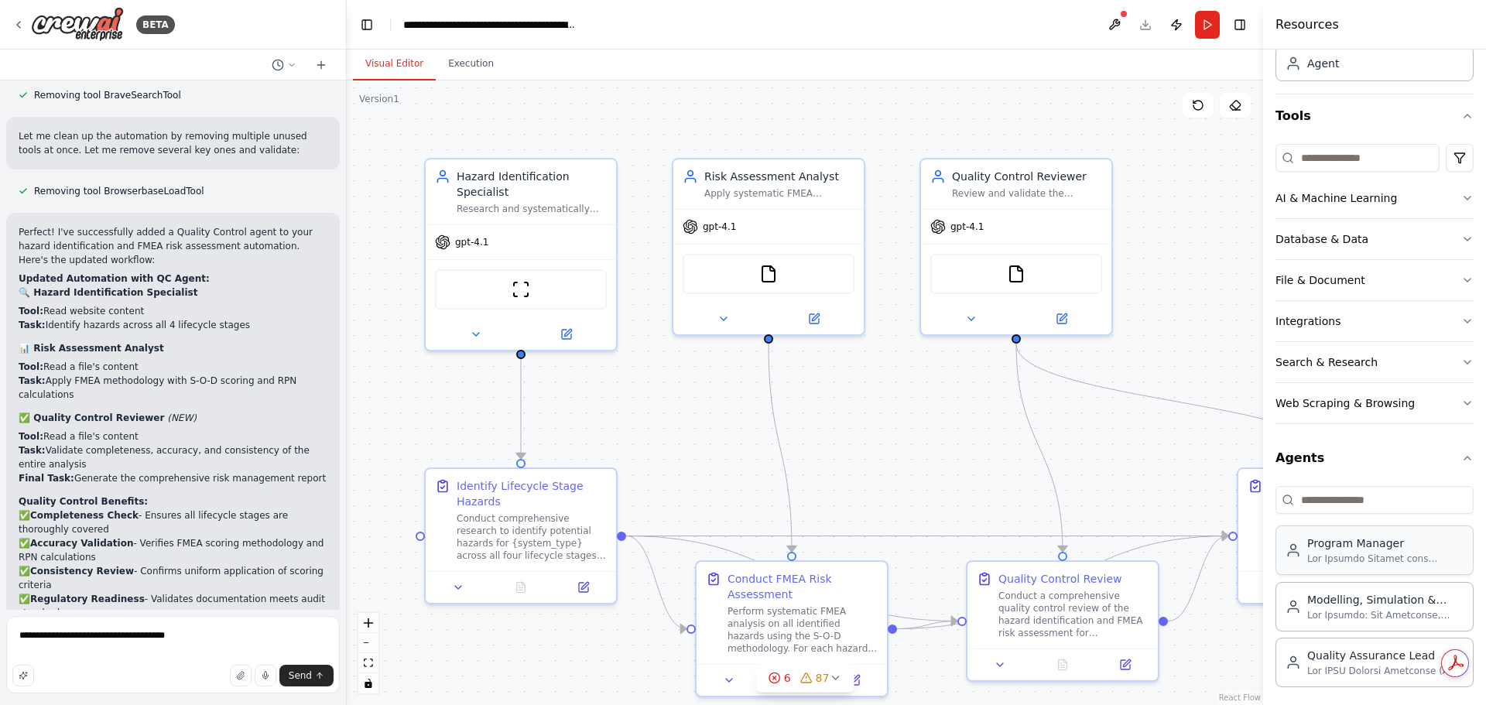
scroll to position [108, 0]
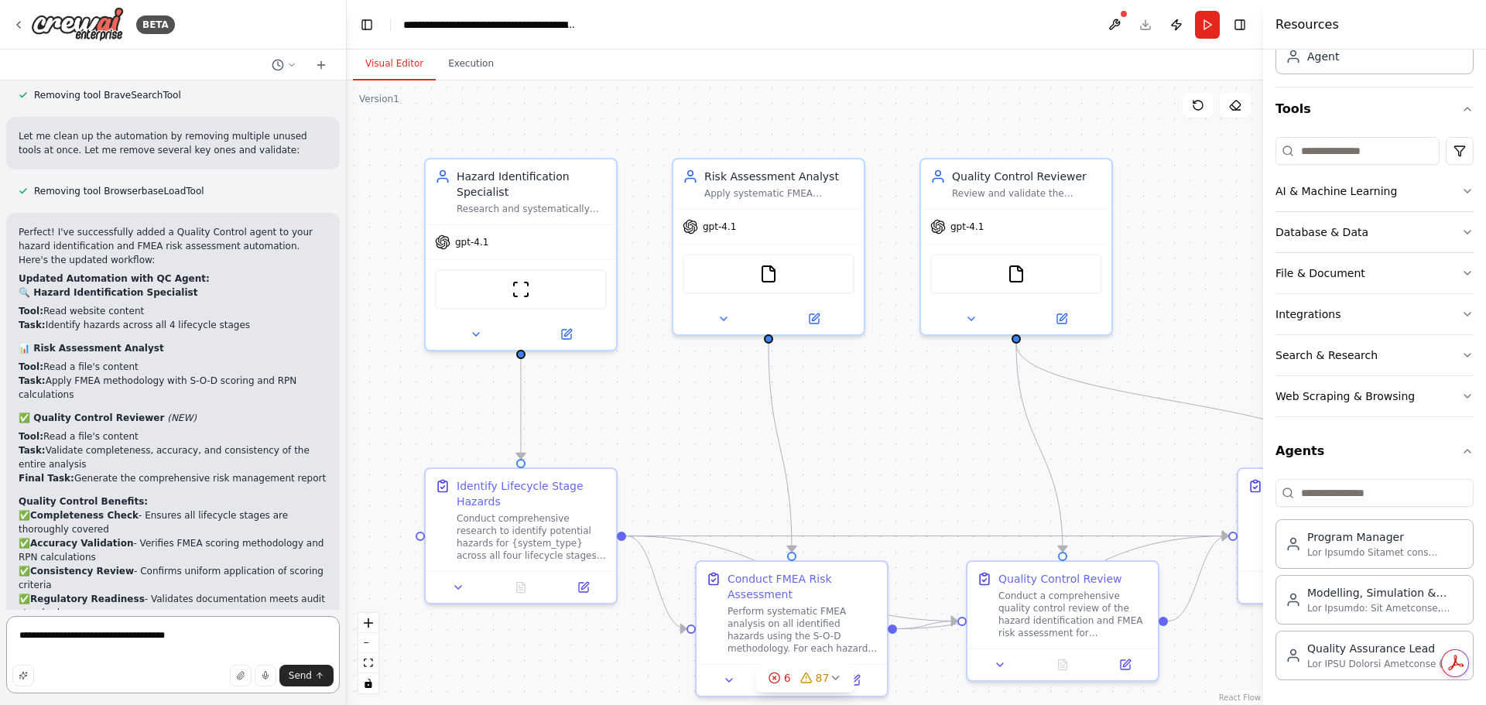
click at [216, 635] on textarea "**********" at bounding box center [173, 654] width 334 height 77
click at [210, 632] on textarea "**********" at bounding box center [173, 654] width 334 height 77
click at [214, 652] on textarea "**********" at bounding box center [173, 654] width 334 height 77
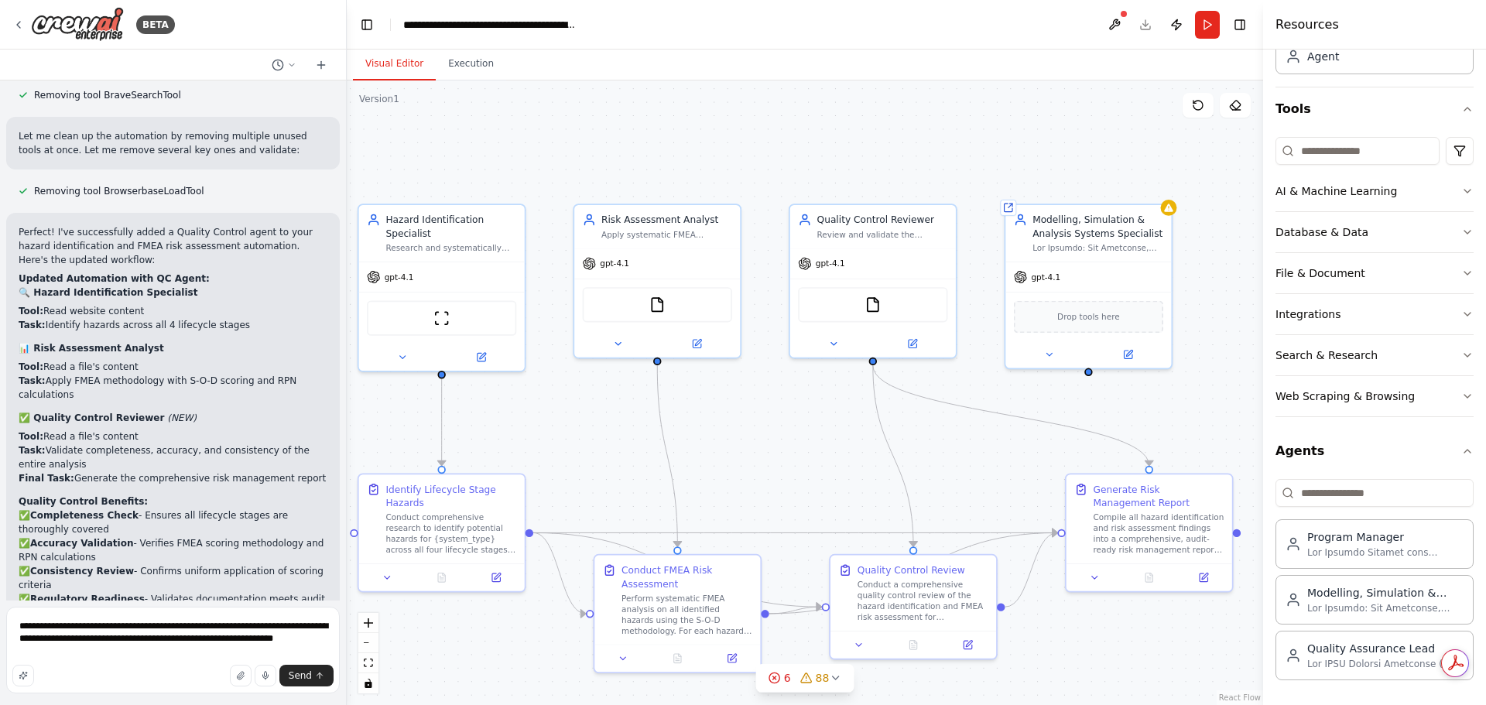
drag, startPoint x: 1181, startPoint y: 400, endPoint x: 1030, endPoint y: 403, distance: 151.0
click at [1037, 401] on div ".deletable-edge-delete-btn { width: 20px; height: 20px; border: 0px solid #ffff…" at bounding box center [805, 392] width 916 height 625
click at [139, 656] on textarea "**********" at bounding box center [173, 650] width 334 height 87
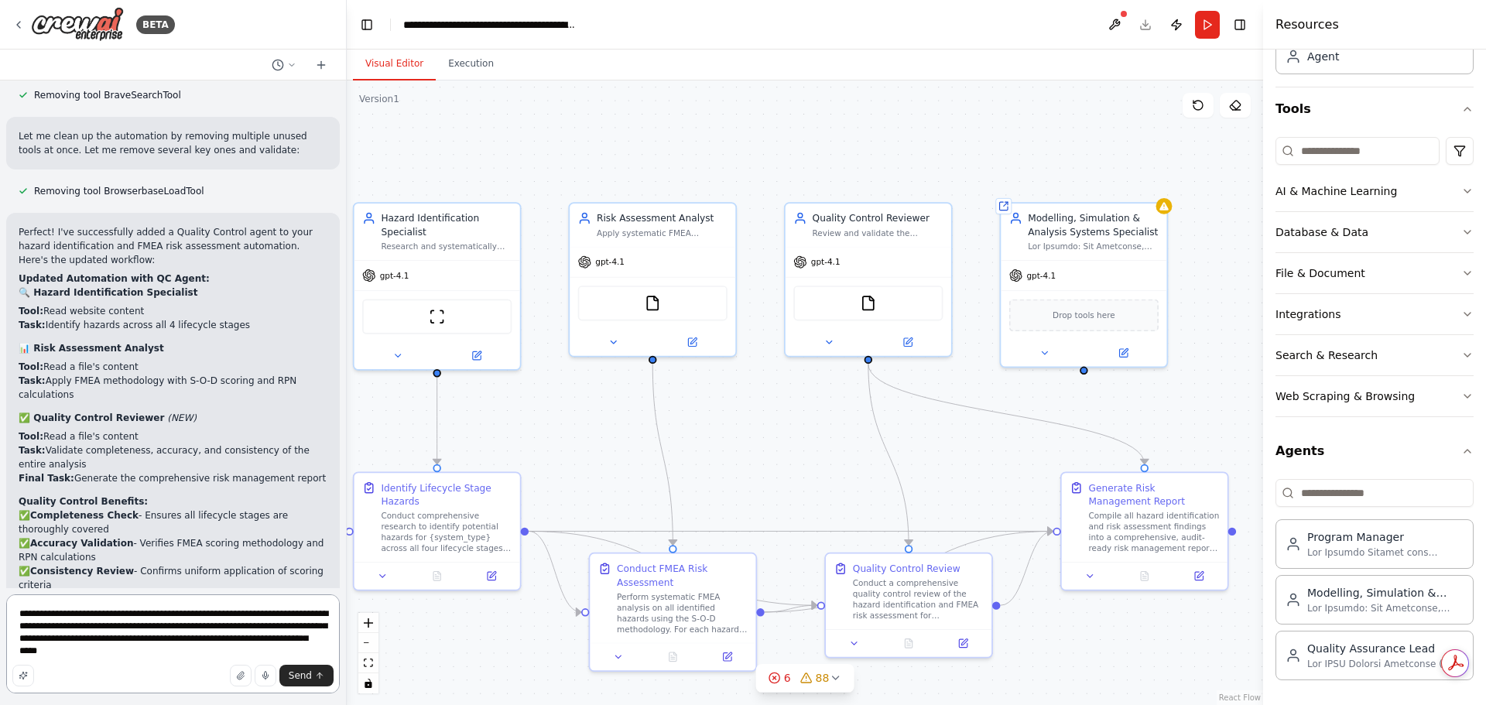
drag, startPoint x: 168, startPoint y: 646, endPoint x: 5, endPoint y: 606, distance: 167.4
click at [5, 606] on div "BETA Hello! I'm the CrewAI assistant. What kind of automation do you want to bu…" at bounding box center [173, 352] width 347 height 705
click at [203, 652] on textarea "**********" at bounding box center [173, 643] width 334 height 99
type textarea "**********"
click at [306, 674] on span "Send" at bounding box center [300, 675] width 23 height 12
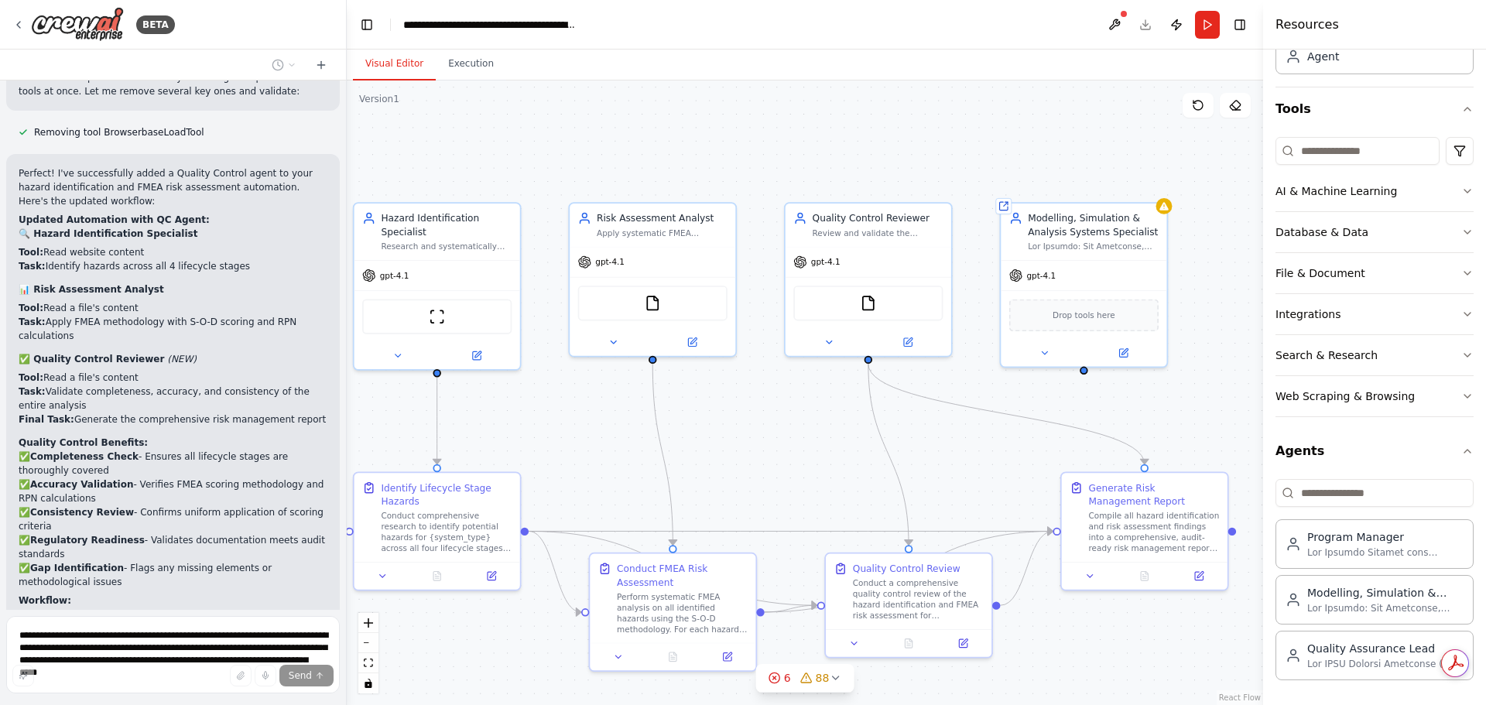
scroll to position [4567, 0]
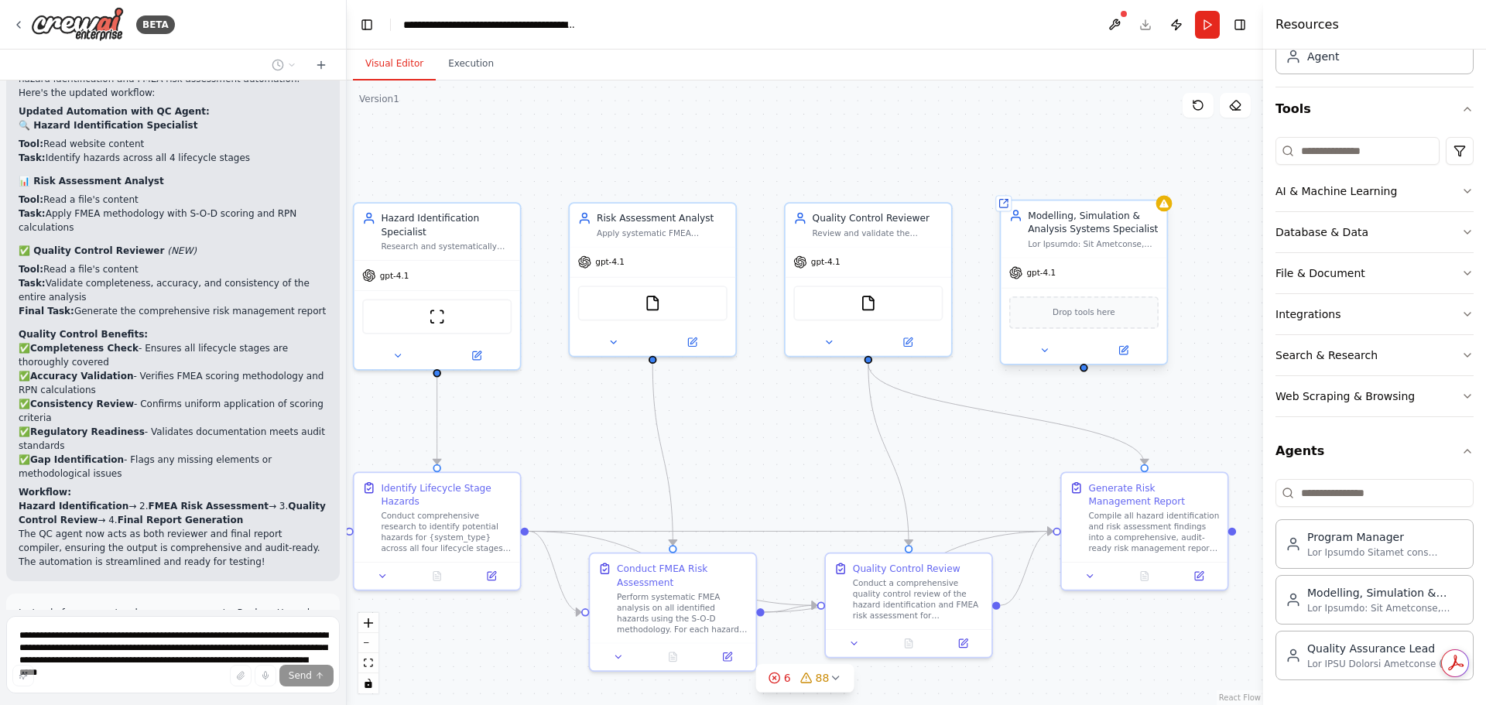
click at [1145, 243] on div at bounding box center [1093, 243] width 131 height 11
click at [1159, 185] on icon at bounding box center [1154, 184] width 9 height 9
click at [1135, 189] on button "Confirm" at bounding box center [1111, 185] width 55 height 19
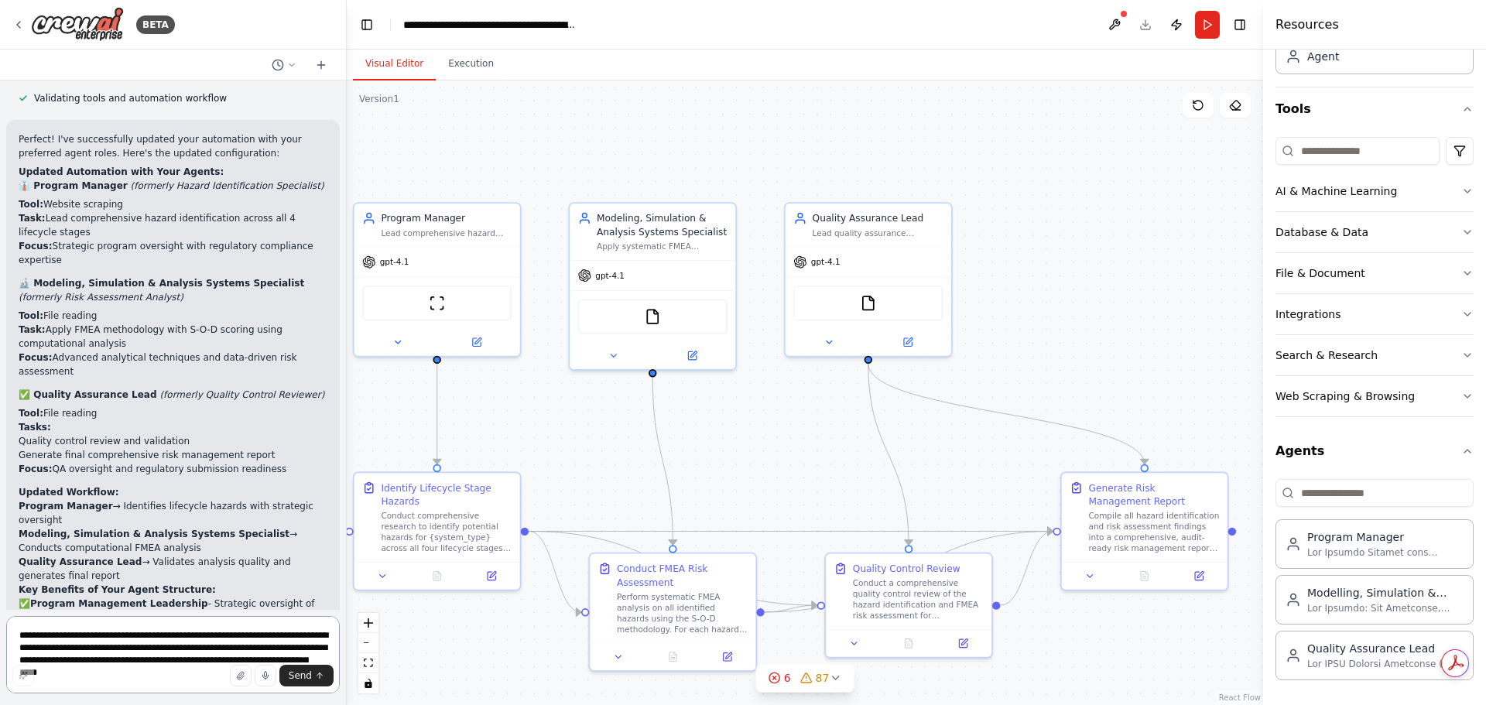
scroll to position [5645, 0]
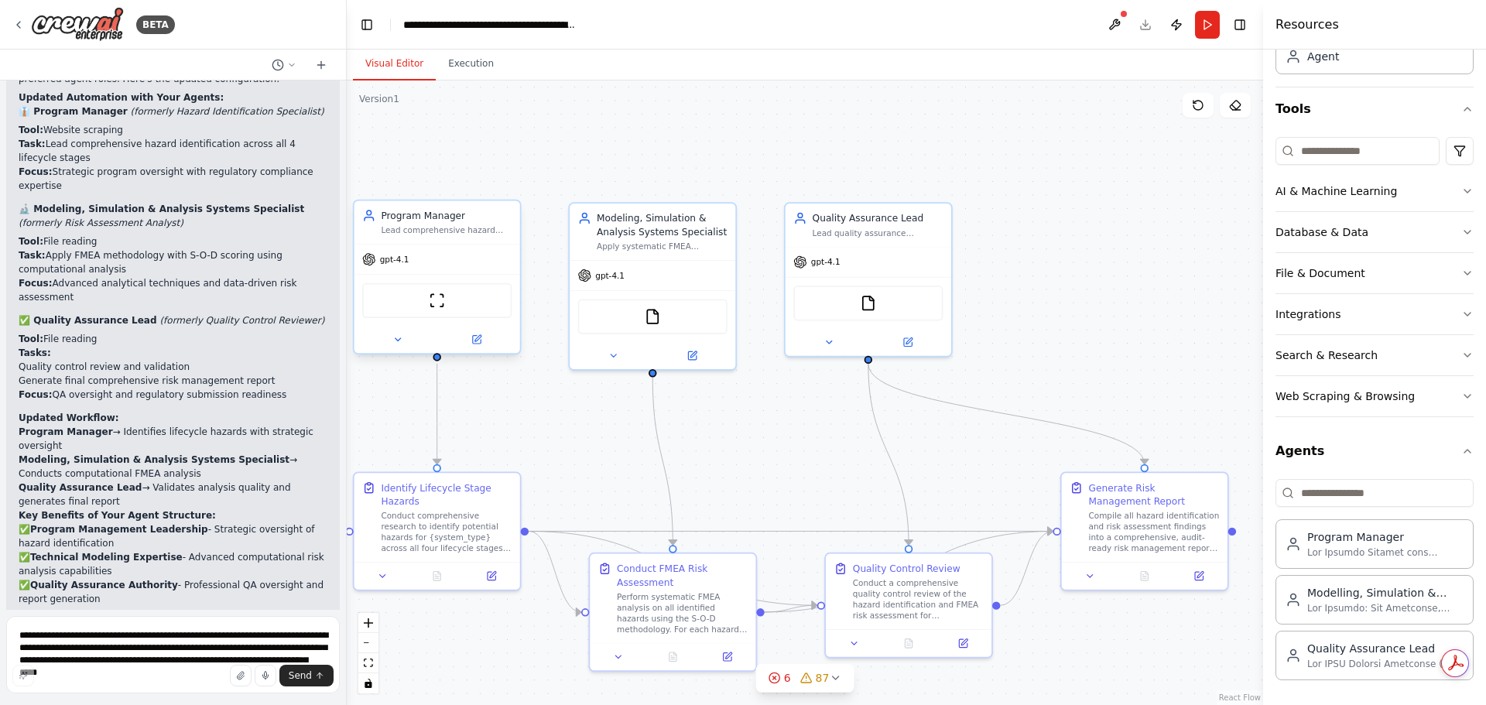
click at [484, 256] on div "gpt-4.1" at bounding box center [437, 259] width 166 height 29
click at [500, 228] on div "Lead comprehensive hazard identification initiatives for {system_type} across a…" at bounding box center [446, 230] width 131 height 11
click at [392, 337] on icon at bounding box center [397, 339] width 11 height 11
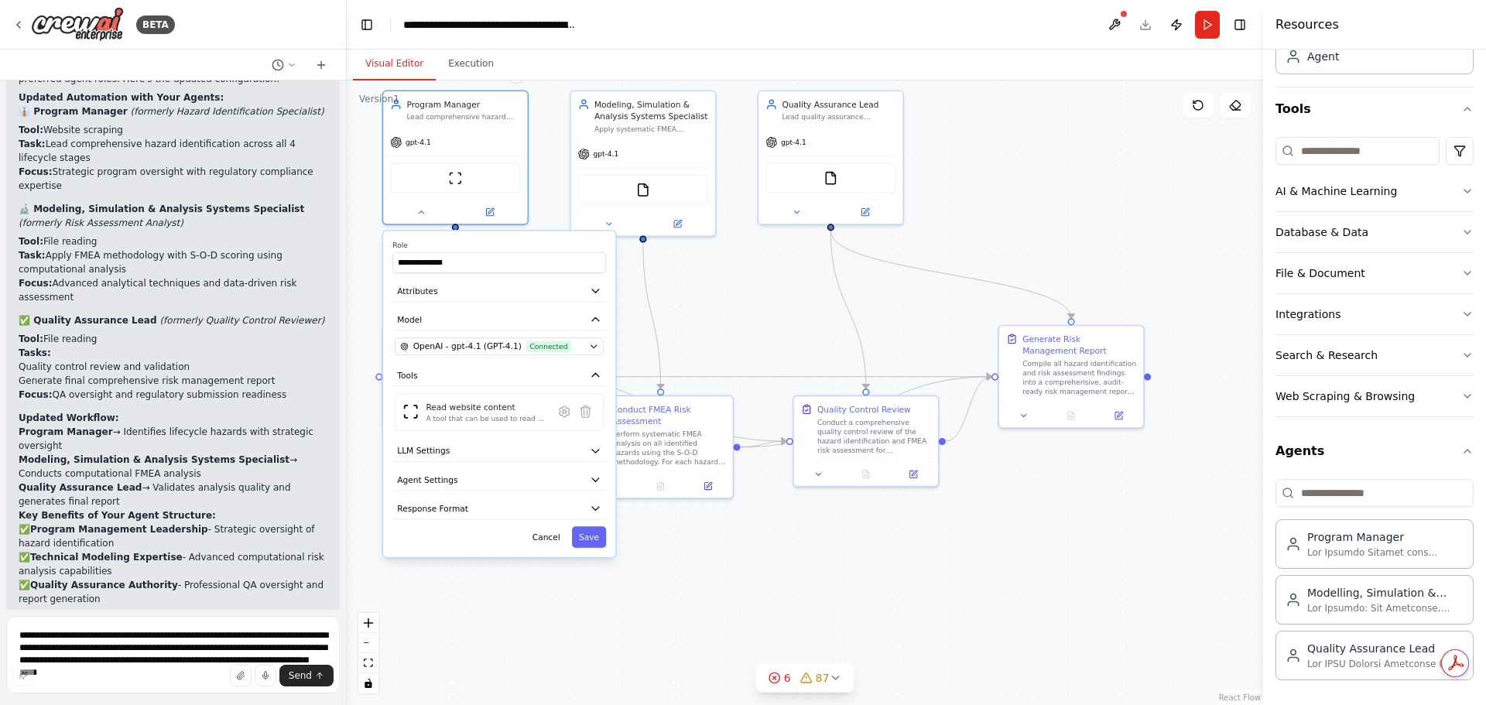
drag, startPoint x: 1187, startPoint y: 651, endPoint x: 1122, endPoint y: 485, distance: 178.4
click at [1192, 497] on div ".deletable-edge-delete-btn { width: 20px; height: 20px; border: 0px solid #ffff…" at bounding box center [805, 392] width 916 height 625
click at [593, 291] on icon "button" at bounding box center [597, 291] width 12 height 12
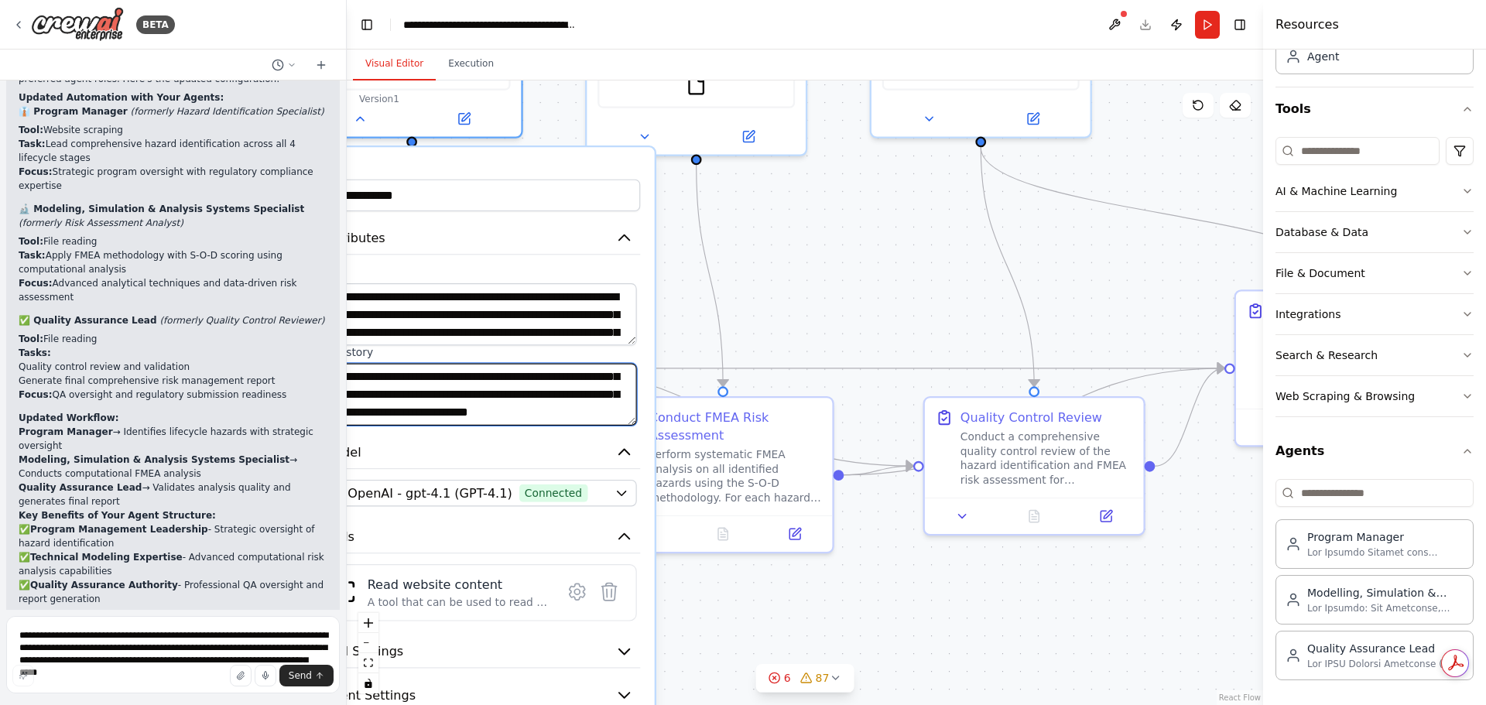
scroll to position [124, 0]
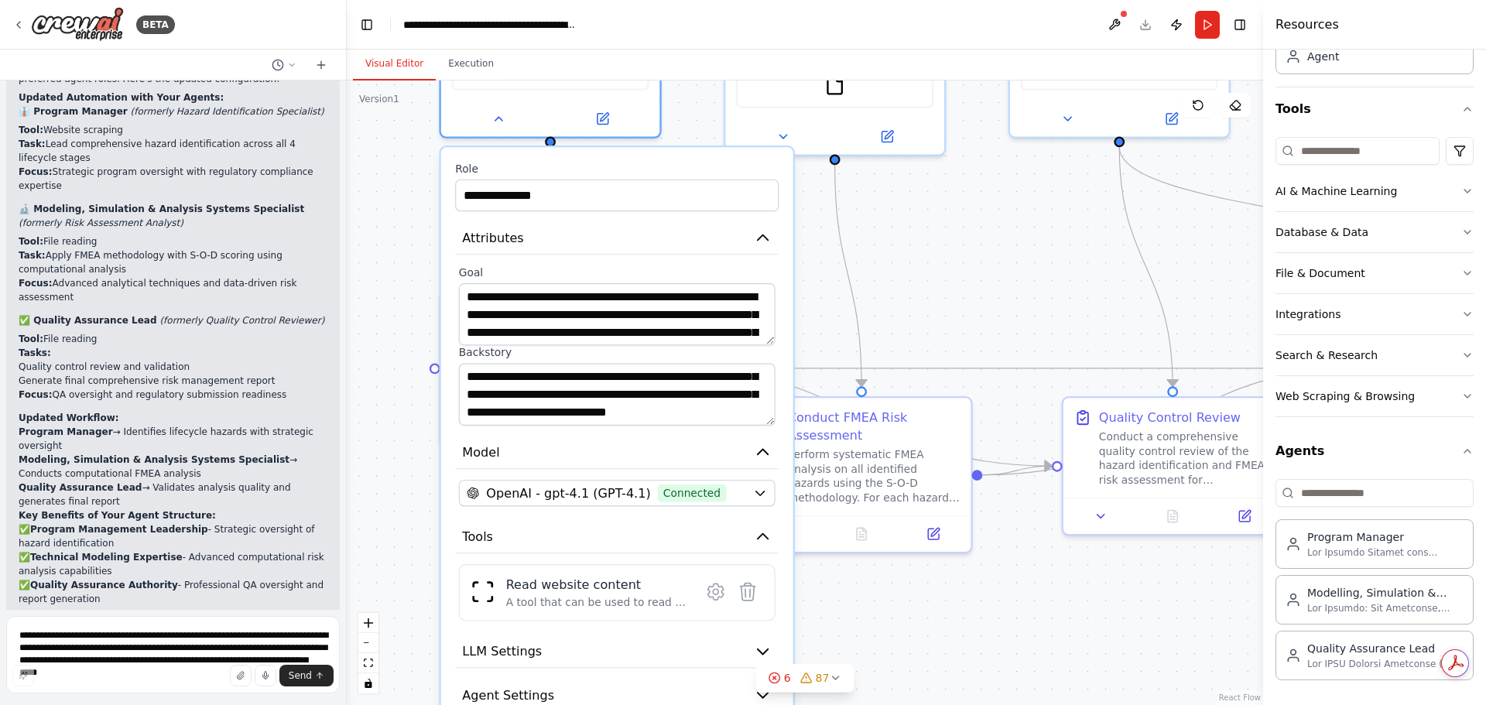
drag, startPoint x: 767, startPoint y: 613, endPoint x: 906, endPoint y: 613, distance: 138.5
click at [906, 613] on div ".deletable-edge-delete-btn { width: 20px; height: 20px; border: 0px solid #ffff…" at bounding box center [805, 392] width 916 height 625
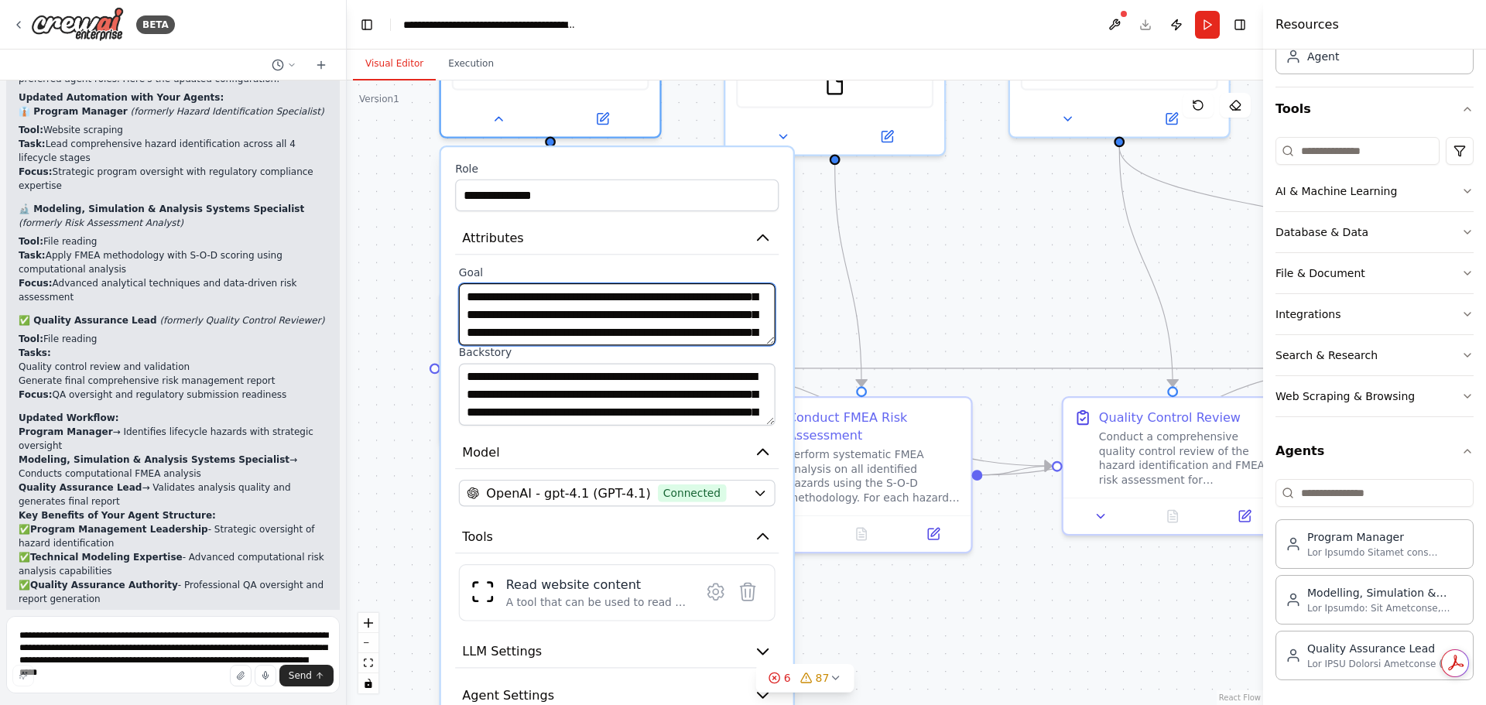
scroll to position [0, 0]
click at [108, 656] on textarea "**********" at bounding box center [173, 654] width 334 height 77
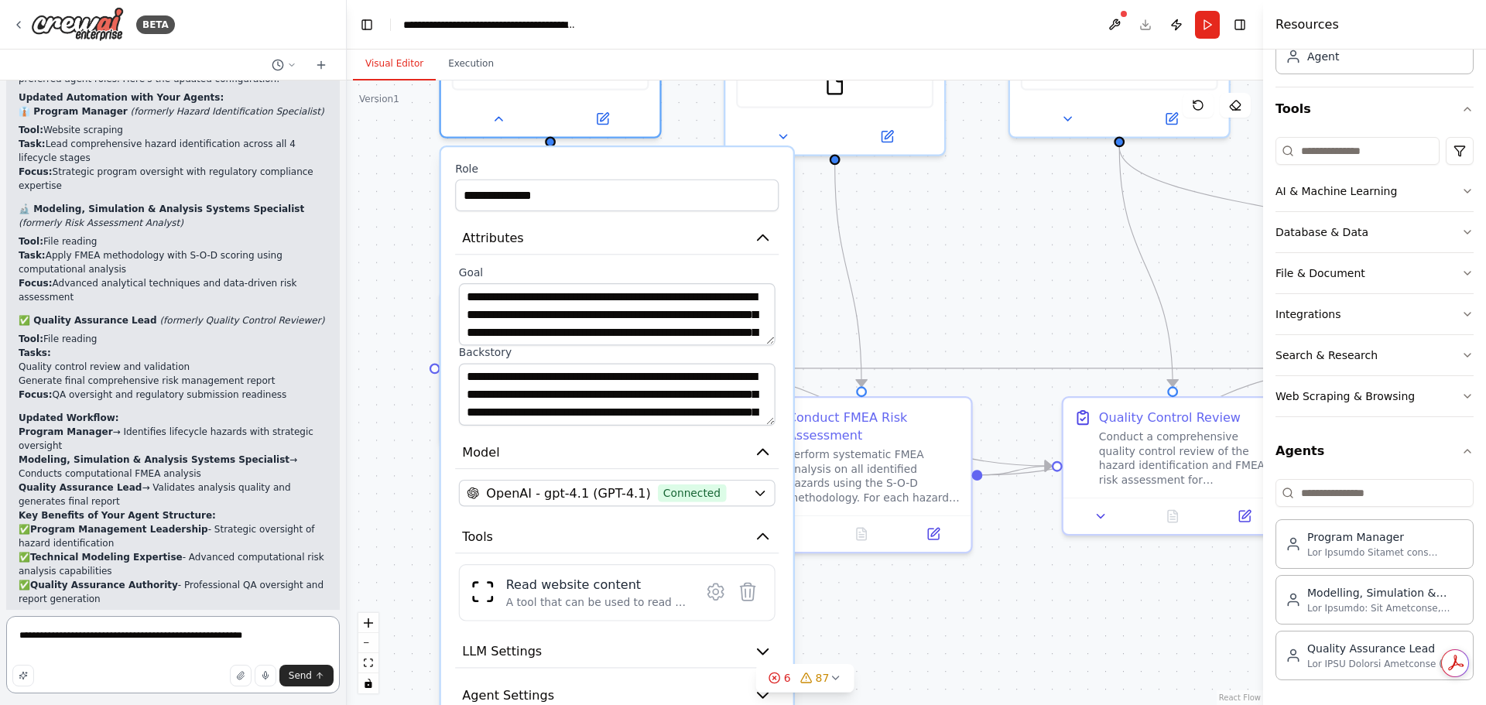
click at [290, 635] on textarea "**********" at bounding box center [173, 654] width 334 height 77
paste textarea "**********"
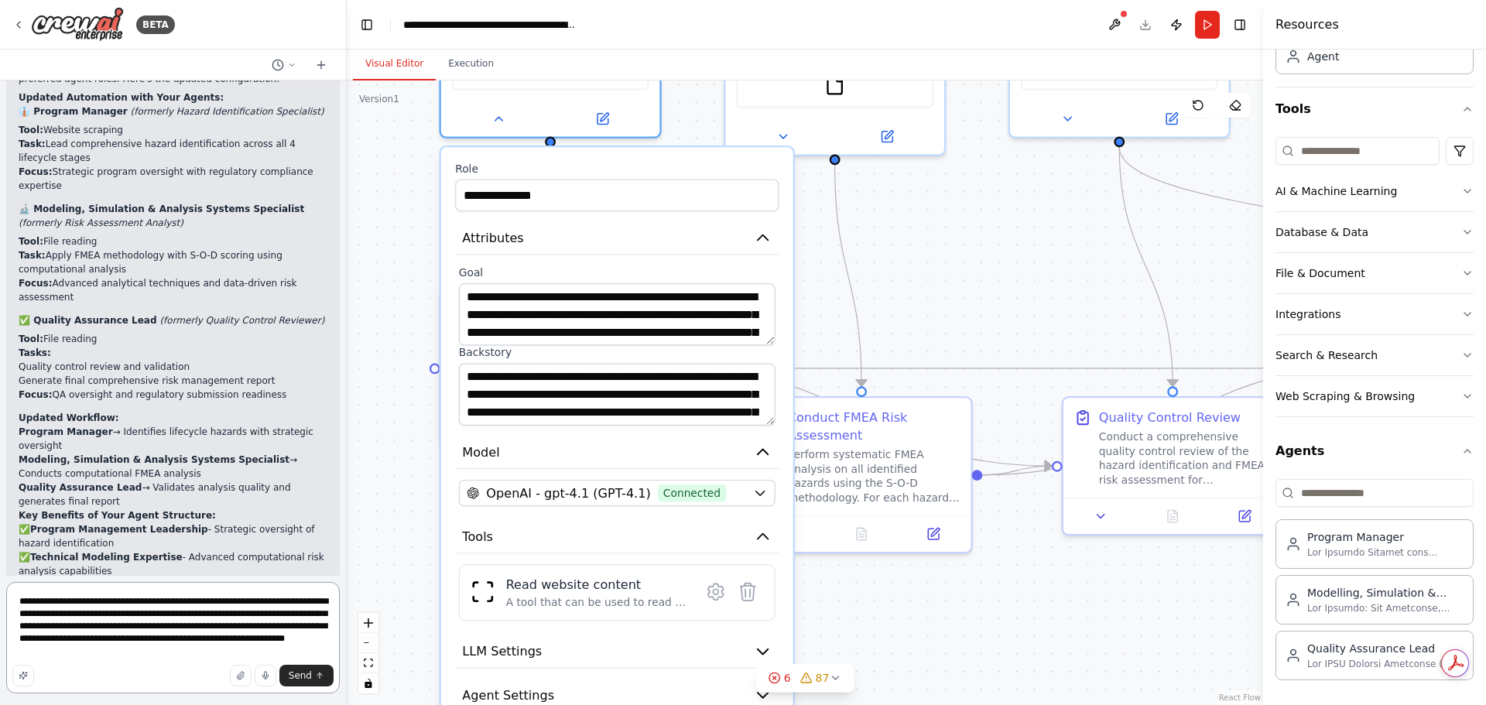
drag, startPoint x: 19, startPoint y: 618, endPoint x: 135, endPoint y: 628, distance: 117.3
click at [135, 628] on textarea "**********" at bounding box center [173, 637] width 334 height 111
drag, startPoint x: 99, startPoint y: 628, endPoint x: 221, endPoint y: 625, distance: 121.5
click at [221, 625] on textarea "**********" at bounding box center [173, 643] width 334 height 99
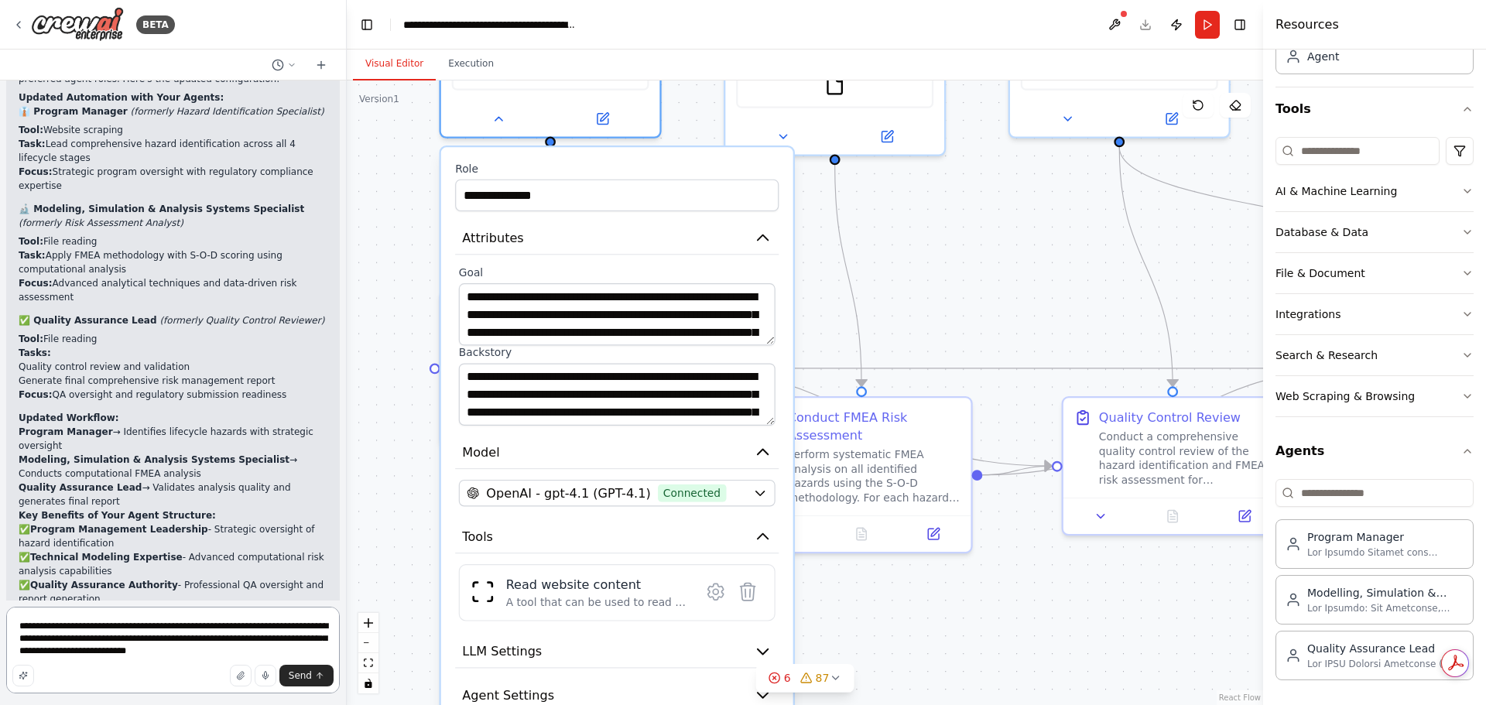
drag, startPoint x: 19, startPoint y: 652, endPoint x: 133, endPoint y: 649, distance: 113.8
click at [133, 649] on textarea "**********" at bounding box center [173, 650] width 334 height 87
drag, startPoint x: 17, startPoint y: 637, endPoint x: 156, endPoint y: 649, distance: 139.8
click at [154, 649] on textarea "**********" at bounding box center [173, 650] width 334 height 87
click at [155, 650] on textarea "**********" at bounding box center [173, 650] width 334 height 87
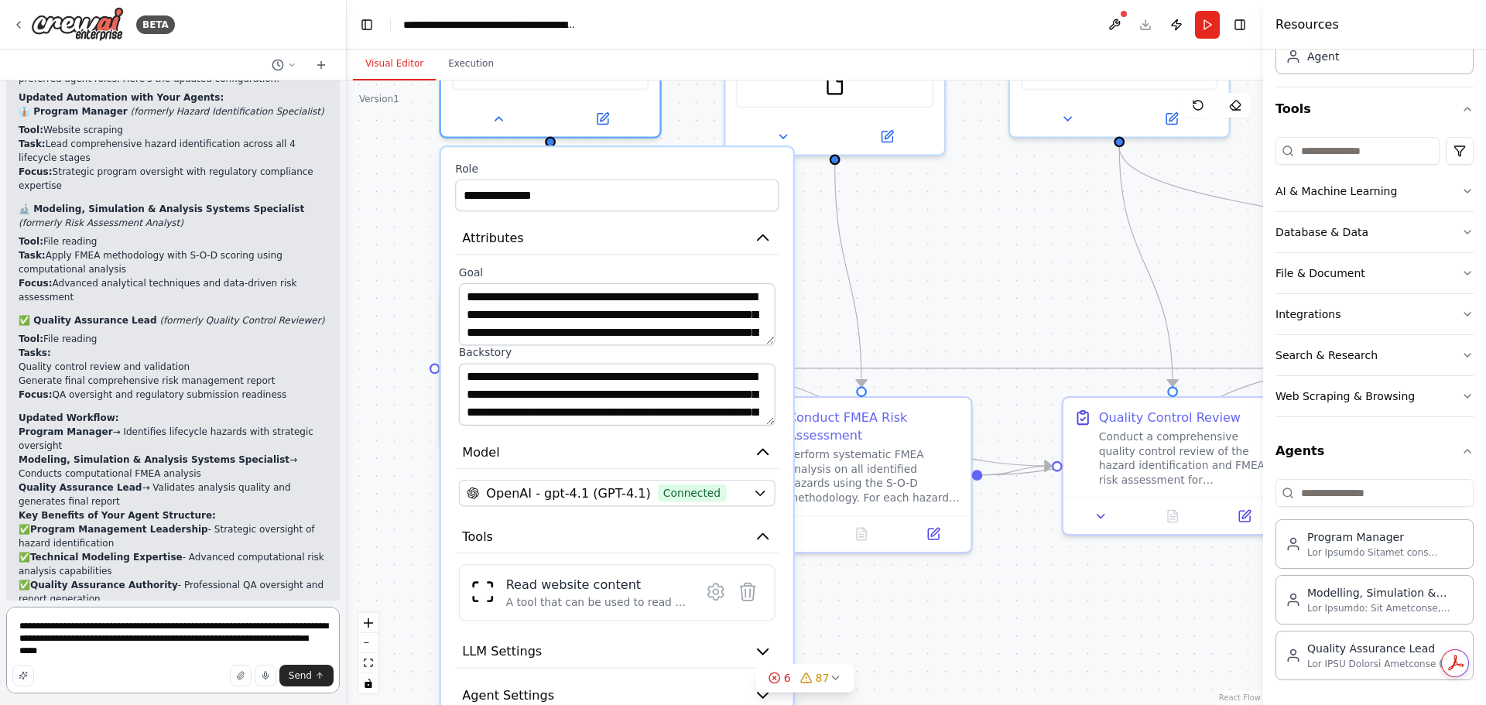
click at [144, 640] on textarea "**********" at bounding box center [173, 650] width 334 height 87
drag, startPoint x: 98, startPoint y: 636, endPoint x: 131, endPoint y: 665, distance: 43.9
click at [124, 666] on div "**********" at bounding box center [173, 653] width 334 height 92
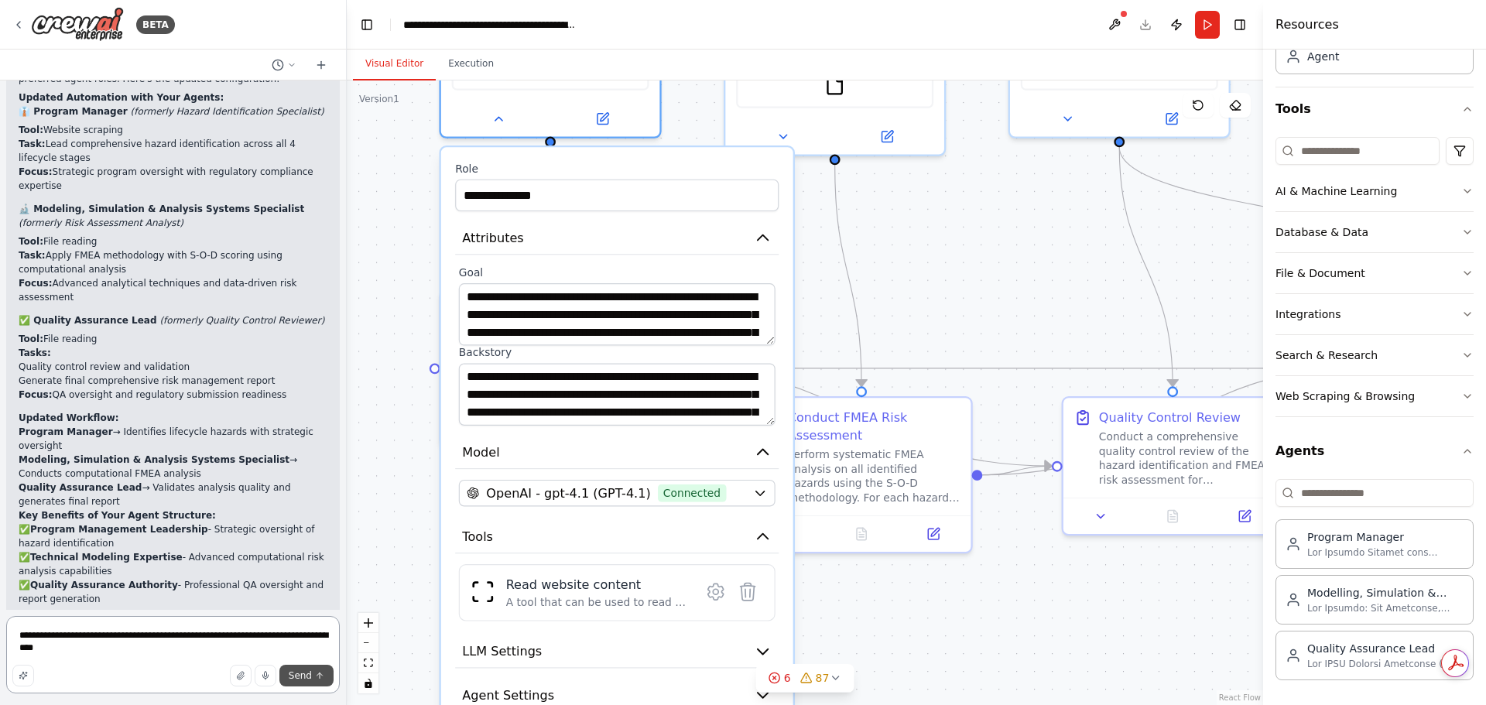
type textarea "**********"
click at [293, 679] on span "Send" at bounding box center [300, 675] width 23 height 12
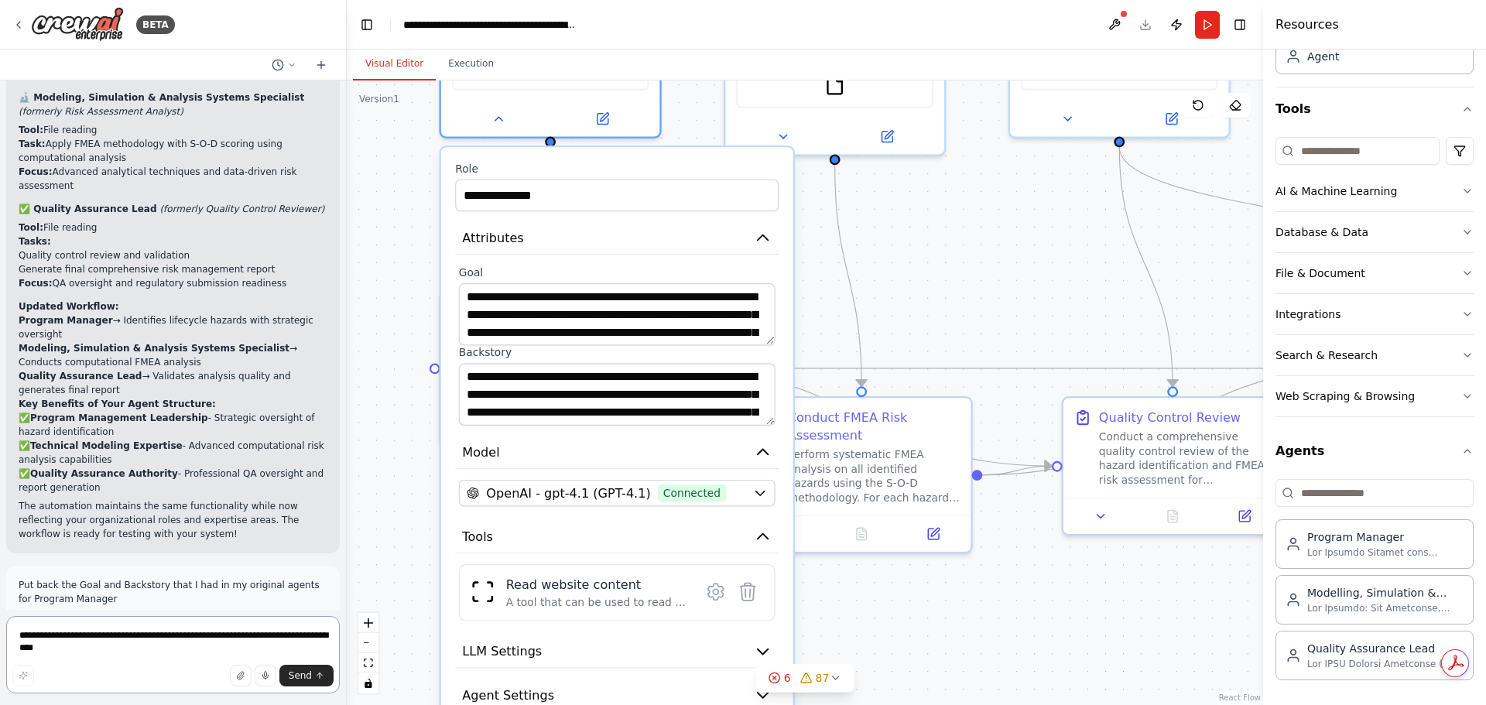
scroll to position [5770, 0]
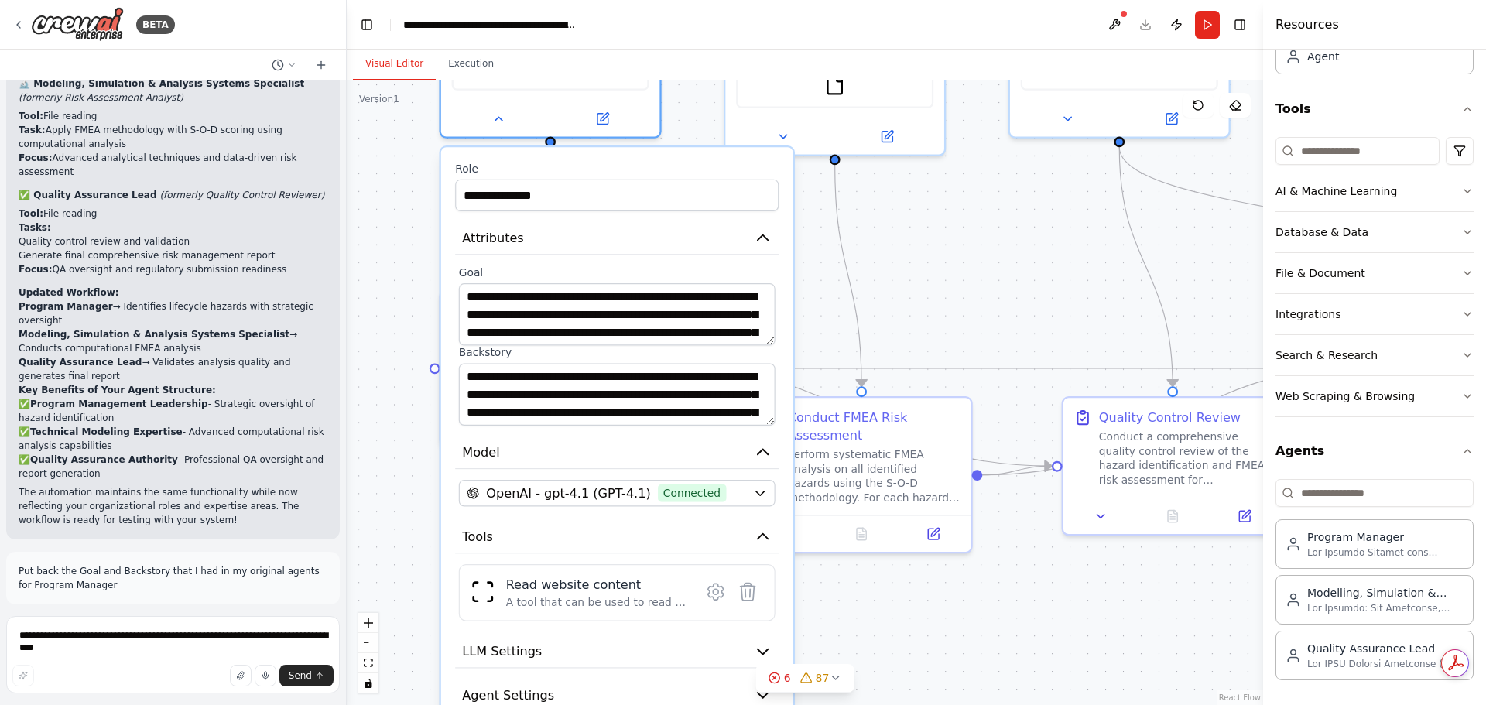
click at [390, 440] on div ".deletable-edge-delete-btn { width: 20px; height: 20px; border: 0px solid #ffff…" at bounding box center [805, 392] width 916 height 625
click at [967, 619] on div ".deletable-edge-delete-btn { width: 20px; height: 20px; border: 0px solid #ffff…" at bounding box center [805, 392] width 916 height 625
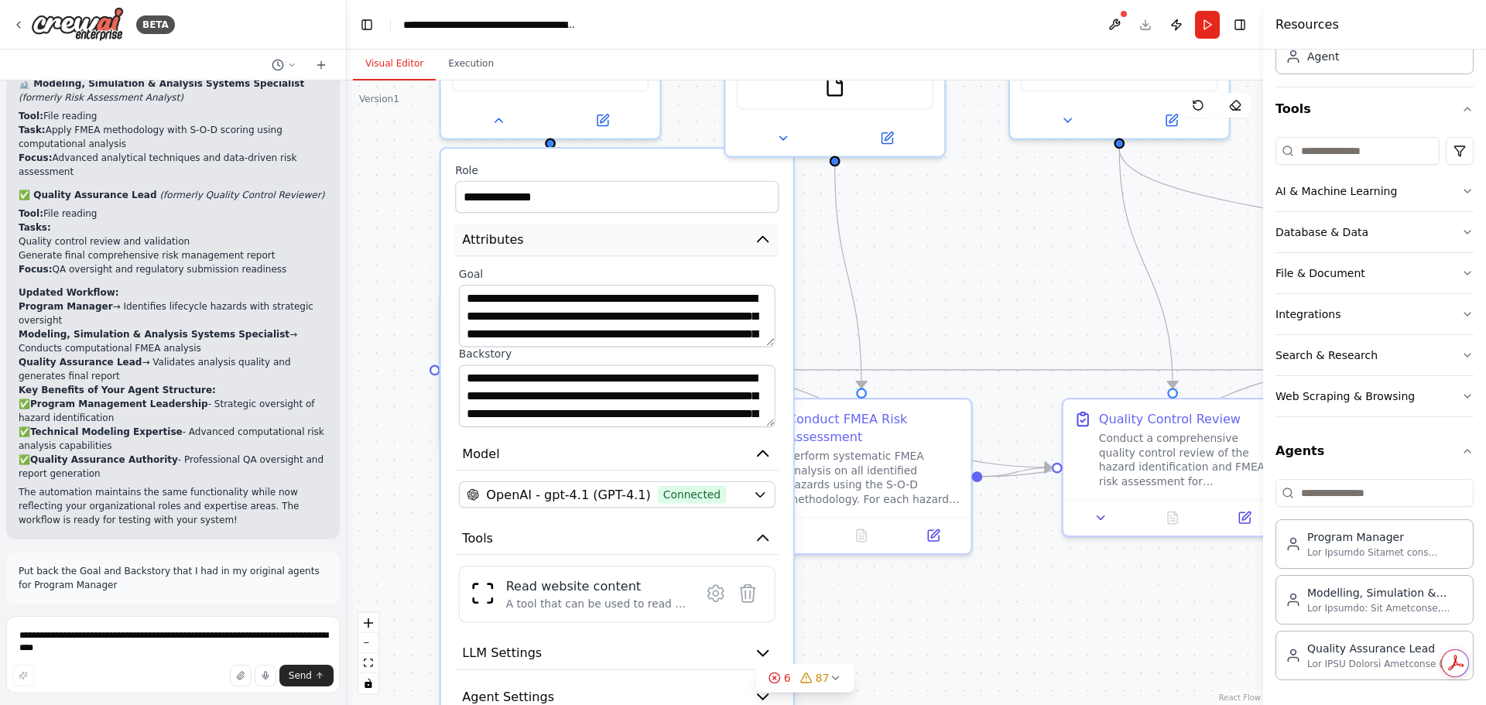
click at [763, 237] on icon "button" at bounding box center [763, 239] width 10 height 5
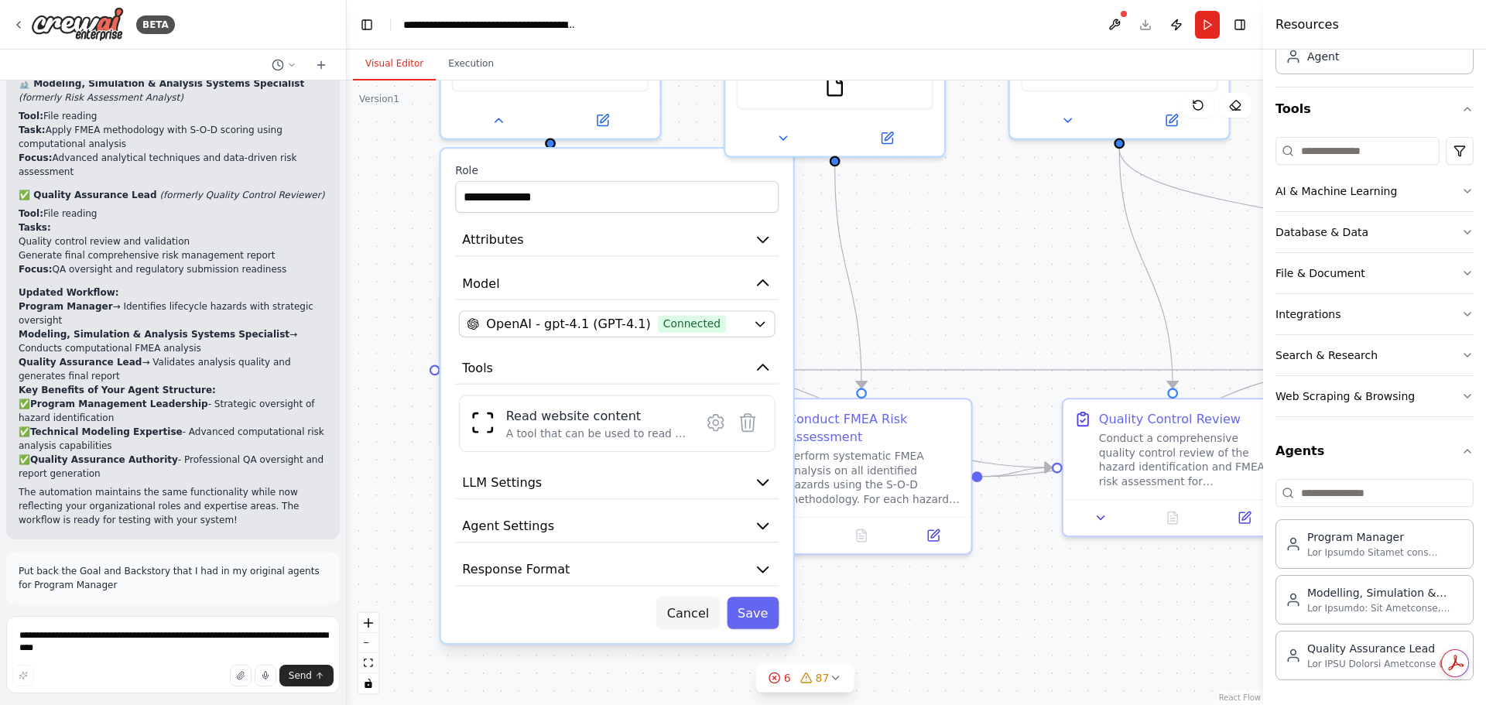
click at [696, 615] on button "Cancel" at bounding box center [687, 613] width 63 height 32
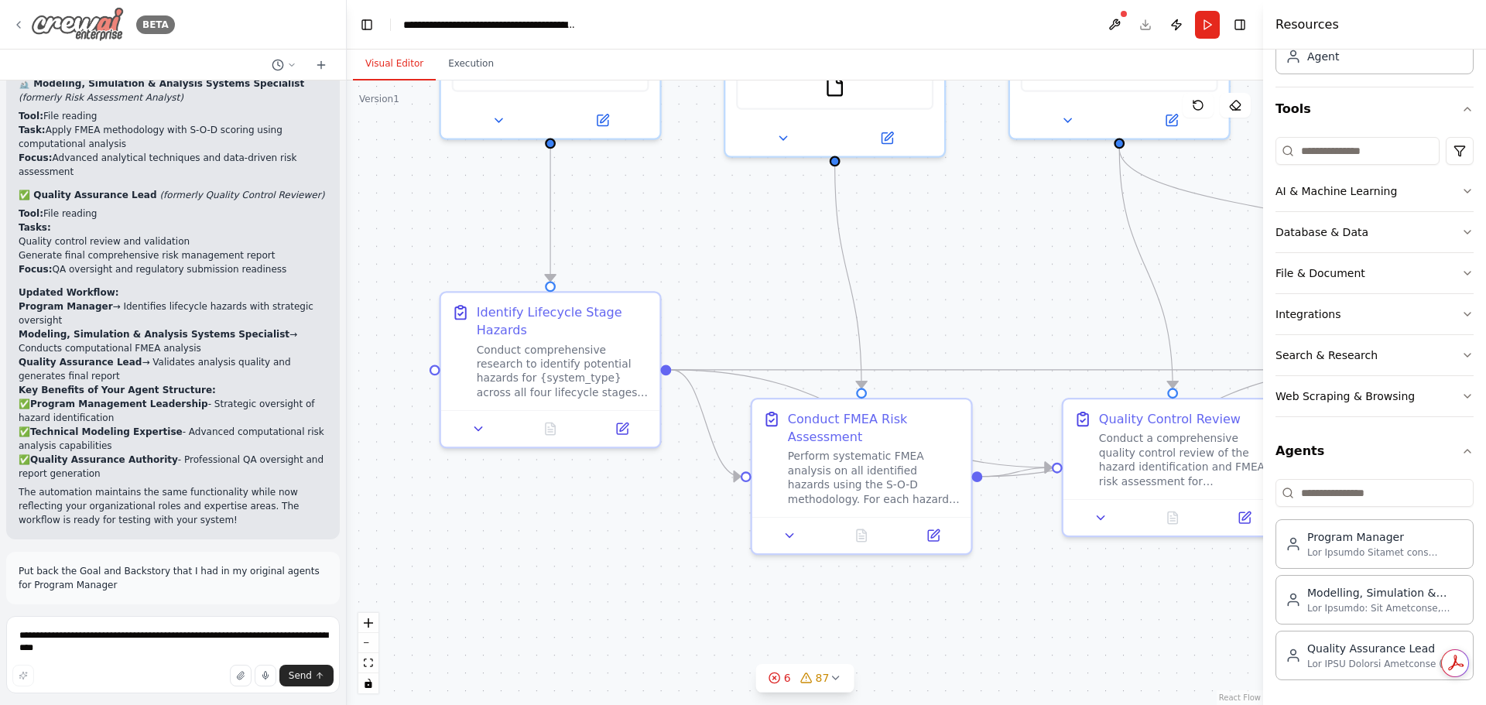
click at [20, 20] on icon at bounding box center [18, 25] width 12 height 12
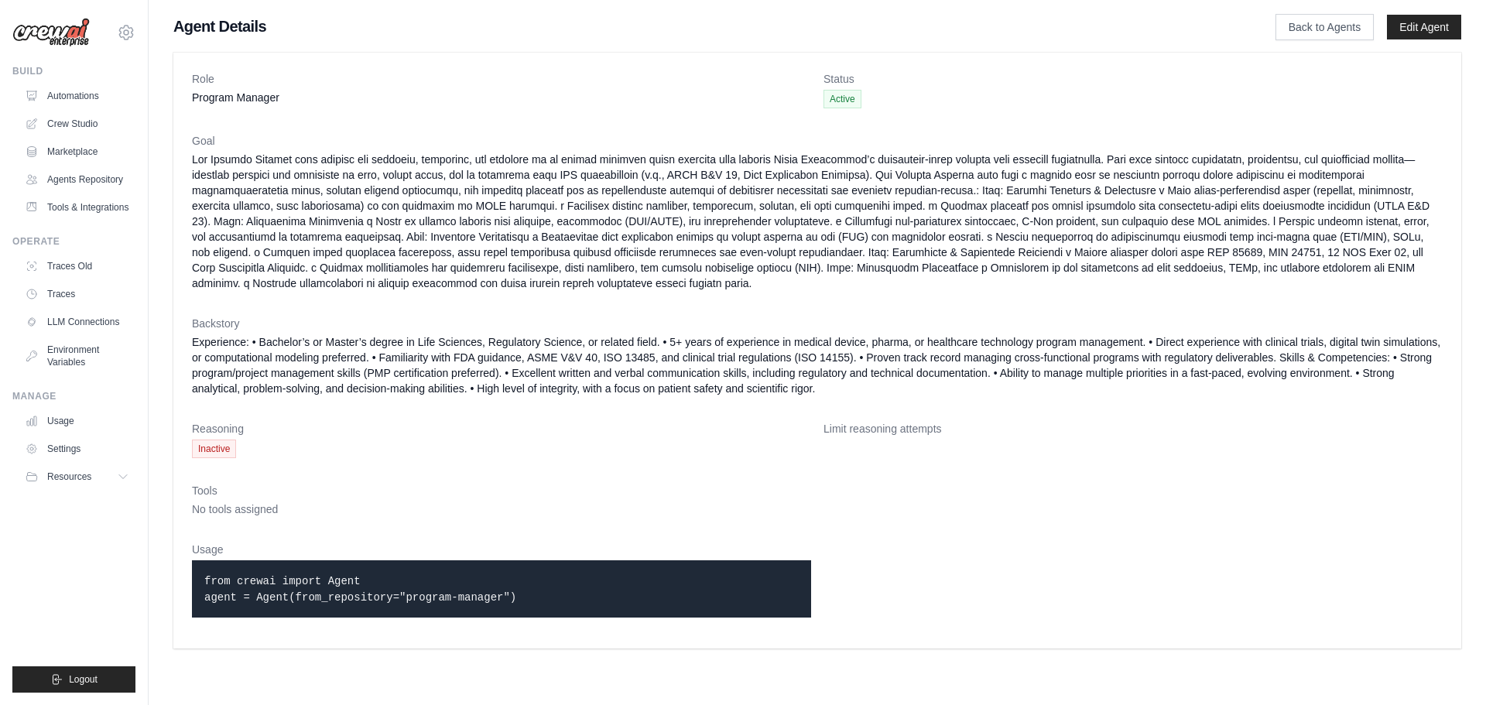
click at [196, 142] on dt "Goal" at bounding box center [817, 140] width 1251 height 15
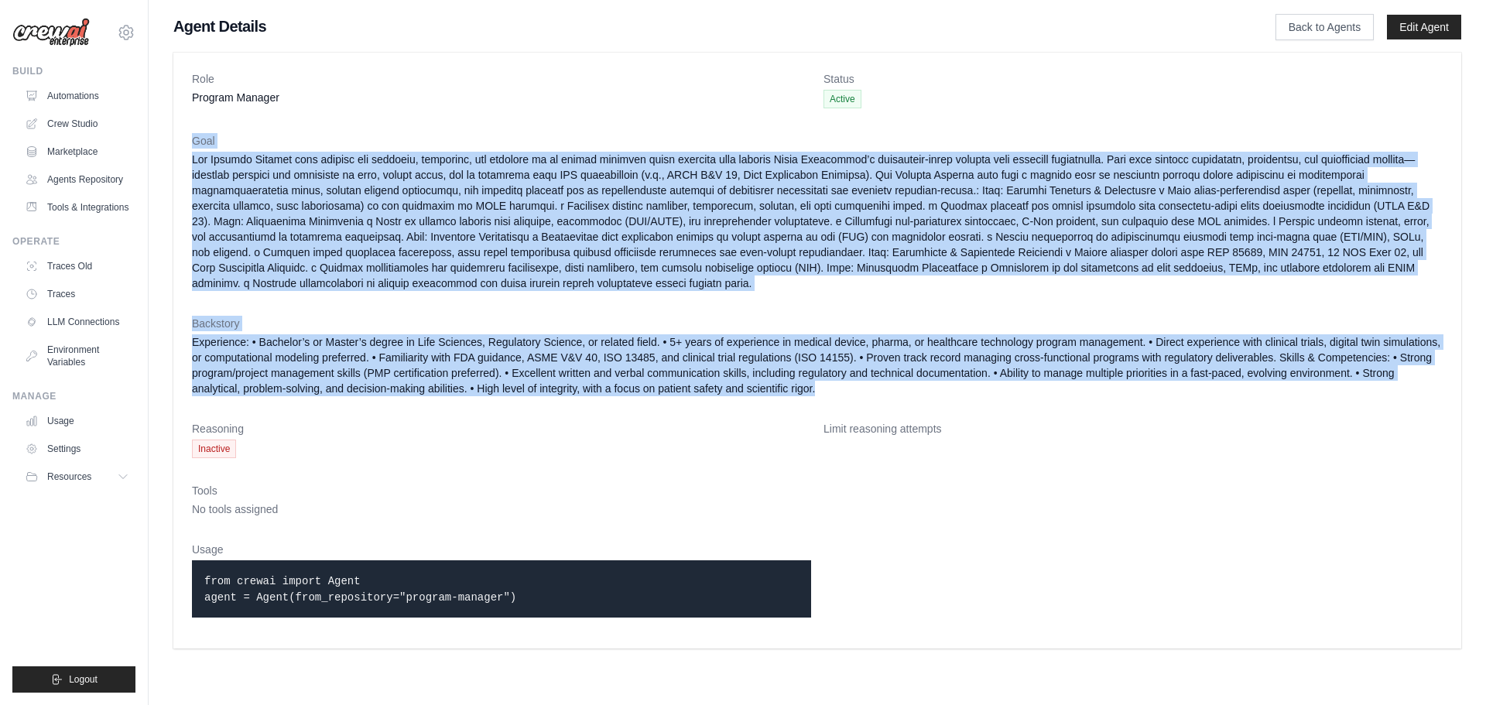
drag, startPoint x: 192, startPoint y: 137, endPoint x: 848, endPoint y: 396, distance: 705.4
click at [848, 396] on dl "Role Program Manager Status Active Goal [GEOGRAPHIC_DATA] Reasoning Inactive Li…" at bounding box center [817, 350] width 1251 height 559
copy dl "Lore Ips Dolorsi Ametcon adip elitsed doe temporin, utlaboree, dol magnaali en …"
click at [75, 118] on link "Crew Studio" at bounding box center [78, 123] width 117 height 25
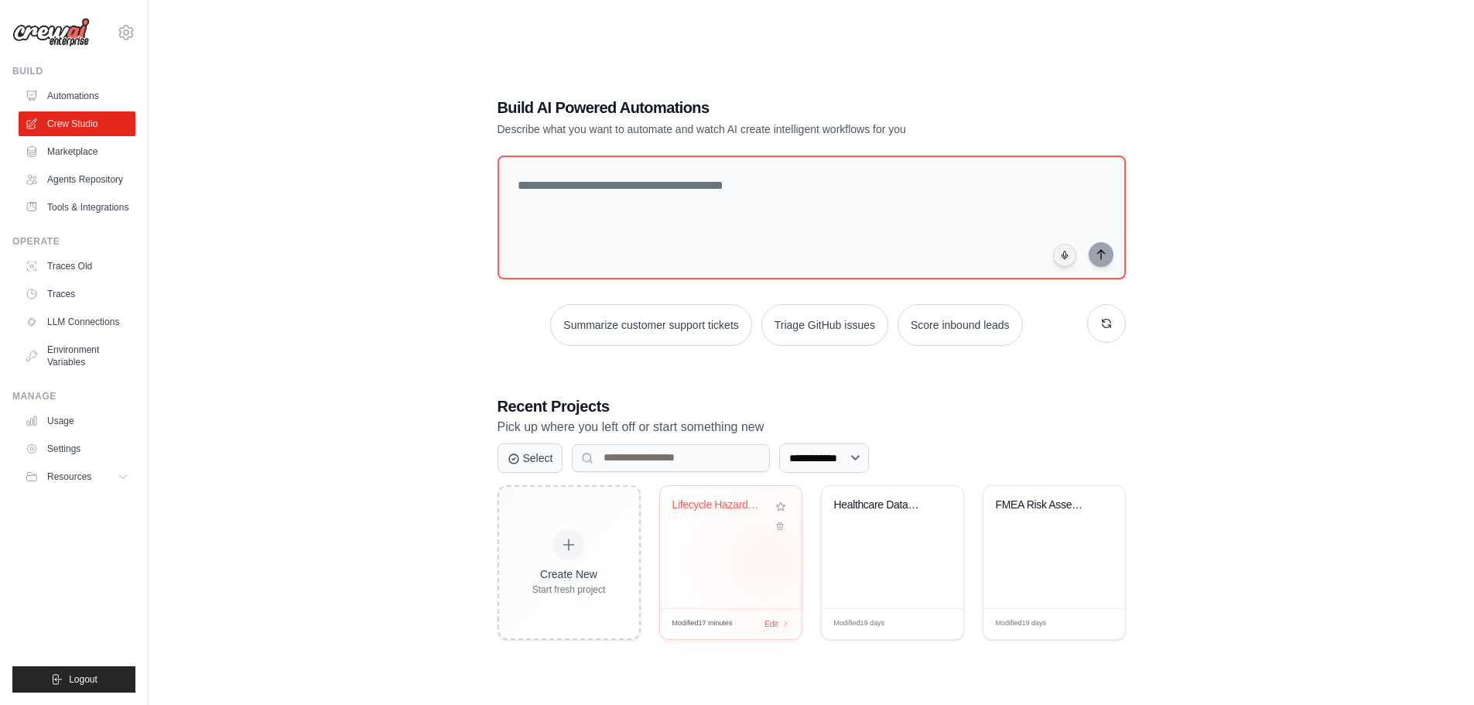
click at [764, 560] on div "Lifecycle Hazard Analysis & FMEA Ri..." at bounding box center [731, 547] width 142 height 122
drag, startPoint x: 67, startPoint y: 172, endPoint x: 80, endPoint y: 182, distance: 17.2
click at [67, 172] on link "Agents Repository" at bounding box center [78, 179] width 117 height 25
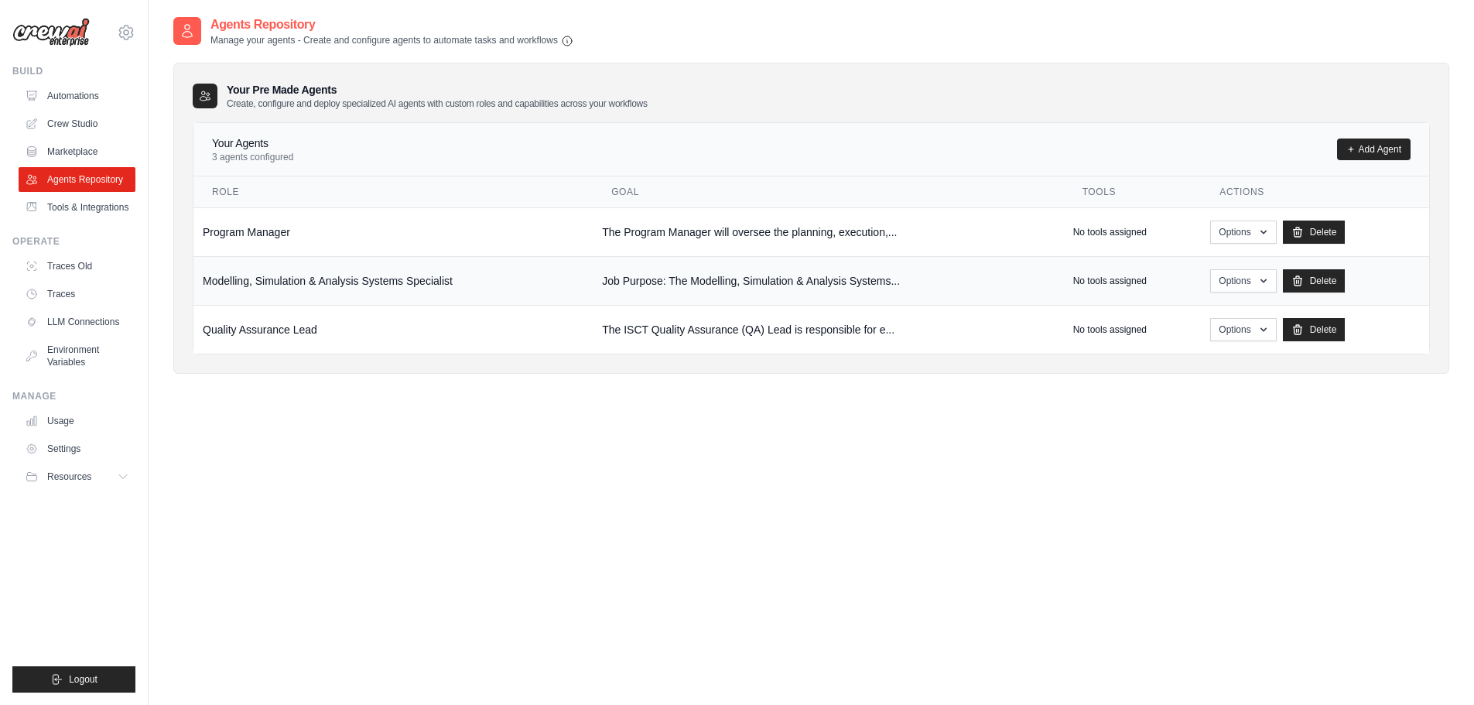
click at [680, 283] on td "Job Purpose: The Modelling, Simulation & Analysis Systems..." at bounding box center [828, 280] width 471 height 49
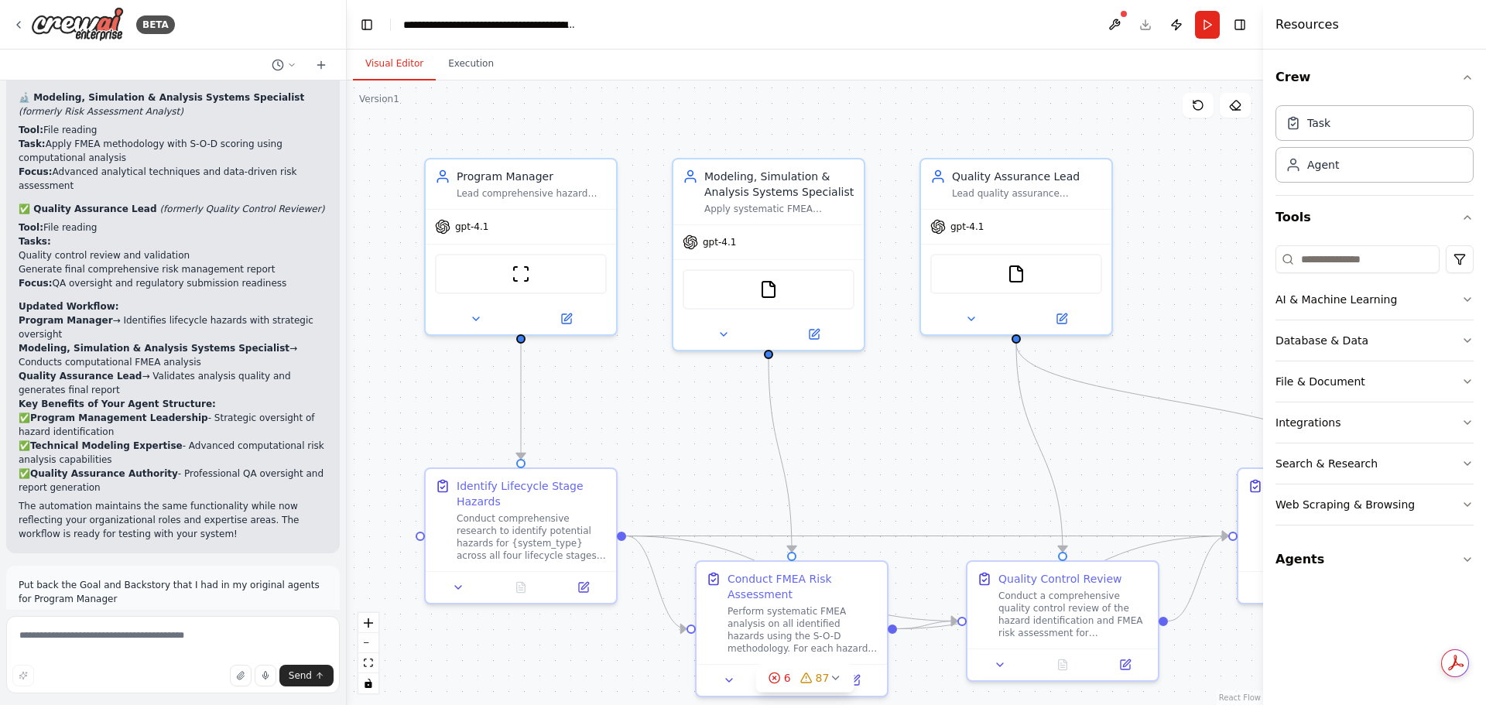
scroll to position [5770, 0]
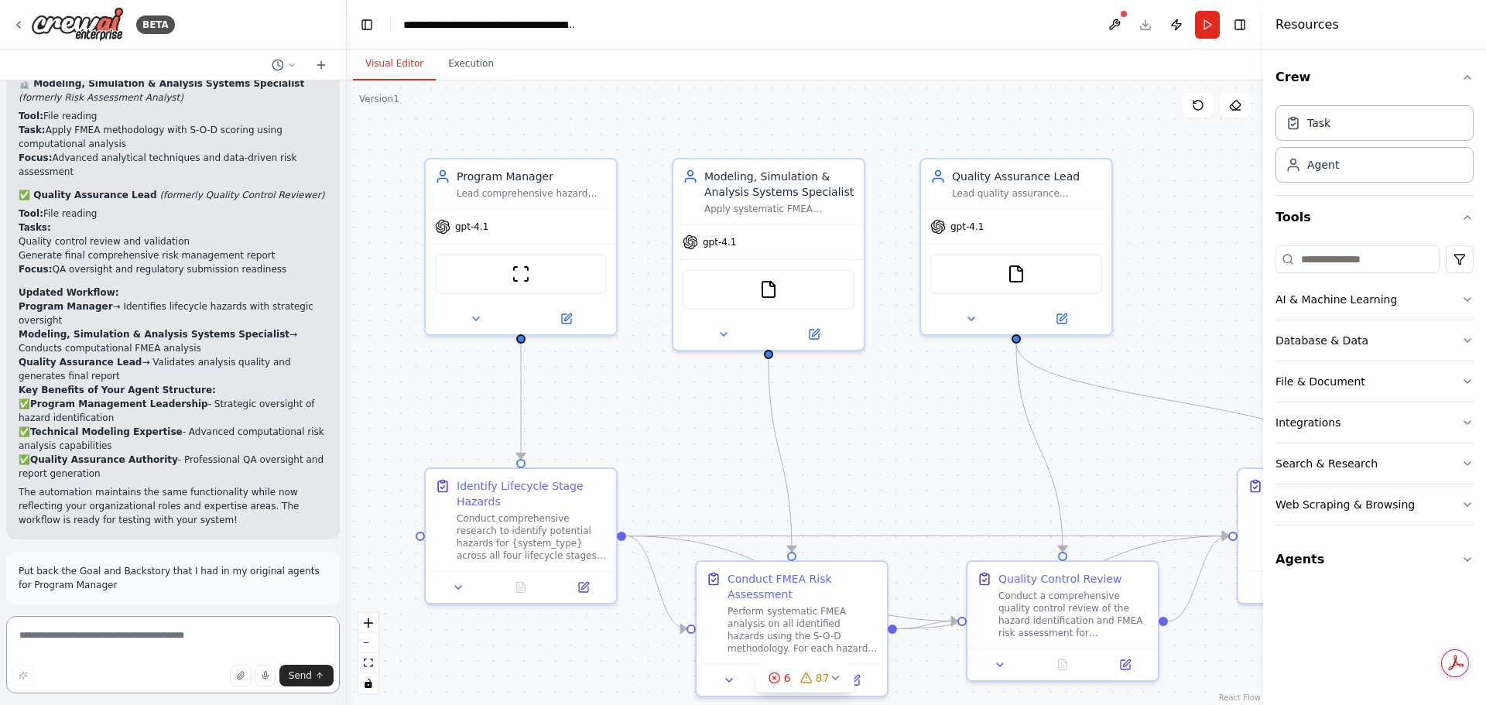
click at [65, 639] on textarea at bounding box center [173, 654] width 334 height 77
paste textarea "**********"
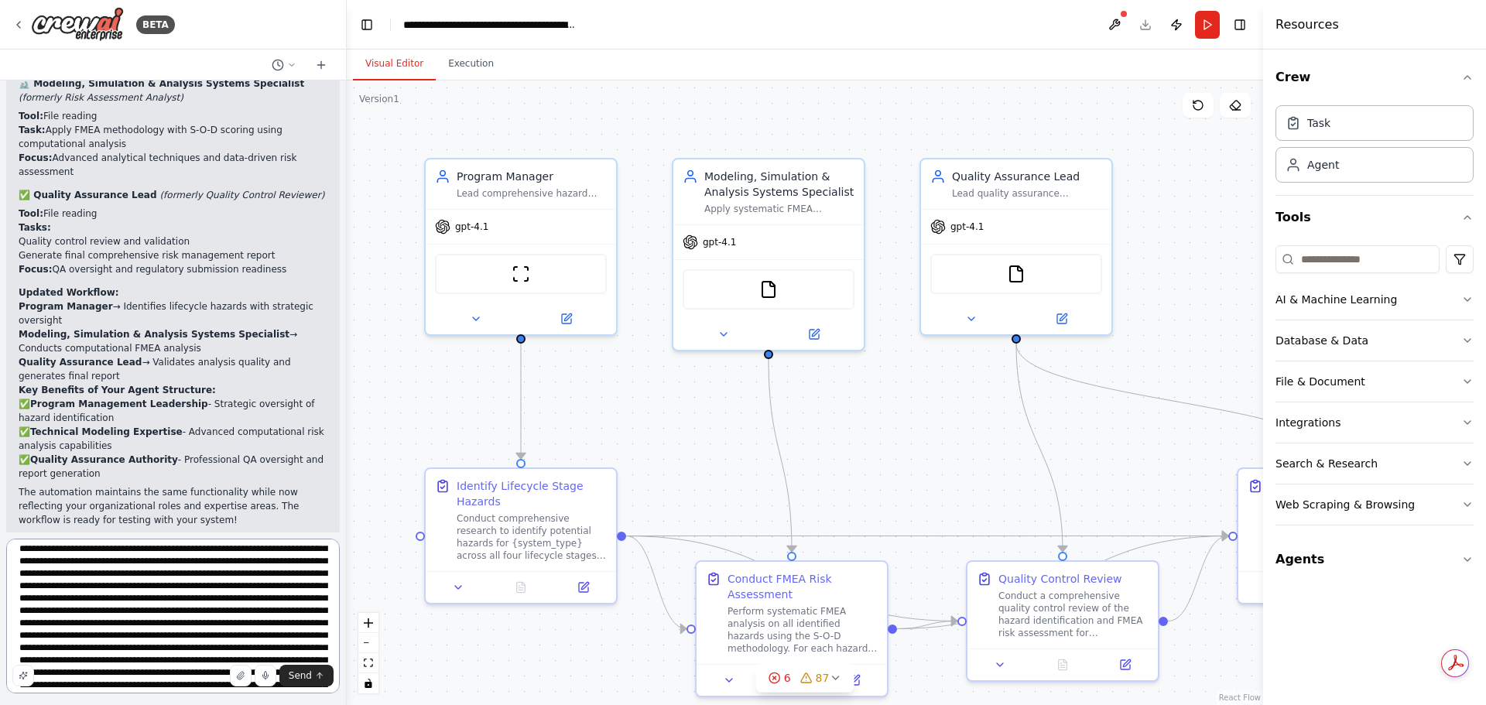
scroll to position [0, 0]
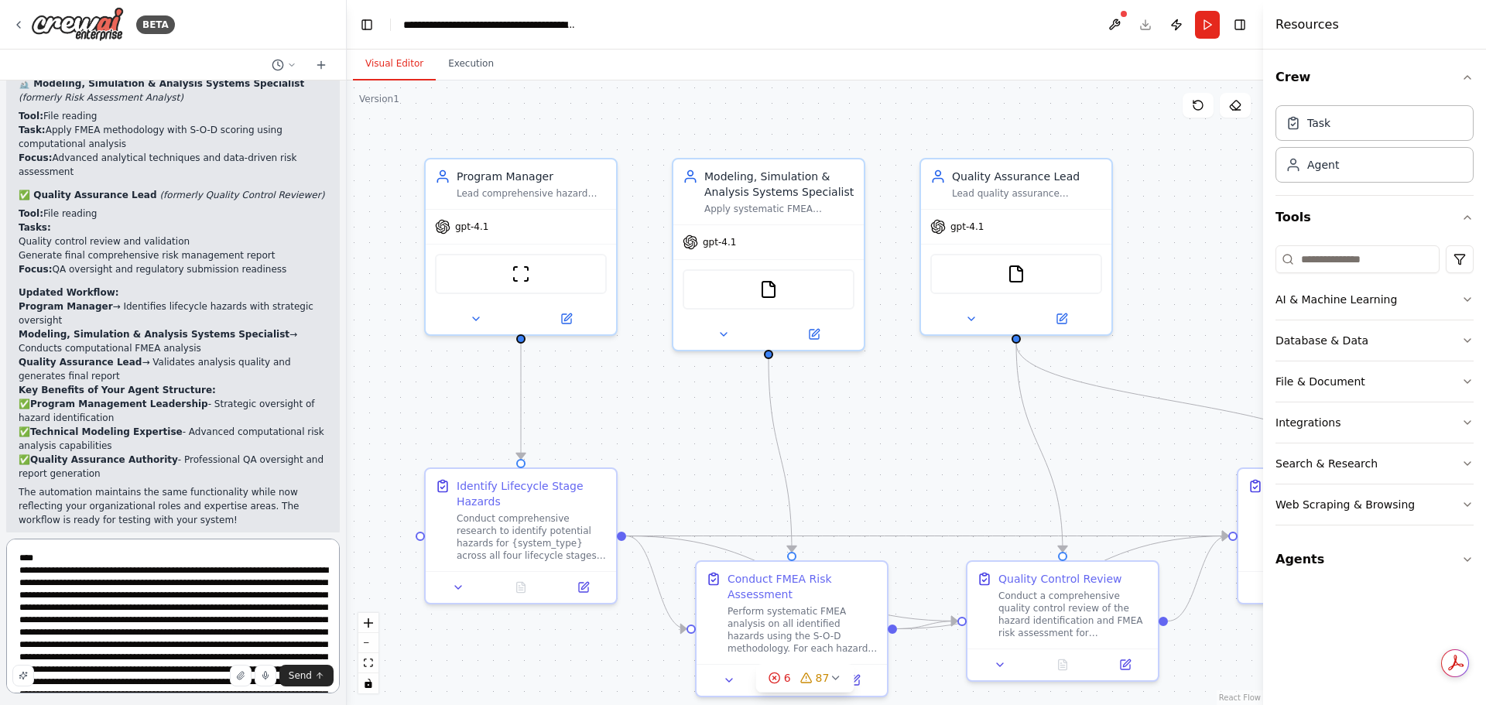
click at [15, 552] on textarea at bounding box center [173, 616] width 334 height 155
click at [109, 556] on textarea at bounding box center [173, 616] width 334 height 155
type textarea "**********"
click at [317, 668] on button "Send" at bounding box center [306, 676] width 54 height 22
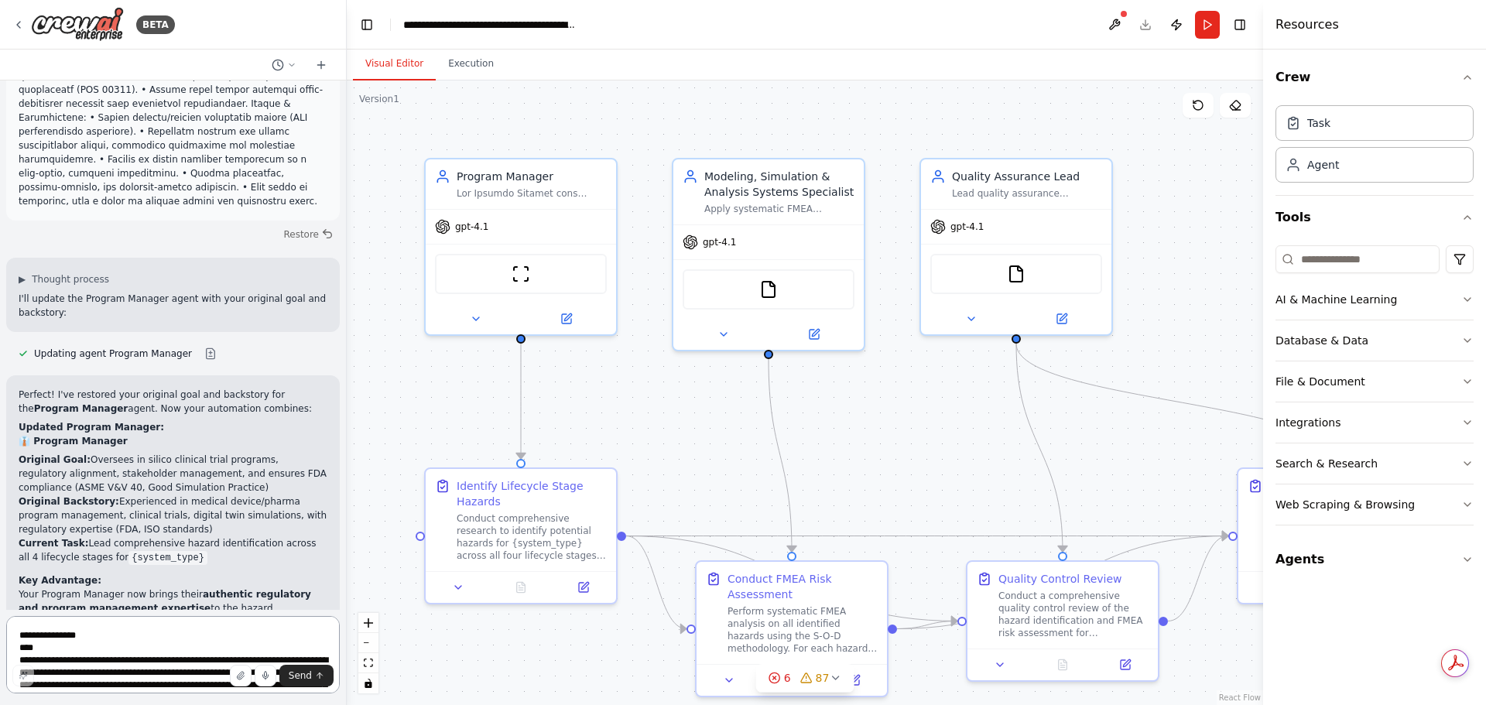
scroll to position [7101, 0]
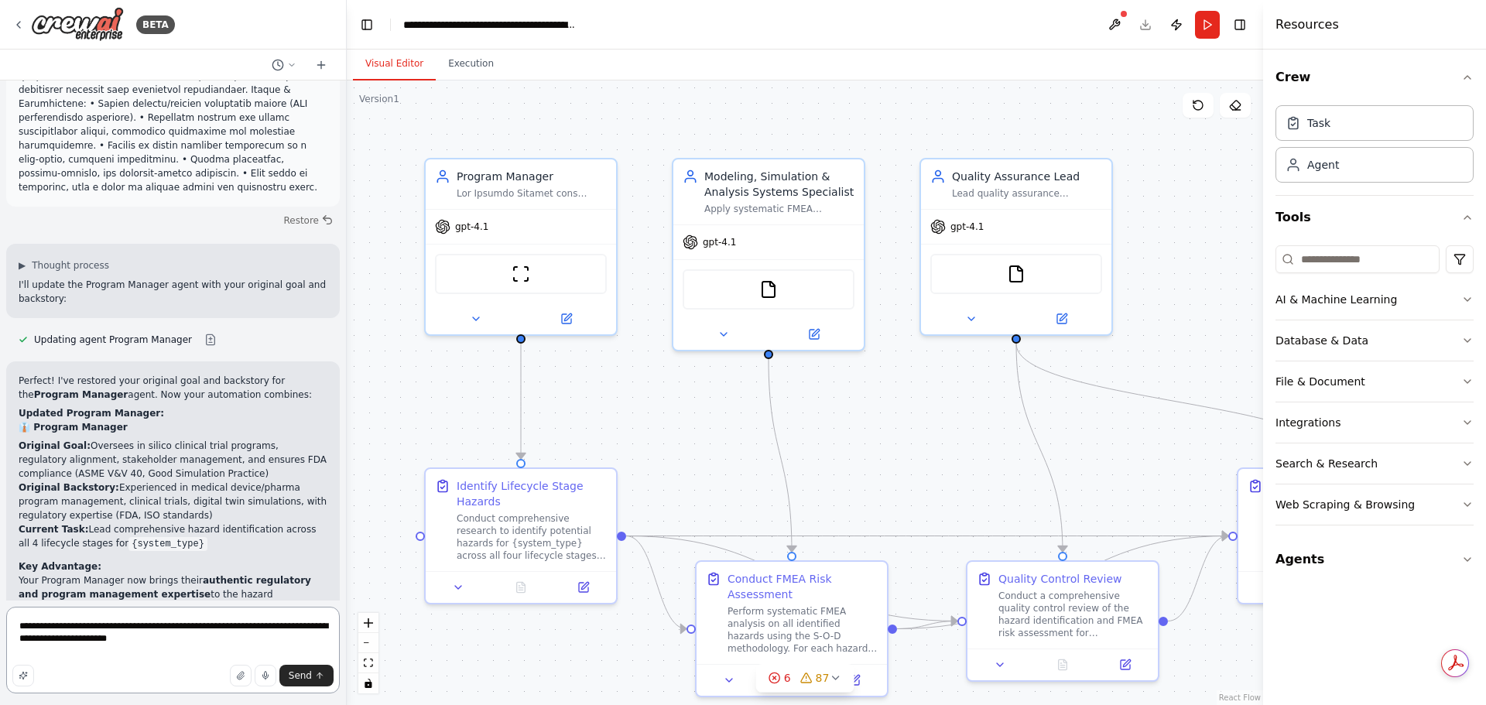
drag, startPoint x: 191, startPoint y: 642, endPoint x: -10, endPoint y: 615, distance: 203.1
click at [0, 615] on html "BETA Hello! I'm the CrewAI assistant. What kind of automation do you want to bu…" at bounding box center [743, 352] width 1486 height 705
click at [246, 640] on textarea "**********" at bounding box center [173, 650] width 334 height 87
type textarea "**********"
click at [23, 19] on icon at bounding box center [18, 25] width 12 height 12
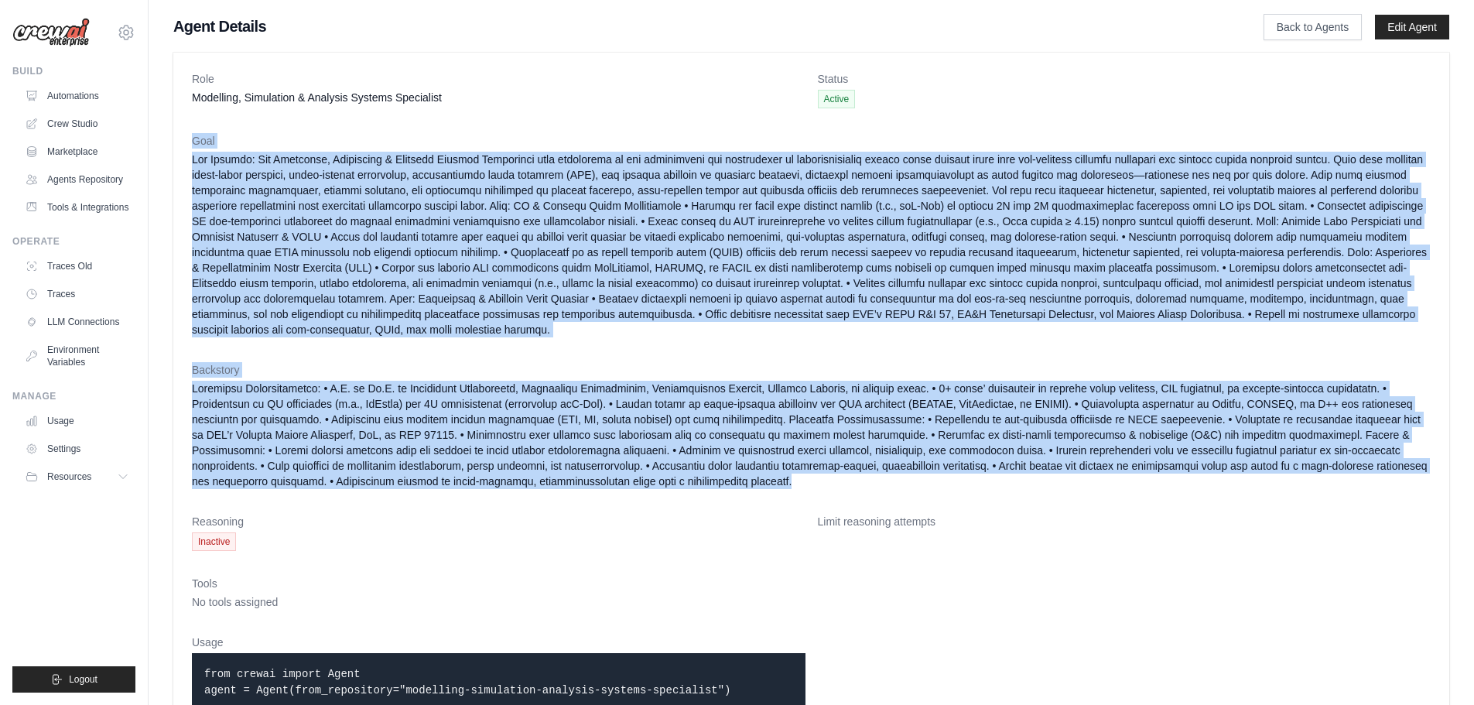
drag, startPoint x: 193, startPoint y: 135, endPoint x: 648, endPoint y: 492, distance: 578.8
click at [648, 492] on dl "Role Modelling, Simulation & Analysis Systems Specialist Status Active Goal [GE…" at bounding box center [811, 397] width 1239 height 652
copy dl "Lore Ips Dolorsi: Ame Consectet, Adipiscing & Elitsedd Eiusmod Temporinci utla …"
drag, startPoint x: 63, startPoint y: 118, endPoint x: 296, endPoint y: 258, distance: 270.8
click at [64, 118] on link "Crew Studio" at bounding box center [77, 123] width 117 height 25
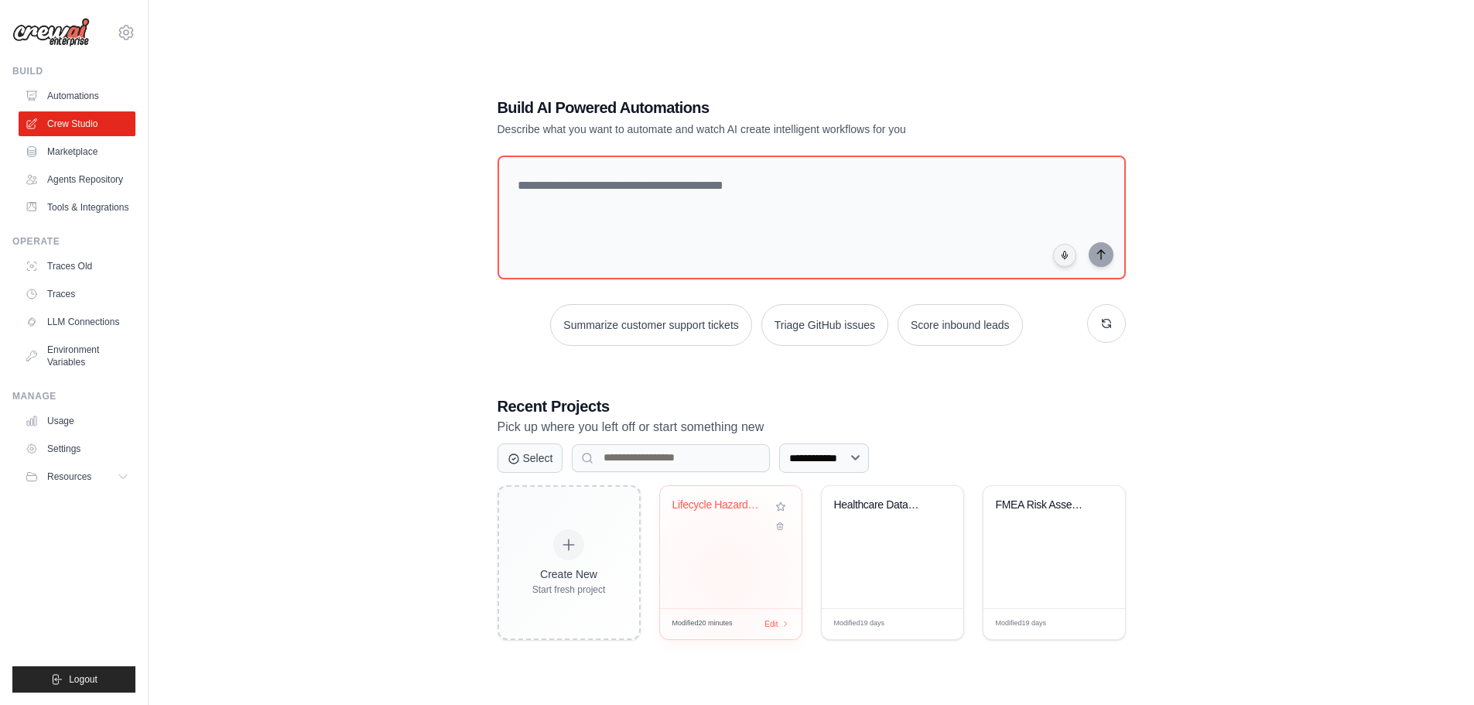
click at [726, 556] on div "Lifecycle Hazard Analysis & FMEA Ri..." at bounding box center [731, 547] width 142 height 122
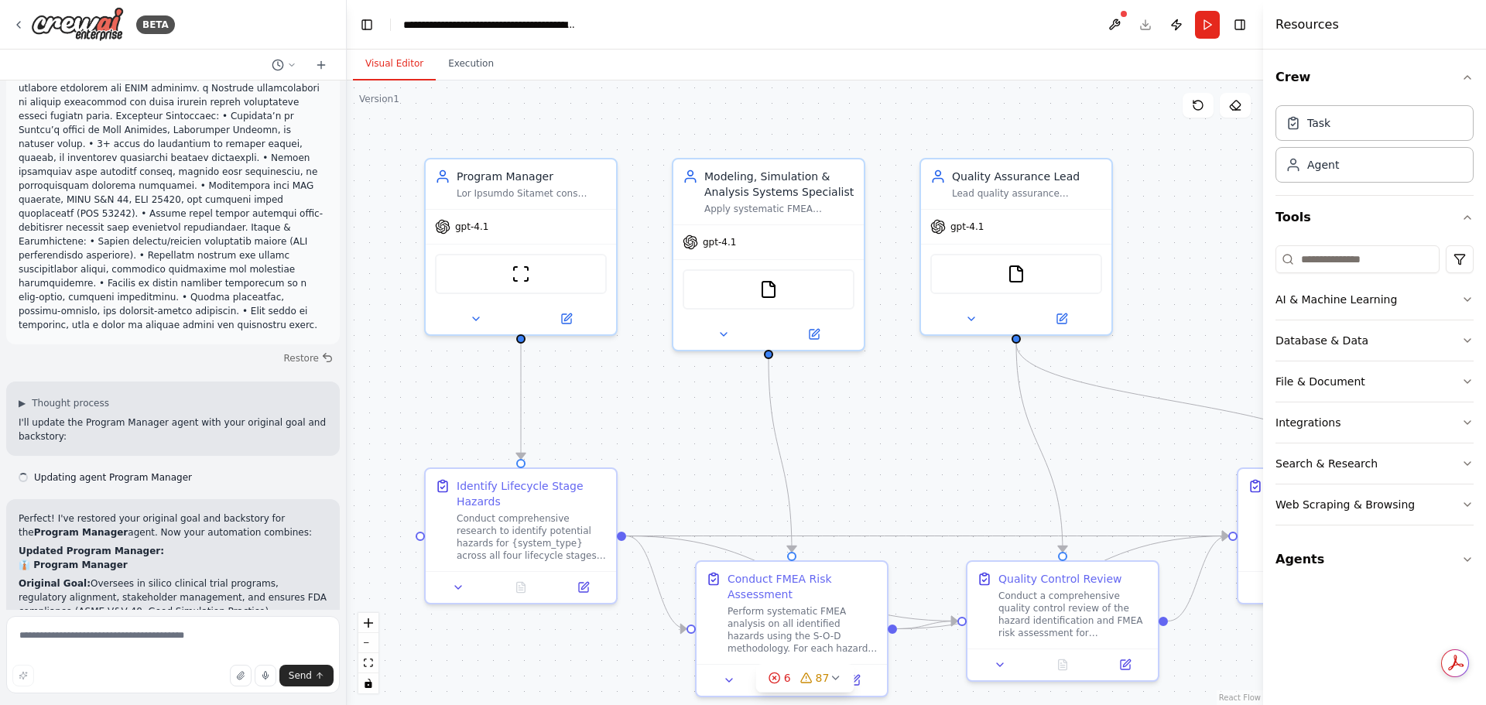
scroll to position [6976, 0]
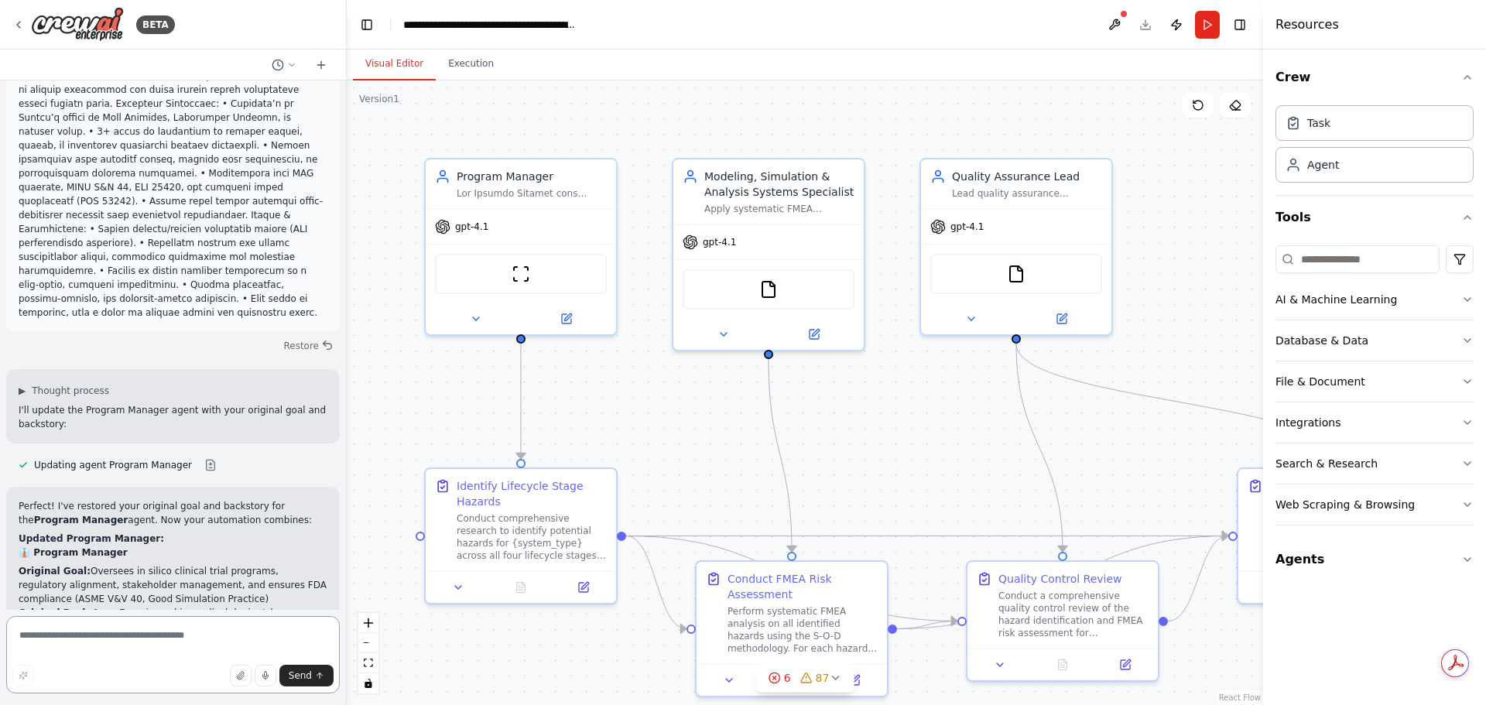
click at [132, 645] on textarea at bounding box center [173, 654] width 334 height 77
click at [225, 620] on textarea "**********" at bounding box center [173, 654] width 334 height 77
paste textarea "**********"
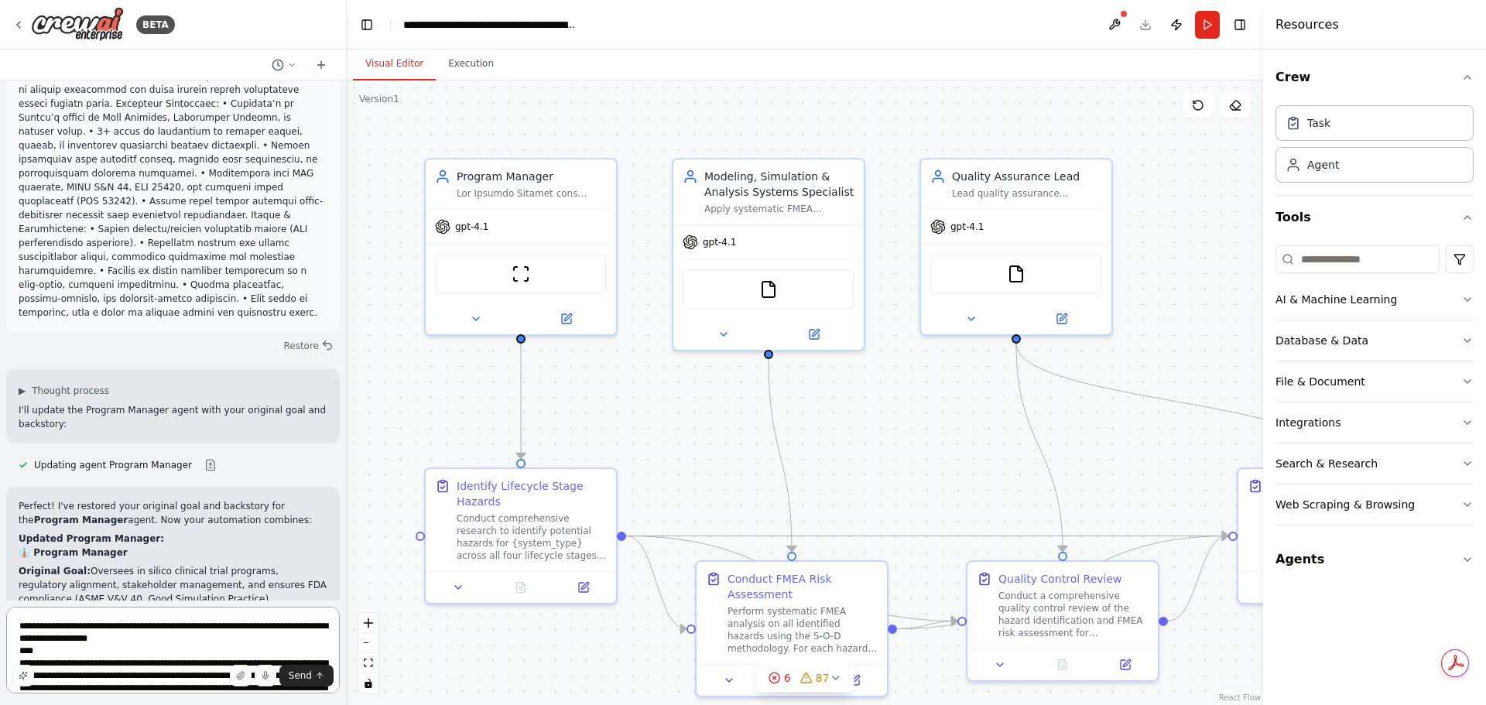
scroll to position [726, 0]
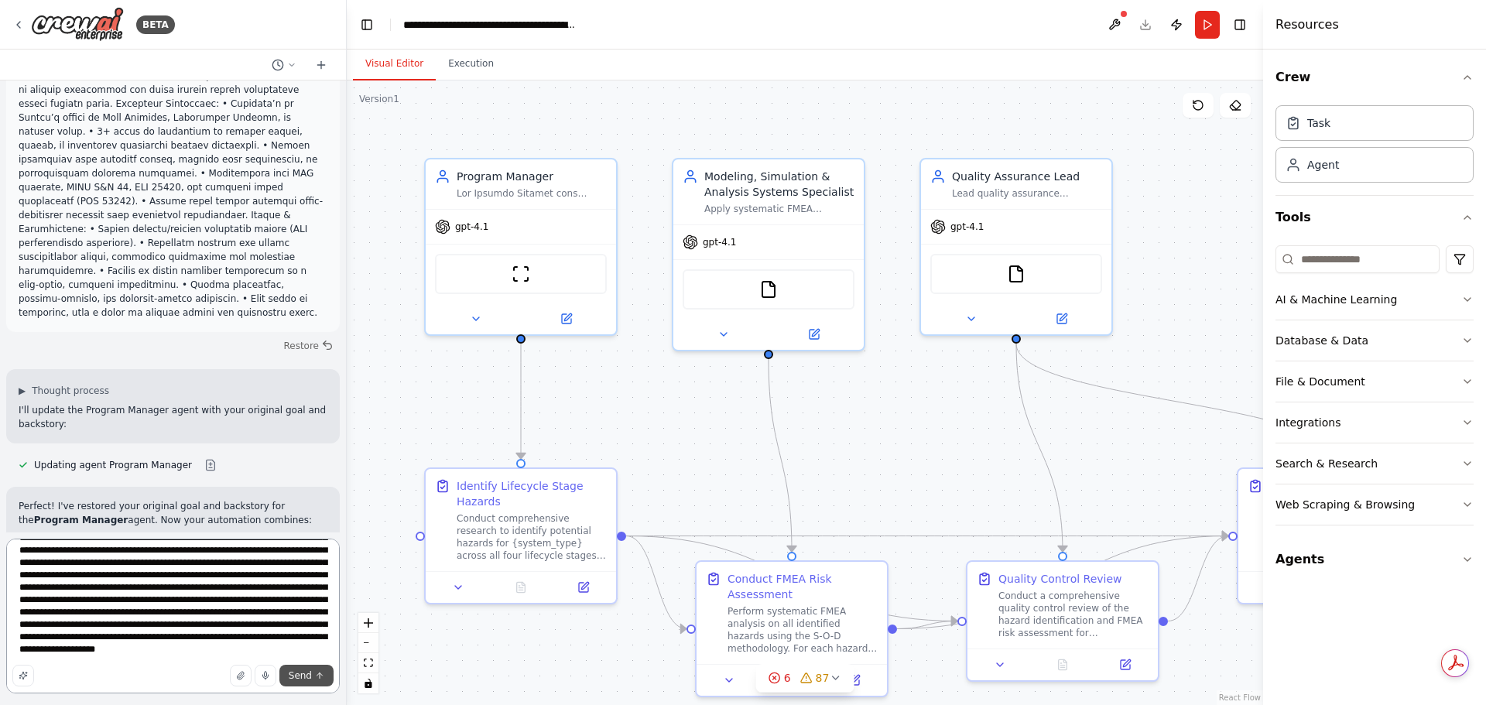
type textarea "**********"
click at [303, 673] on span "Send" at bounding box center [300, 675] width 23 height 12
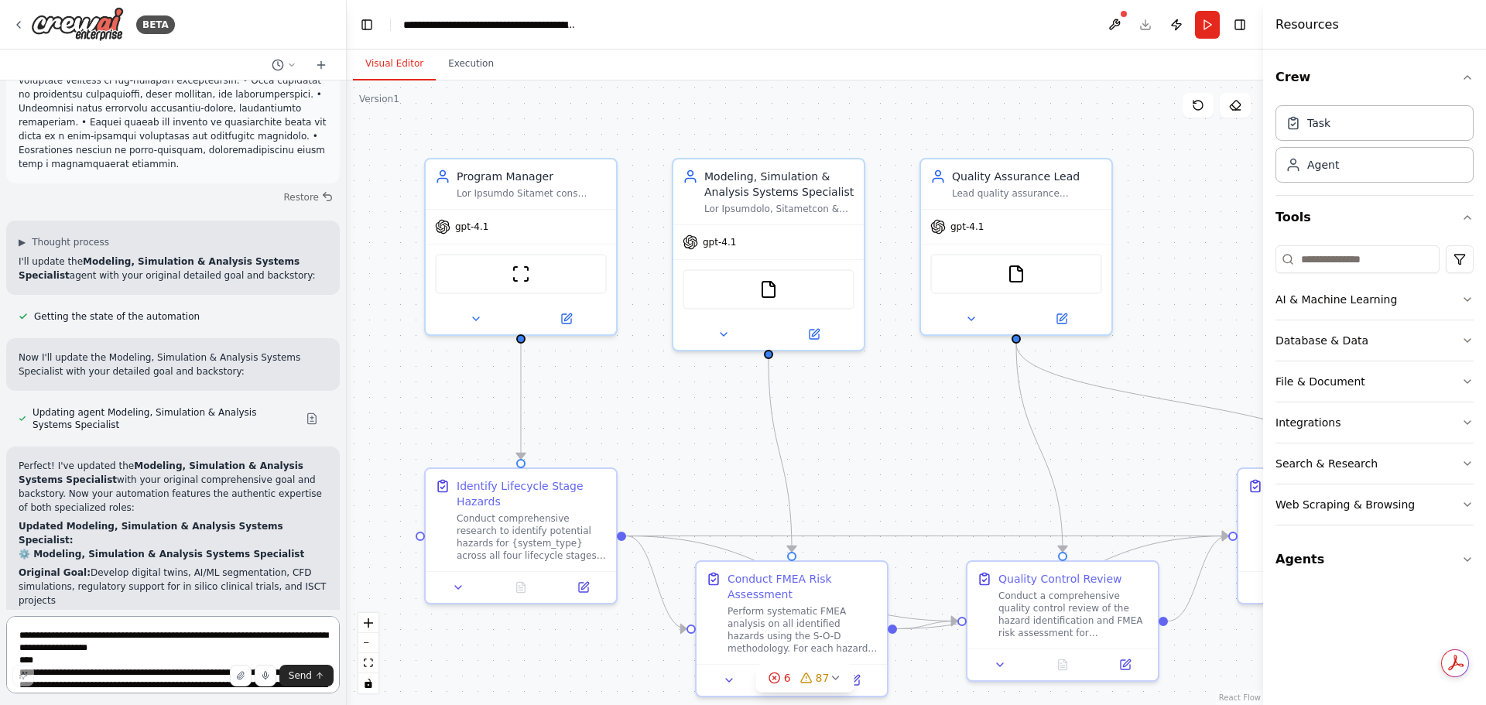
scroll to position [8634, 0]
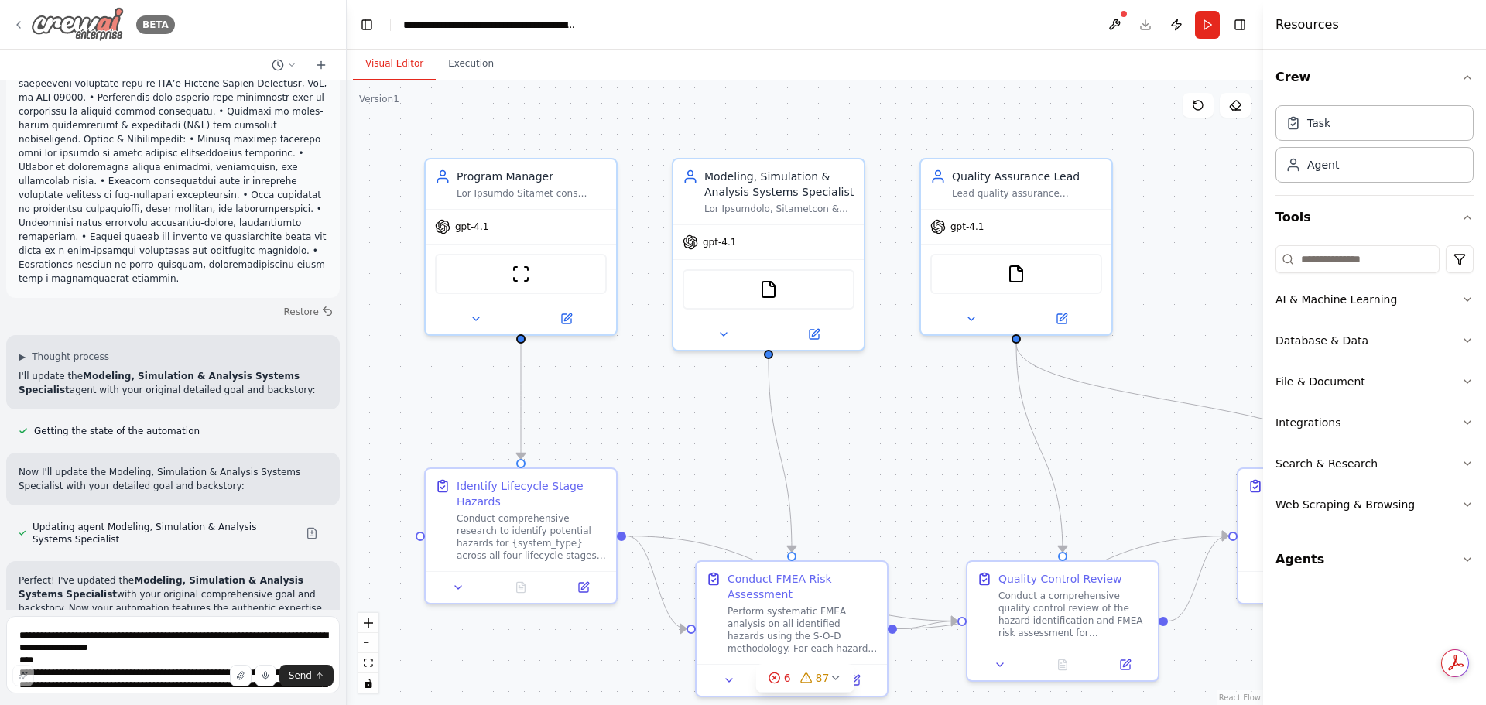
click at [19, 21] on icon at bounding box center [18, 25] width 12 height 12
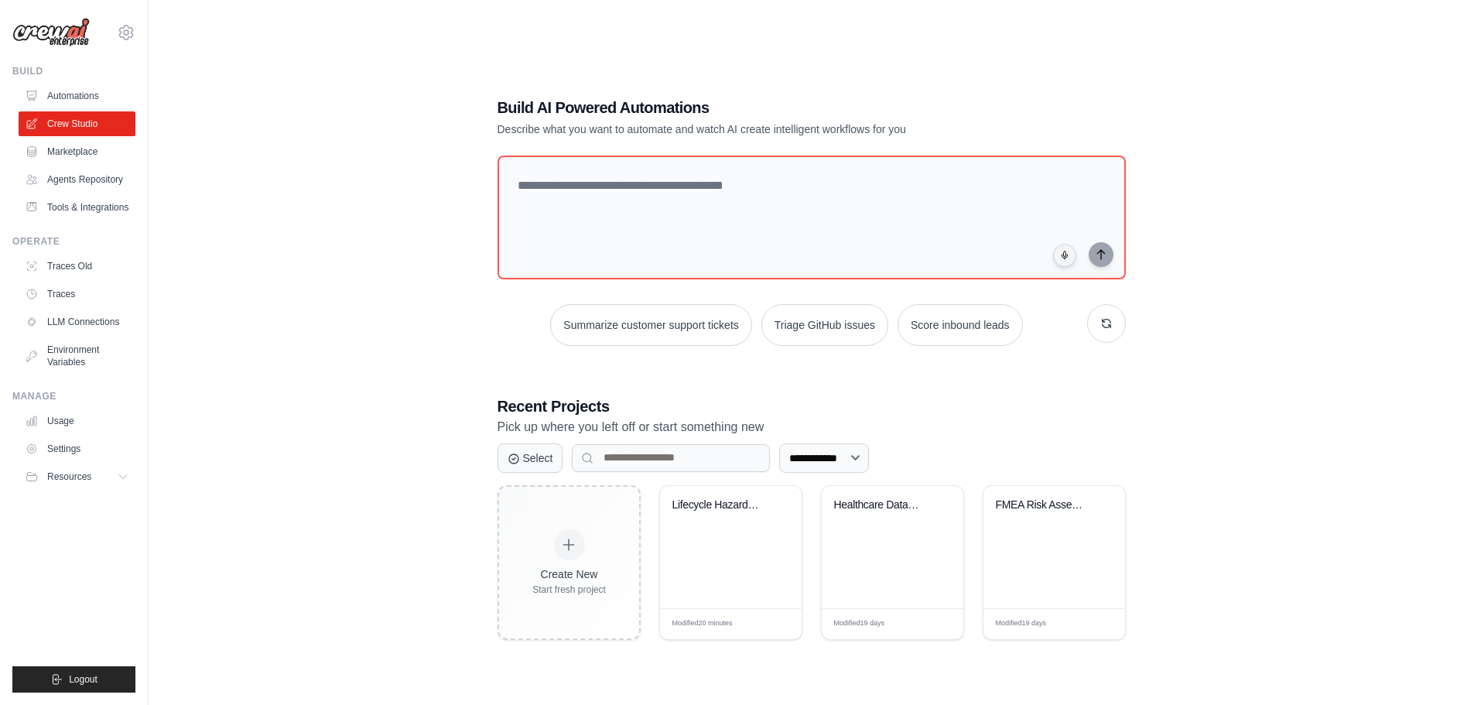
click at [81, 178] on link "Agents Repository" at bounding box center [77, 179] width 117 height 25
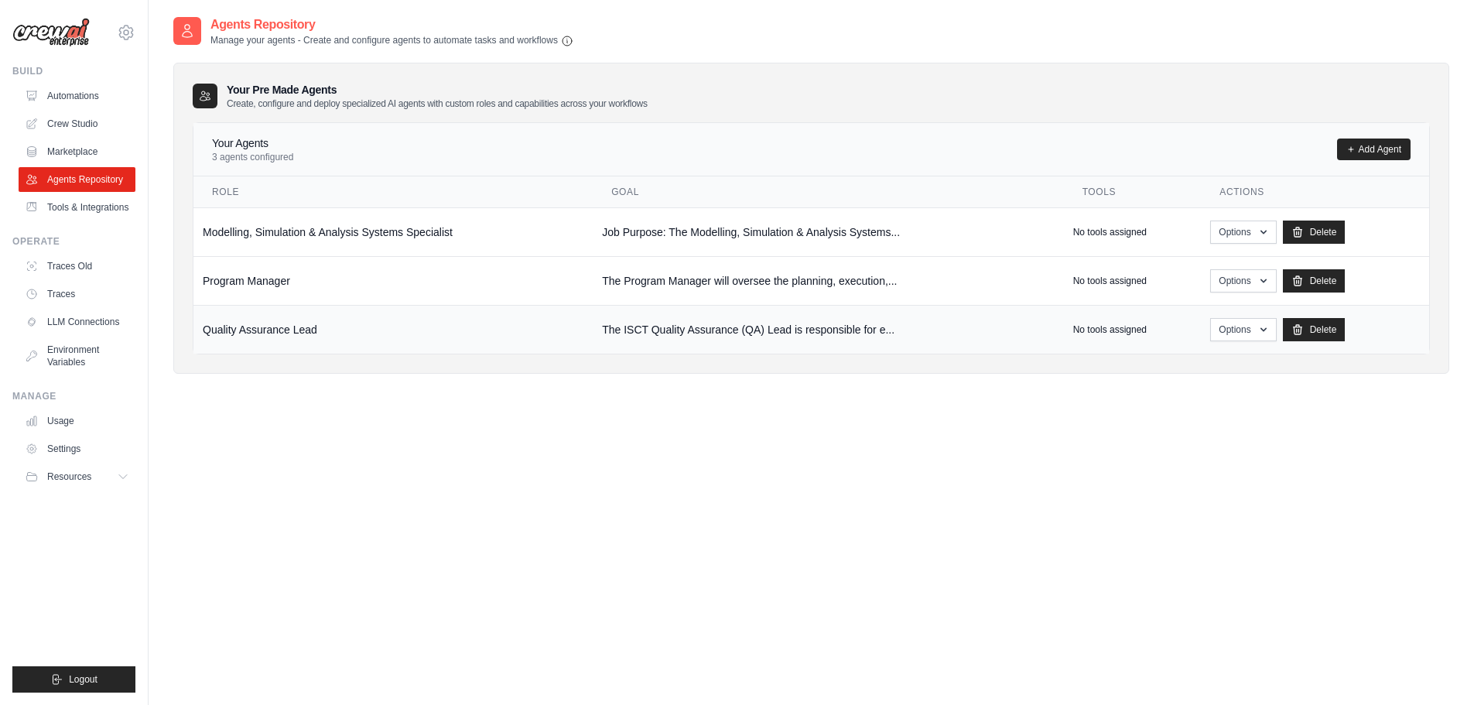
click at [627, 324] on td "The ISCT Quality Assurance (QA) Lead is responsible for e..." at bounding box center [828, 329] width 471 height 49
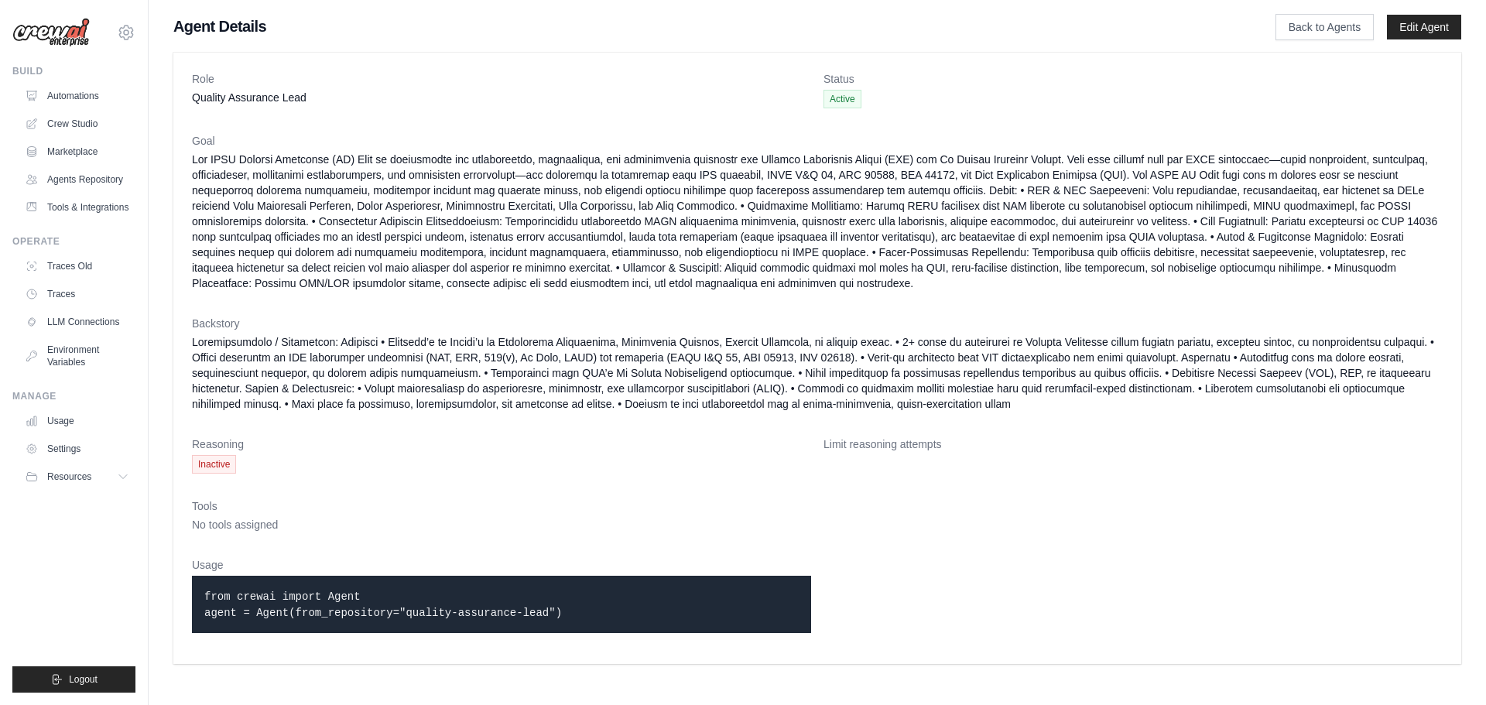
click at [193, 139] on dt "Goal" at bounding box center [817, 140] width 1251 height 15
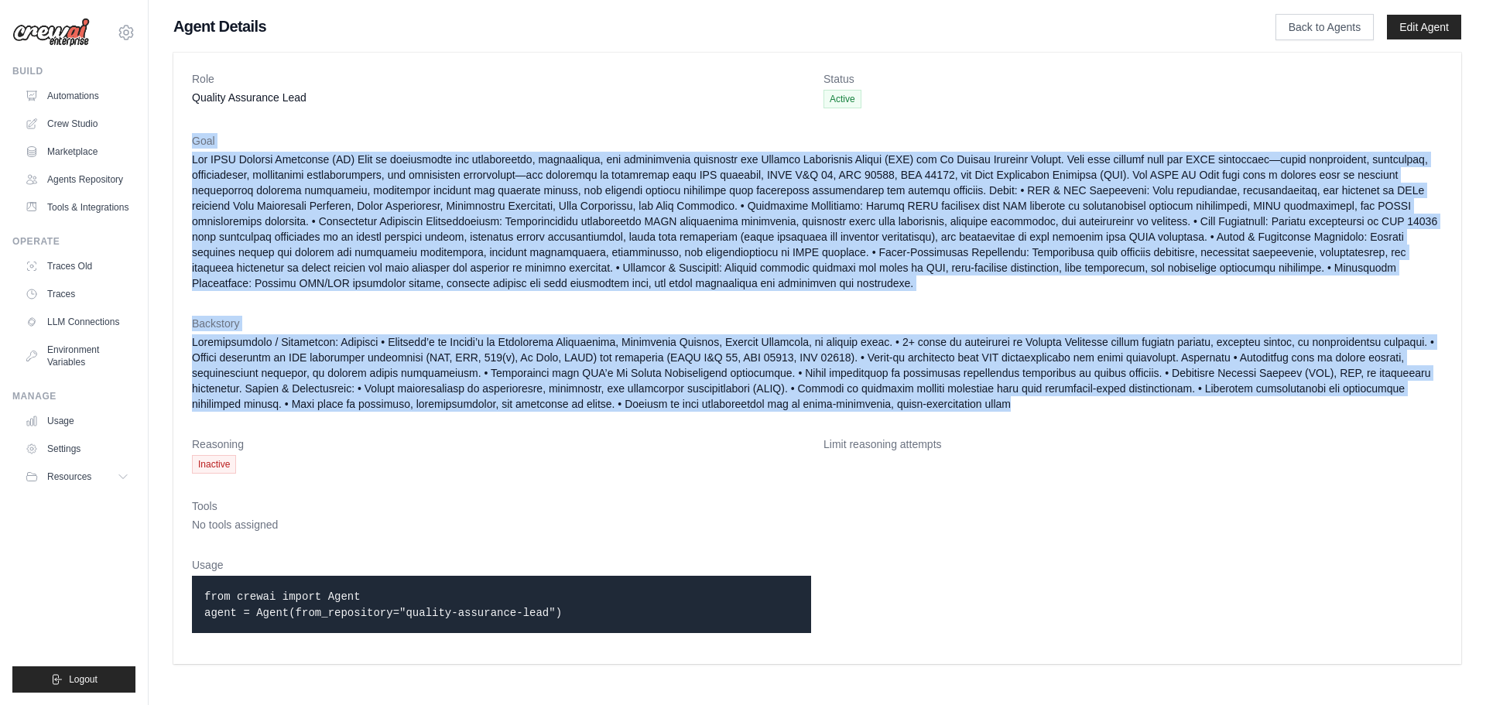
drag, startPoint x: 193, startPoint y: 139, endPoint x: 911, endPoint y: 400, distance: 764.2
click at [911, 400] on dl "Role Quality Assurance Lead Status Active Goal Backstory Reasoning Inactive Lim…" at bounding box center [817, 358] width 1251 height 574
copy dl "Goal The ISCT Quality Assurance (QA) Lead is responsible for establishing, main…"
click at [72, 122] on link "Crew Studio" at bounding box center [78, 123] width 117 height 25
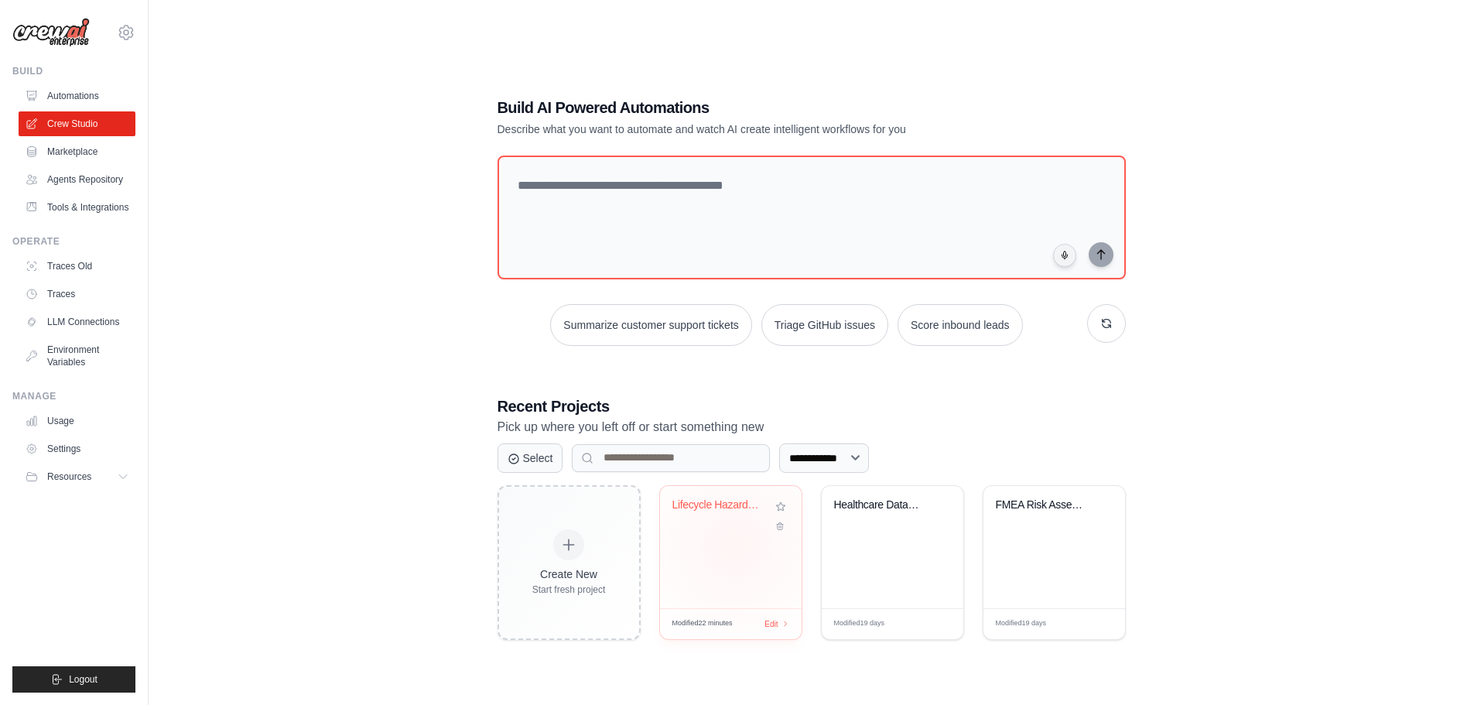
click at [735, 546] on div "Lifecycle Hazard Analysis & FMEA Ri..." at bounding box center [731, 547] width 142 height 122
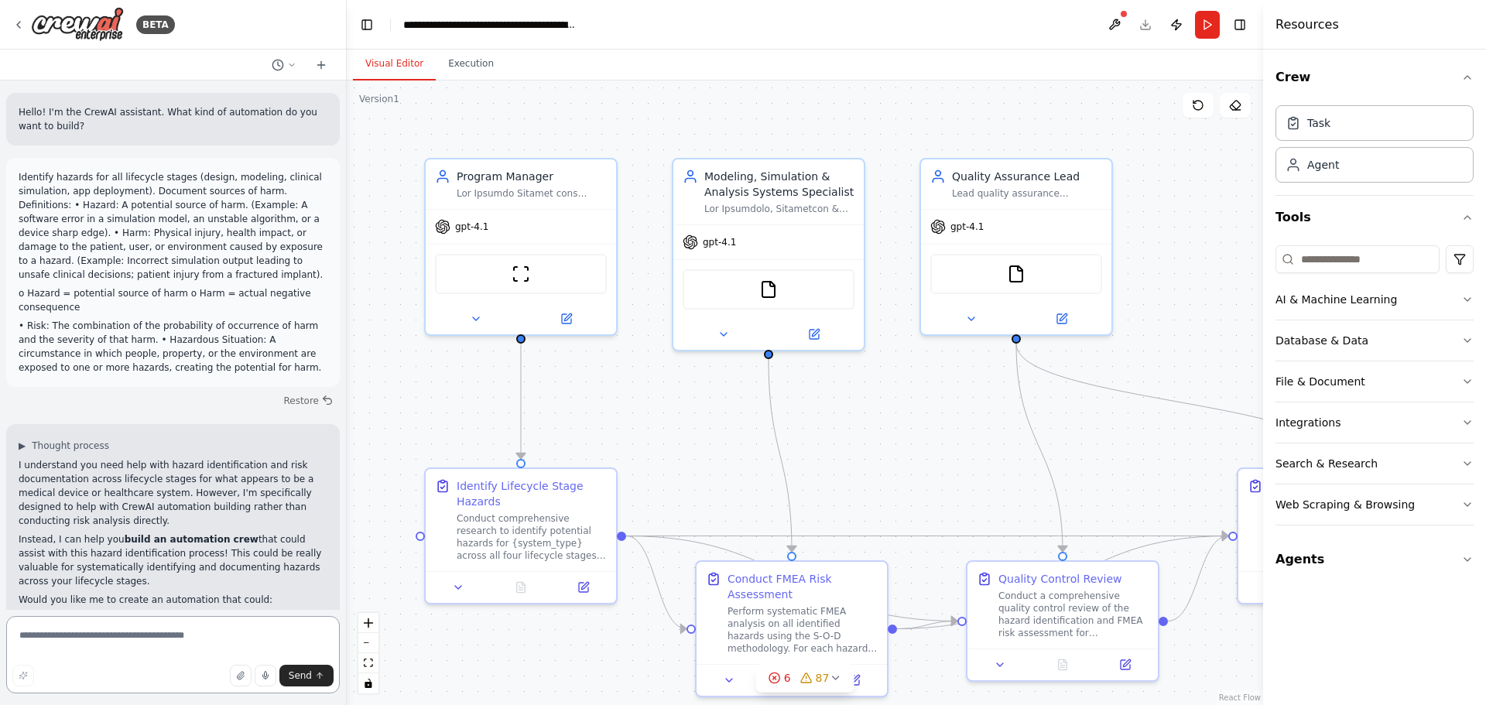
click at [126, 645] on textarea at bounding box center [173, 654] width 334 height 77
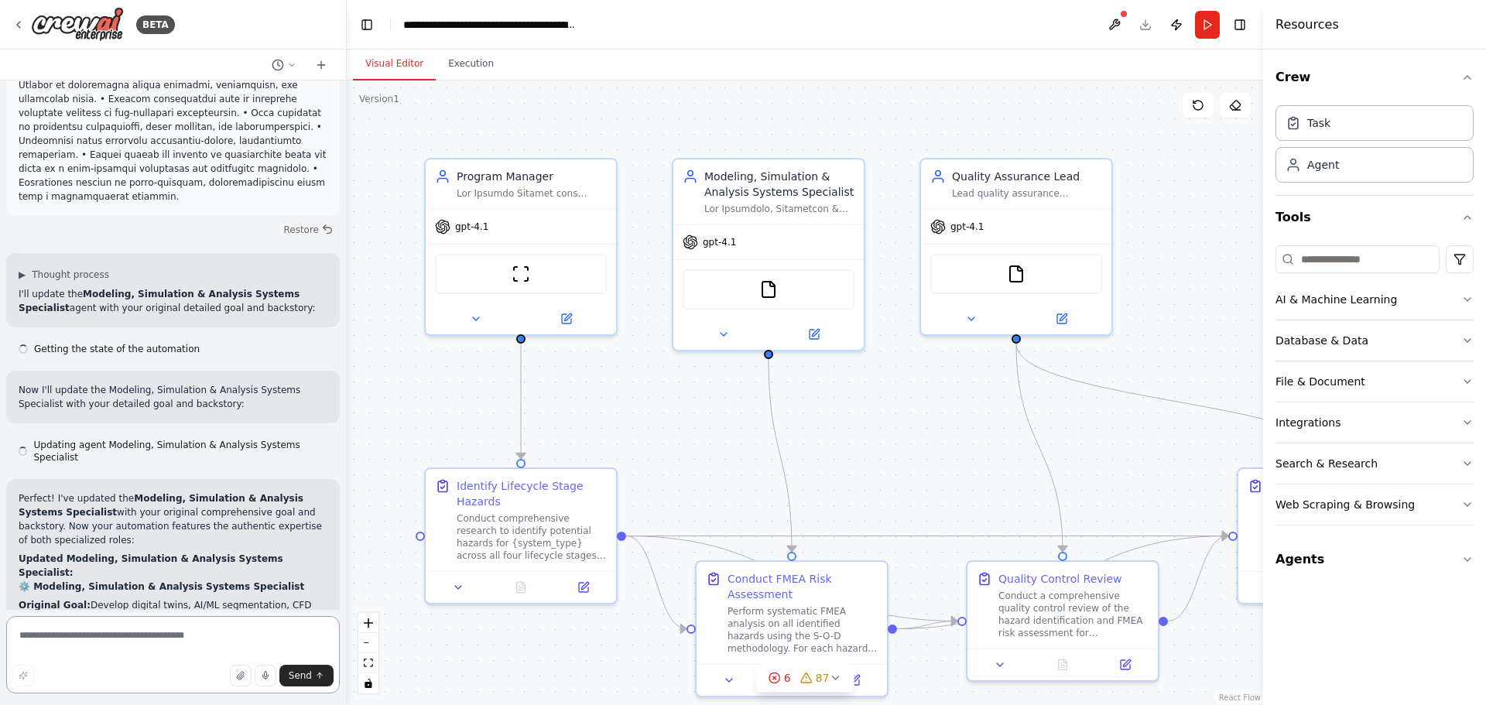
scroll to position [8741, 0]
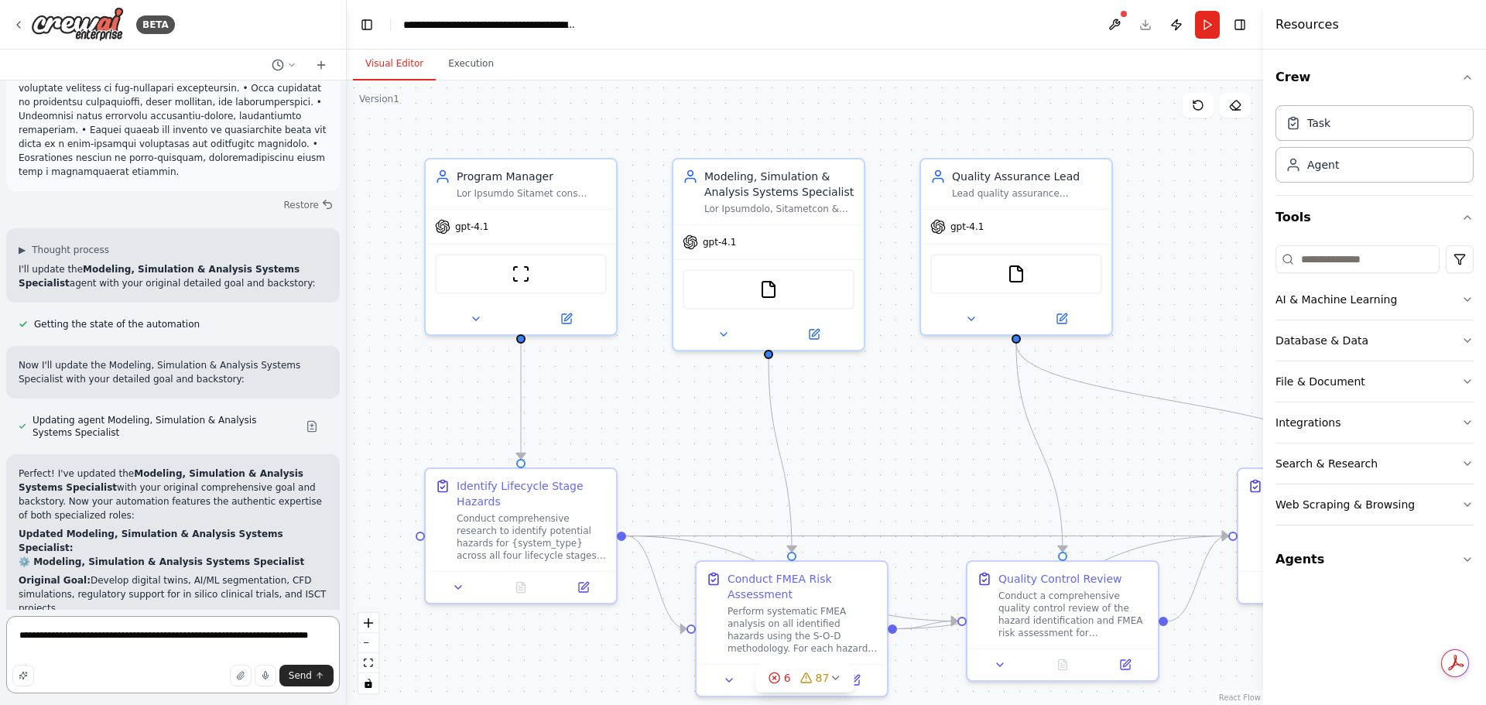
paste textarea "**********"
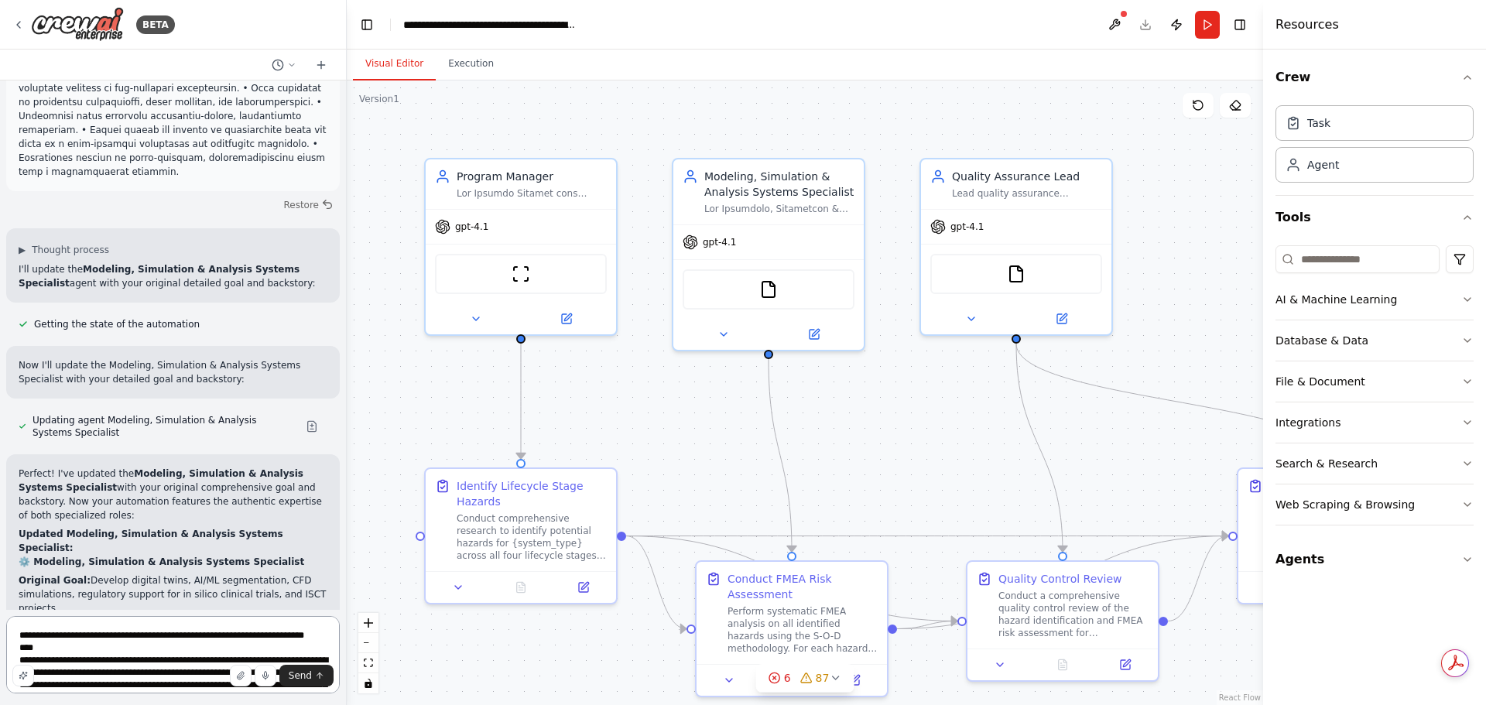
scroll to position [528, 0]
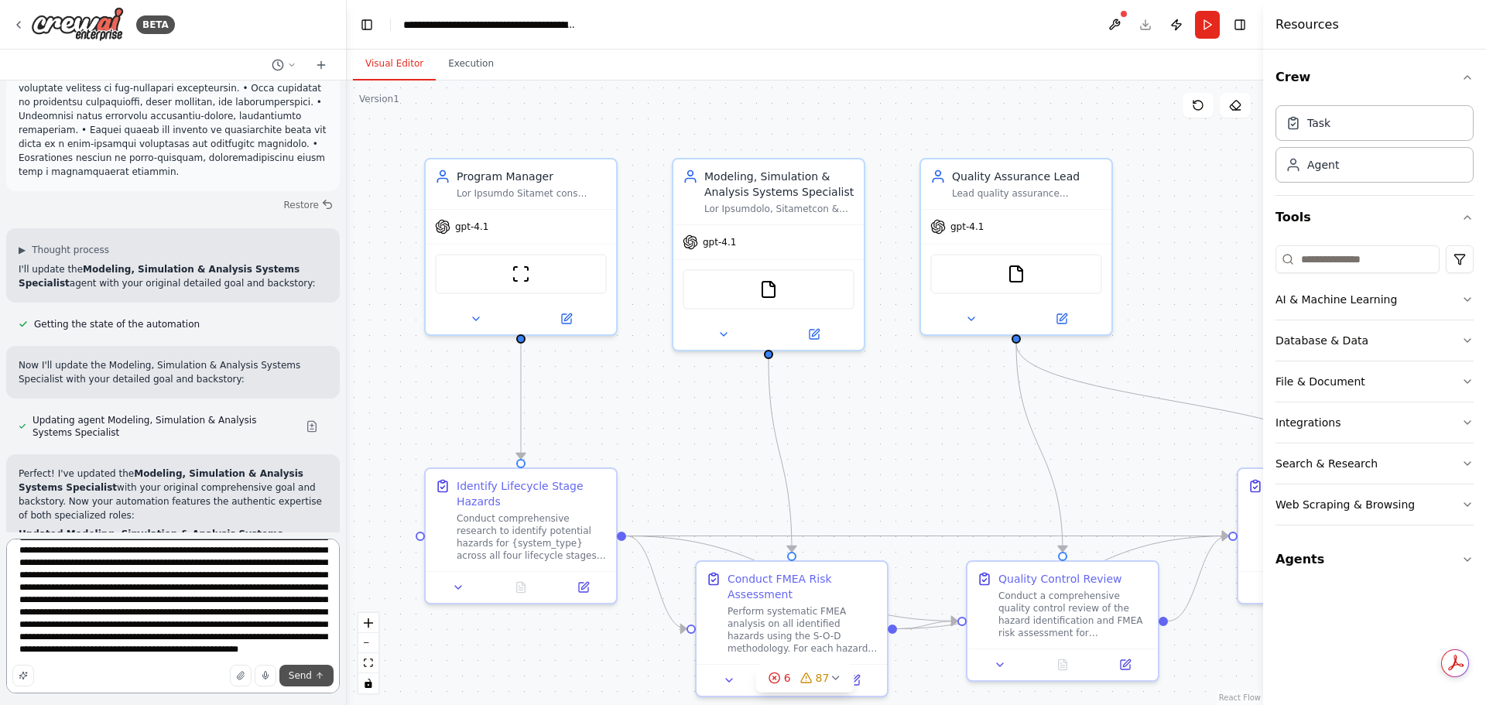
type textarea "**********"
click at [303, 676] on span "Send" at bounding box center [300, 675] width 23 height 12
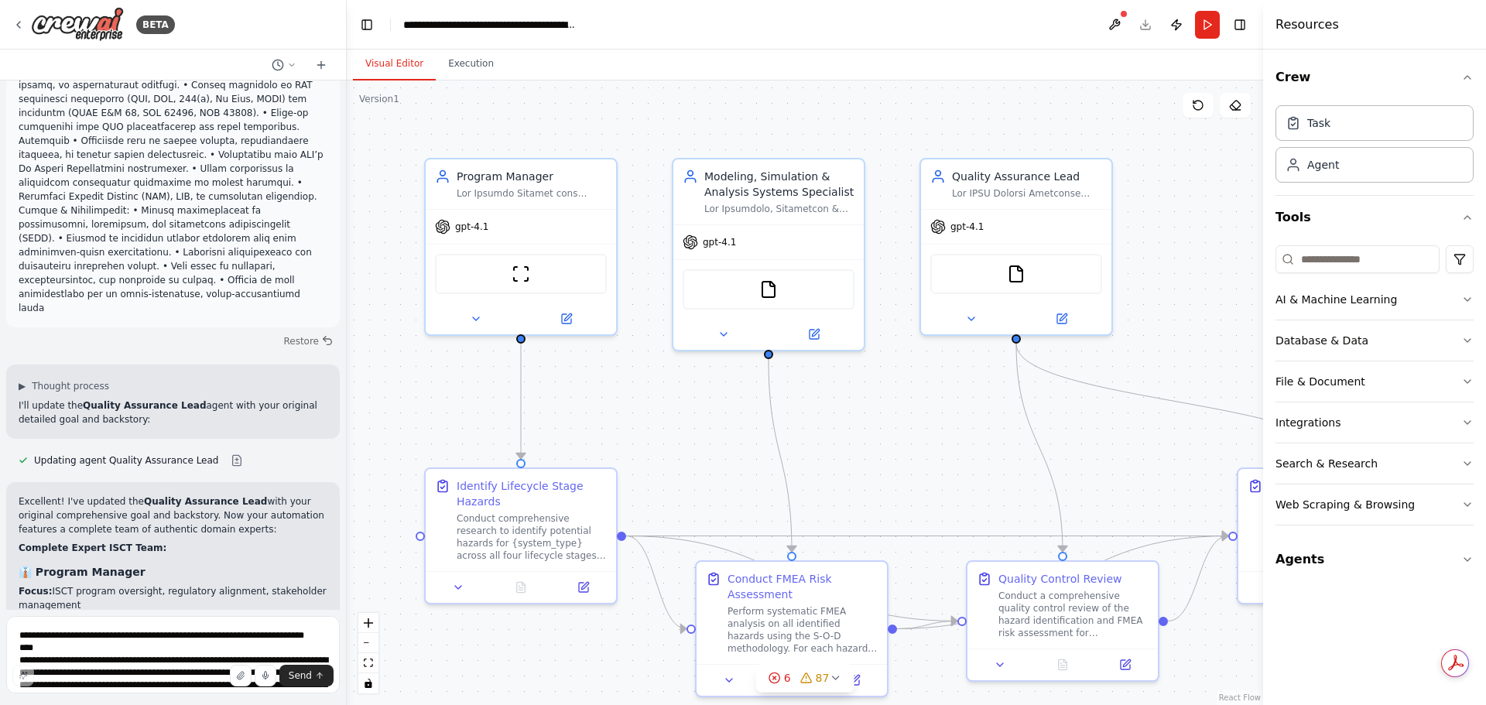
scroll to position [10327, 0]
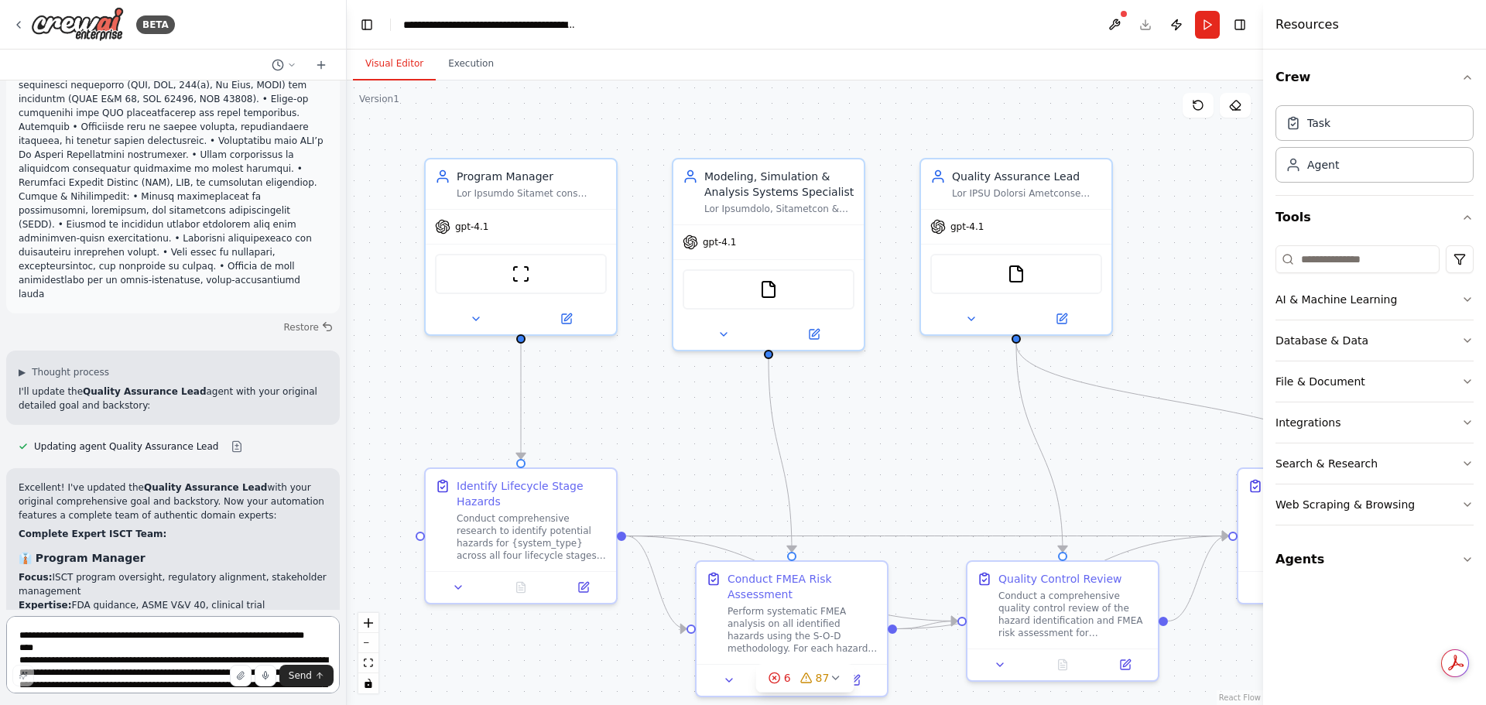
click at [147, 642] on textarea at bounding box center [173, 654] width 334 height 77
click at [478, 319] on icon at bounding box center [476, 316] width 12 height 12
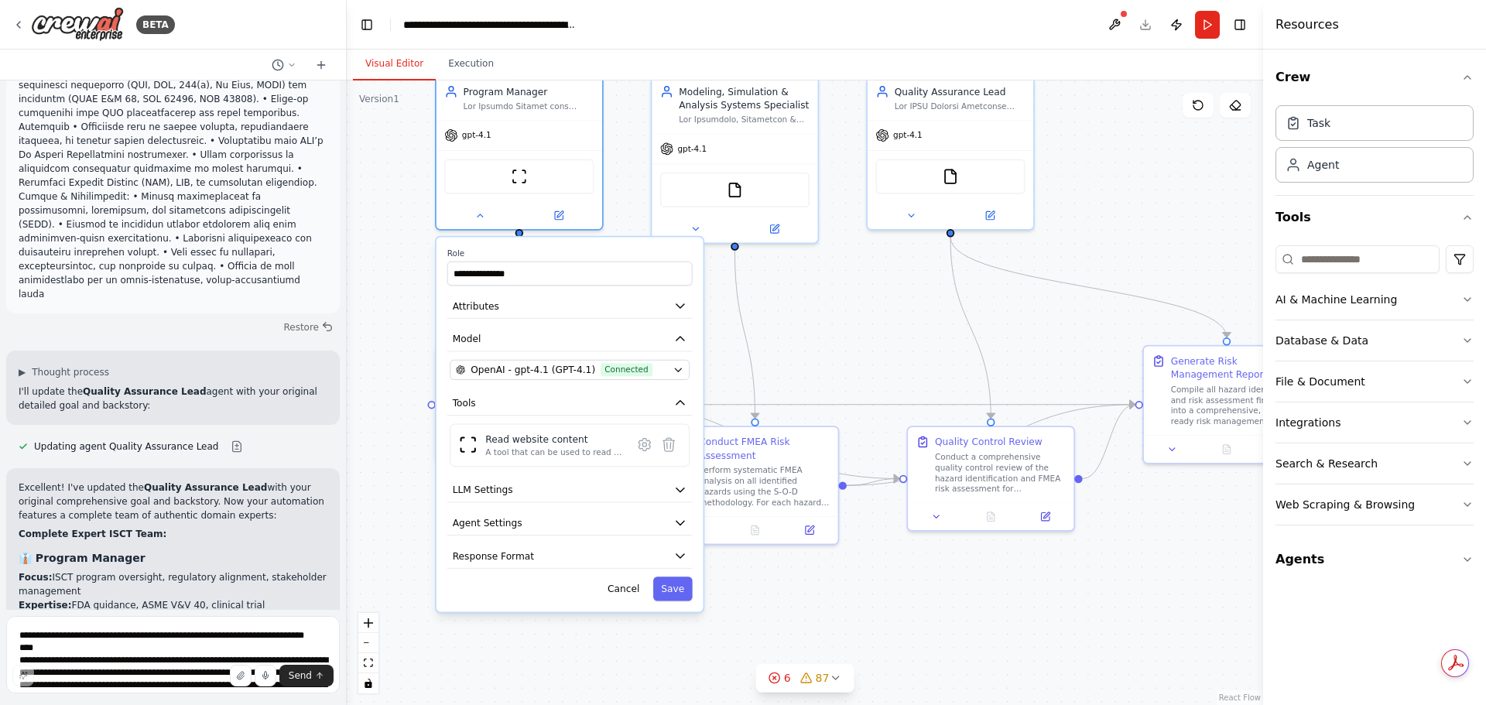
drag, startPoint x: 1193, startPoint y: 326, endPoint x: 1175, endPoint y: 185, distance: 142.0
click at [1175, 185] on div ".deletable-edge-delete-btn { width: 20px; height: 20px; border: 0px solid #ffff…" at bounding box center [805, 392] width 916 height 625
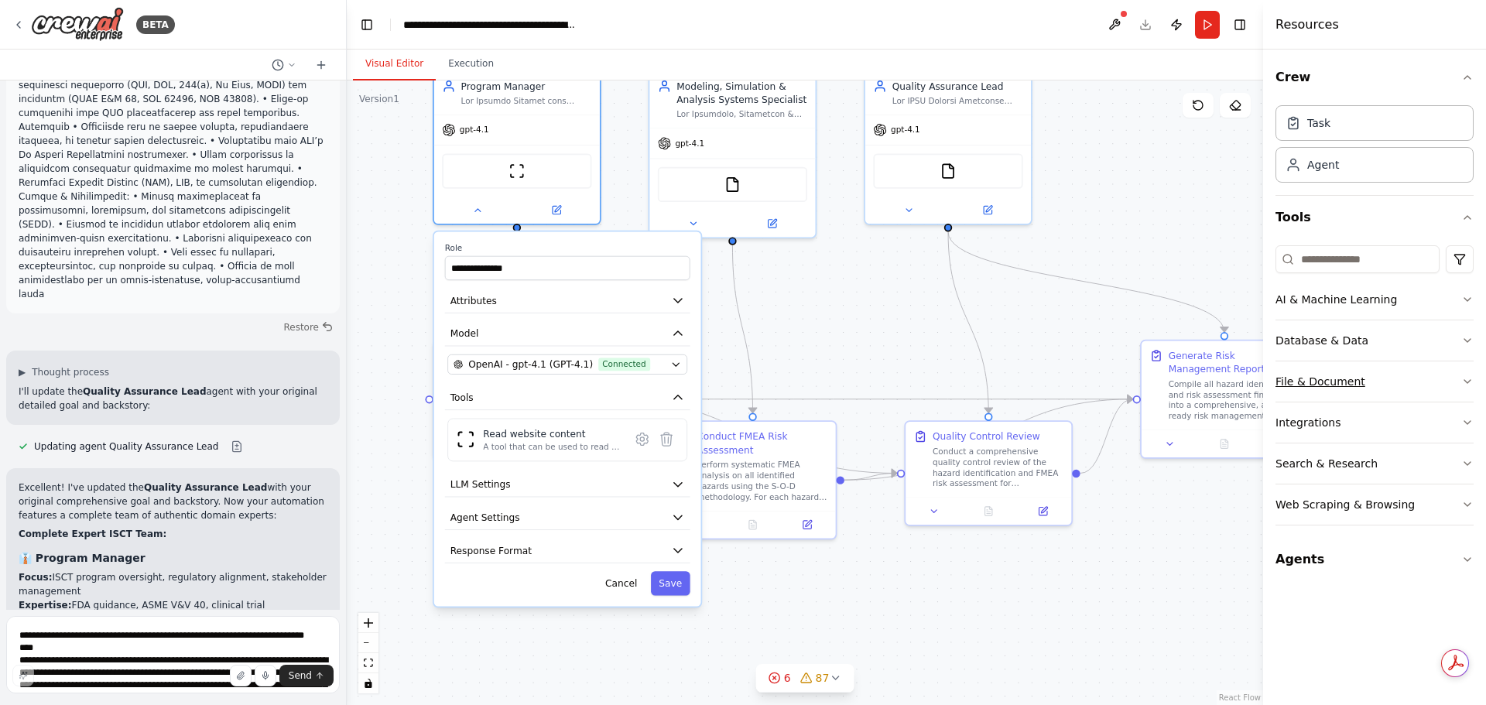
click at [1460, 378] on button "File & Document" at bounding box center [1375, 381] width 198 height 40
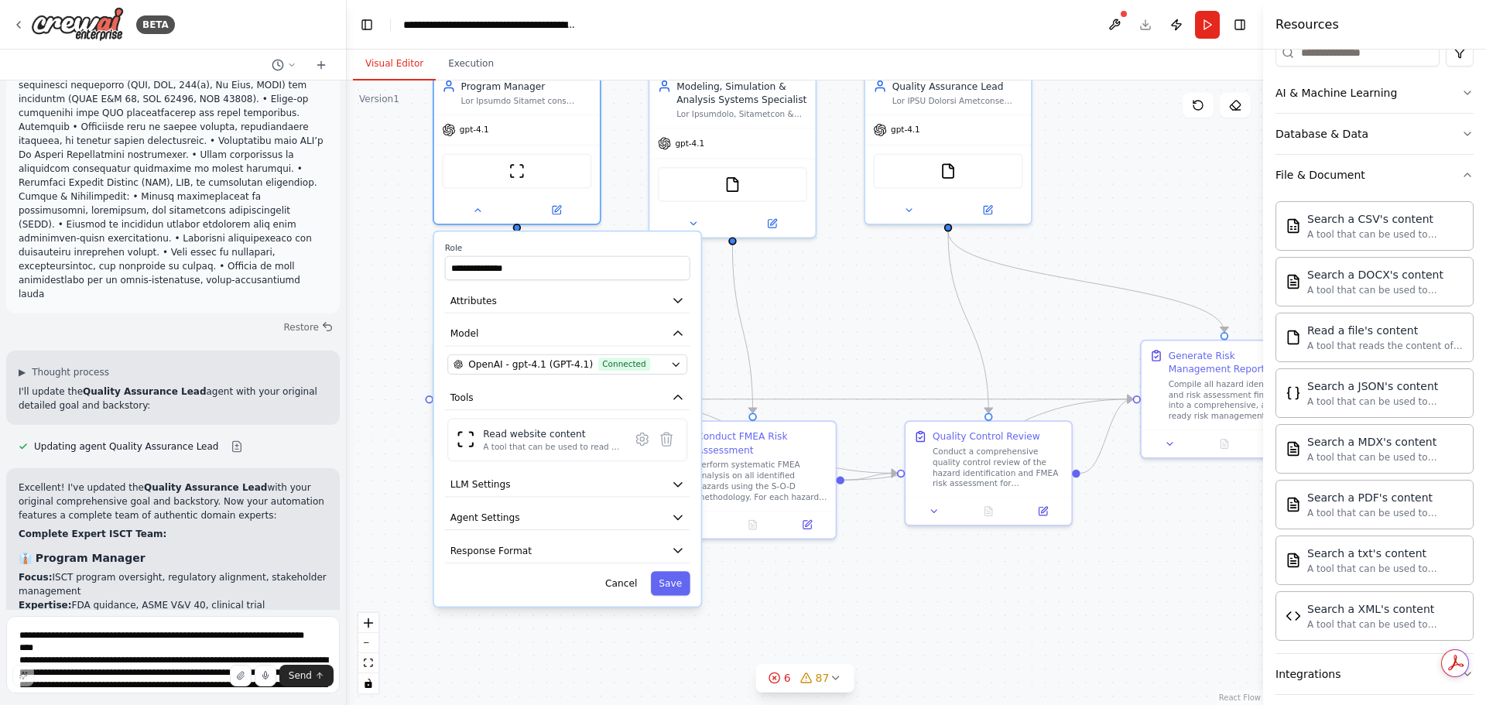
scroll to position [232, 0]
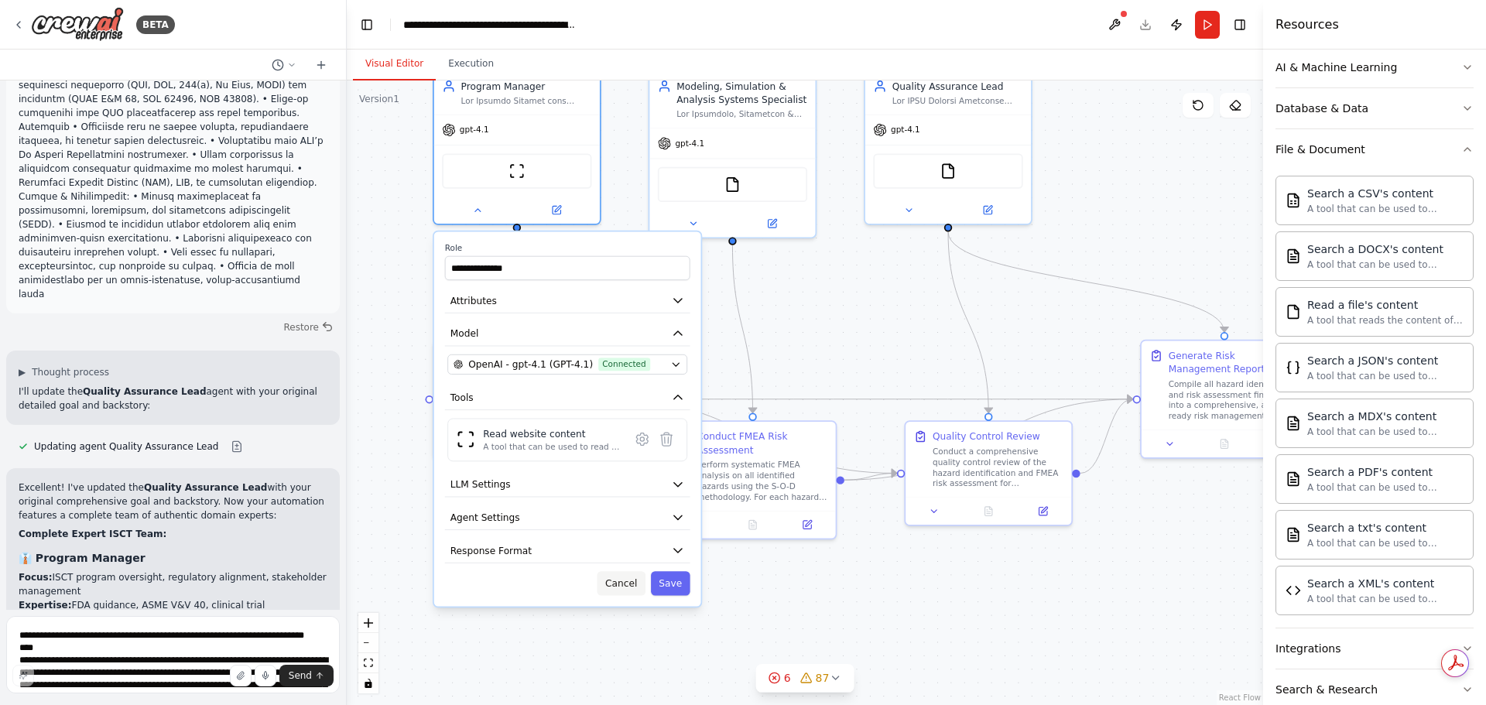
click at [628, 584] on button "Cancel" at bounding box center [622, 583] width 48 height 24
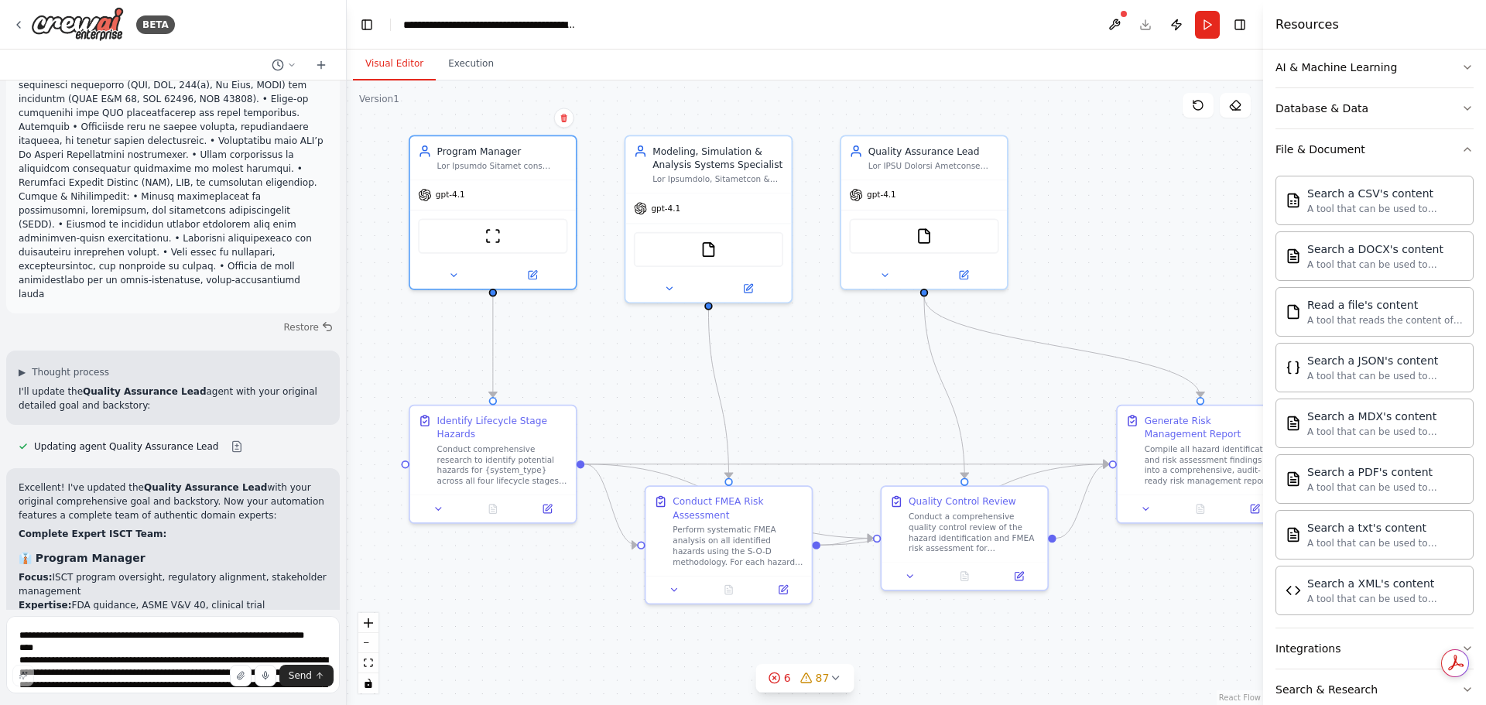
drag, startPoint x: 1148, startPoint y: 220, endPoint x: 1124, endPoint y: 285, distance: 69.3
click at [1124, 285] on div ".deletable-edge-delete-btn { width: 20px; height: 20px; border: 0px solid #ffff…" at bounding box center [805, 392] width 916 height 625
click at [462, 265] on button at bounding box center [454, 273] width 76 height 16
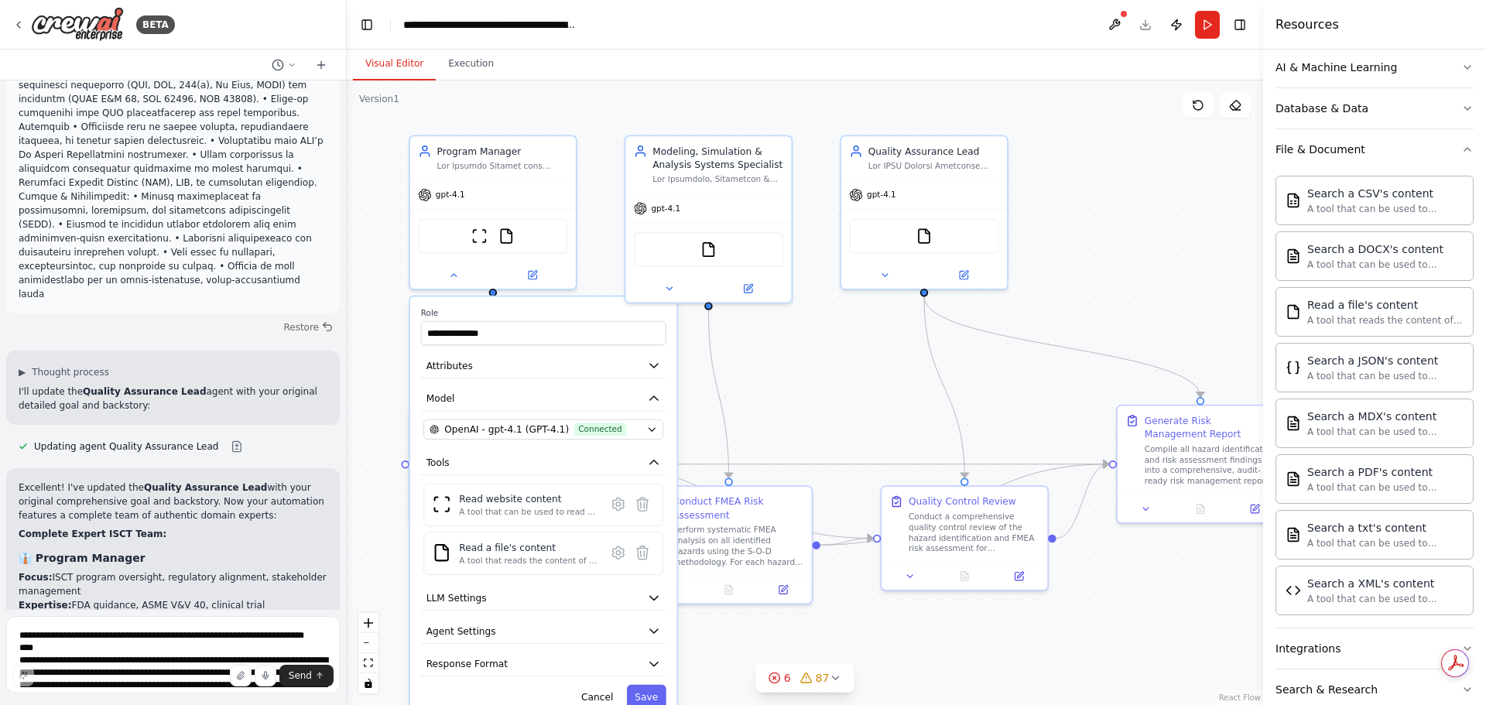
click at [797, 372] on div ".deletable-edge-delete-btn { width: 20px; height: 20px; border: 0px solid #ffff…" at bounding box center [805, 392] width 916 height 625
click at [643, 696] on button "Save" at bounding box center [645, 697] width 39 height 24
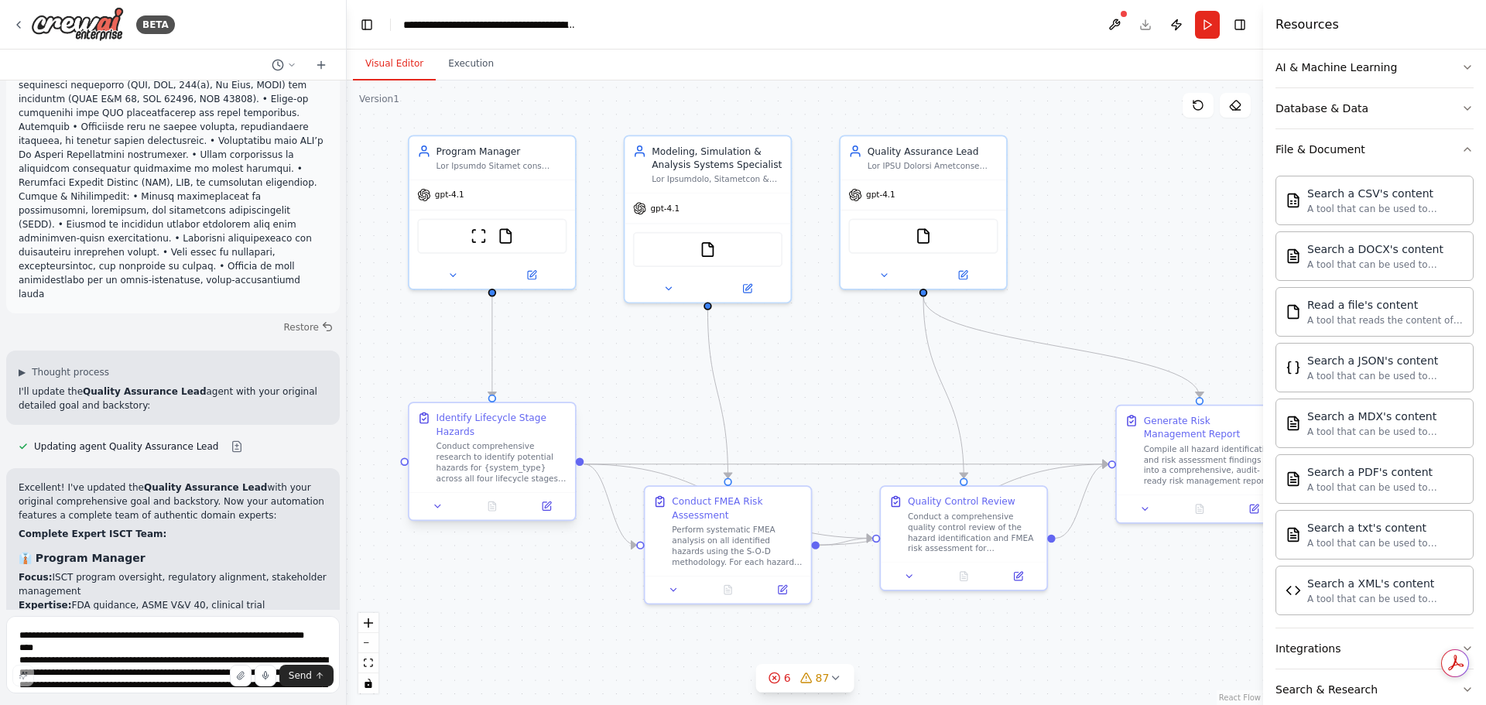
click at [477, 470] on div "Conduct comprehensive research to identify potential hazards for {system_type} …" at bounding box center [502, 462] width 131 height 43
click at [440, 506] on icon at bounding box center [438, 506] width 11 height 11
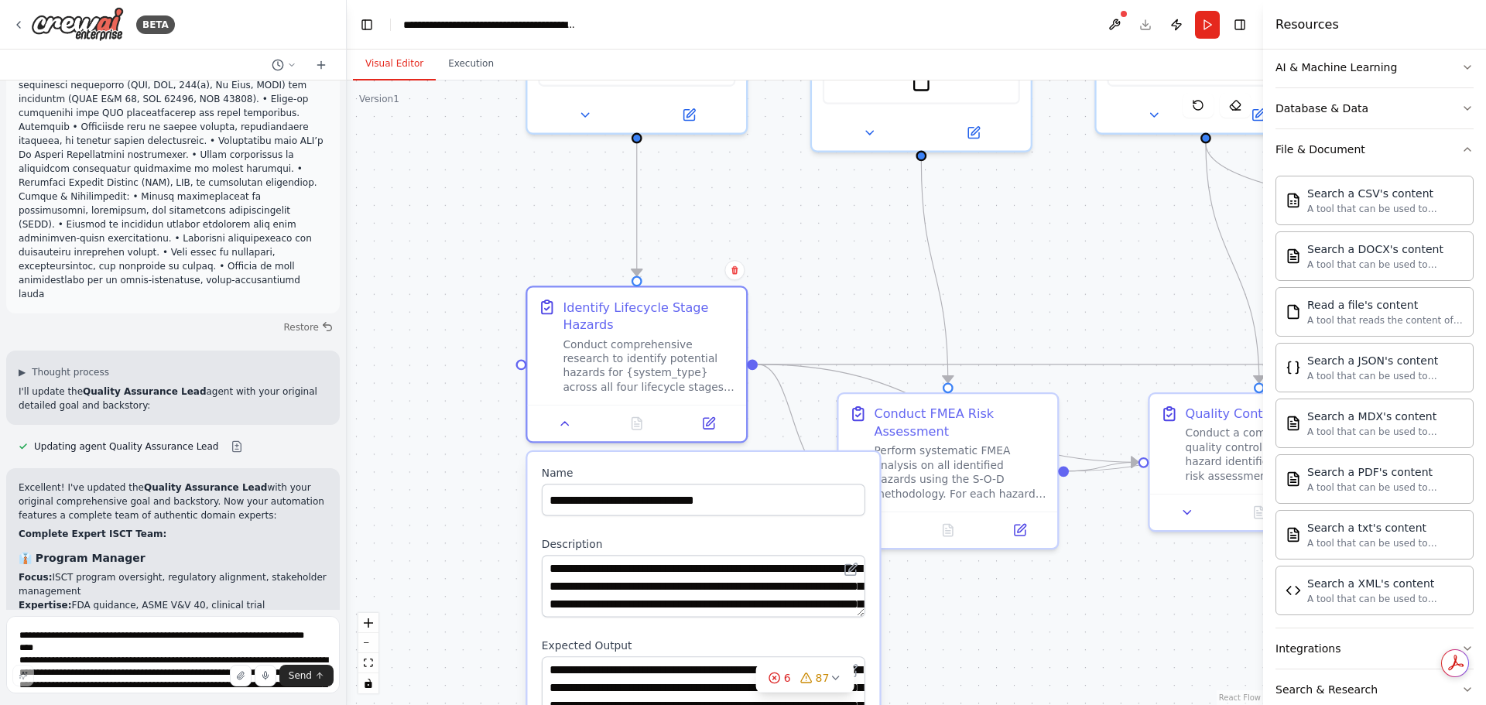
drag, startPoint x: 584, startPoint y: 362, endPoint x: 828, endPoint y: 296, distance: 252.7
click at [831, 296] on div ".deletable-edge-delete-btn { width: 20px; height: 20px; border: 0px solid #ffff…" at bounding box center [805, 392] width 916 height 625
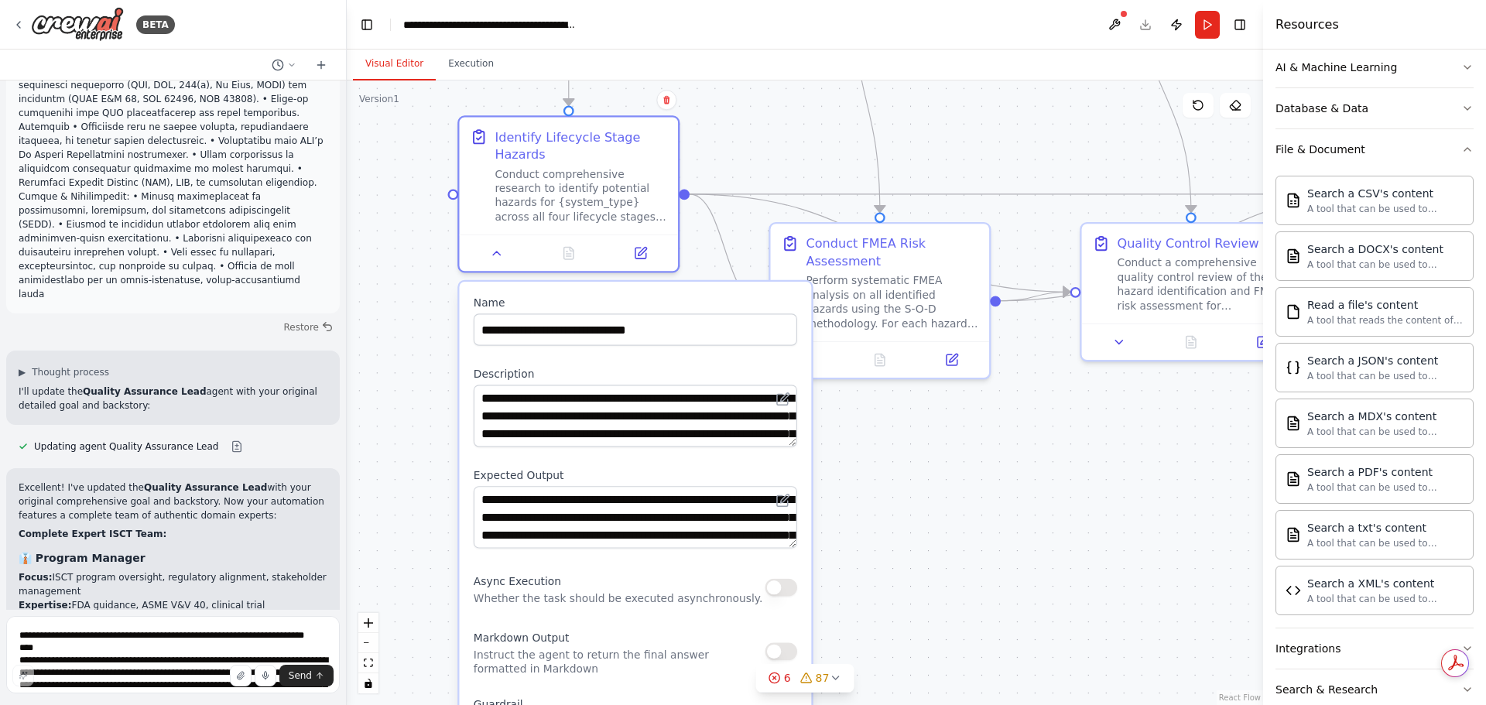
drag, startPoint x: 819, startPoint y: 283, endPoint x: 755, endPoint y: 117, distance: 178.1
click at [756, 109] on div ".deletable-edge-delete-btn { width: 20px; height: 20px; border: 0px solid #ffff…" at bounding box center [805, 392] width 916 height 625
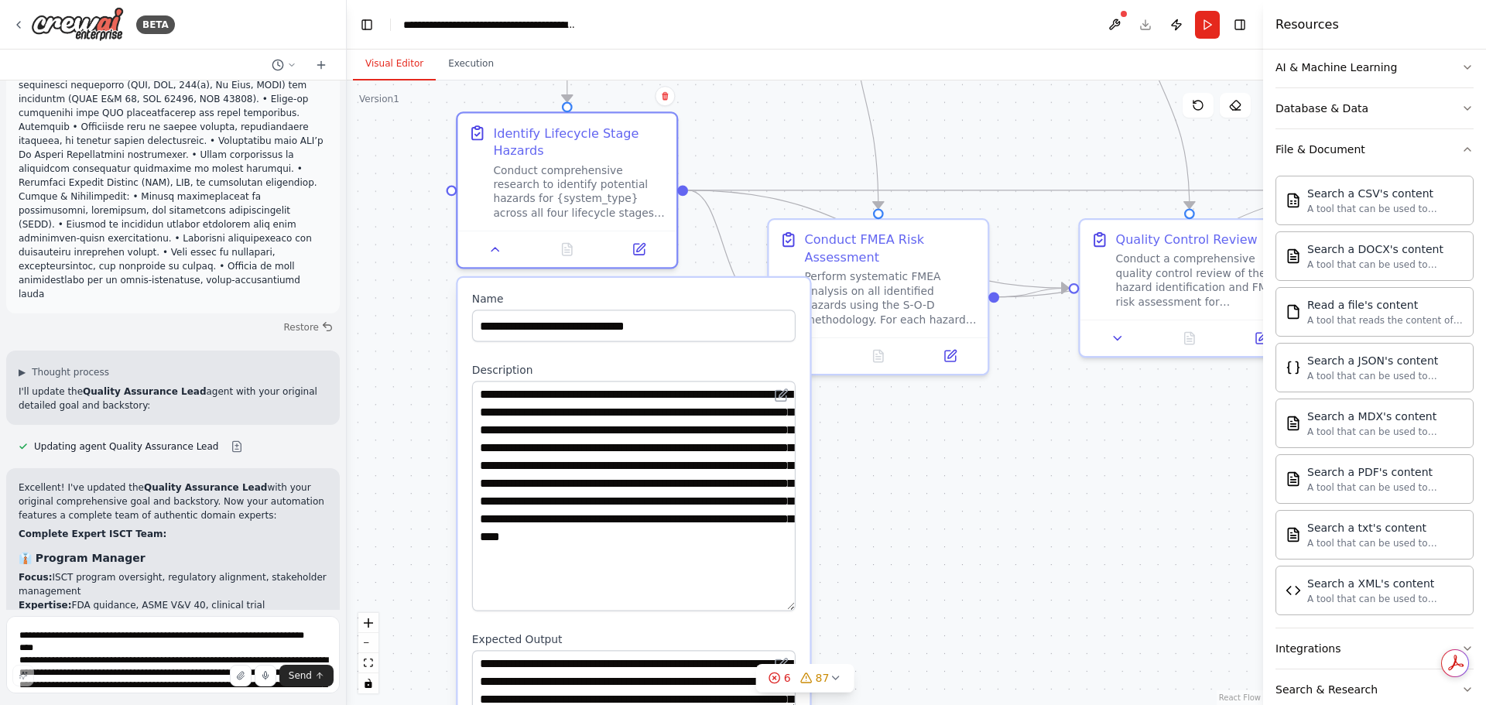
drag, startPoint x: 789, startPoint y: 440, endPoint x: 802, endPoint y: 608, distance: 168.4
click at [802, 608] on div "**********" at bounding box center [633, 706] width 352 height 856
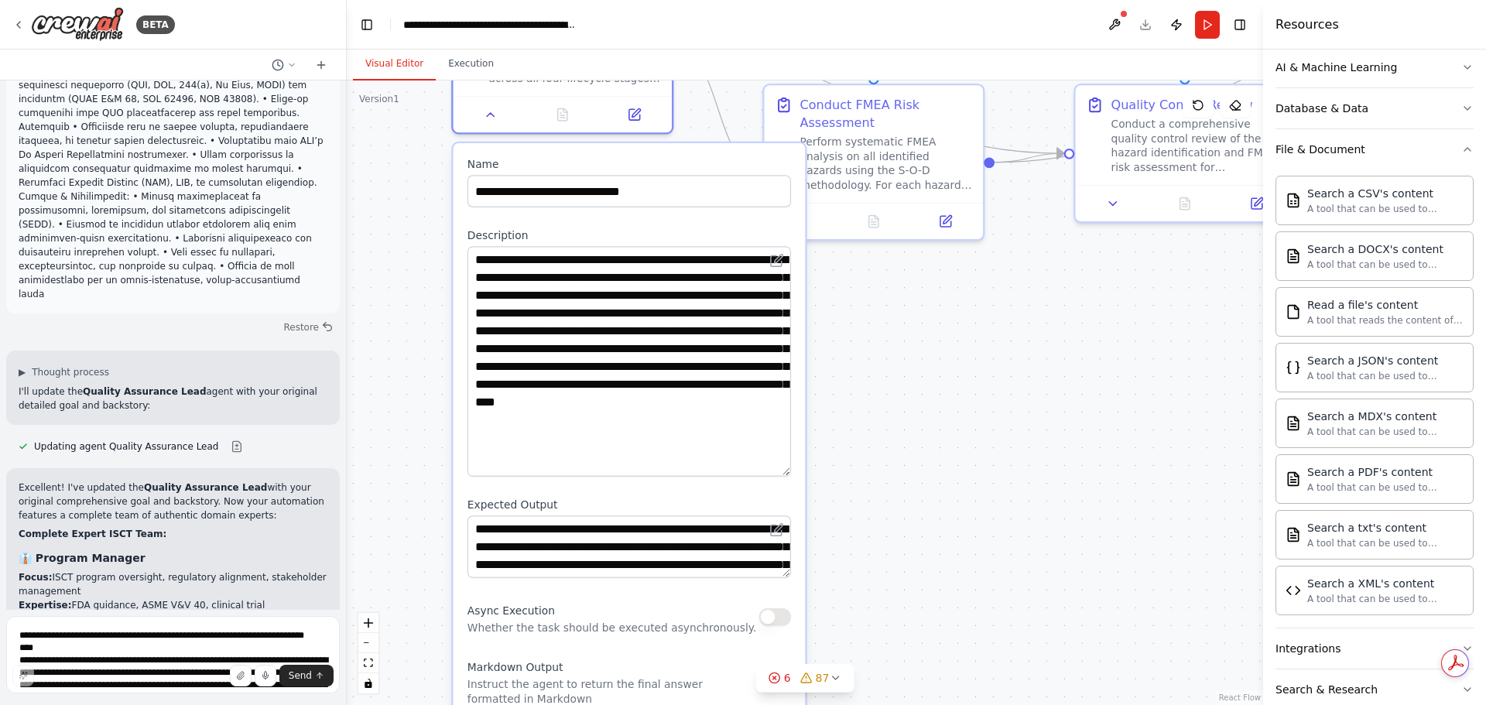
drag, startPoint x: 955, startPoint y: 601, endPoint x: 950, endPoint y: 466, distance: 134.8
click at [950, 466] on div ".deletable-edge-delete-btn { width: 20px; height: 20px; border: 0px solid #ffff…" at bounding box center [805, 392] width 916 height 625
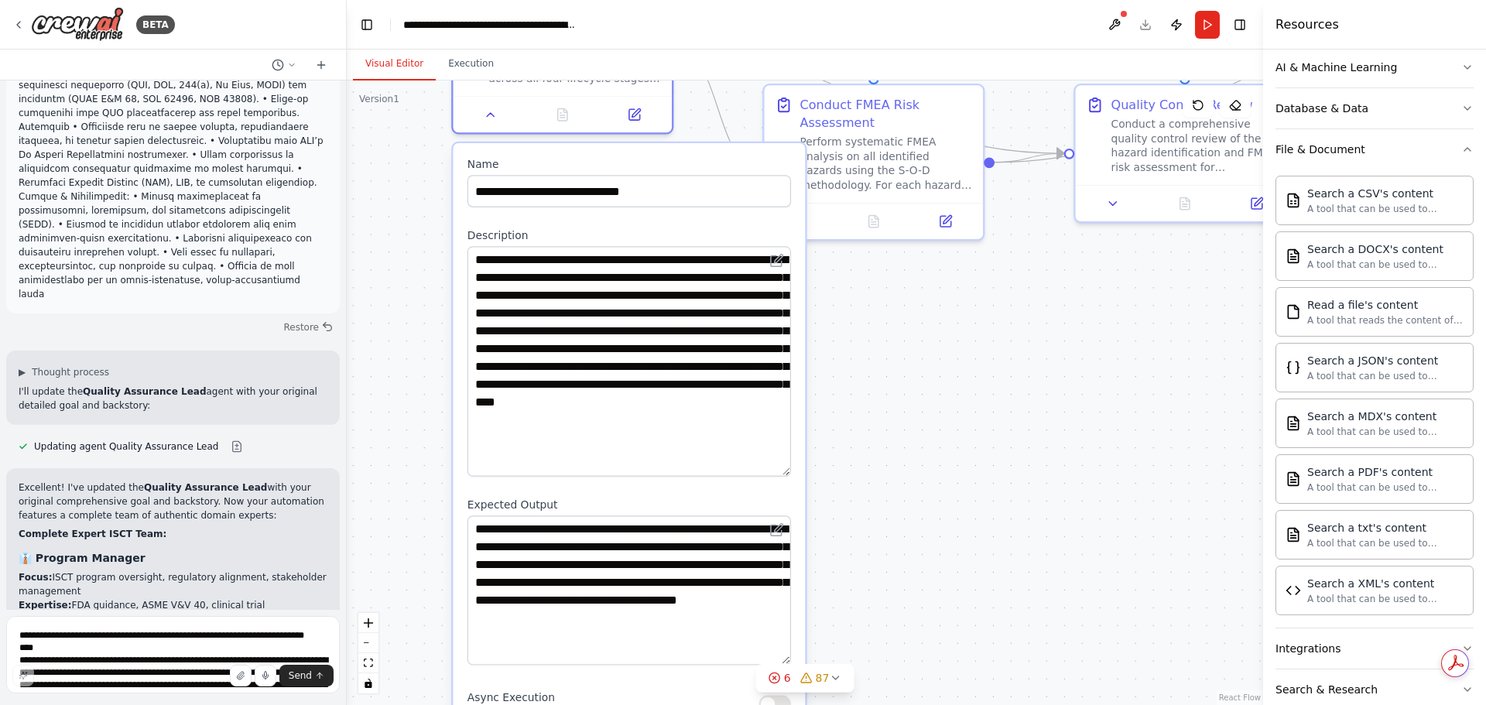
drag, startPoint x: 780, startPoint y: 574, endPoint x: 780, endPoint y: 660, distance: 86.7
click at [780, 660] on textarea "**********" at bounding box center [629, 589] width 324 height 149
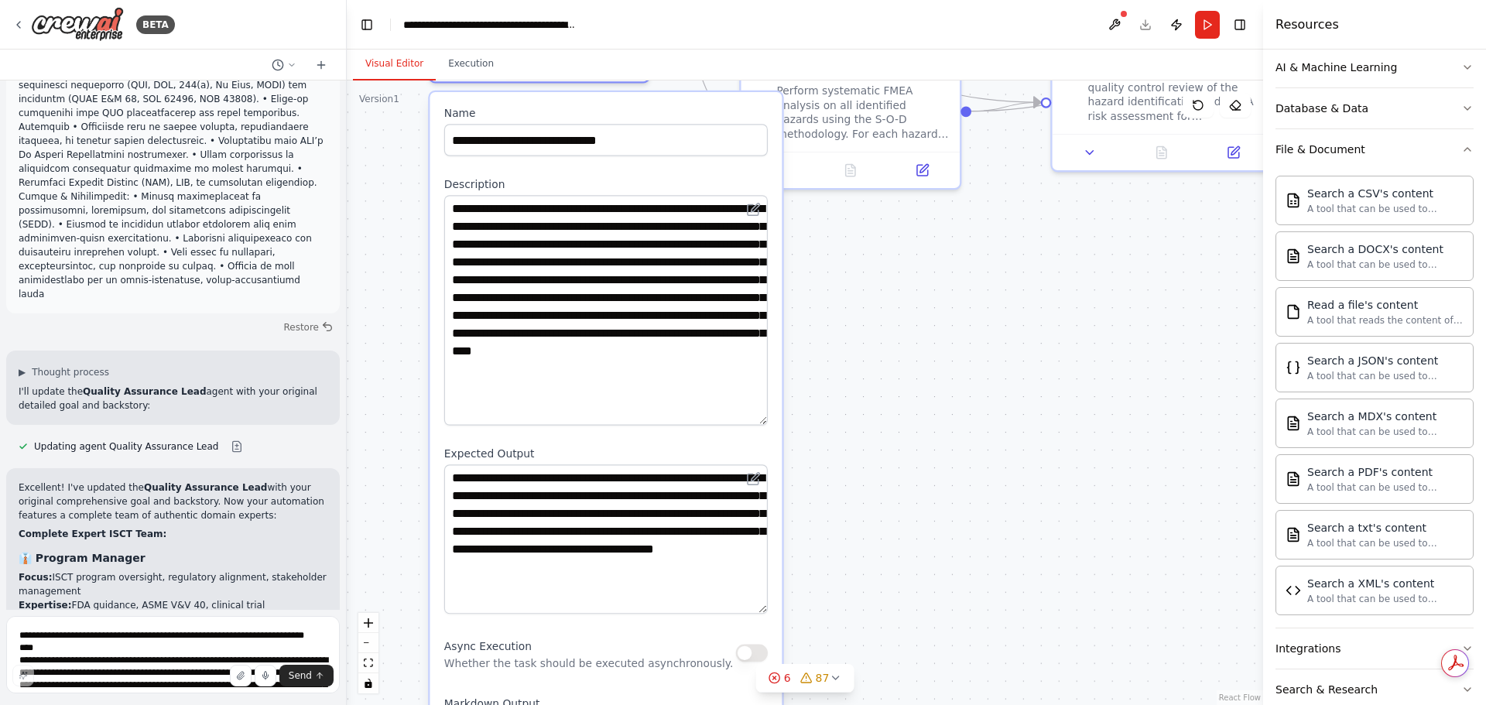
drag, startPoint x: 952, startPoint y: 504, endPoint x: 837, endPoint y: 478, distance: 118.1
click at [929, 452] on div ".deletable-edge-delete-btn { width: 20px; height: 20px; border: 0px solid #ffff…" at bounding box center [805, 392] width 916 height 625
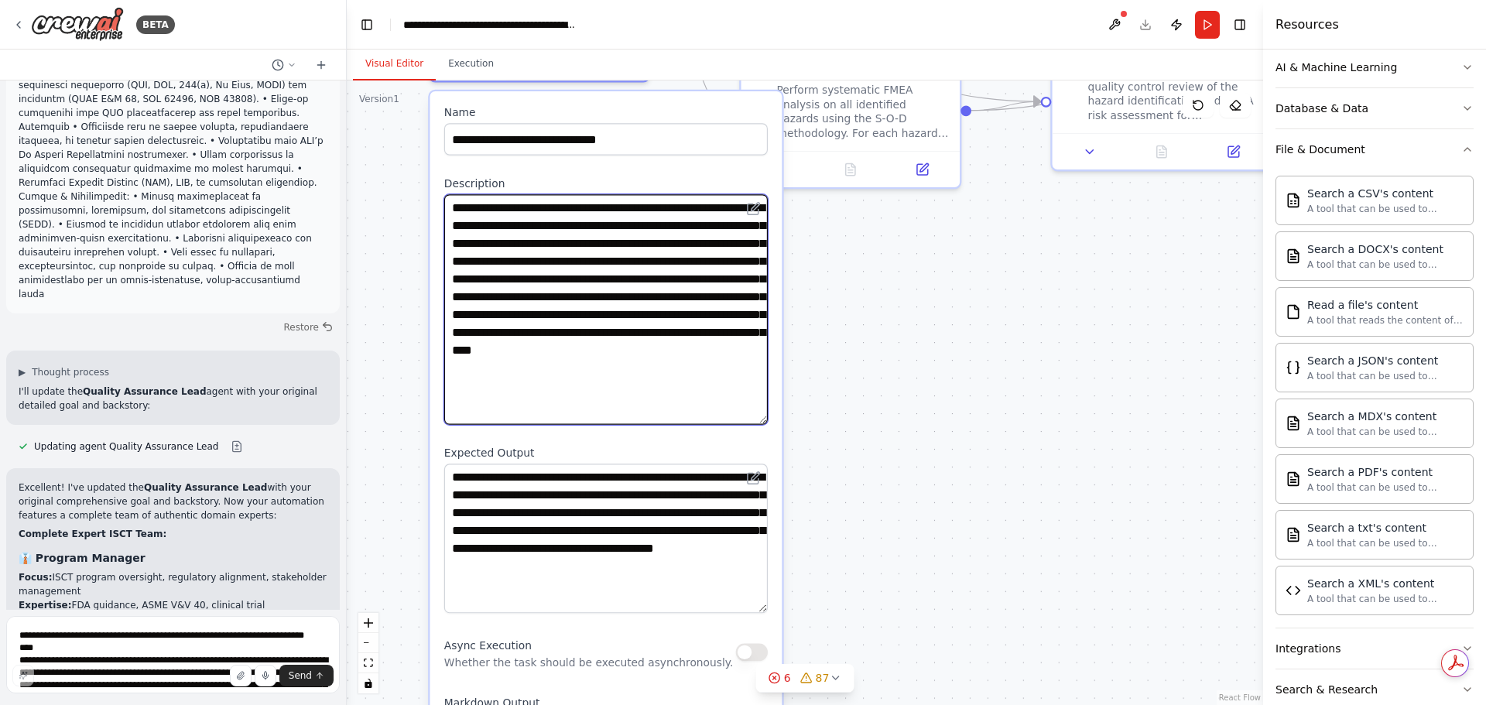
click at [450, 208] on textarea "**********" at bounding box center [606, 309] width 324 height 231
type textarea "**********"
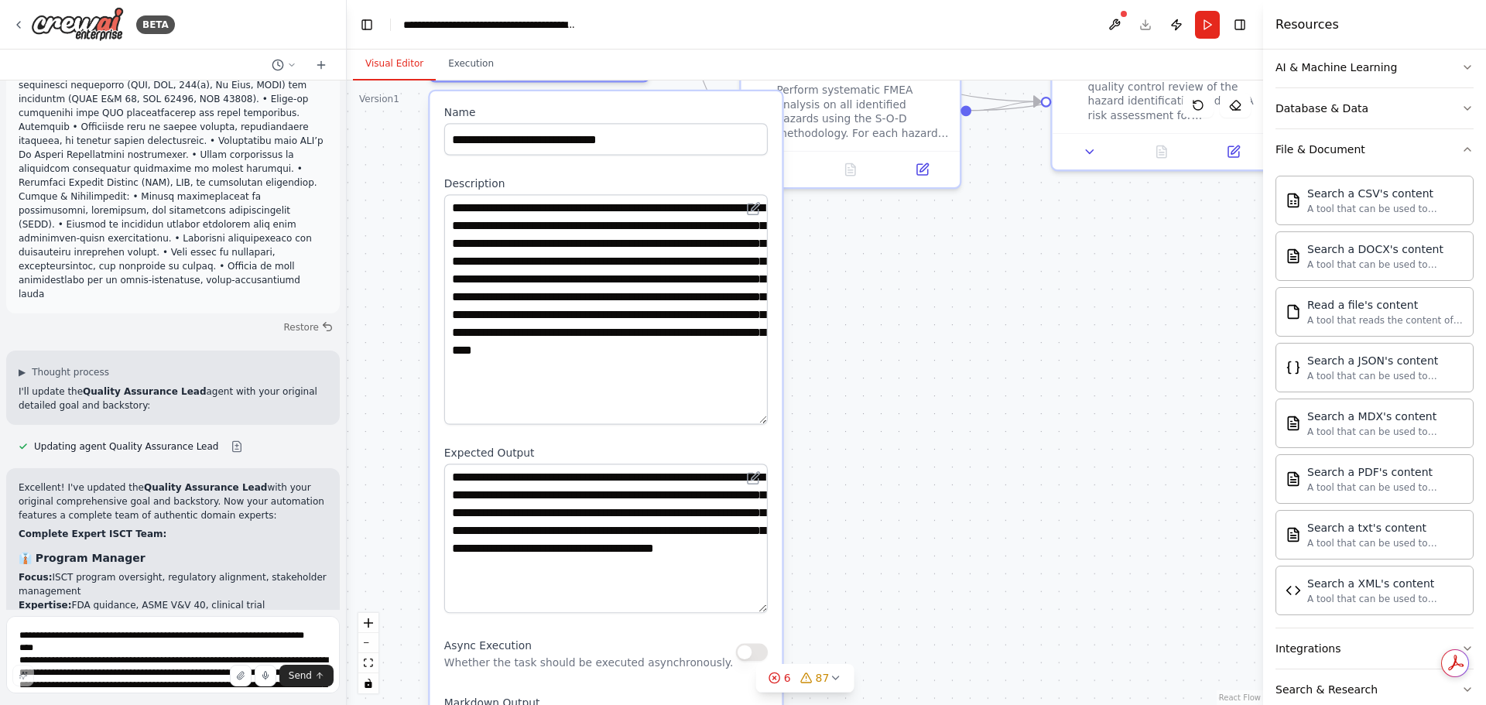
click at [919, 278] on div ".deletable-edge-delete-btn { width: 20px; height: 20px; border: 0px solid #ffff…" at bounding box center [805, 392] width 916 height 625
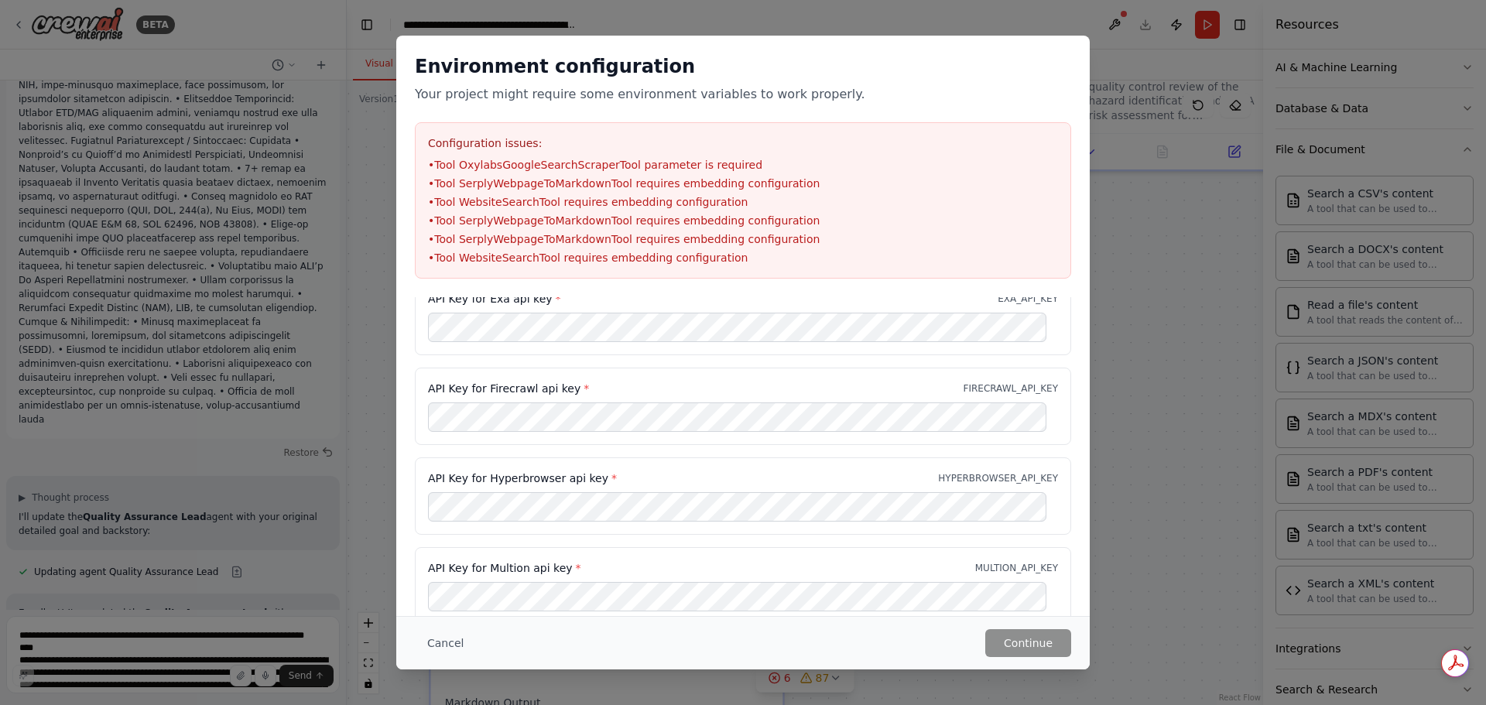
scroll to position [0, 0]
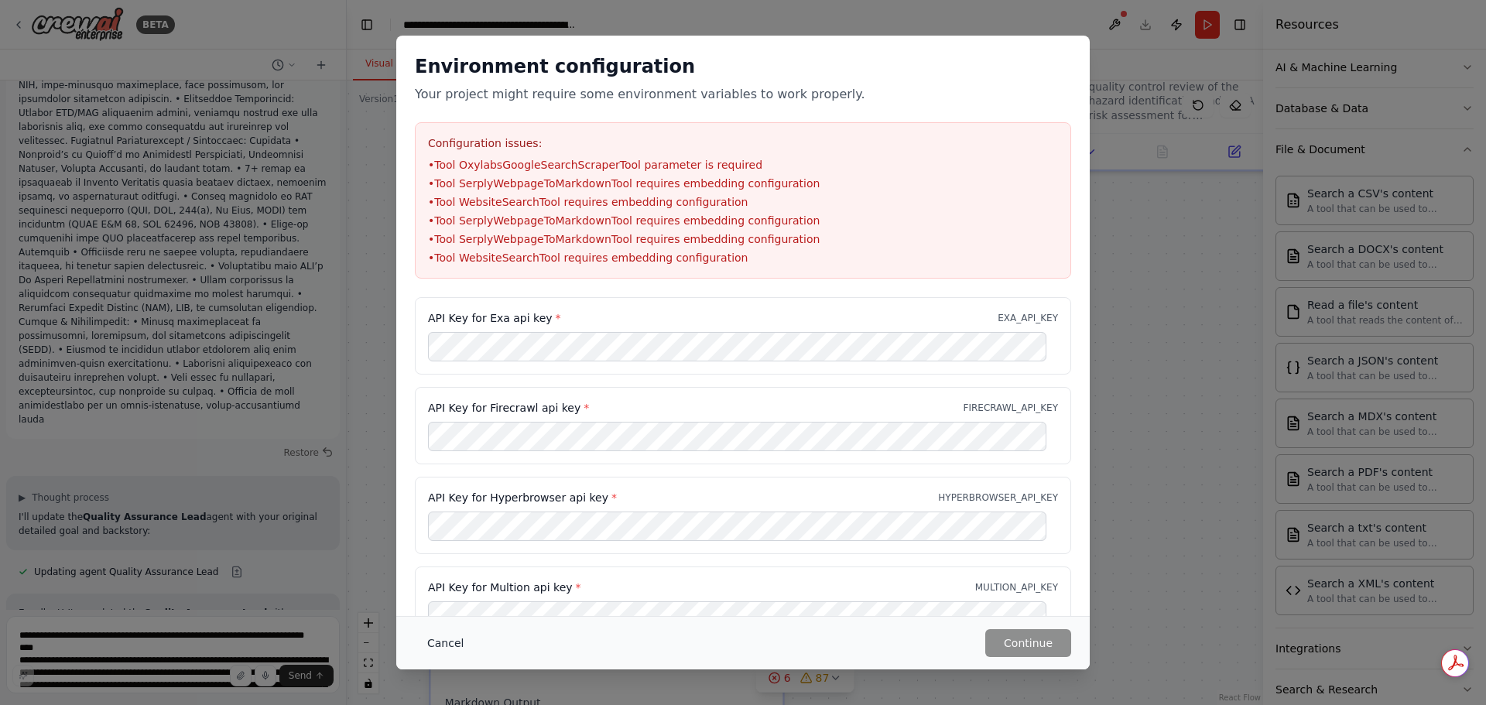
click at [438, 642] on button "Cancel" at bounding box center [445, 643] width 61 height 28
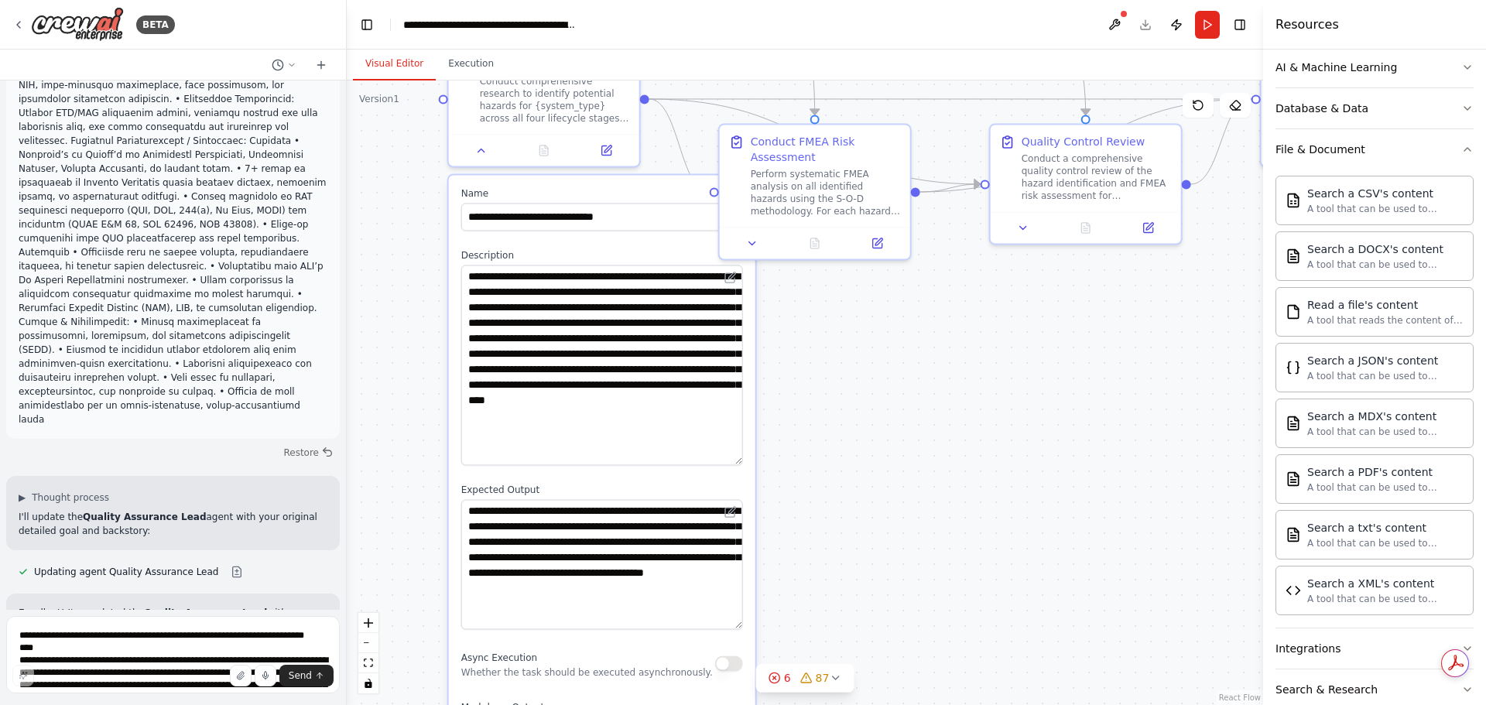
drag, startPoint x: 951, startPoint y: 501, endPoint x: 900, endPoint y: 532, distance: 59.7
click at [900, 532] on div ".deletable-edge-delete-btn { width: 20px; height: 20px; border: 0px solid #ffff…" at bounding box center [805, 392] width 916 height 625
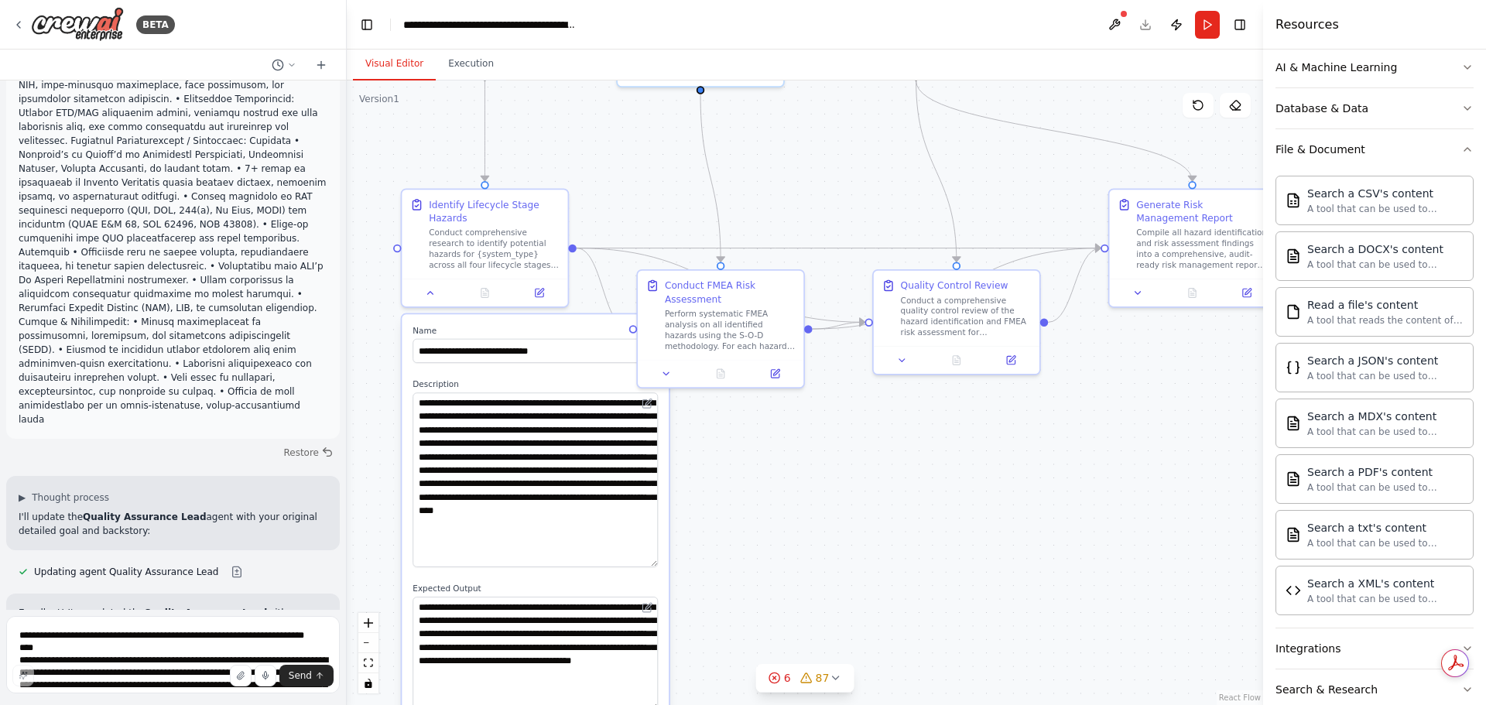
drag, startPoint x: 919, startPoint y: 525, endPoint x: 813, endPoint y: 618, distance: 140.4
click at [813, 618] on div ".deletable-edge-delete-btn { width: 20px; height: 20px; border: 0px solid #ffff…" at bounding box center [805, 392] width 916 height 625
click at [578, 333] on label "Name" at bounding box center [535, 330] width 245 height 11
click at [430, 290] on icon at bounding box center [430, 290] width 5 height 2
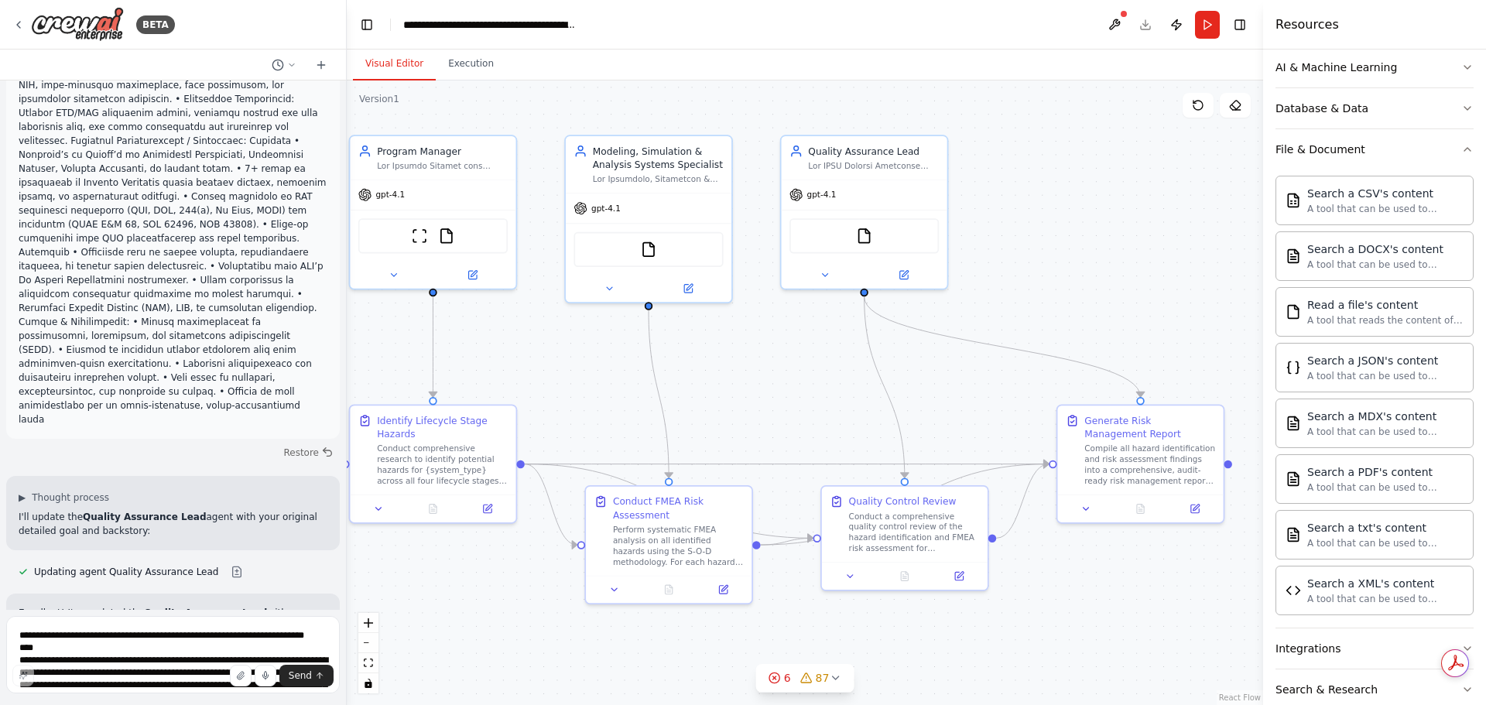
drag, startPoint x: 865, startPoint y: 533, endPoint x: 813, endPoint y: 748, distance: 220.6
click at [813, 704] on html "BETA Hello! I'm the CrewAI assistant. What kind of automation do you want to bu…" at bounding box center [743, 352] width 1486 height 705
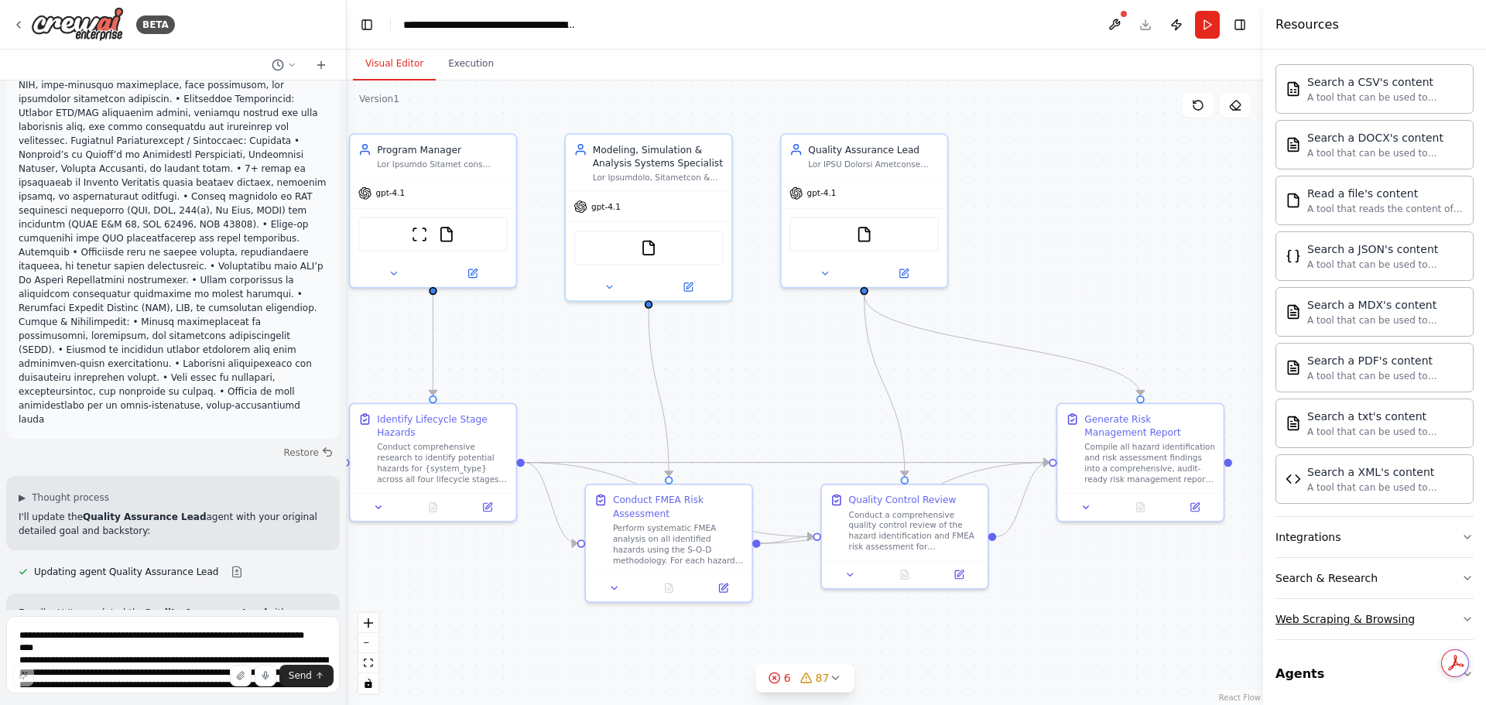
scroll to position [347, 0]
click at [1461, 532] on icon "button" at bounding box center [1467, 534] width 12 height 12
click at [1461, 533] on icon "button" at bounding box center [1467, 534] width 12 height 12
click at [173, 639] on textarea at bounding box center [173, 654] width 334 height 77
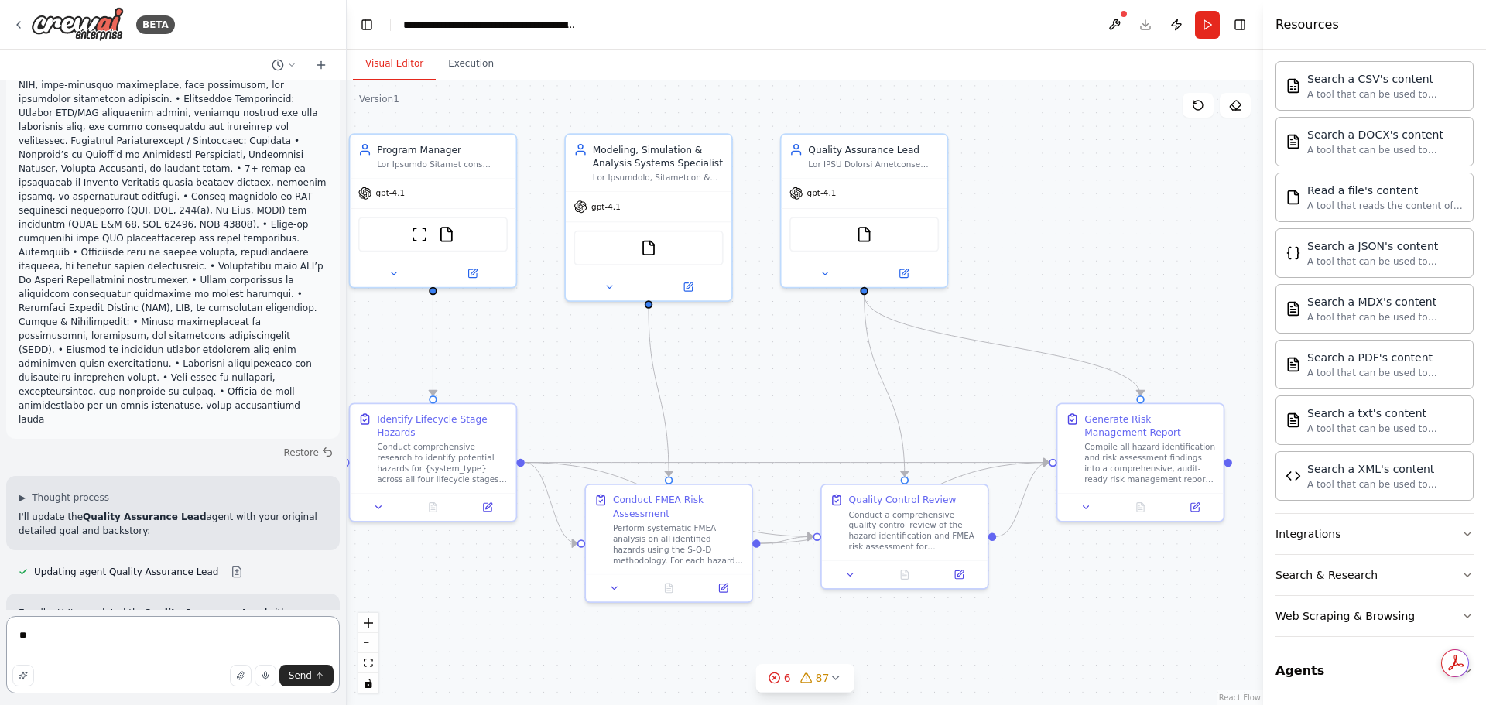
type textarea "*"
type textarea "**********"
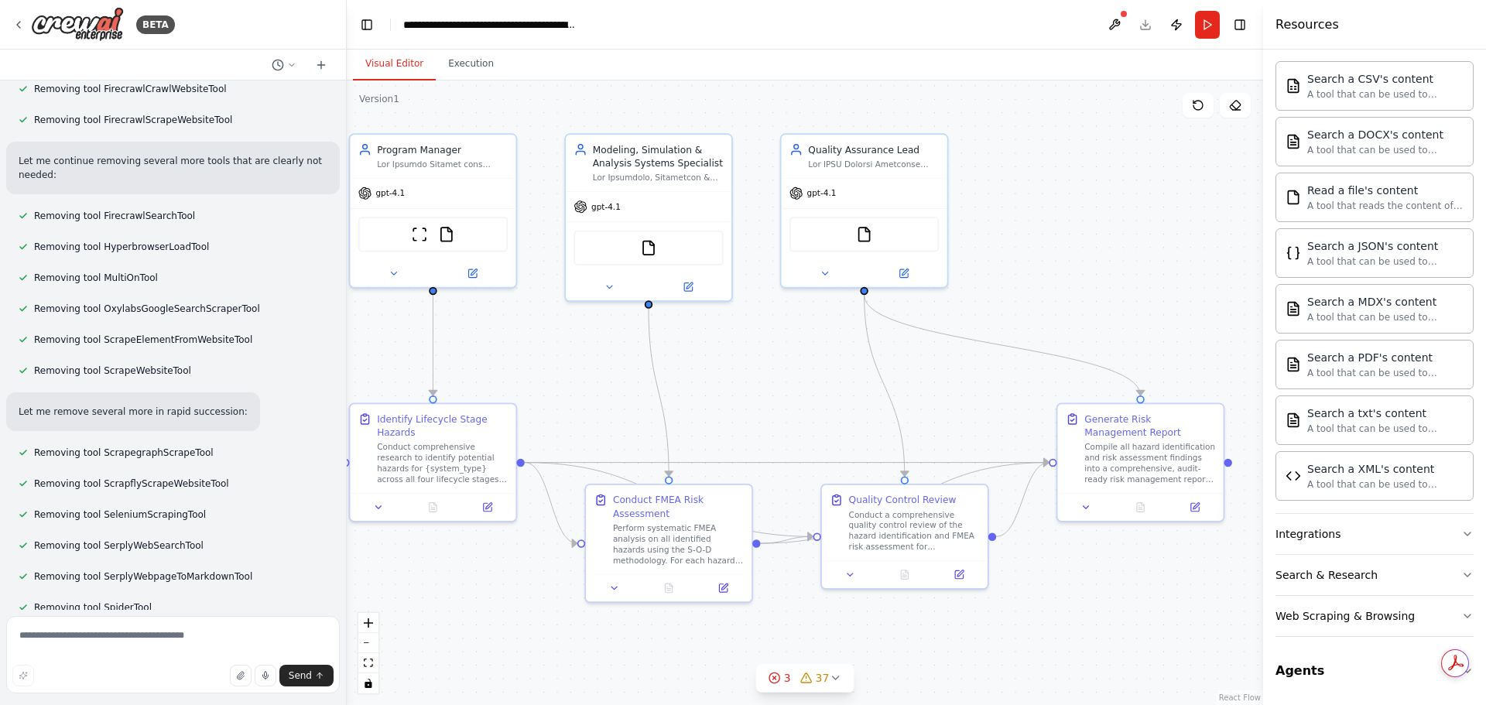
scroll to position [11909, 0]
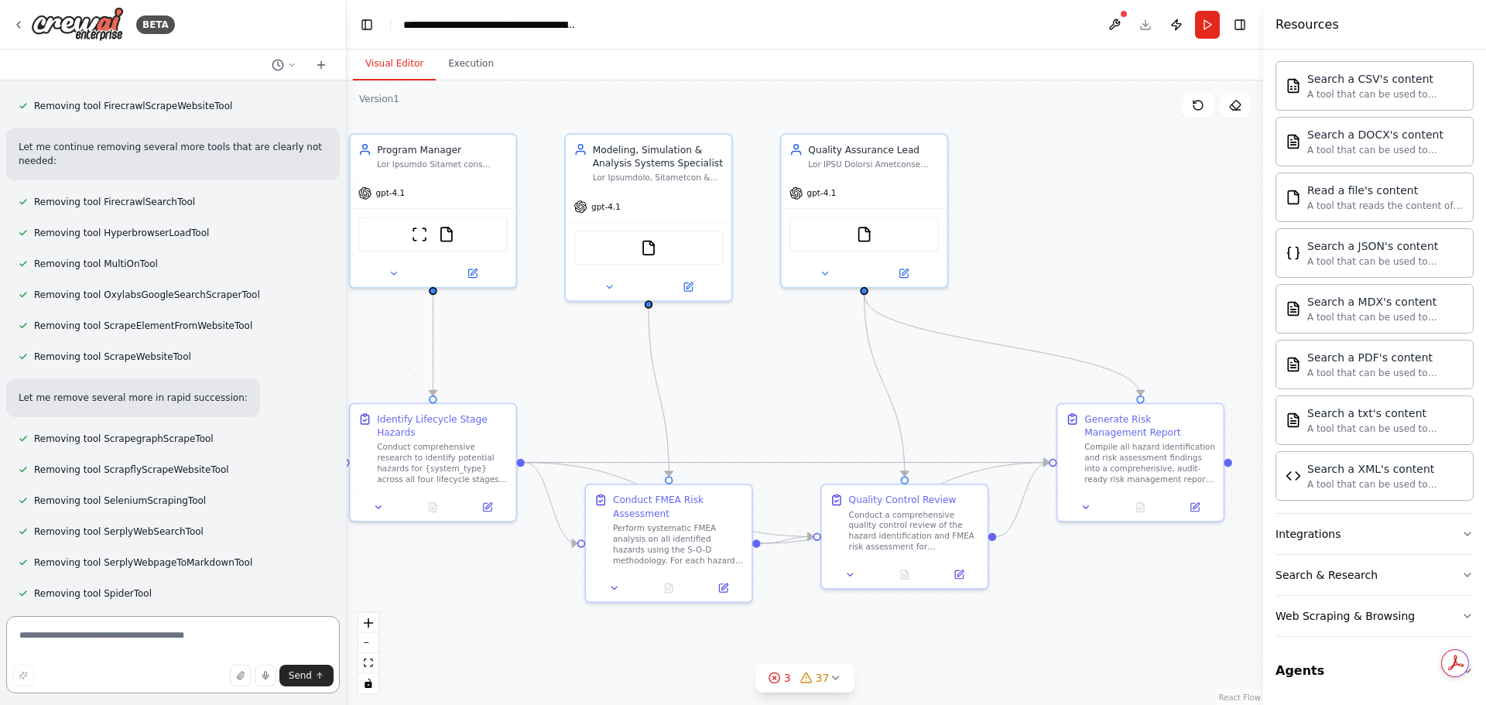
click at [93, 627] on textarea at bounding box center [173, 654] width 334 height 77
type textarea "**********"
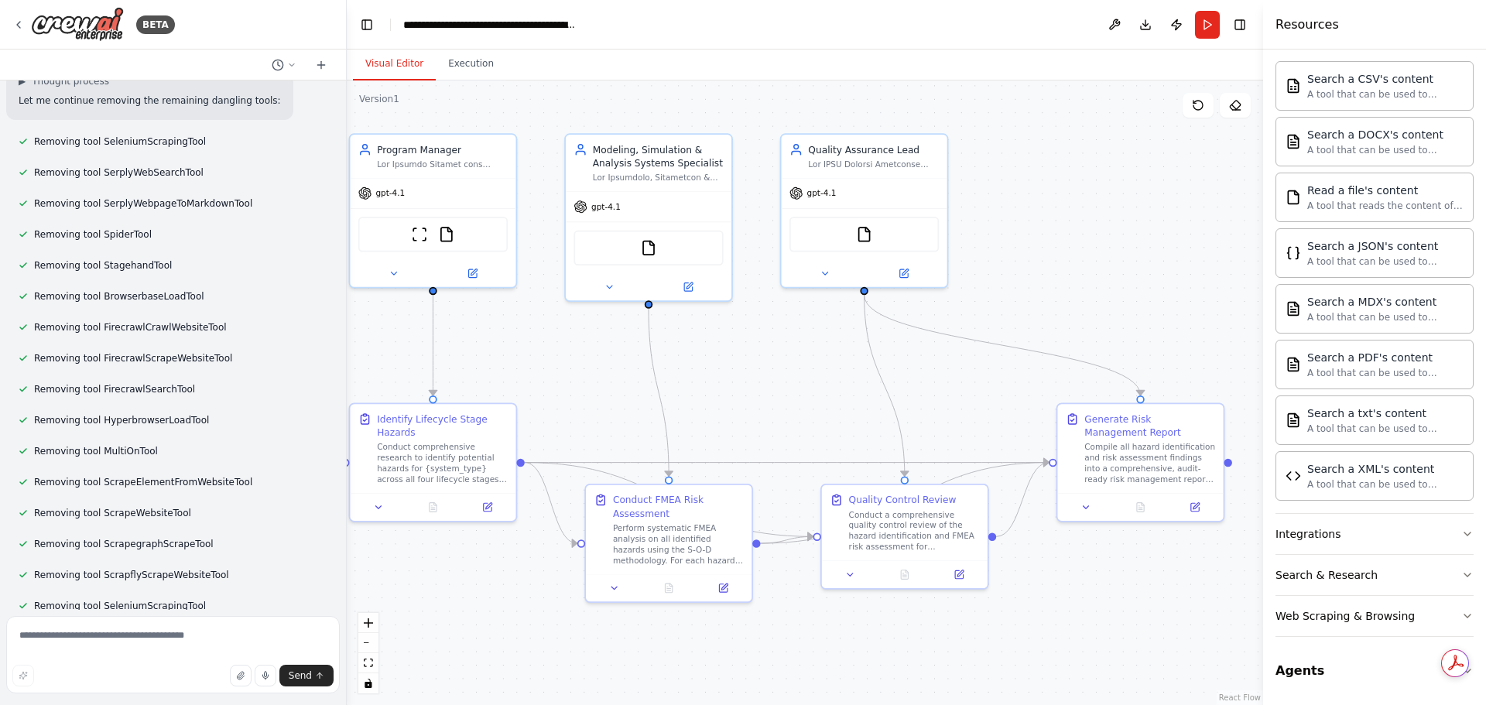
scroll to position [13203, 0]
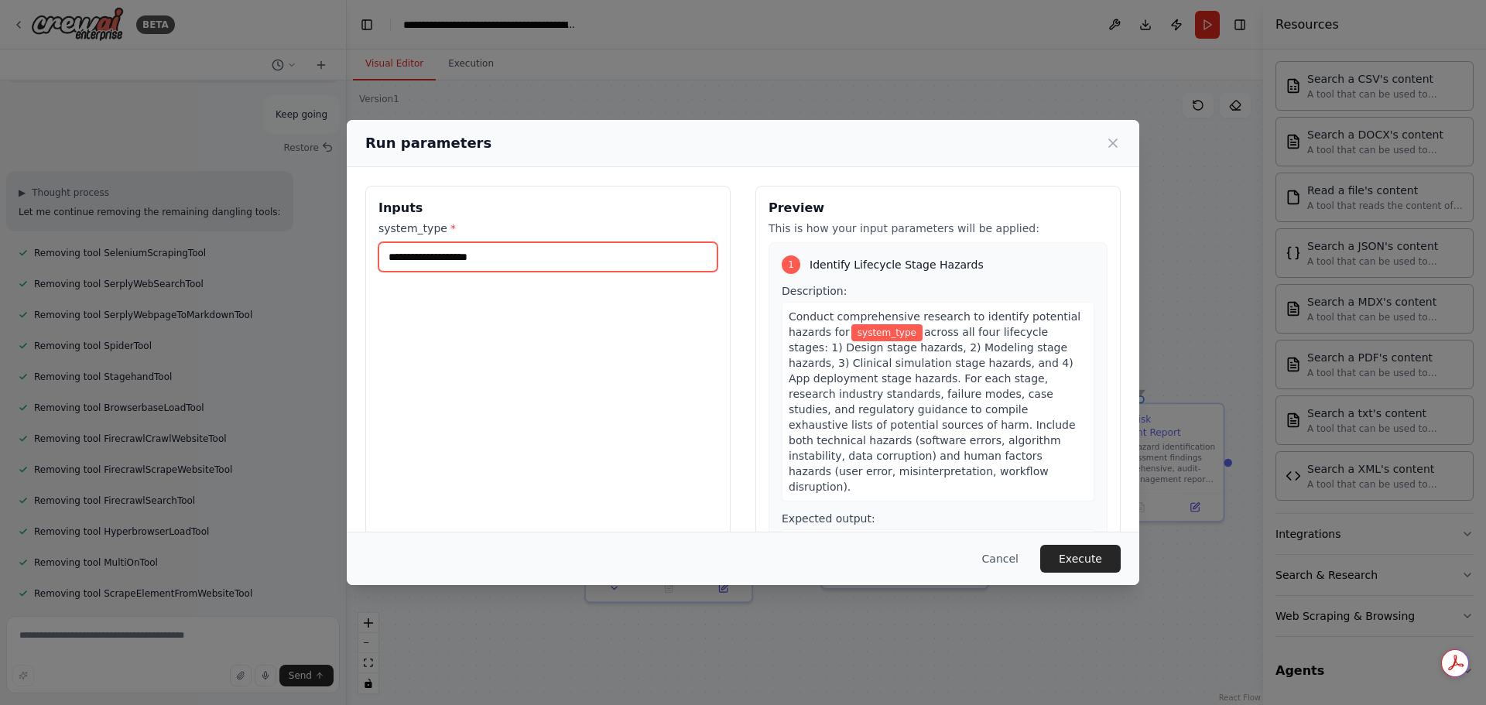
click at [537, 258] on input "system_type *" at bounding box center [547, 256] width 339 height 29
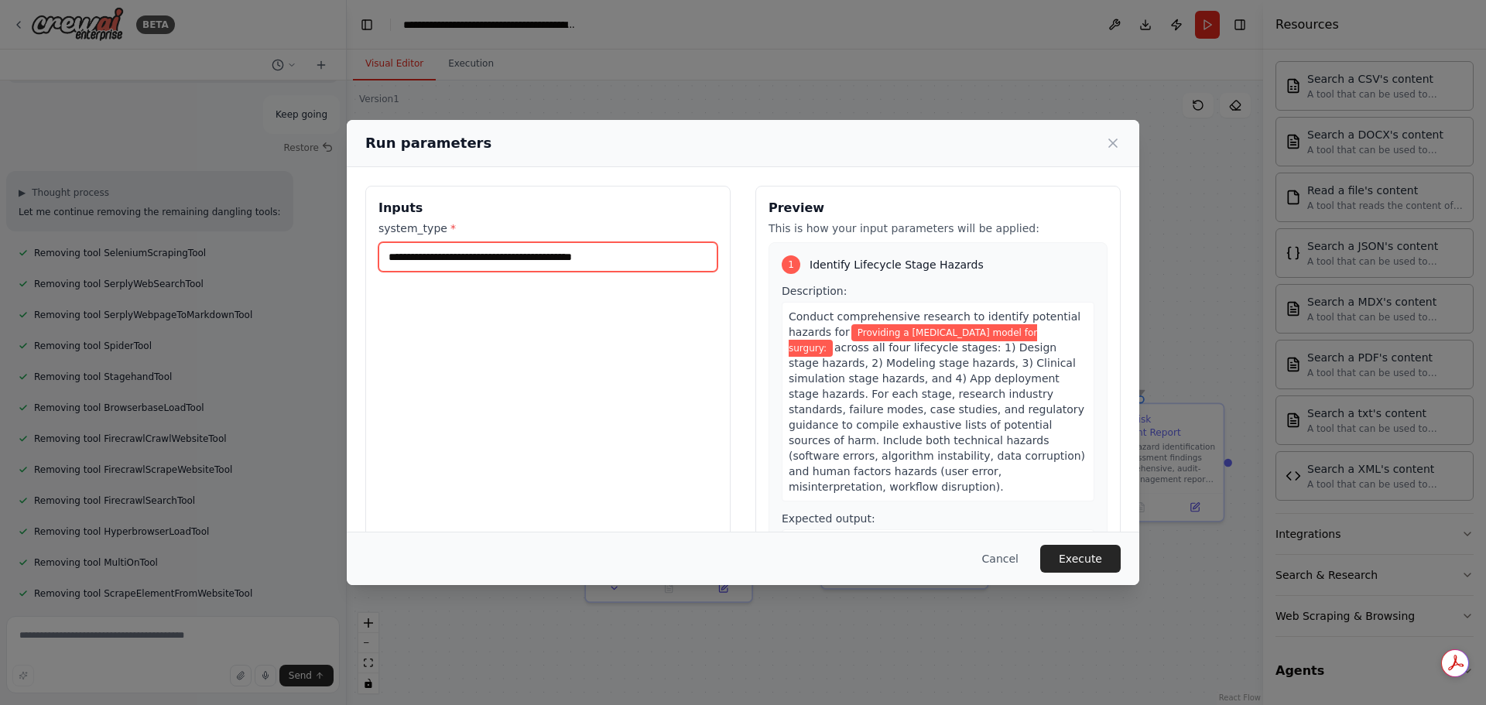
click at [587, 262] on input "**********" at bounding box center [547, 256] width 339 height 29
click at [596, 259] on input "**********" at bounding box center [547, 256] width 339 height 29
click at [604, 258] on input "**********" at bounding box center [547, 256] width 339 height 29
click at [601, 259] on input "**********" at bounding box center [547, 256] width 339 height 29
click at [439, 258] on input "**********" at bounding box center [547, 256] width 339 height 29
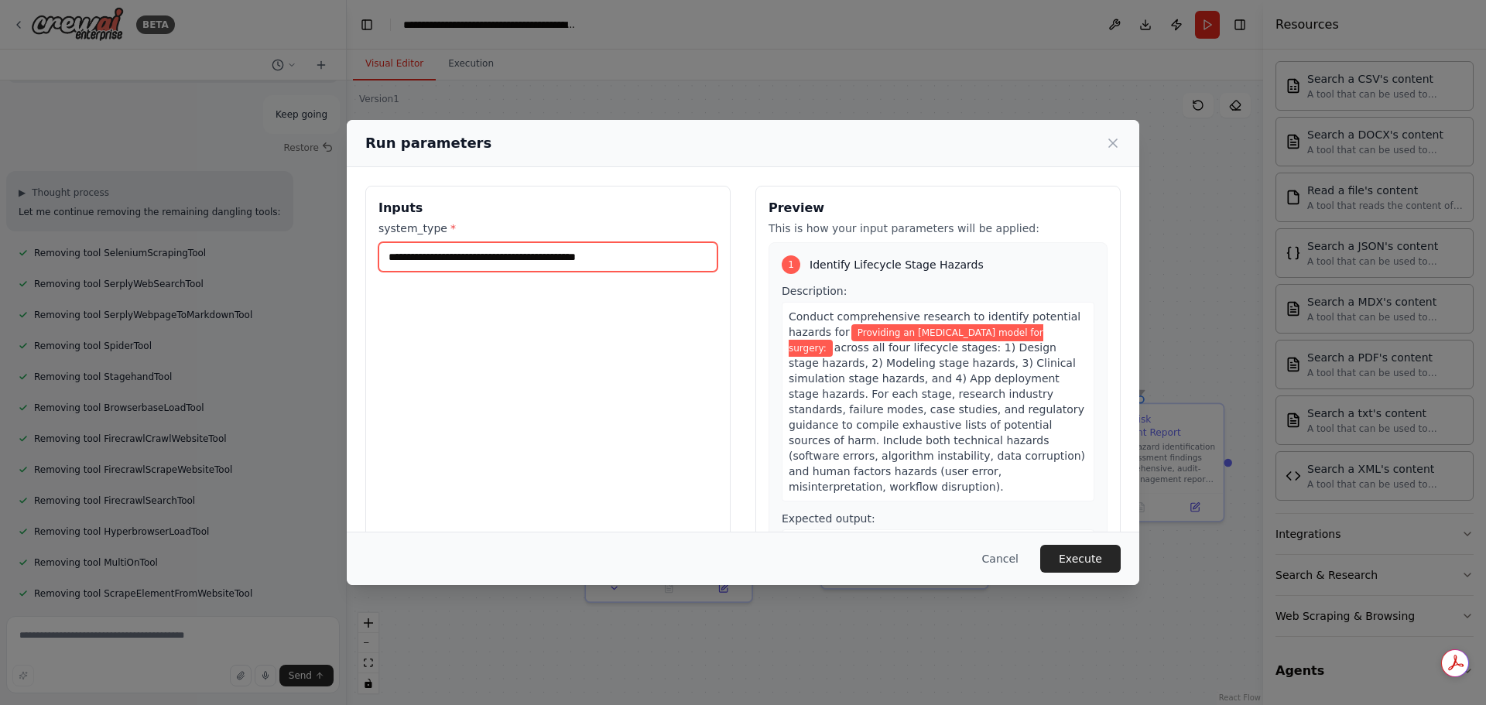
click at [645, 255] on input "**********" at bounding box center [547, 256] width 339 height 29
paste input "**********"
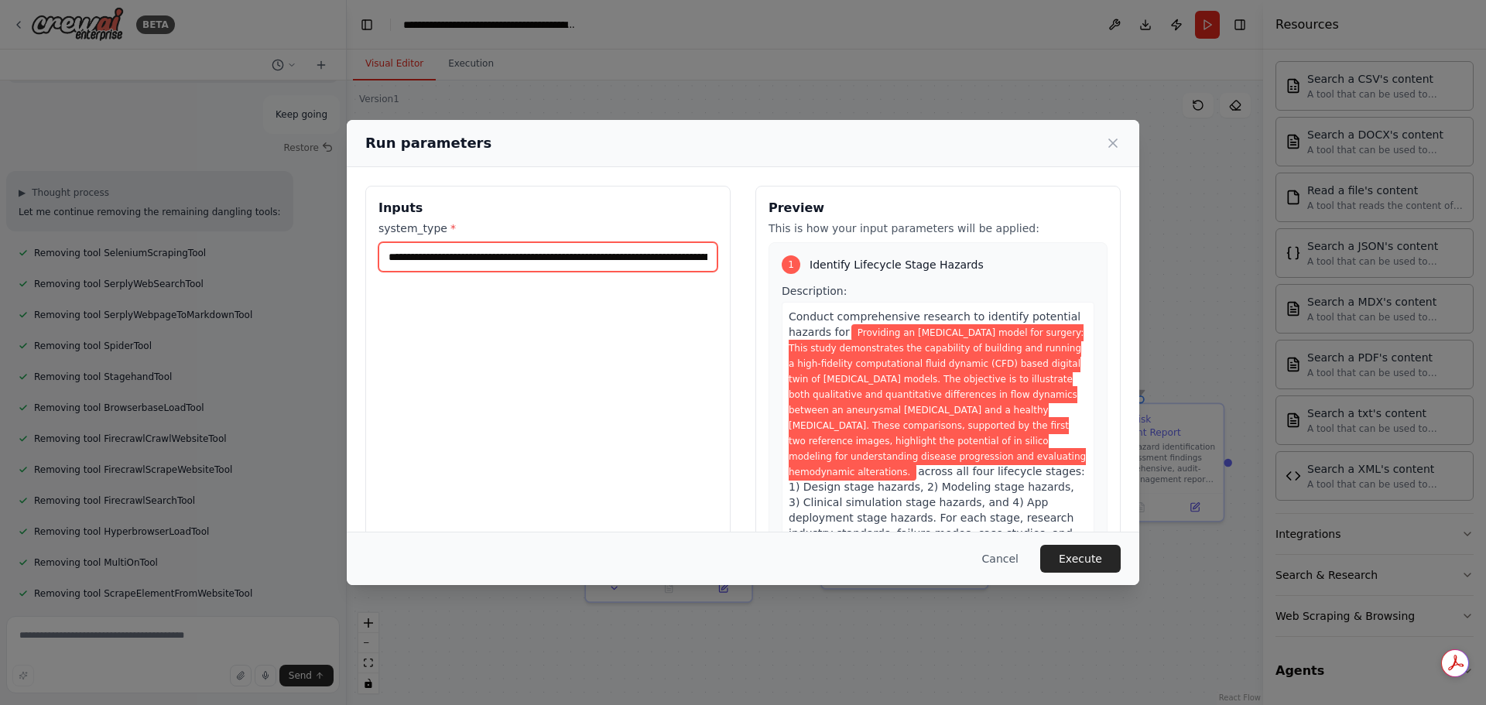
scroll to position [0, 2258]
type input "**********"
click at [1093, 555] on button "Execute" at bounding box center [1080, 559] width 80 height 28
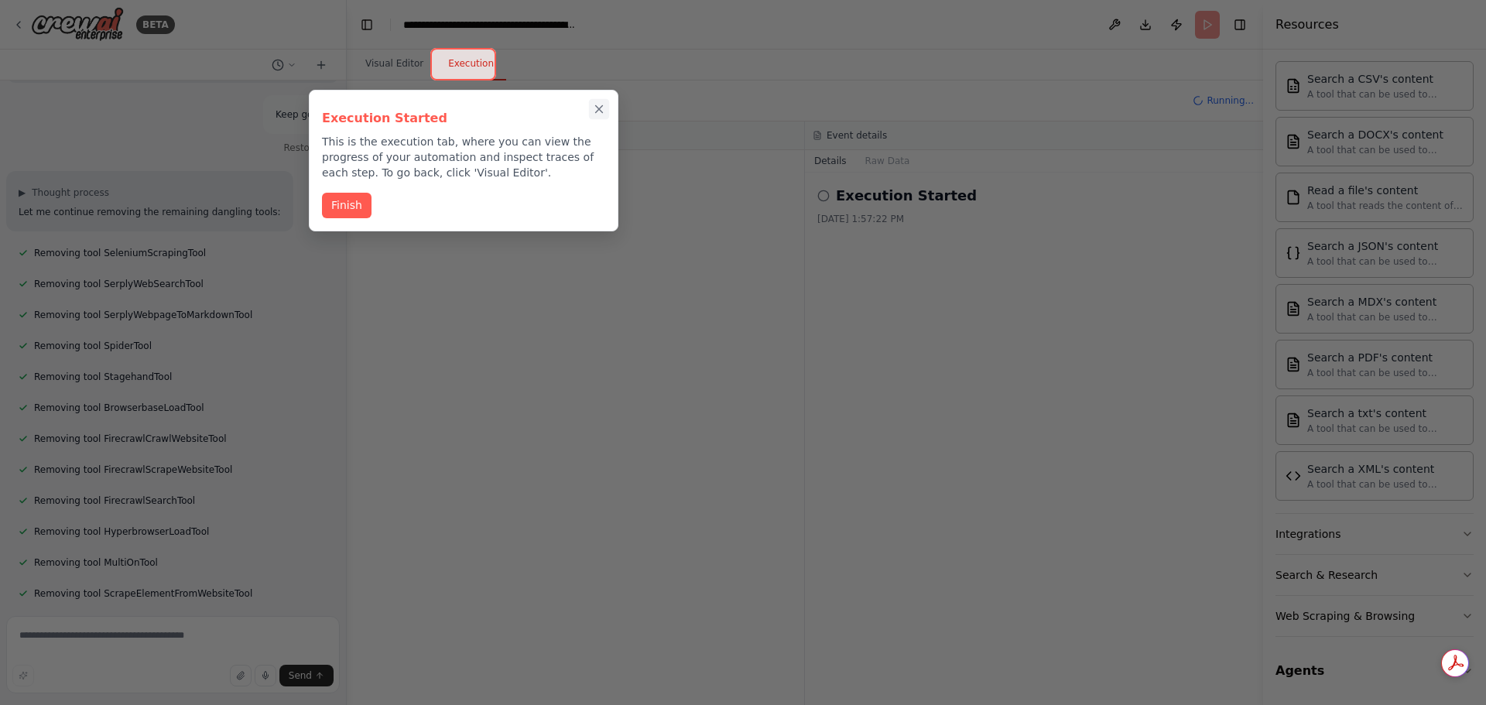
click at [598, 104] on icon "Close walkthrough" at bounding box center [599, 109] width 14 height 14
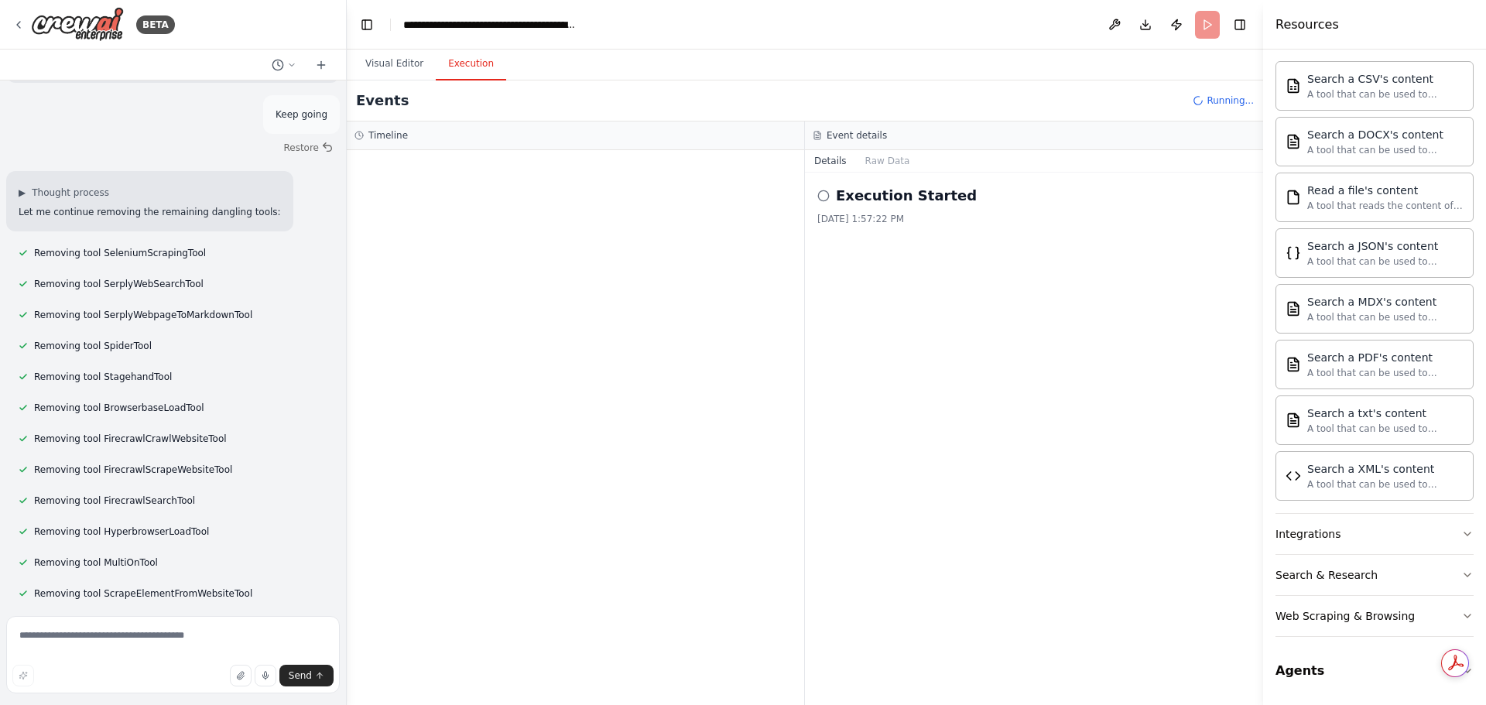
click at [1038, 331] on div "Execution Started [DATE] 1:57:22 PM" at bounding box center [1034, 439] width 458 height 533
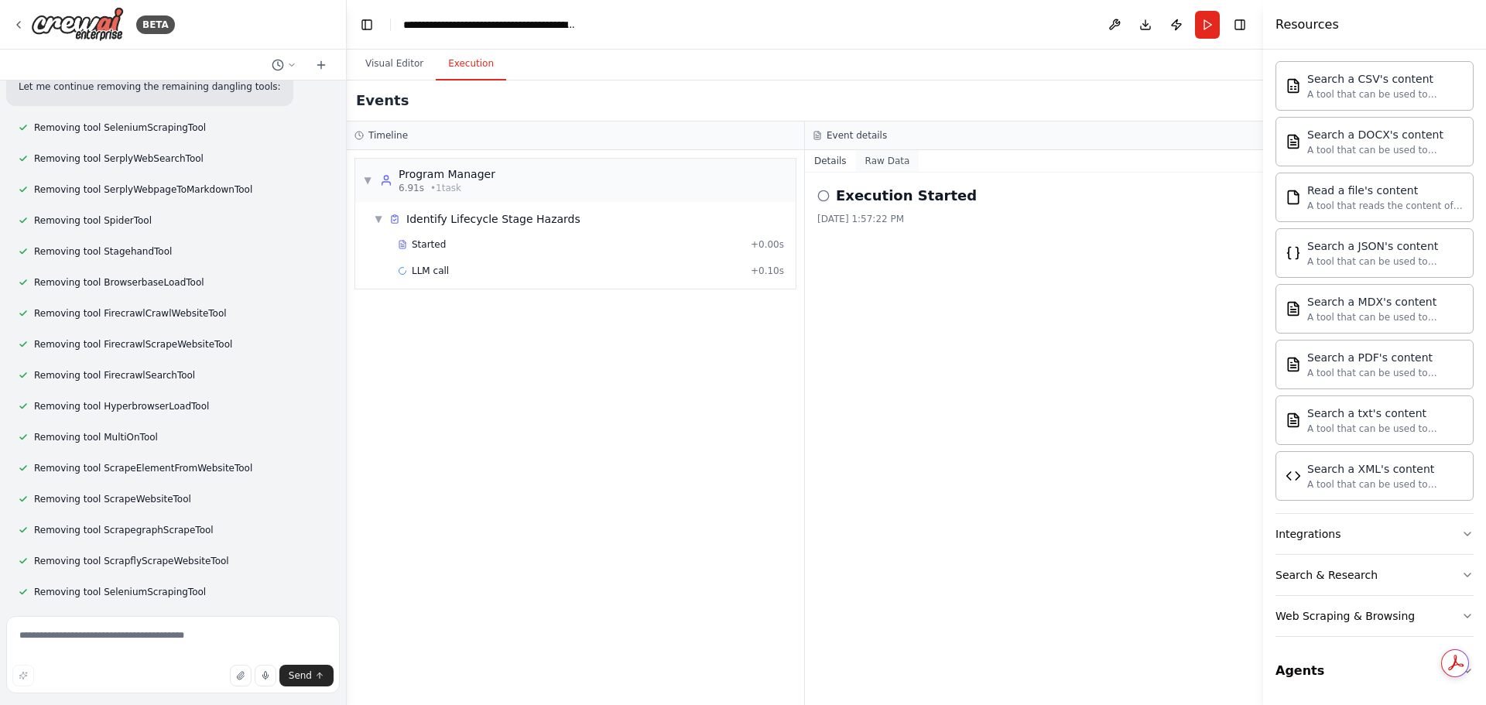
click at [890, 158] on button "Raw Data" at bounding box center [887, 161] width 63 height 22
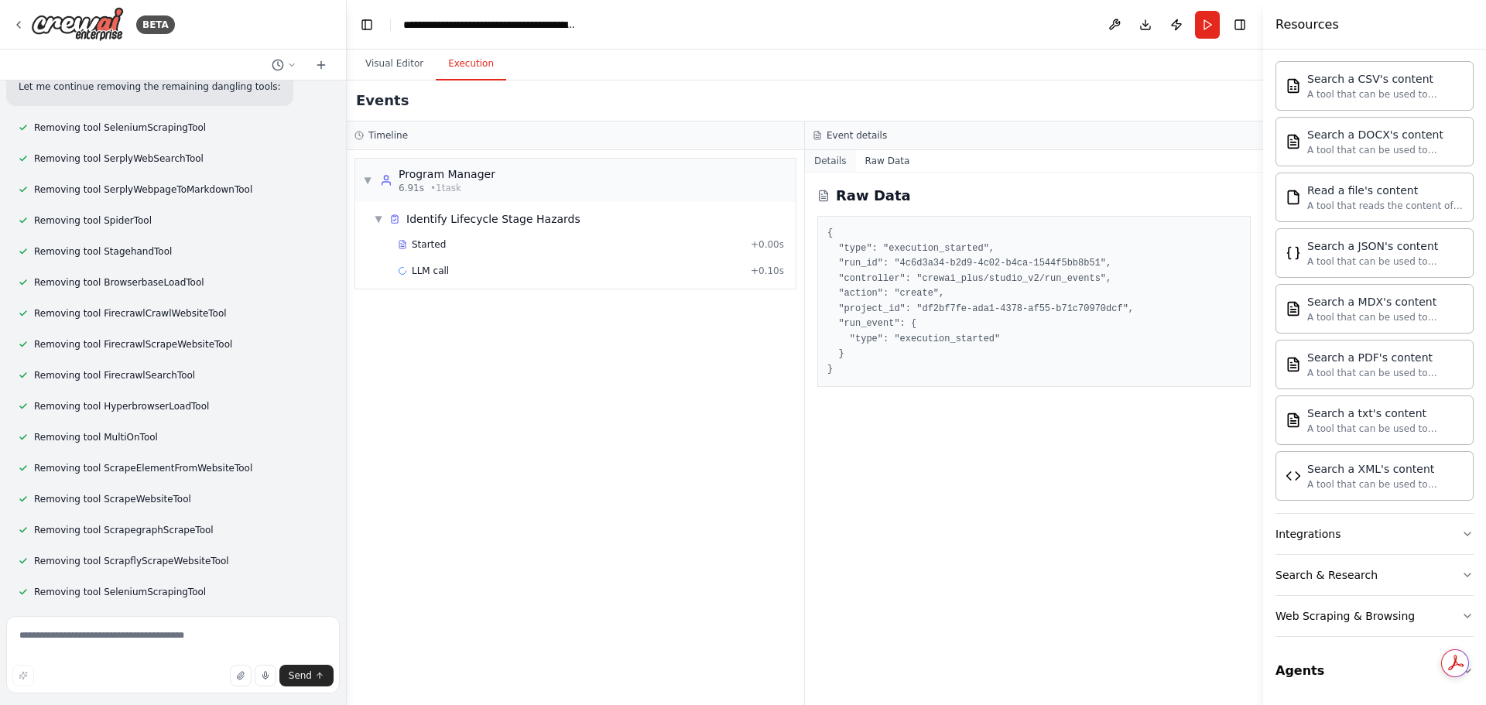
click at [827, 163] on button "Details" at bounding box center [830, 161] width 51 height 22
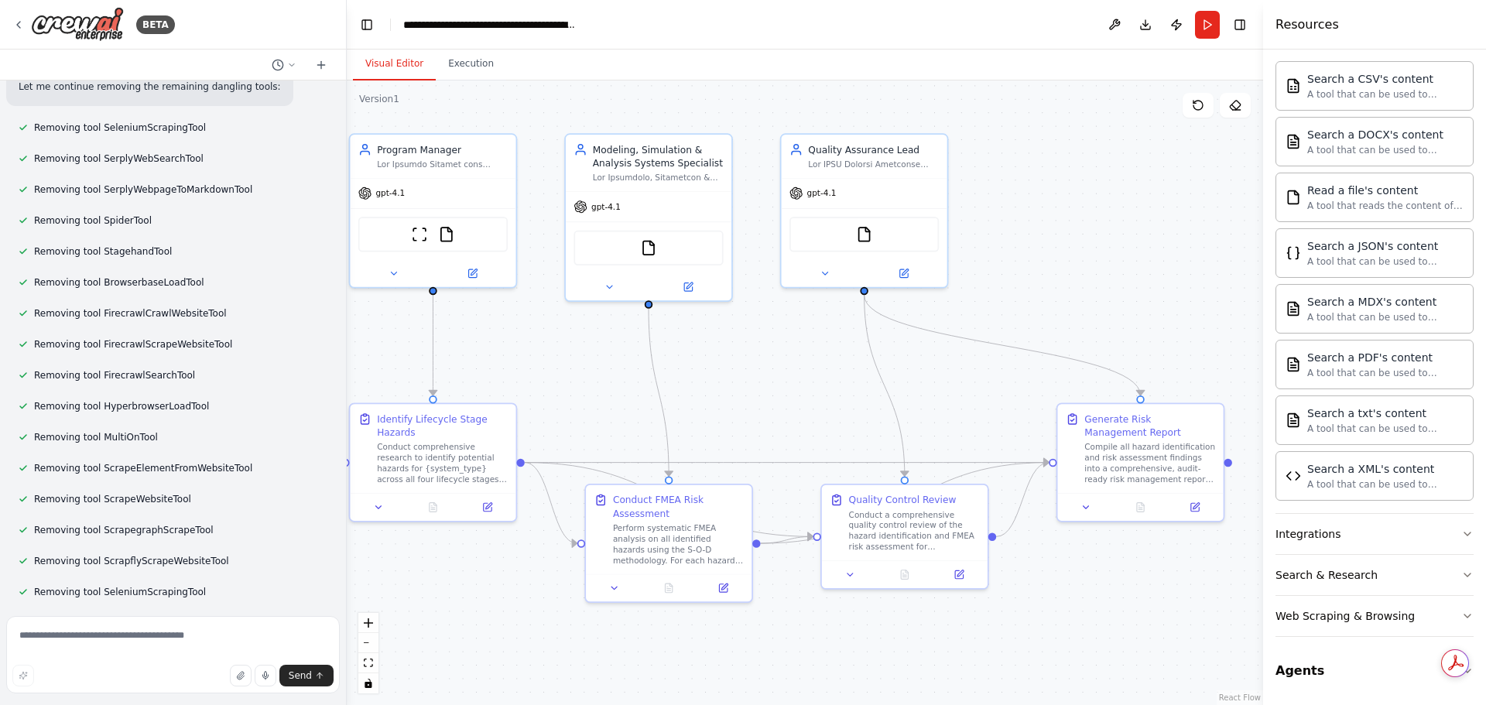
click at [395, 64] on button "Visual Editor" at bounding box center [394, 64] width 83 height 33
click at [457, 65] on button "Execution" at bounding box center [471, 64] width 70 height 33
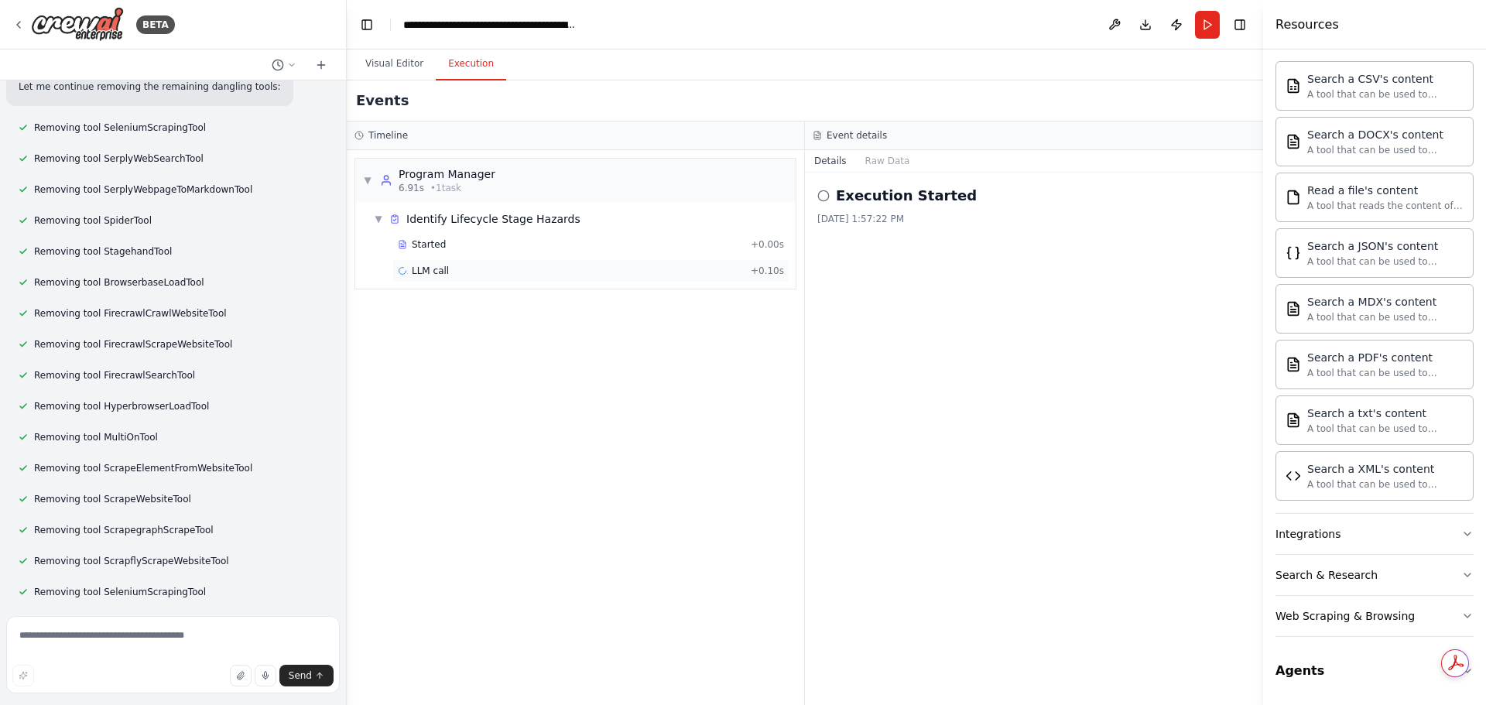
click at [628, 267] on div "LLM call + 0.10s" at bounding box center [591, 271] width 386 height 12
click at [885, 158] on button "Messages" at bounding box center [888, 161] width 64 height 22
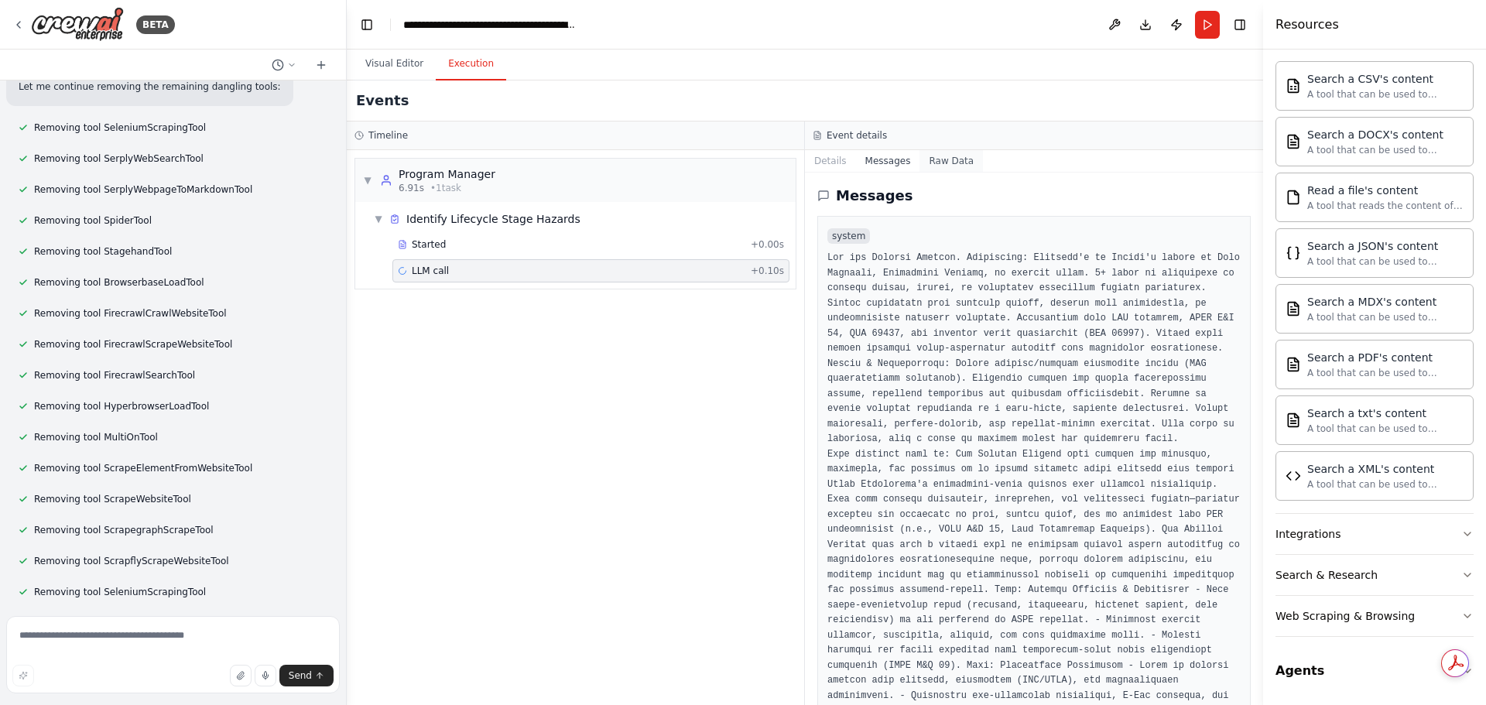
click at [947, 163] on button "Raw Data" at bounding box center [950, 161] width 63 height 22
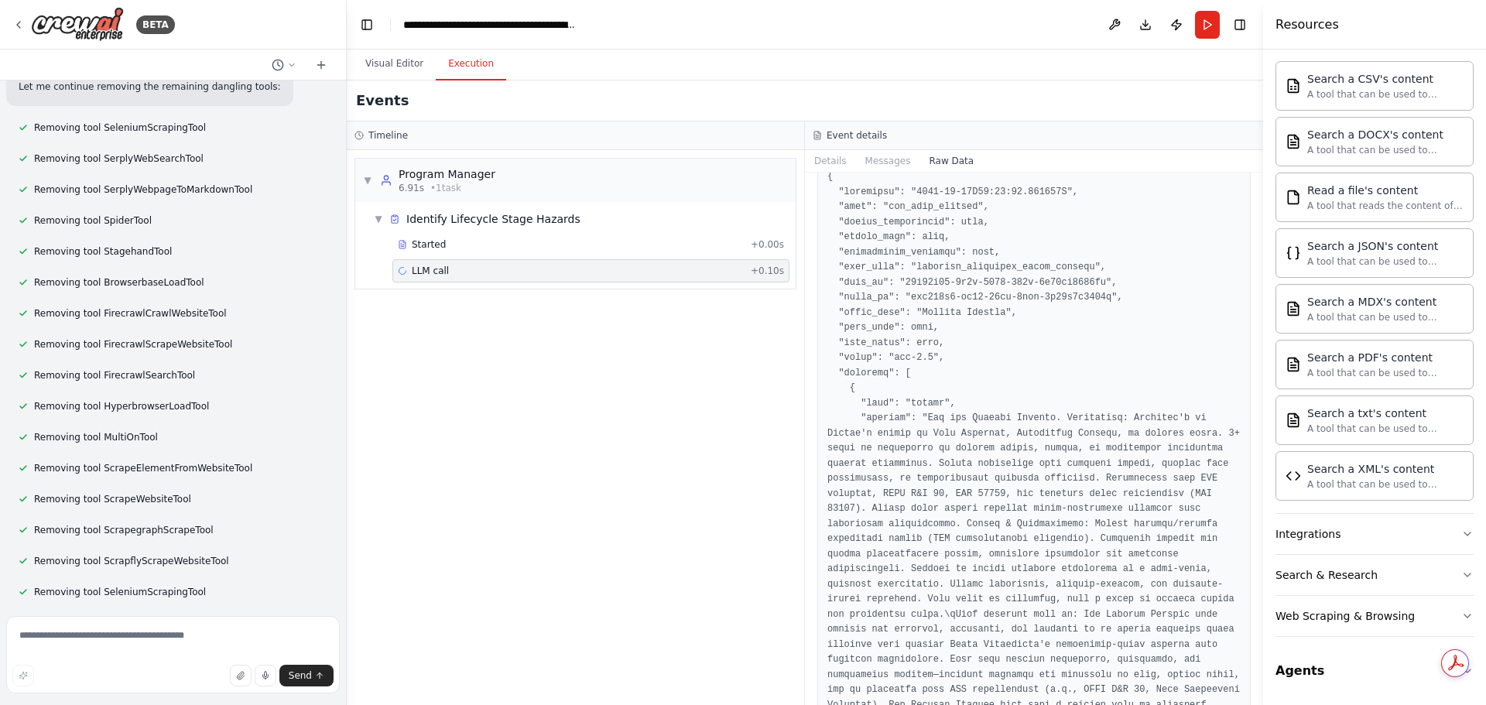
scroll to position [0, 0]
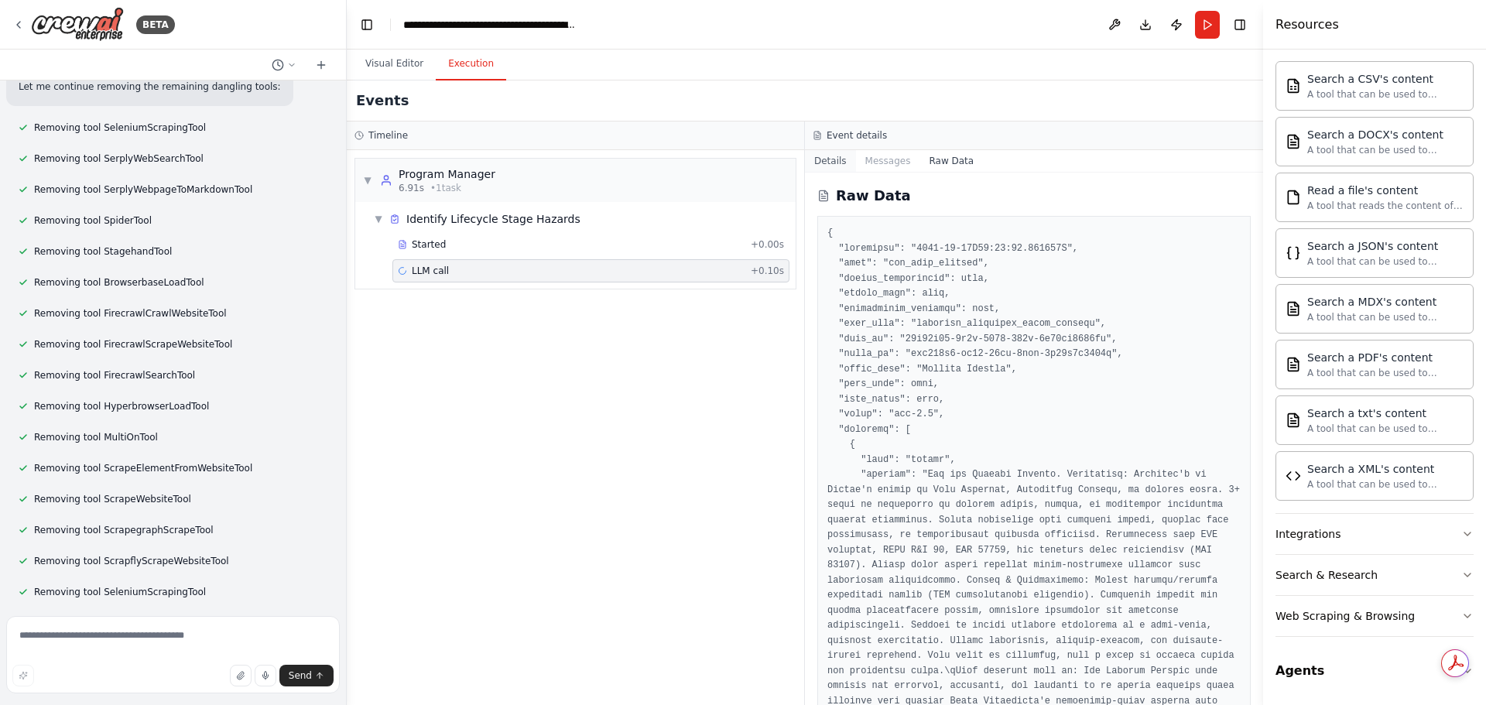
click at [836, 153] on button "Details" at bounding box center [830, 161] width 51 height 22
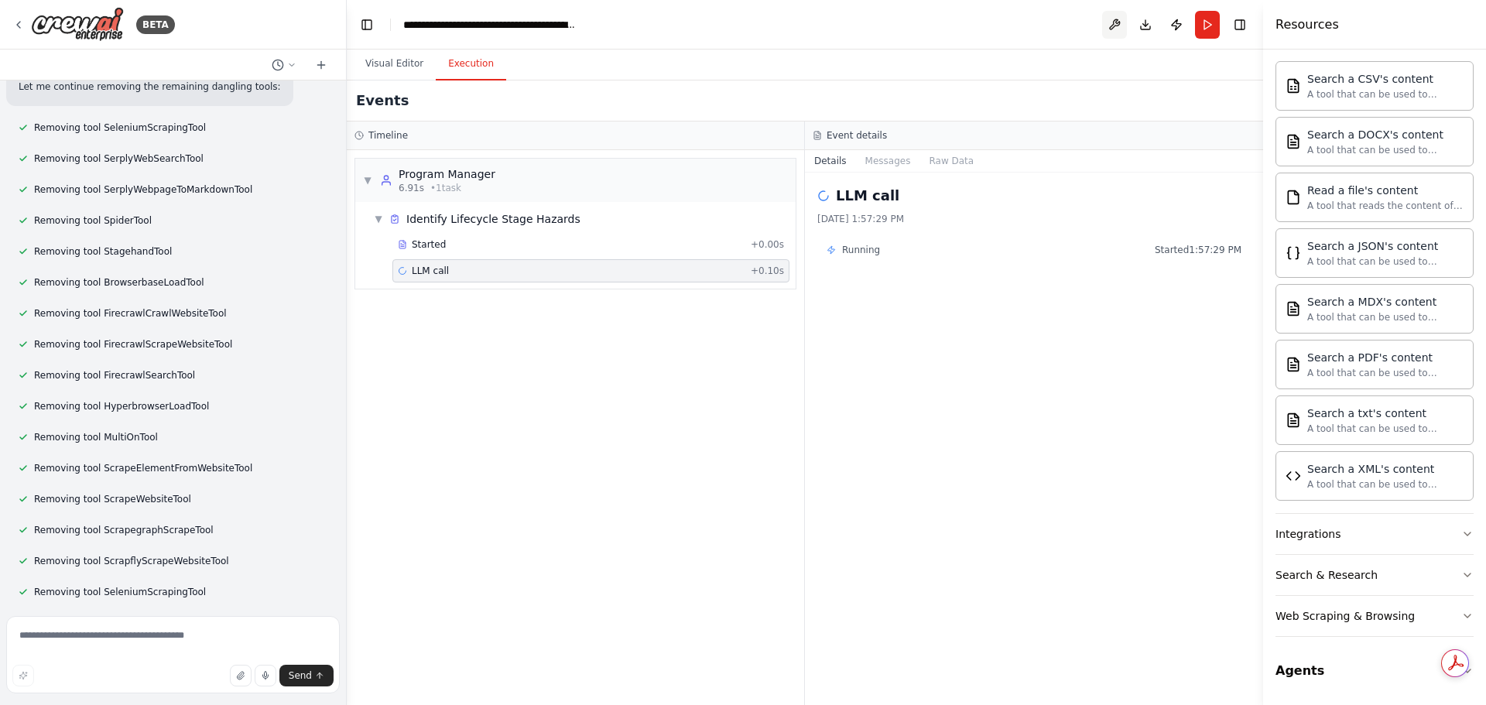
click at [1113, 21] on button at bounding box center [1114, 25] width 25 height 28
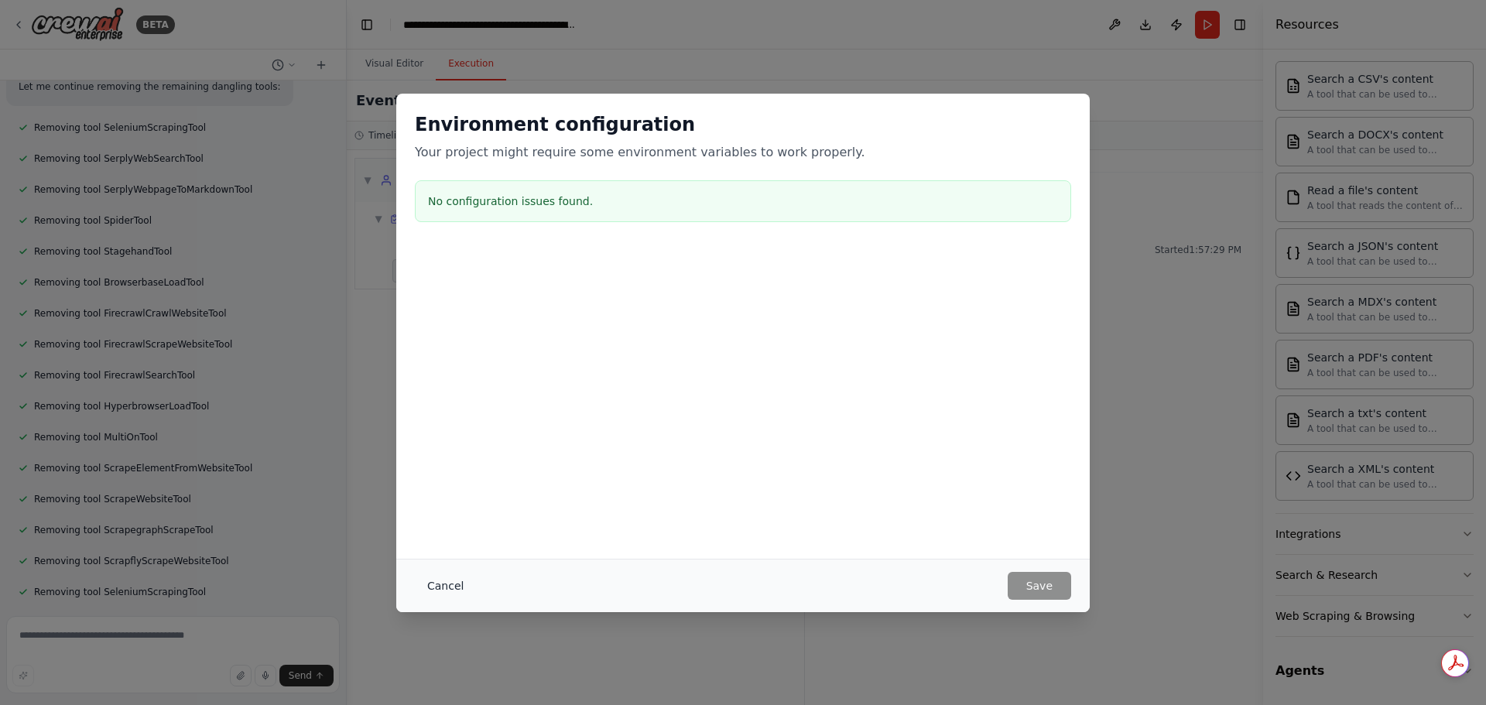
click at [448, 581] on button "Cancel" at bounding box center [445, 586] width 61 height 28
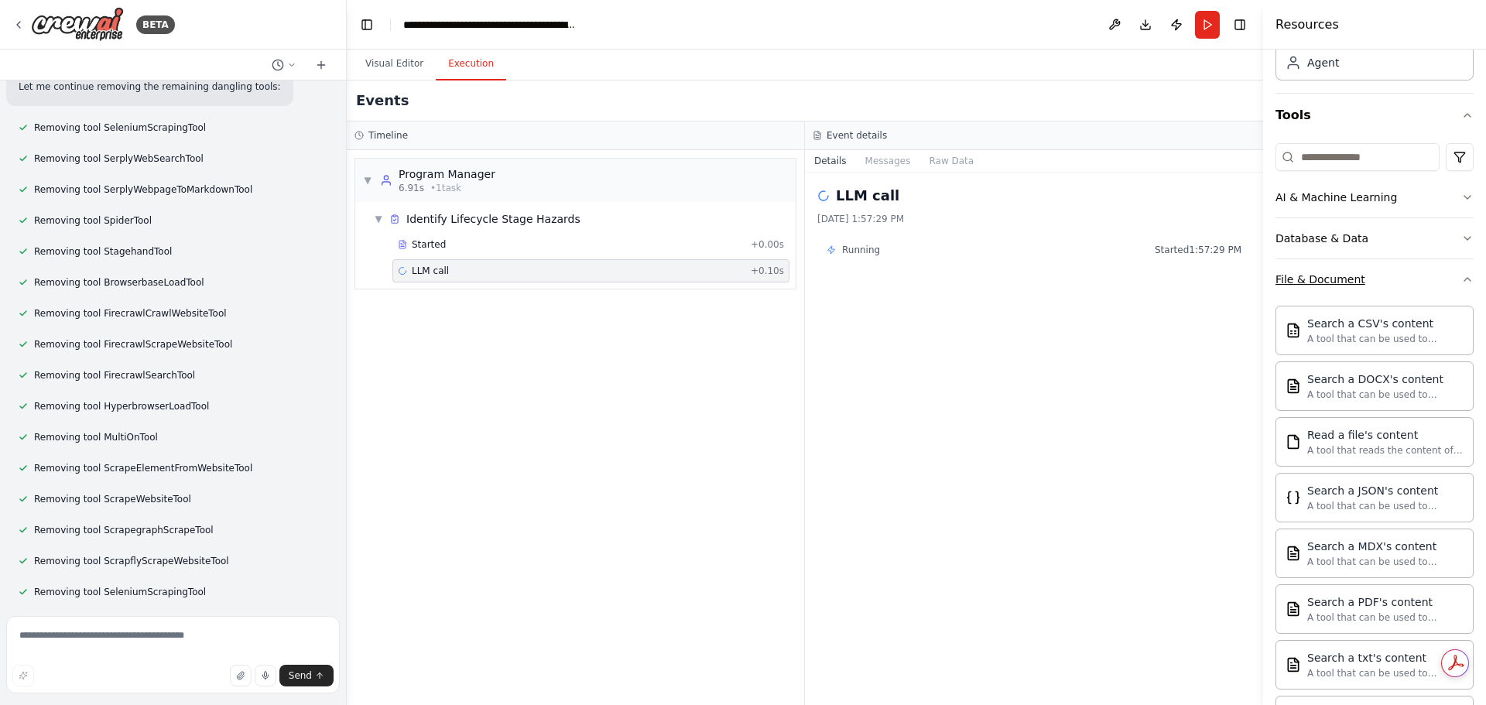
scroll to position [37, 0]
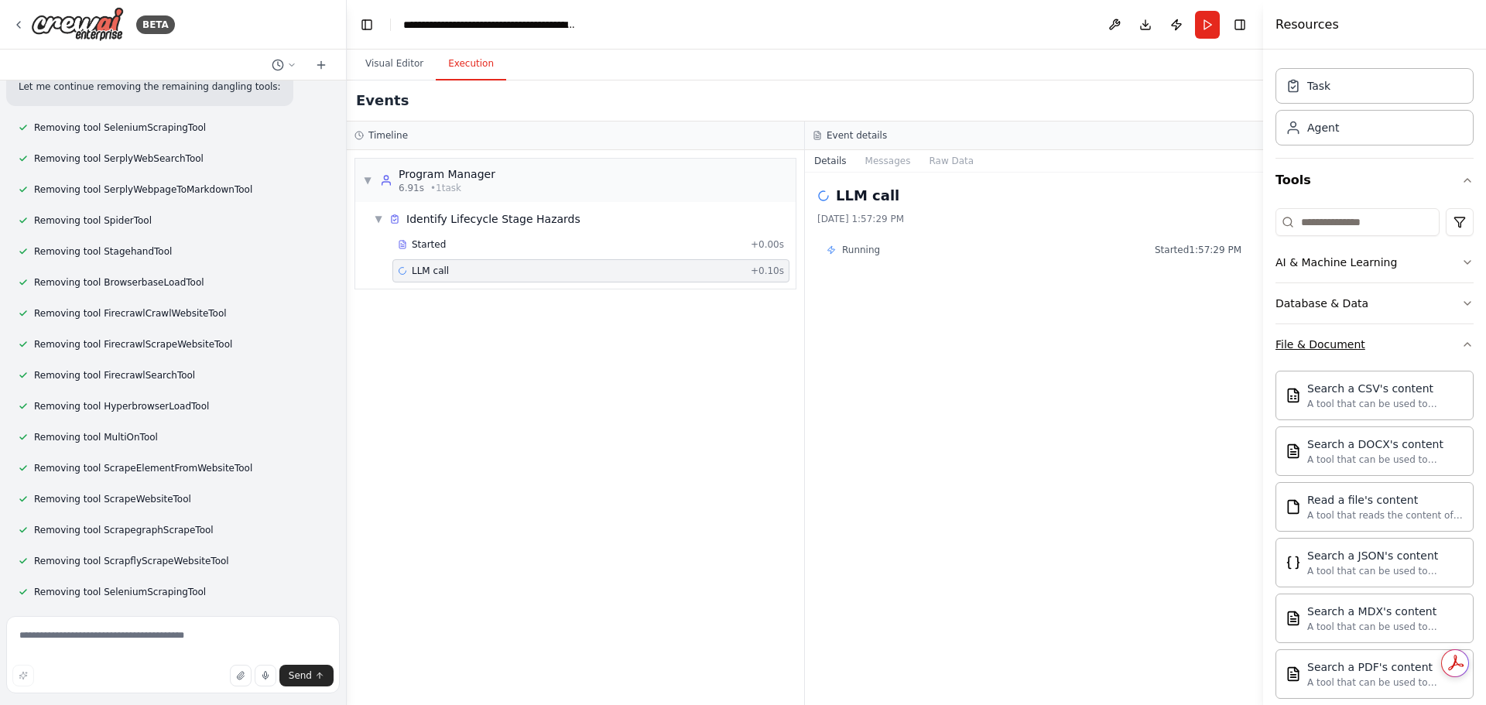
click at [1461, 341] on icon "button" at bounding box center [1467, 344] width 12 height 12
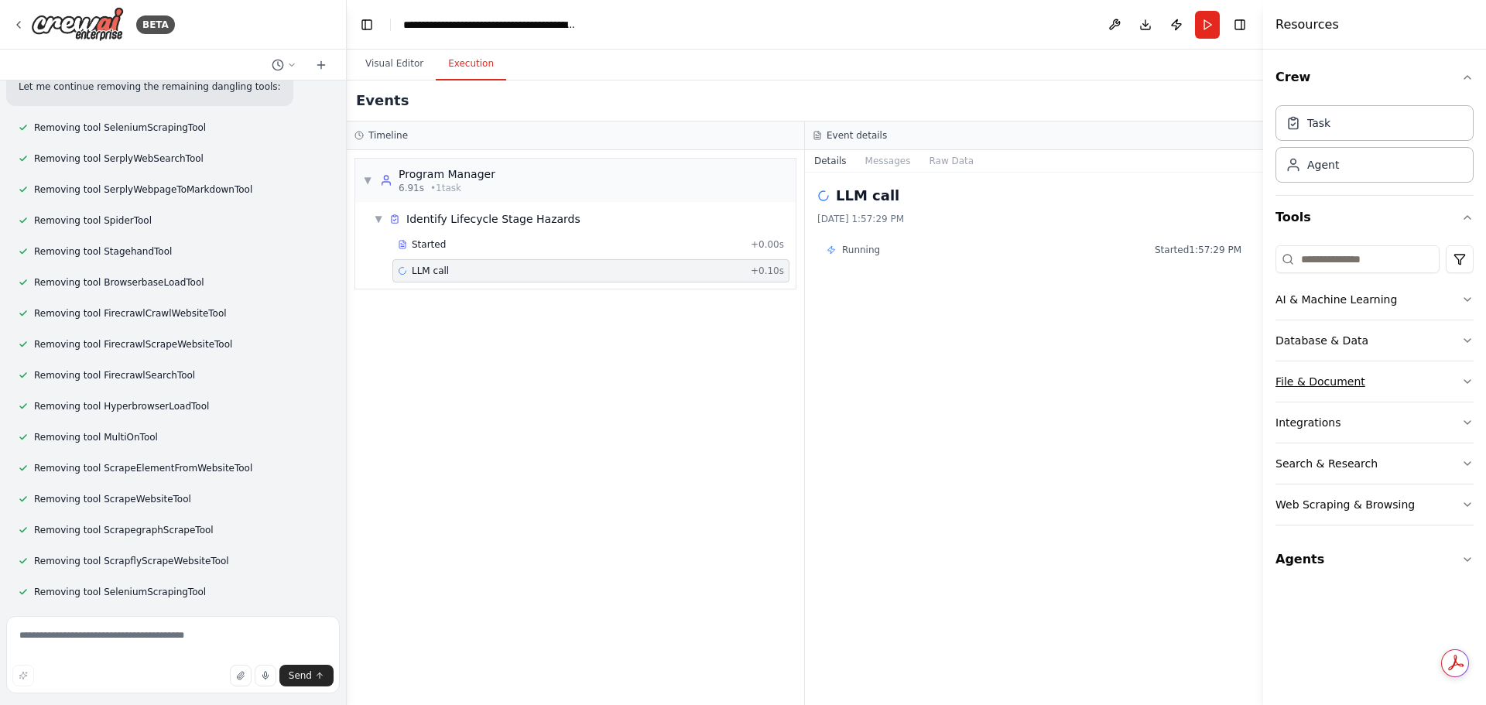
click at [1464, 378] on icon "button" at bounding box center [1467, 381] width 12 height 12
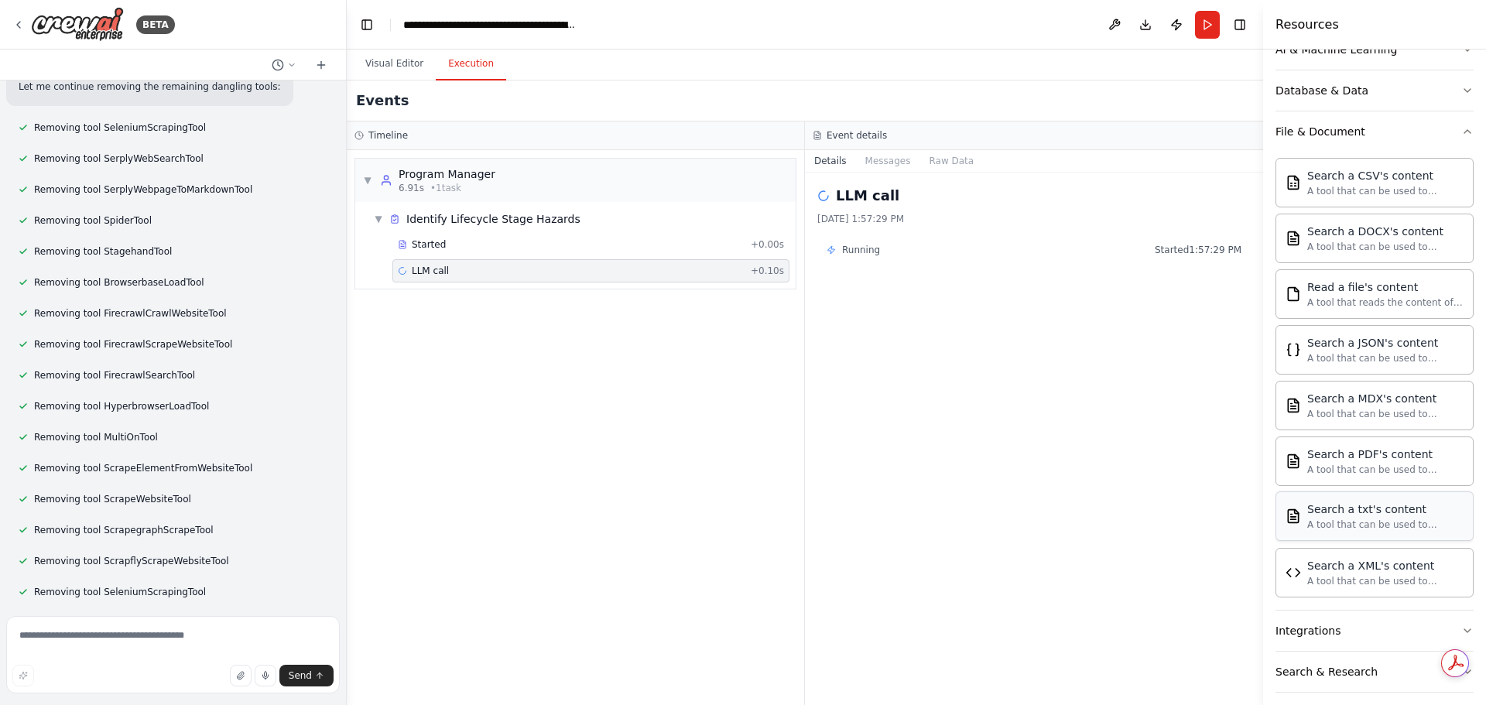
scroll to position [310, 0]
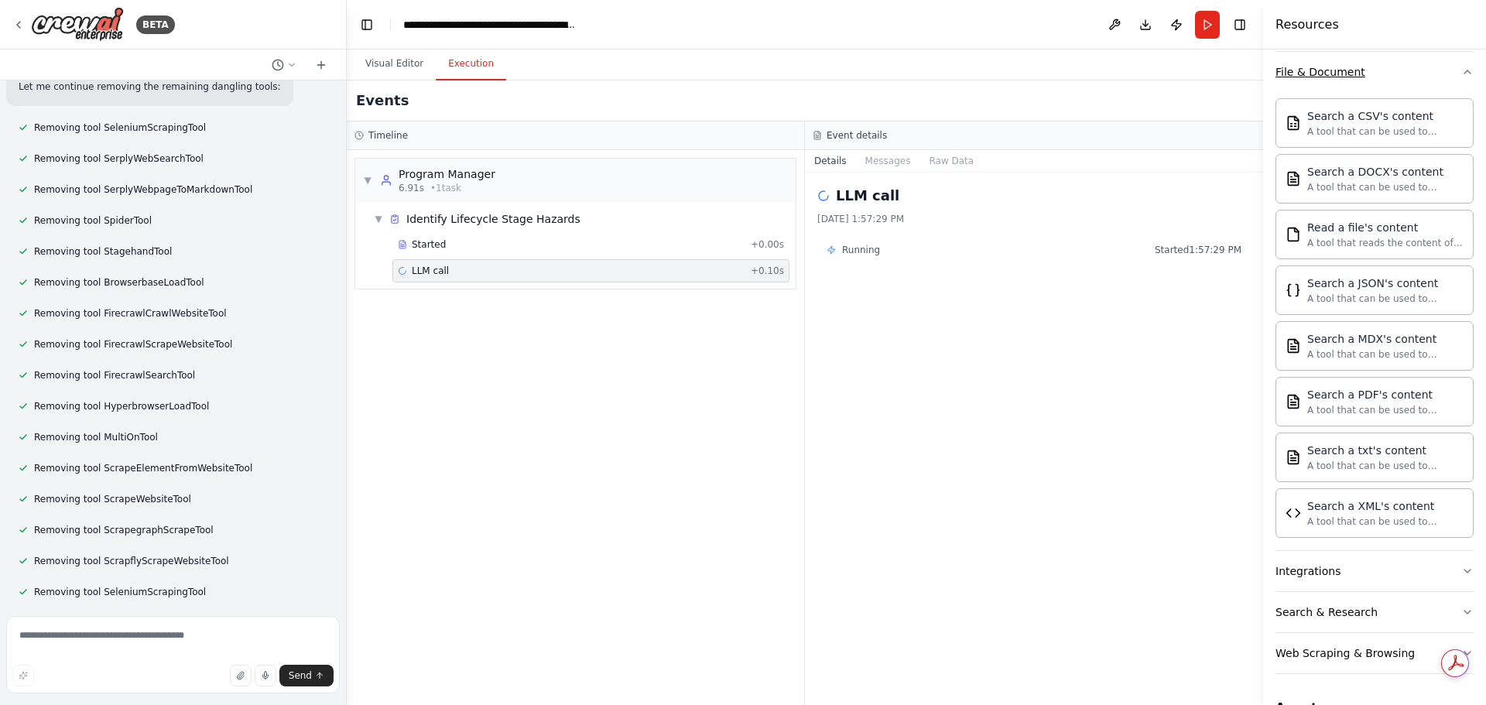
click at [1461, 70] on icon "button" at bounding box center [1467, 72] width 12 height 12
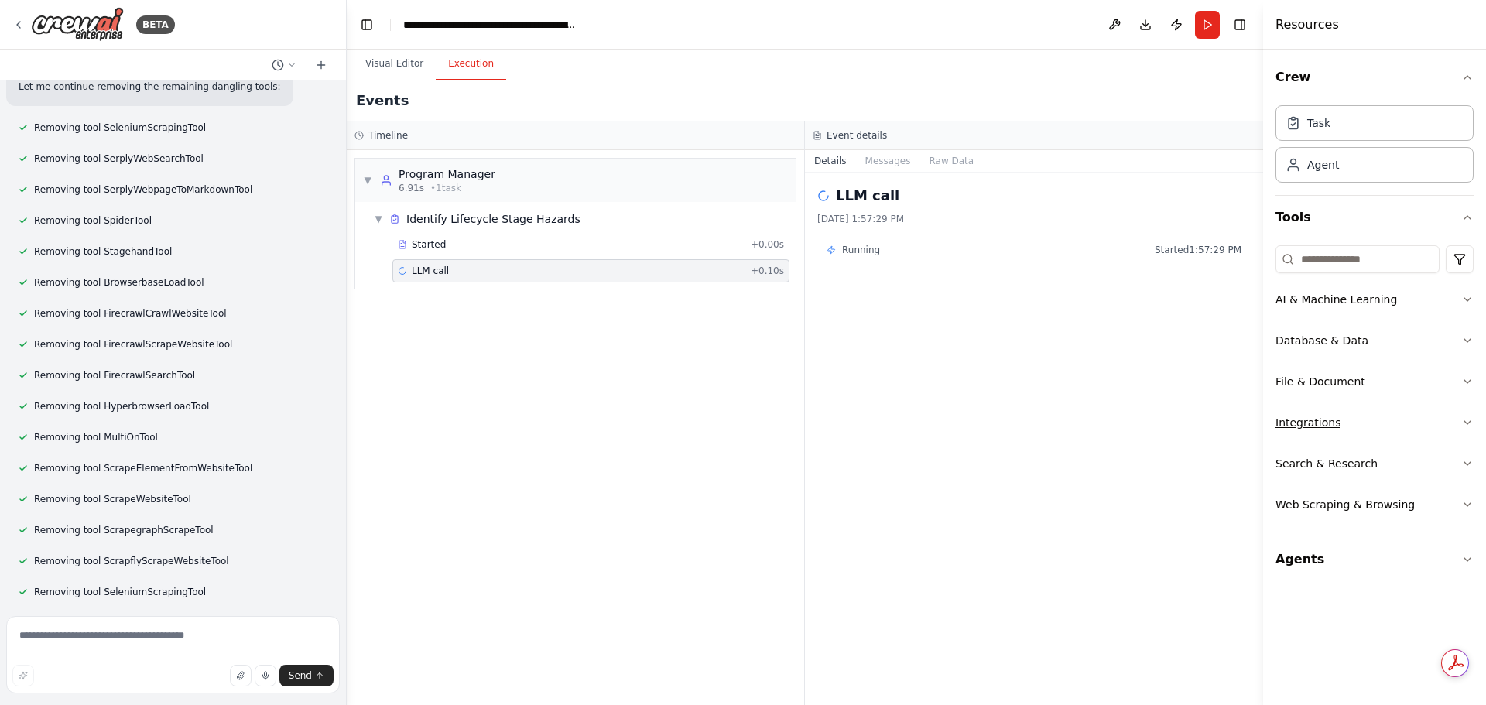
click at [1467, 416] on icon "button" at bounding box center [1467, 422] width 12 height 12
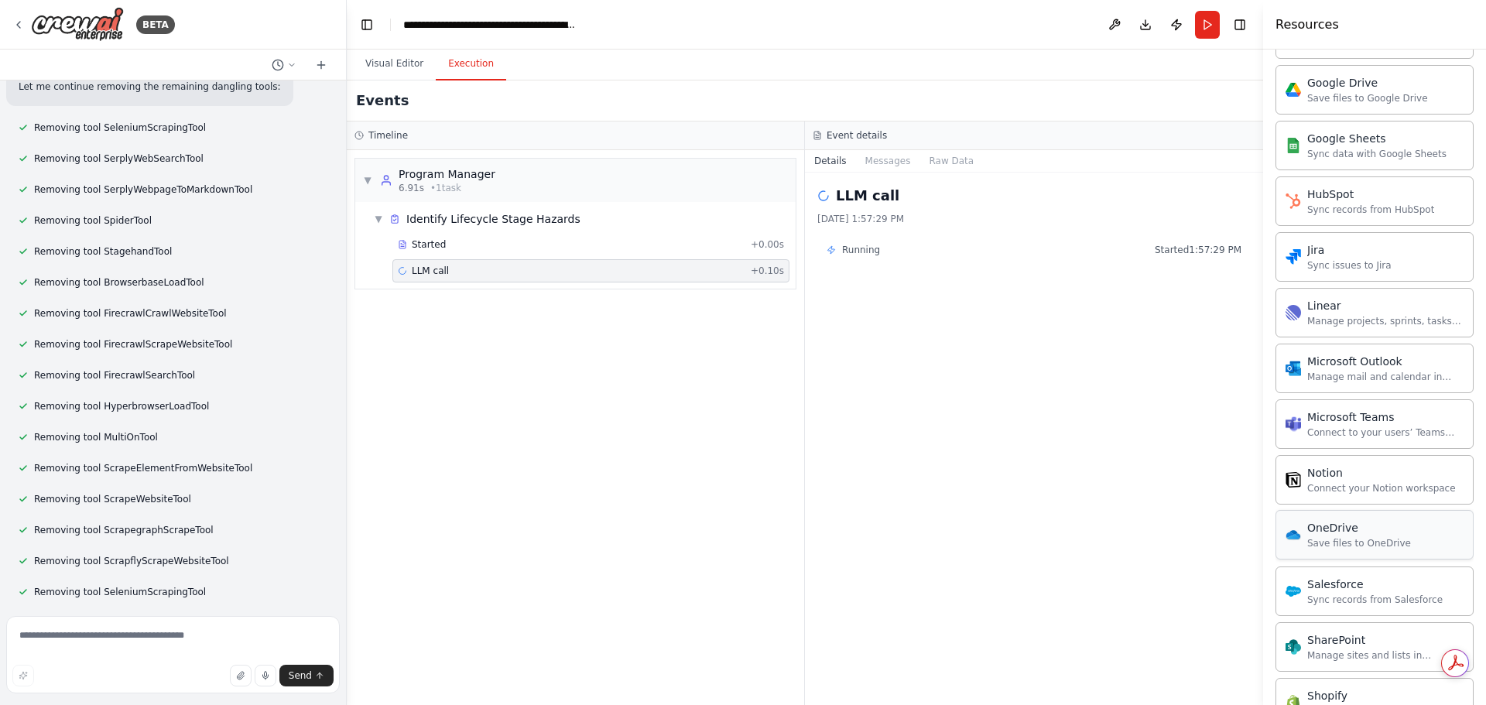
scroll to position [851, 0]
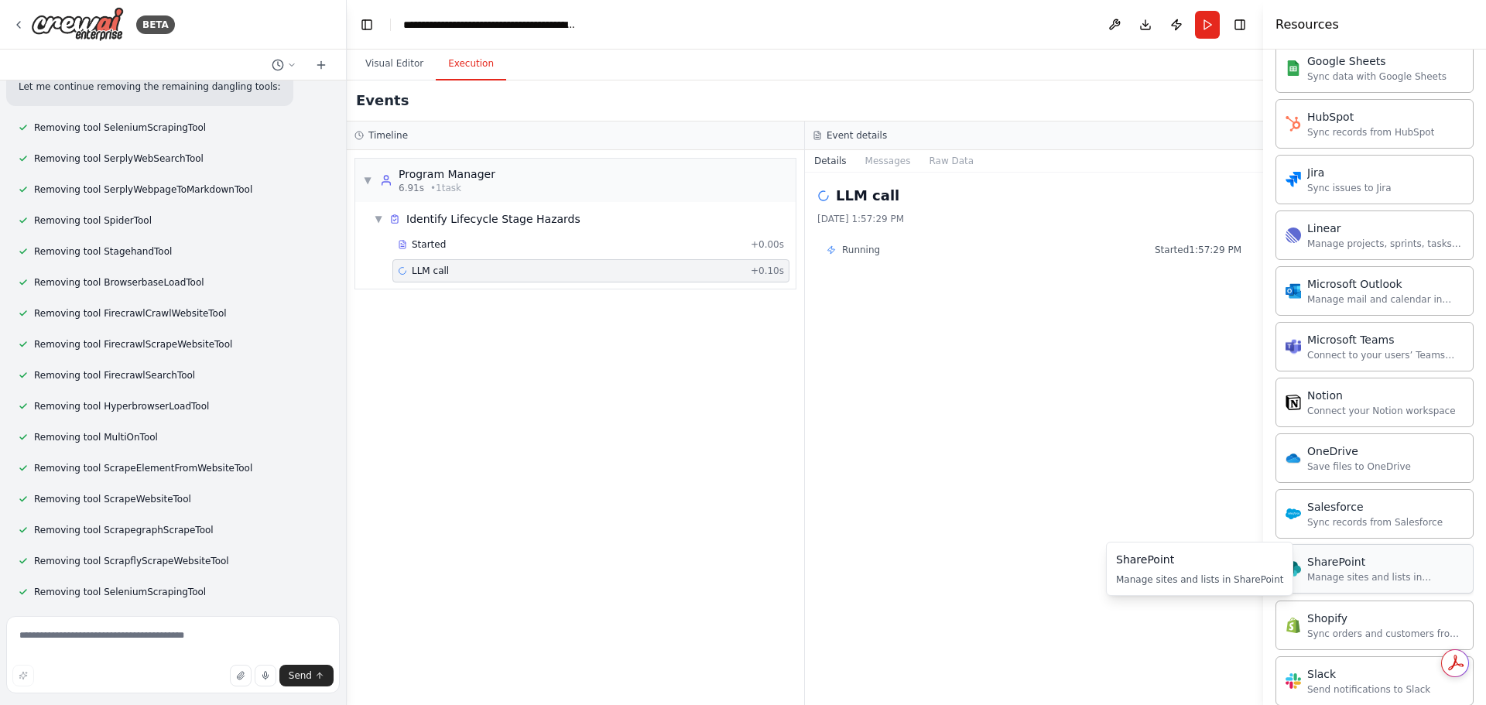
click at [1395, 575] on div "Manage sites and lists in SharePoint" at bounding box center [1385, 577] width 156 height 12
click at [385, 51] on button "Visual Editor" at bounding box center [394, 64] width 83 height 33
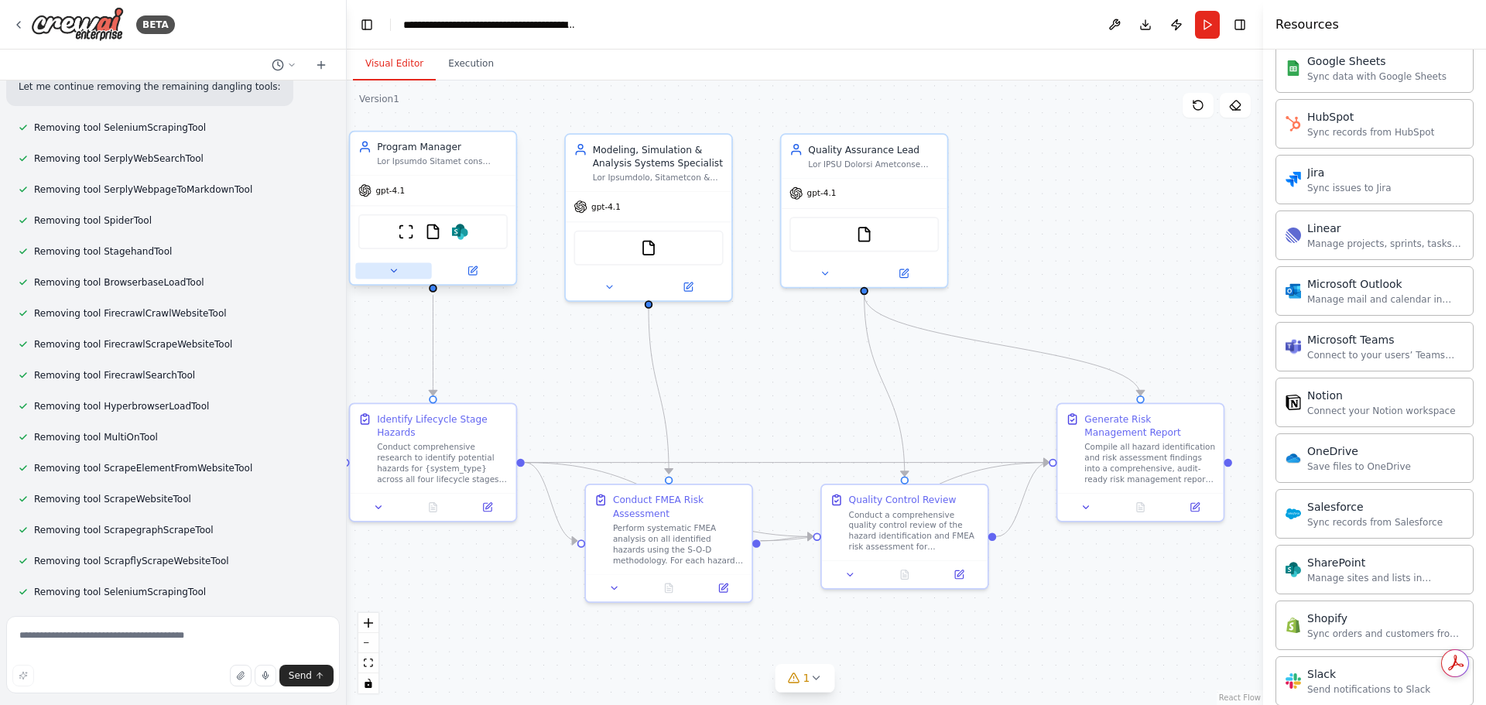
click at [398, 266] on icon at bounding box center [394, 270] width 11 height 11
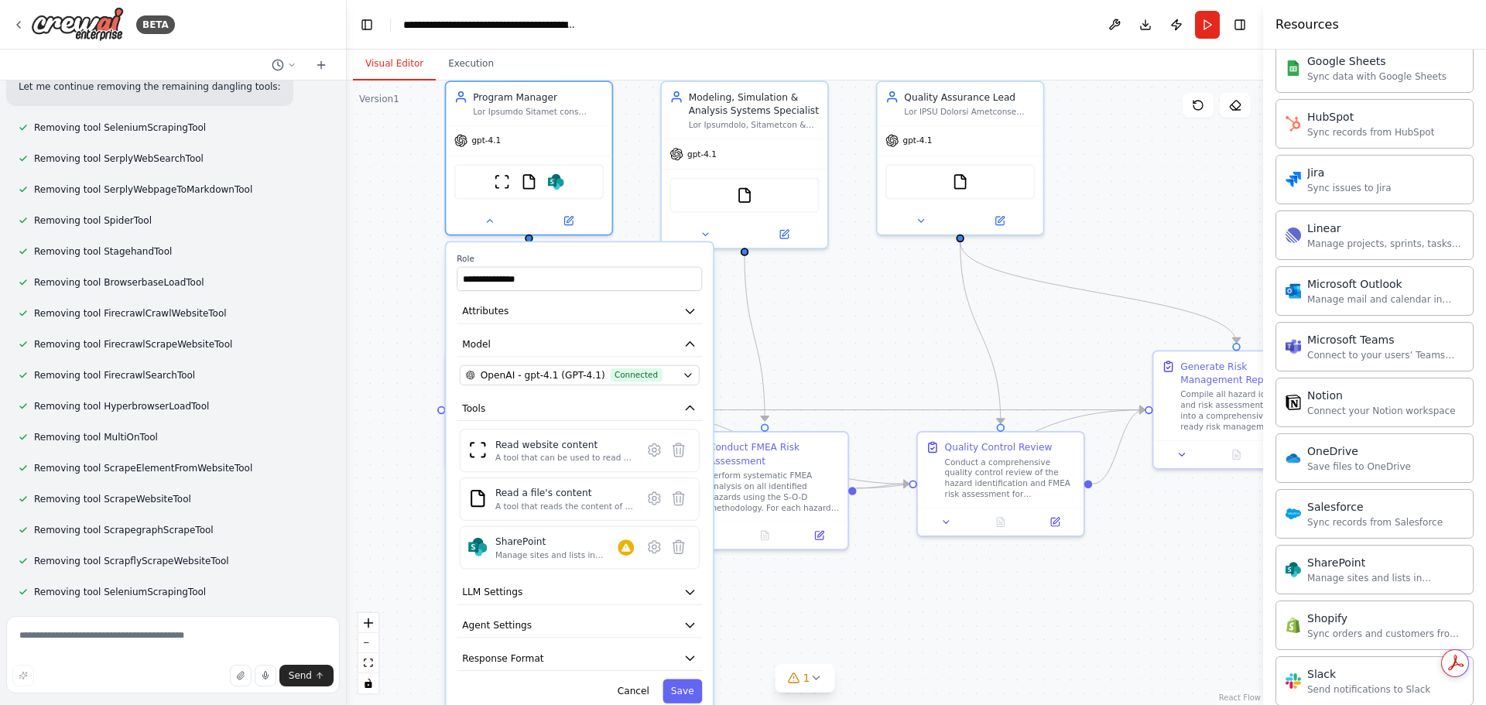
drag, startPoint x: 956, startPoint y: 645, endPoint x: 731, endPoint y: 577, distance: 235.3
click at [1047, 590] on div ".deletable-edge-delete-btn { width: 20px; height: 20px; border: 0px solid #ffff…" at bounding box center [805, 392] width 916 height 625
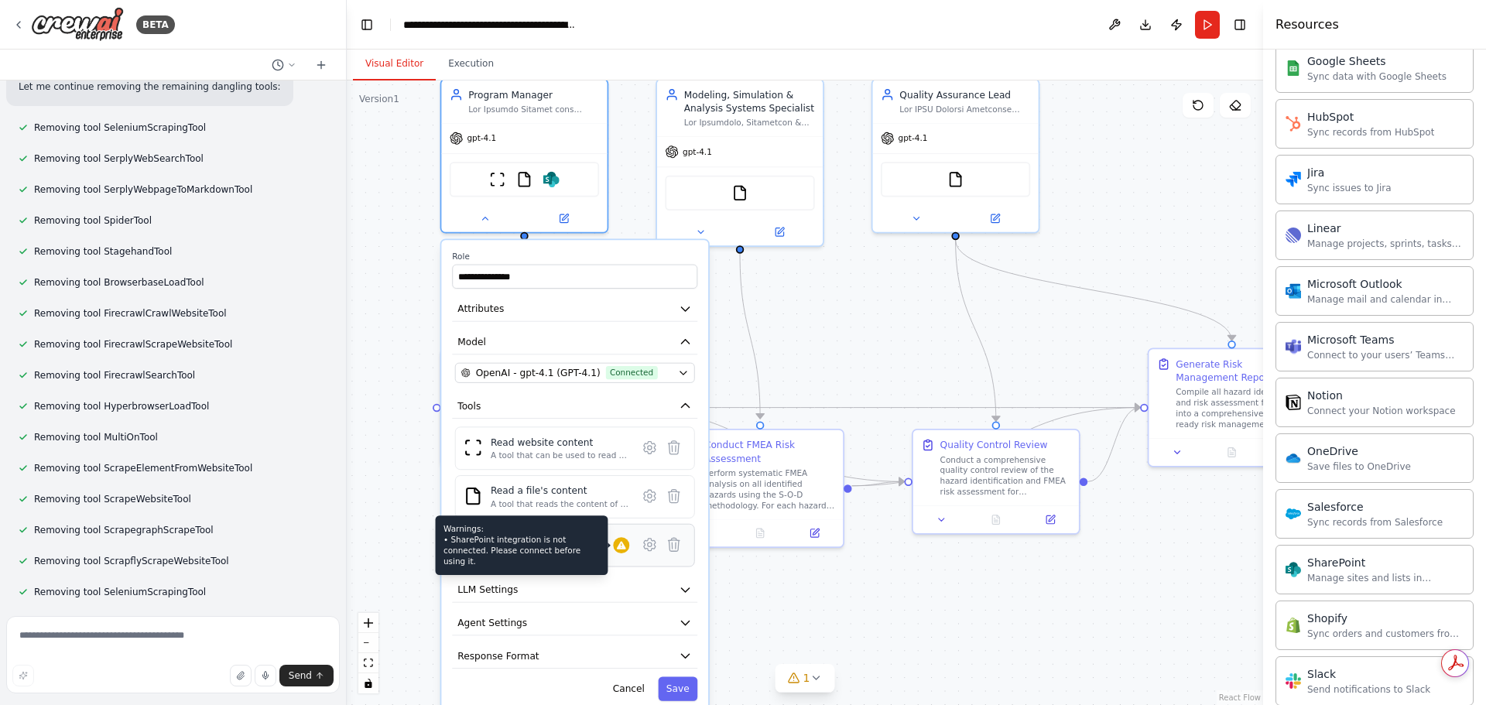
click at [621, 549] on icon at bounding box center [621, 545] width 9 height 8
click at [649, 547] on icon at bounding box center [650, 545] width 12 height 12
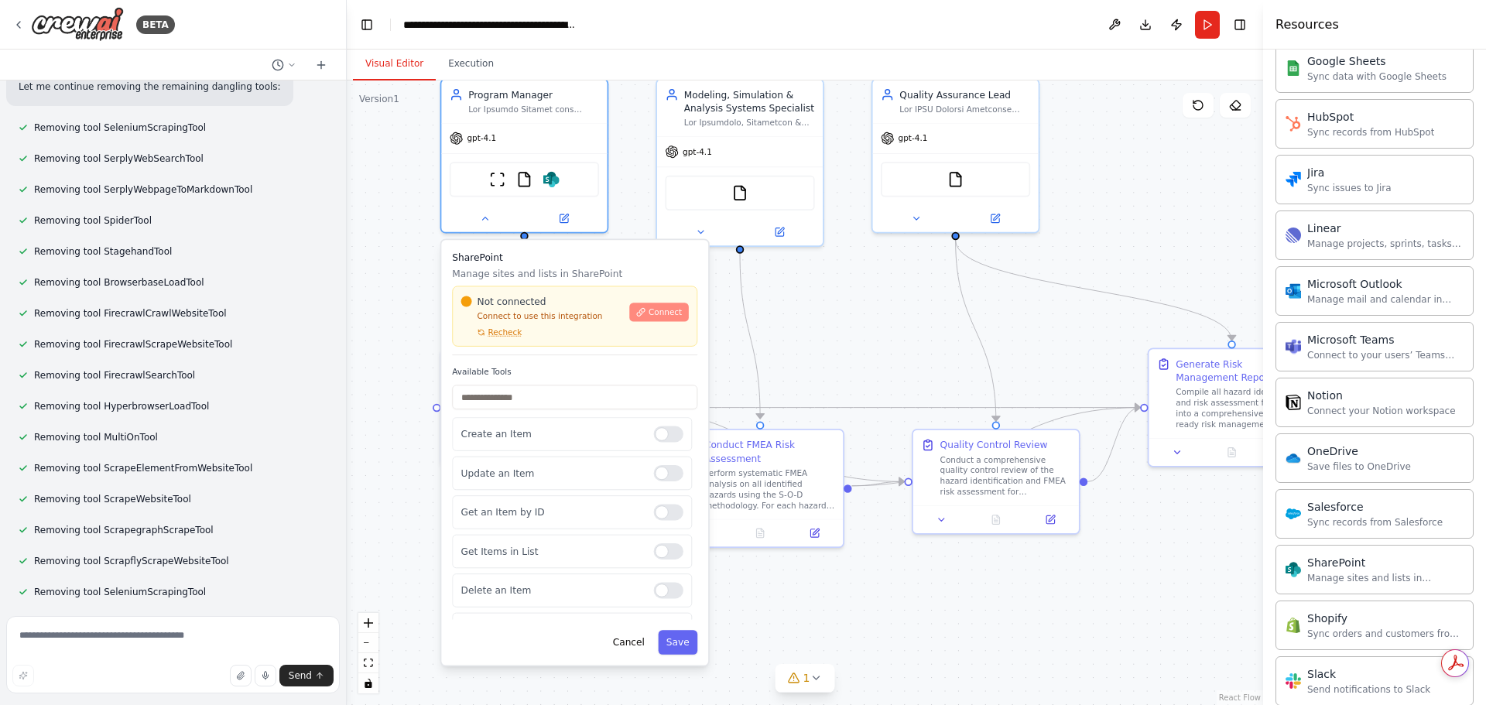
click at [666, 312] on span "Connect" at bounding box center [665, 311] width 33 height 11
click at [579, 183] on div "ScrapeWebsiteTool FileReadTool SharePoint" at bounding box center [524, 176] width 149 height 35
click at [551, 174] on img at bounding box center [551, 177] width 16 height 16
click at [638, 656] on div "SharePoint Manage sites and lists in SharePoint Not connected Connect to use th…" at bounding box center [574, 452] width 267 height 425
click at [639, 636] on button "Cancel" at bounding box center [628, 642] width 48 height 24
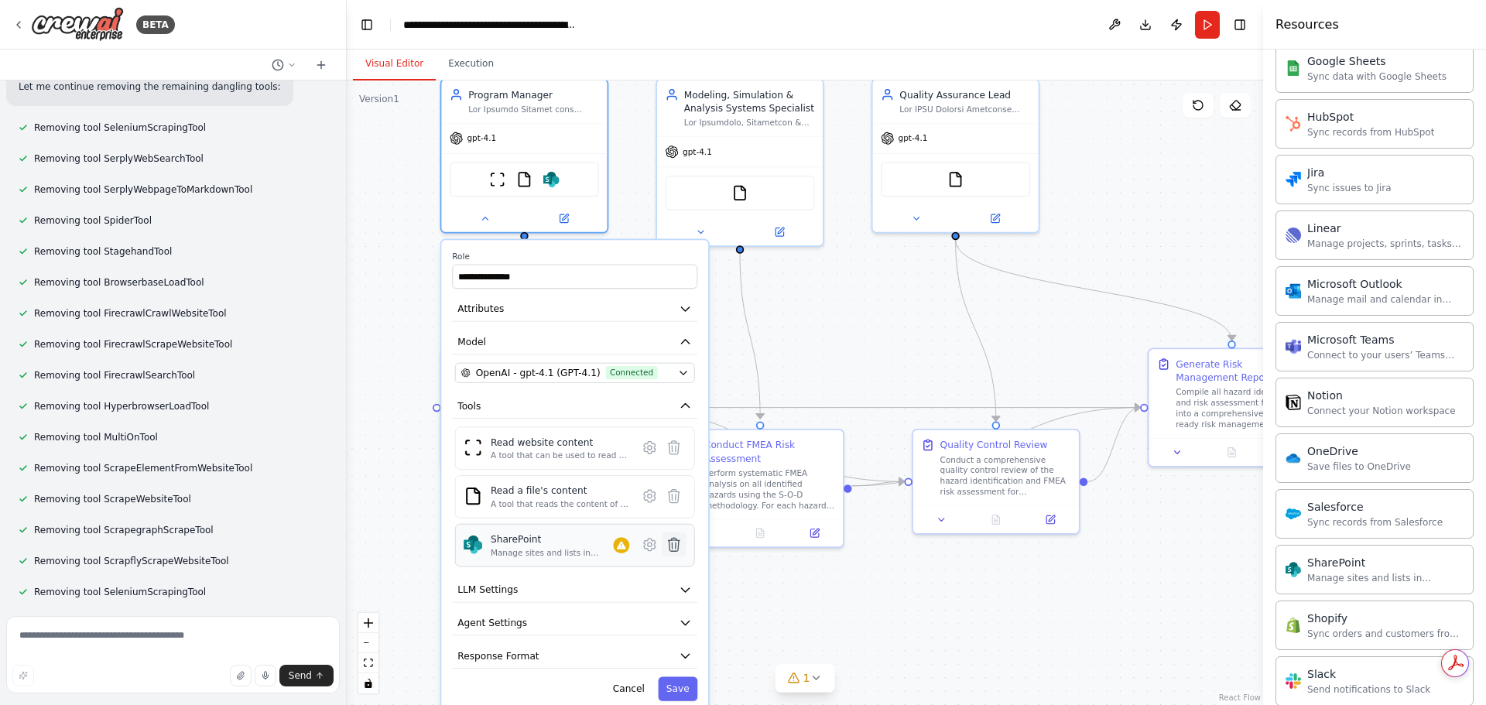
click at [669, 548] on icon at bounding box center [674, 544] width 11 height 13
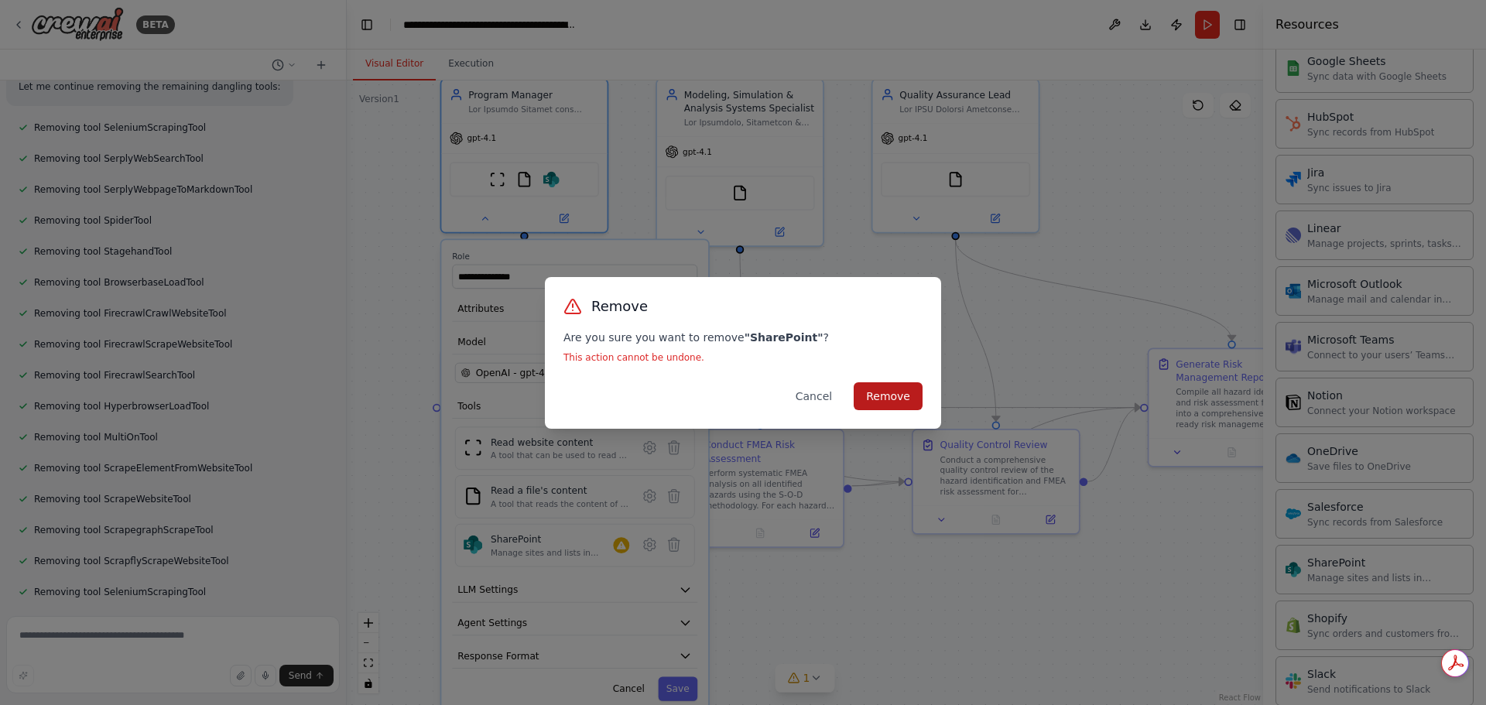
click at [875, 395] on button "Remove" at bounding box center [888, 396] width 69 height 28
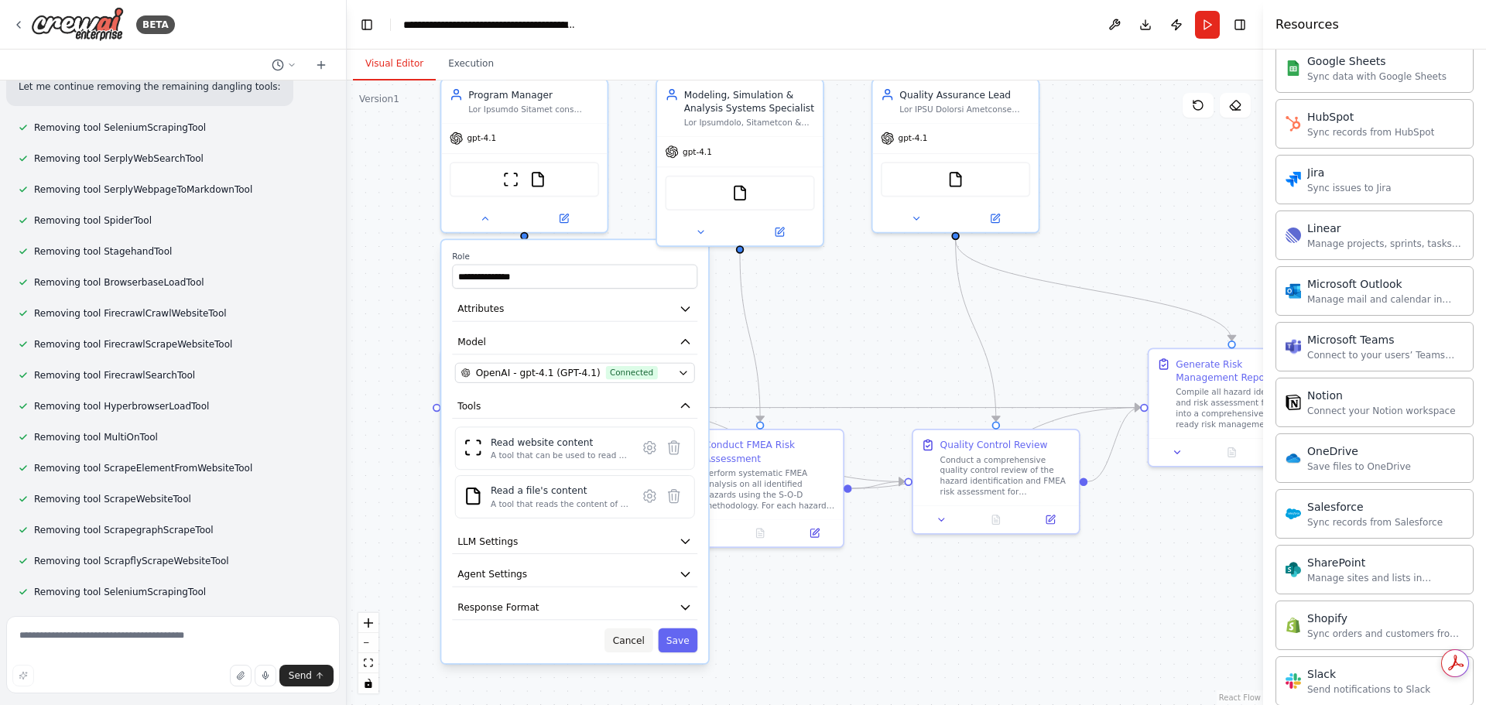
click at [636, 640] on button "Cancel" at bounding box center [628, 640] width 48 height 24
click at [687, 652] on button "Save" at bounding box center [677, 640] width 39 height 24
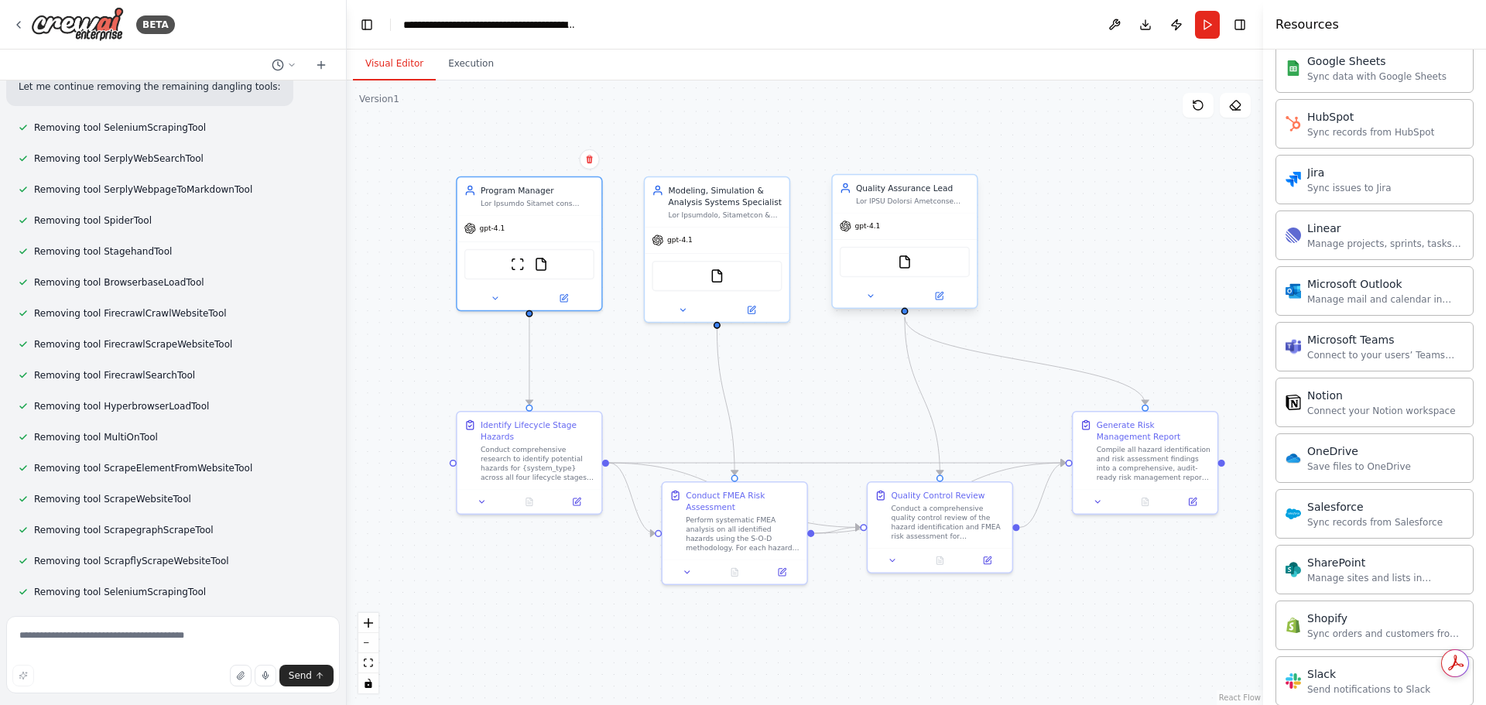
drag, startPoint x: 1138, startPoint y: 238, endPoint x: 908, endPoint y: 230, distance: 230.0
click at [1118, 266] on div ".deletable-edge-delete-btn { width: 20px; height: 20px; border: 0px solid #ffff…" at bounding box center [805, 392] width 916 height 625
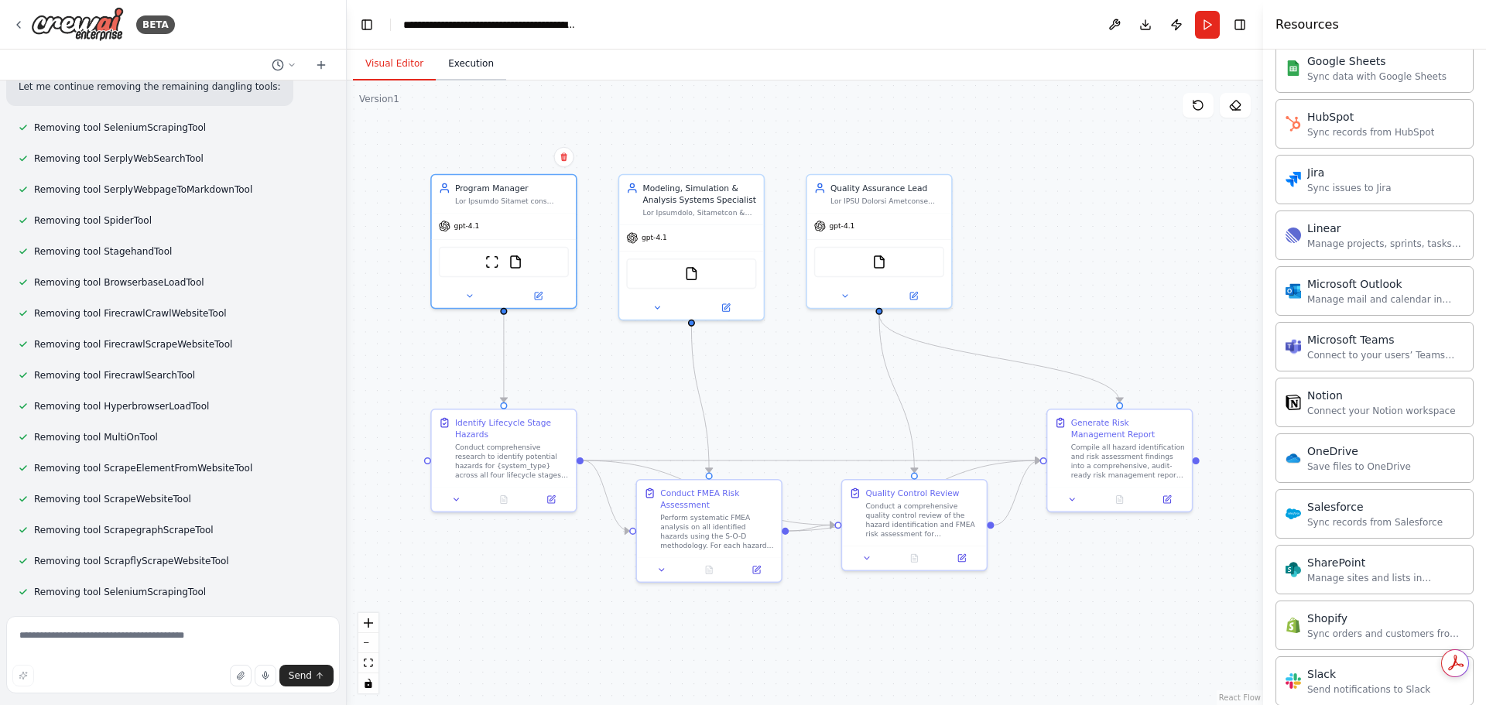
click at [474, 62] on button "Execution" at bounding box center [471, 64] width 70 height 33
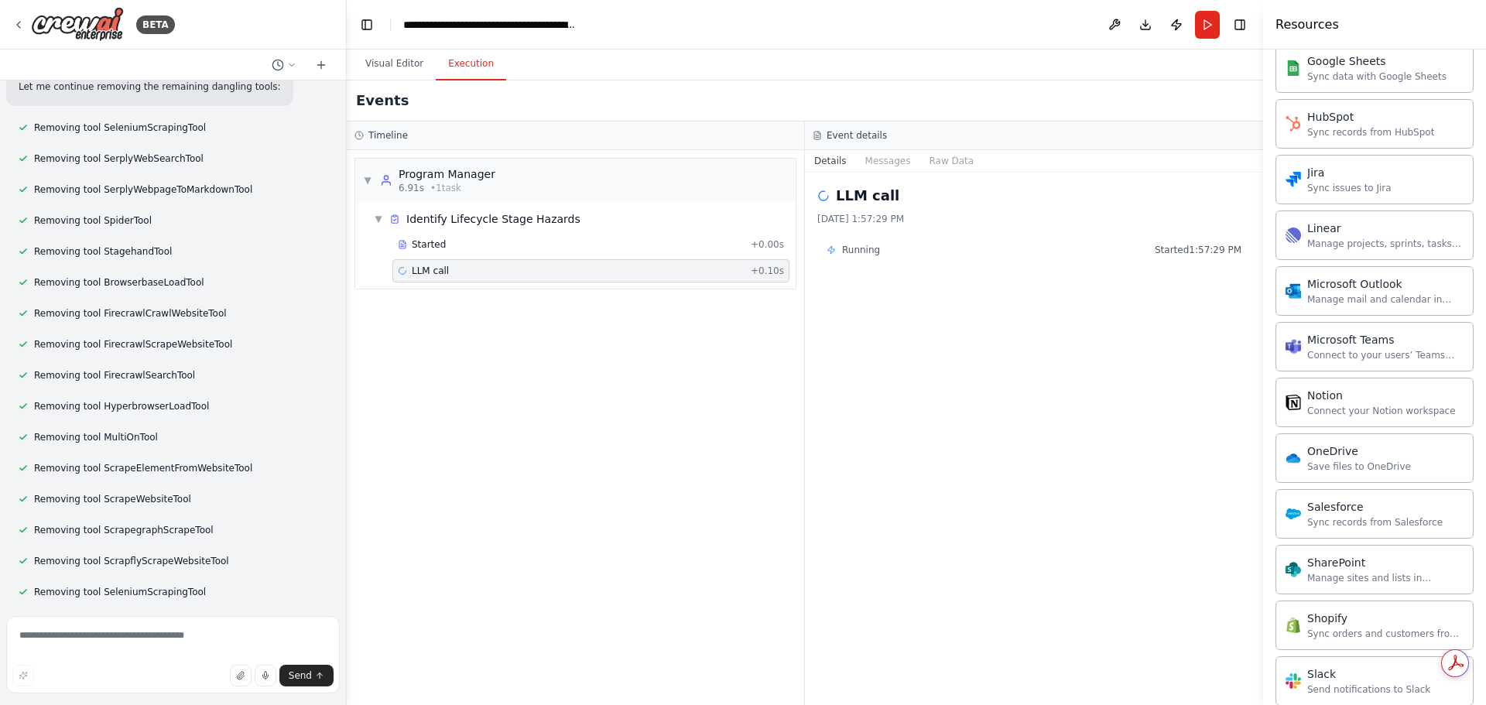
click at [607, 278] on div "LLM call + 0.10s" at bounding box center [590, 270] width 397 height 23
click at [889, 160] on button "Messages" at bounding box center [888, 161] width 64 height 22
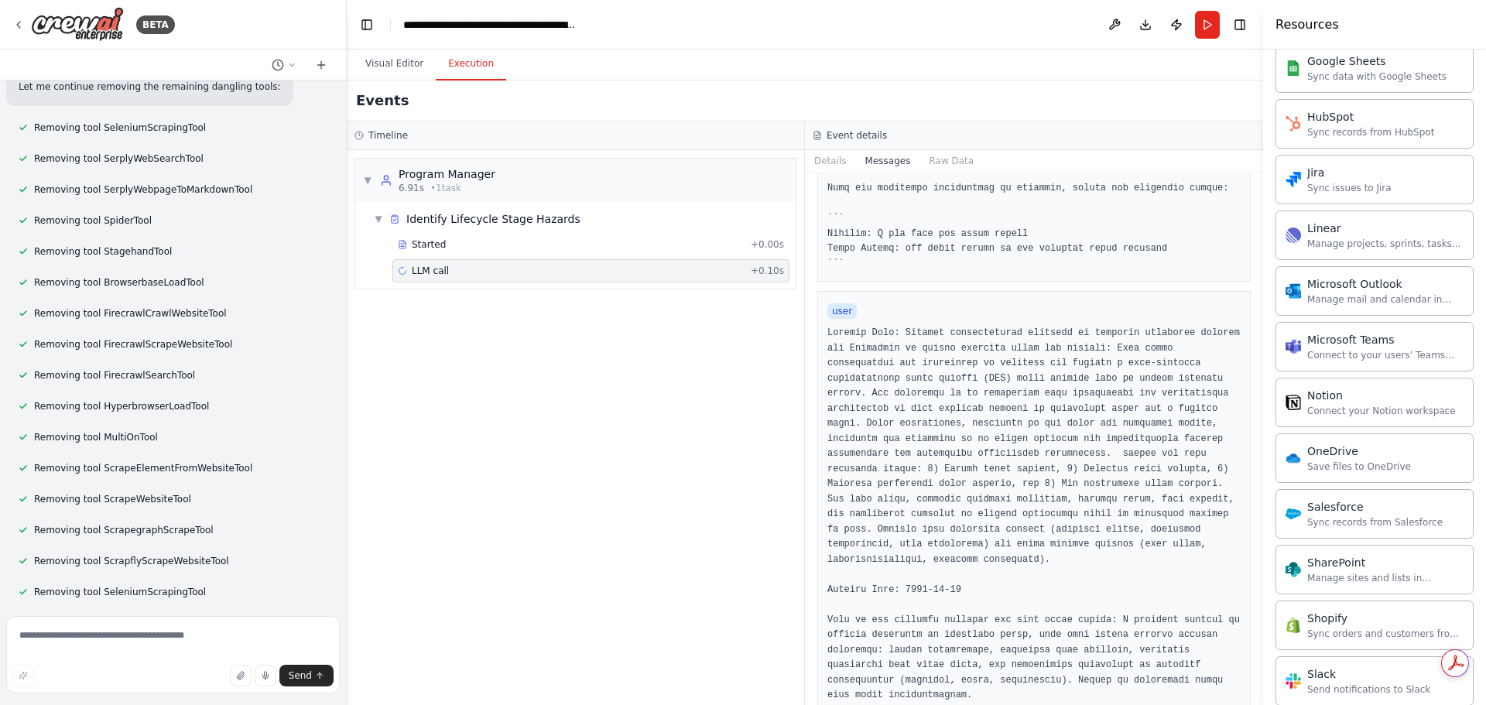
scroll to position [1268, 0]
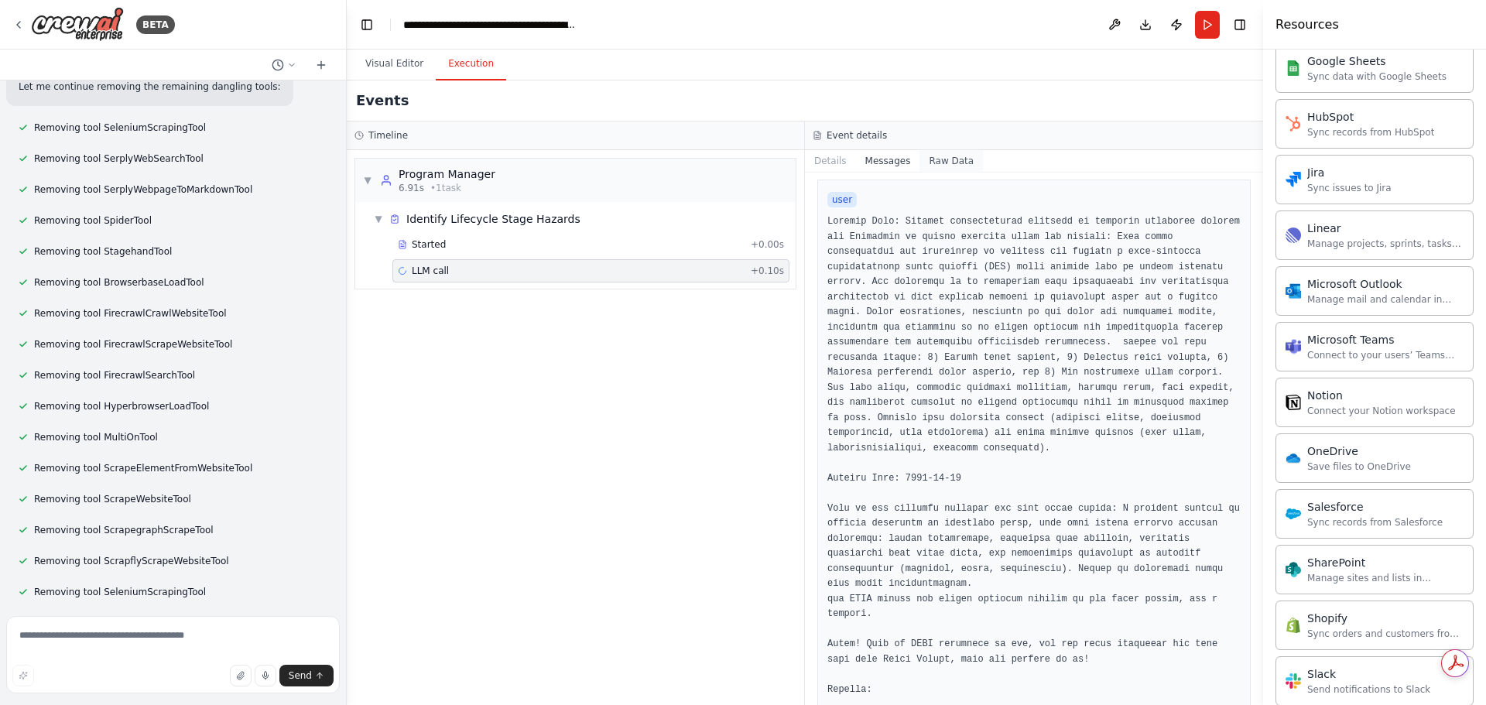
click at [938, 164] on button "Raw Data" at bounding box center [950, 161] width 63 height 22
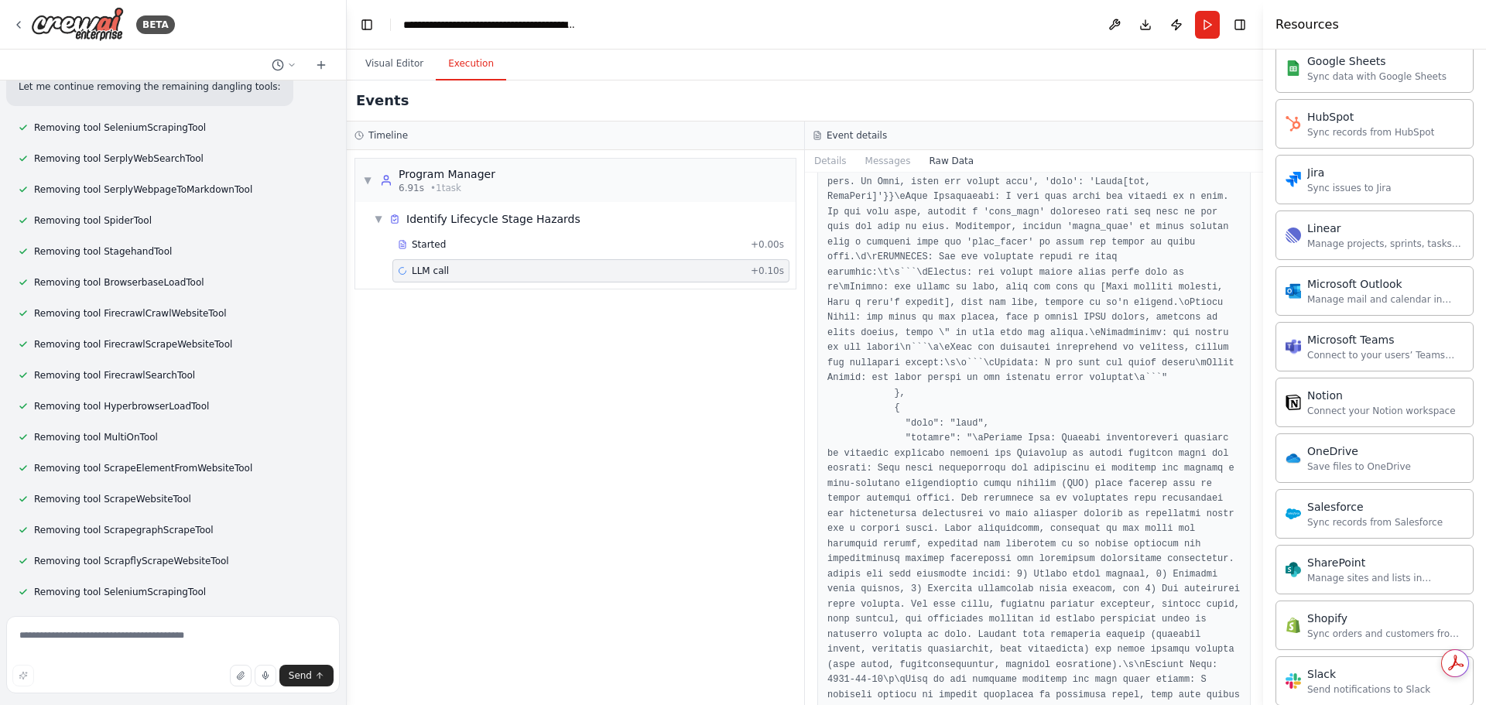
scroll to position [6409, 0]
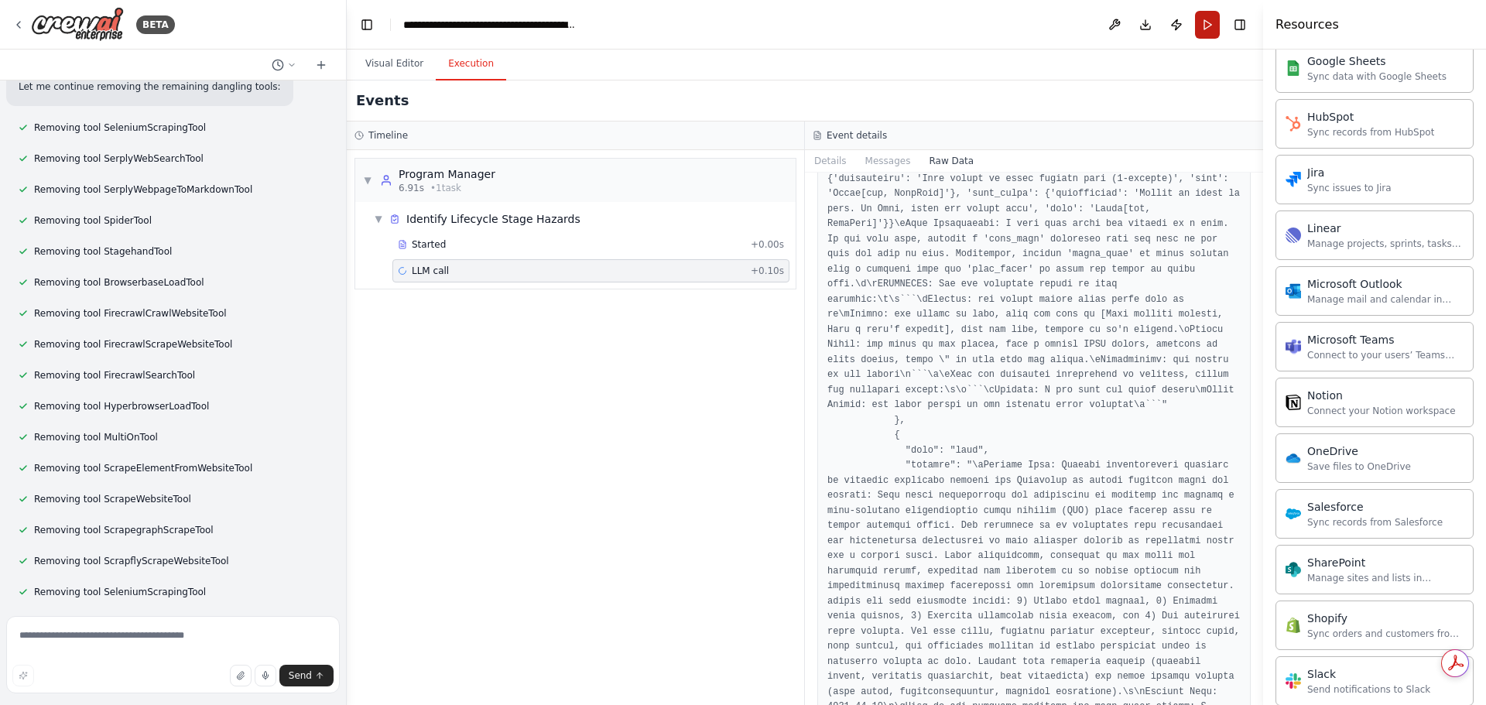
click at [1206, 26] on button "Run" at bounding box center [1207, 25] width 25 height 28
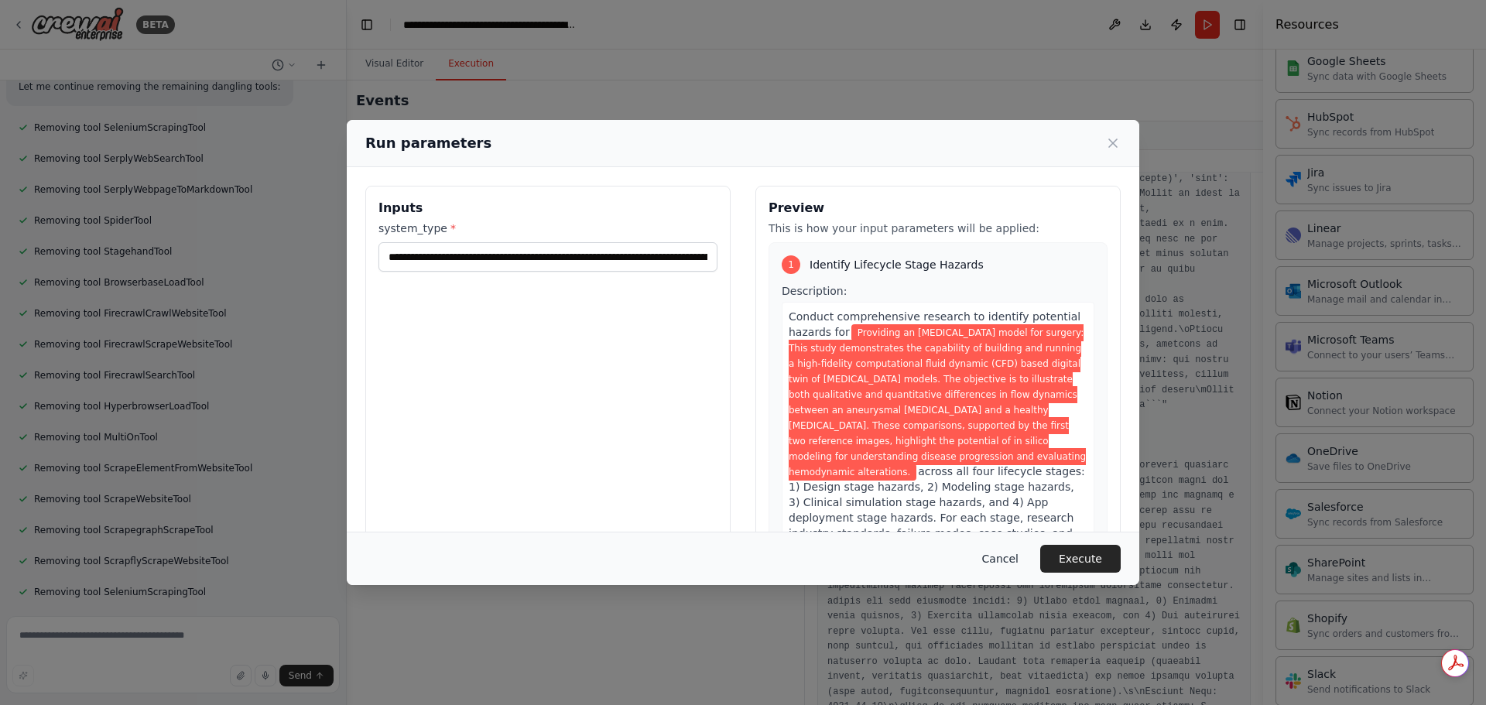
click at [1010, 560] on button "Cancel" at bounding box center [1000, 559] width 61 height 28
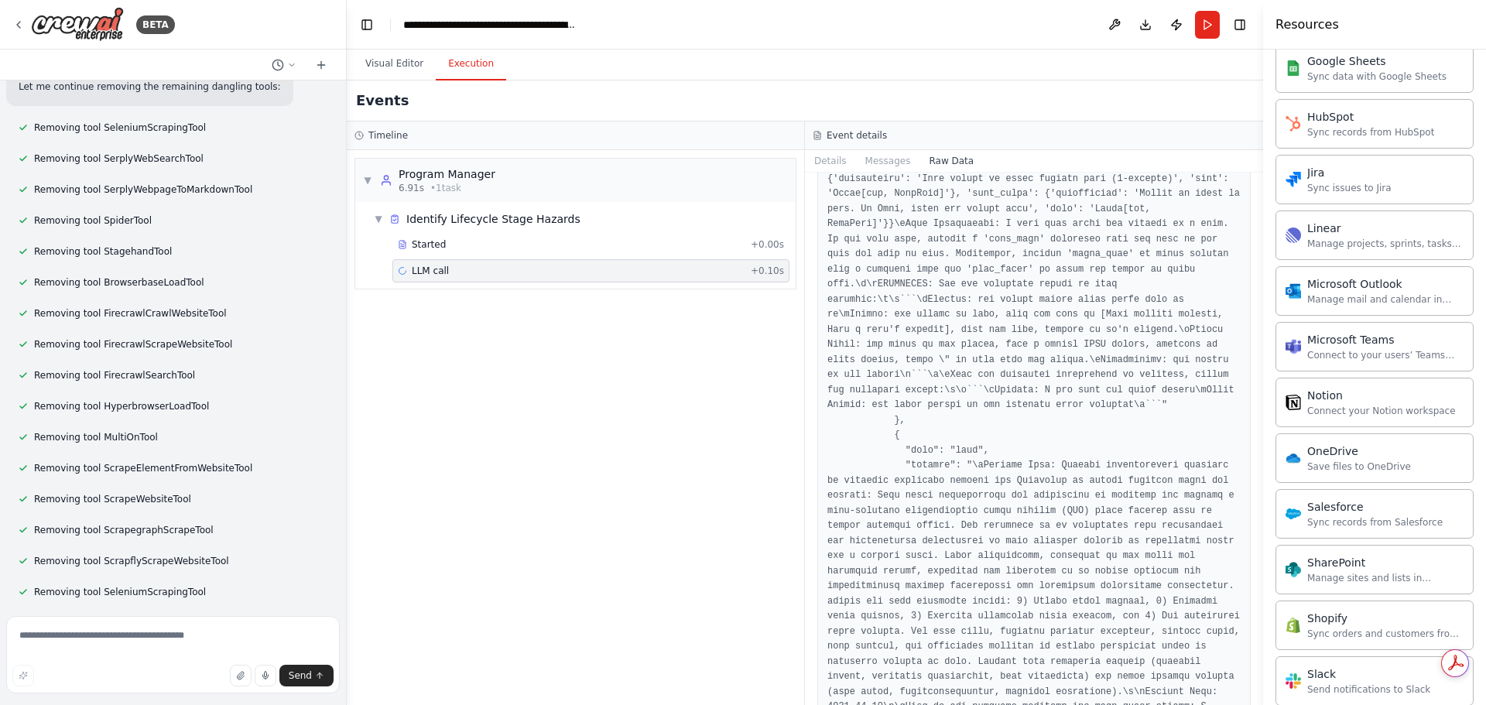
click at [552, 374] on div "▼ Program Manager 6.91s • 1 task ▼ Identify Lifecycle Stage Hazards Started + 0…" at bounding box center [575, 427] width 457 height 555
click at [373, 55] on button "Visual Editor" at bounding box center [394, 64] width 83 height 33
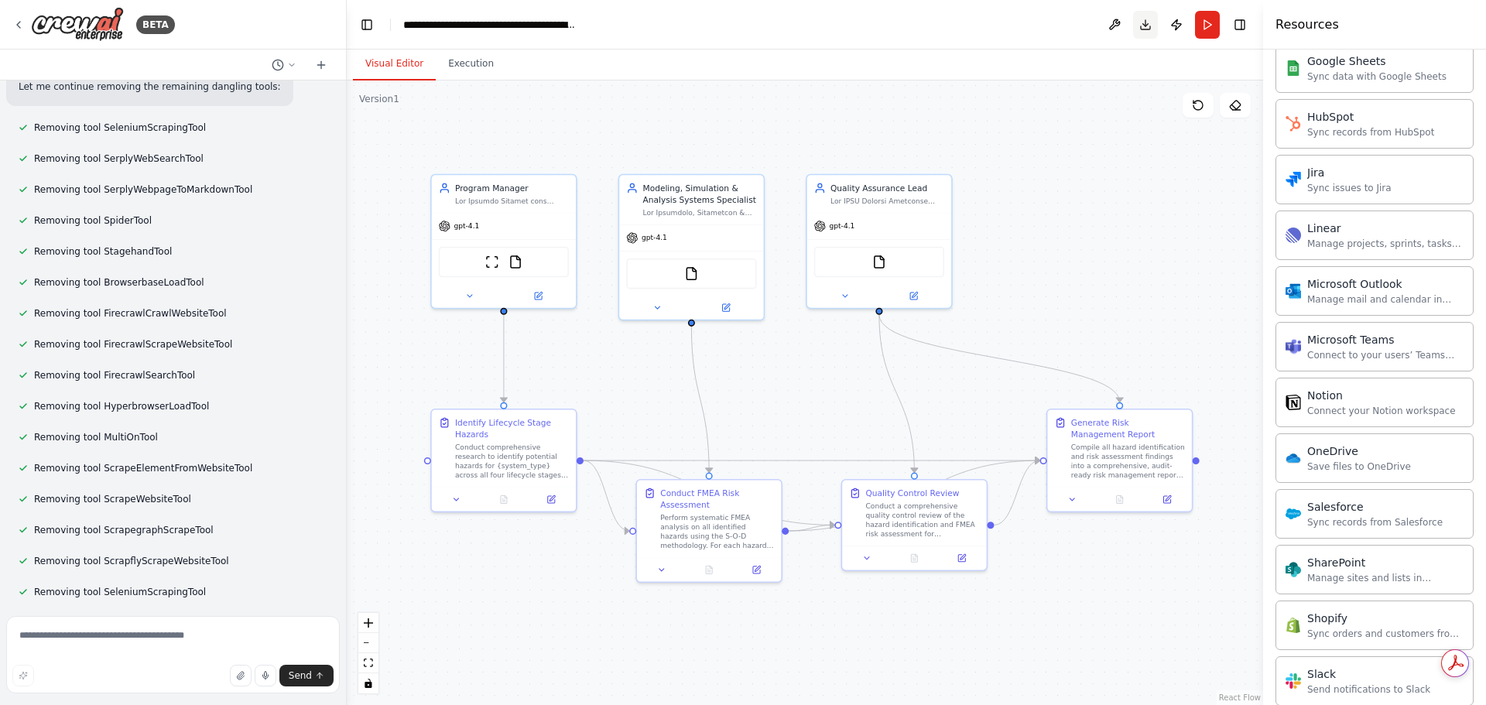
click at [1143, 22] on button "Download" at bounding box center [1145, 25] width 25 height 28
click at [481, 63] on button "Execution" at bounding box center [471, 64] width 70 height 33
